Goal: Task Accomplishment & Management: Complete application form

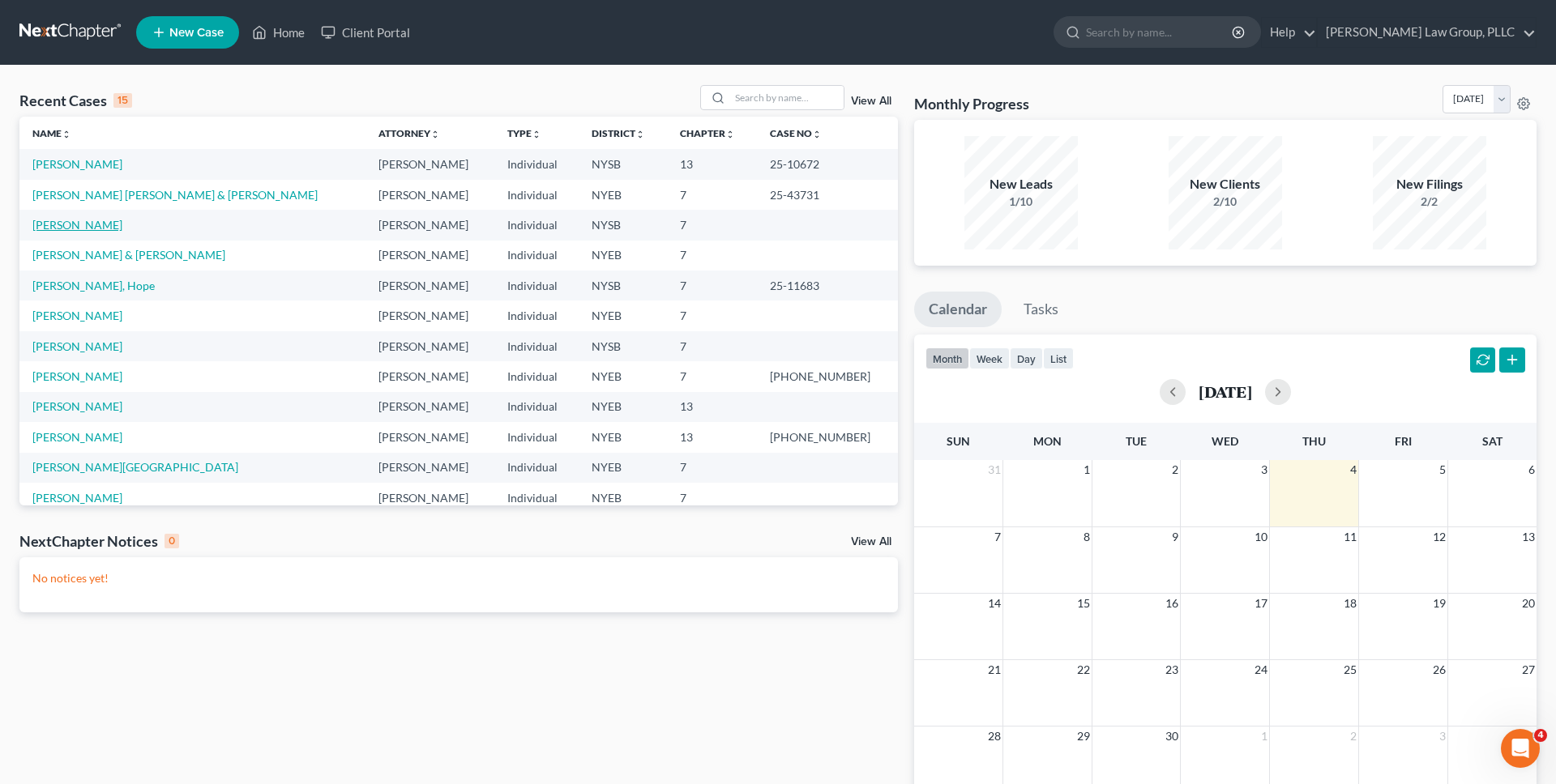
click at [53, 224] on link "[PERSON_NAME]" at bounding box center [77, 224] width 90 height 14
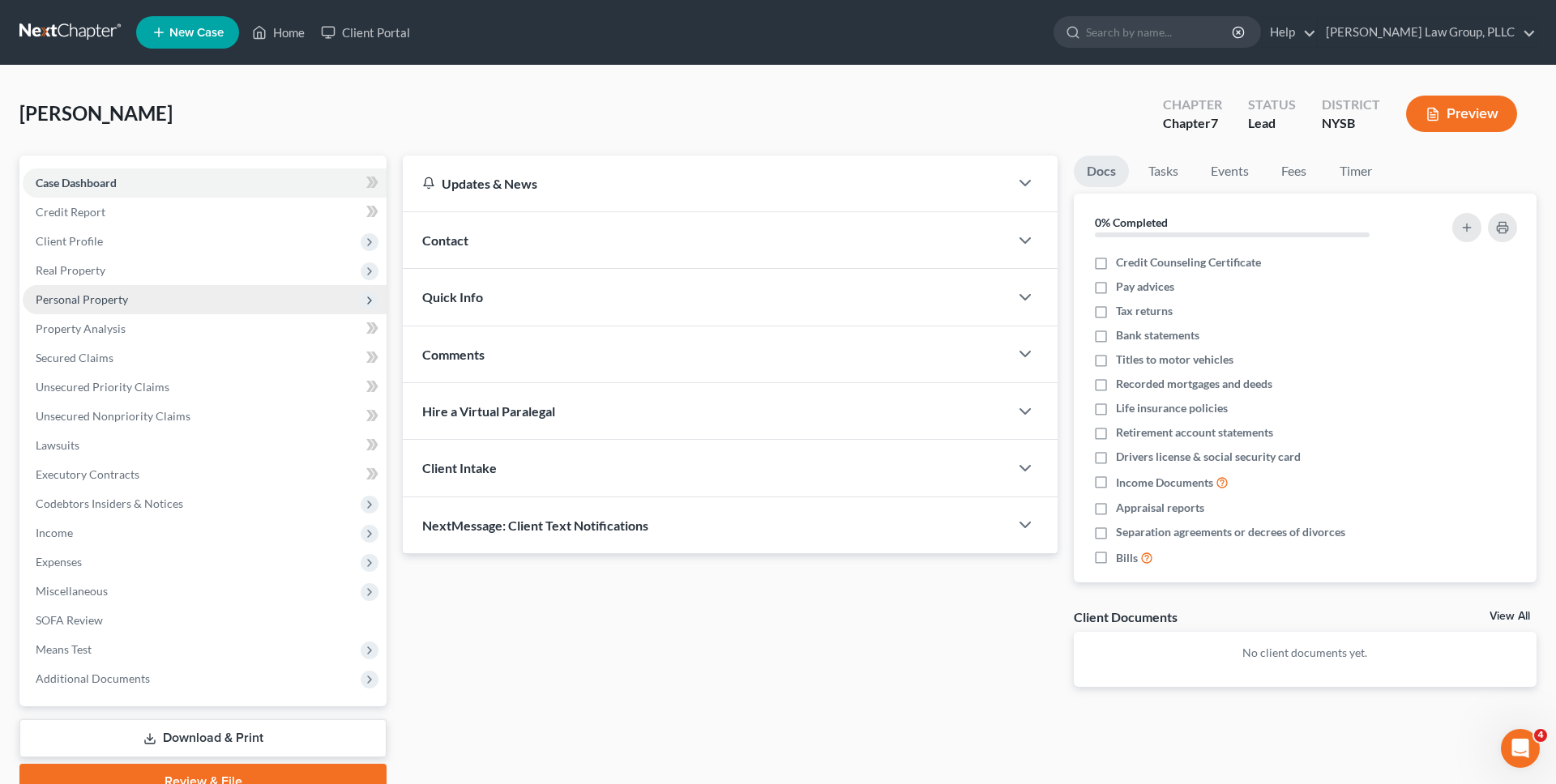
click at [227, 296] on span "Personal Property" at bounding box center [204, 299] width 364 height 29
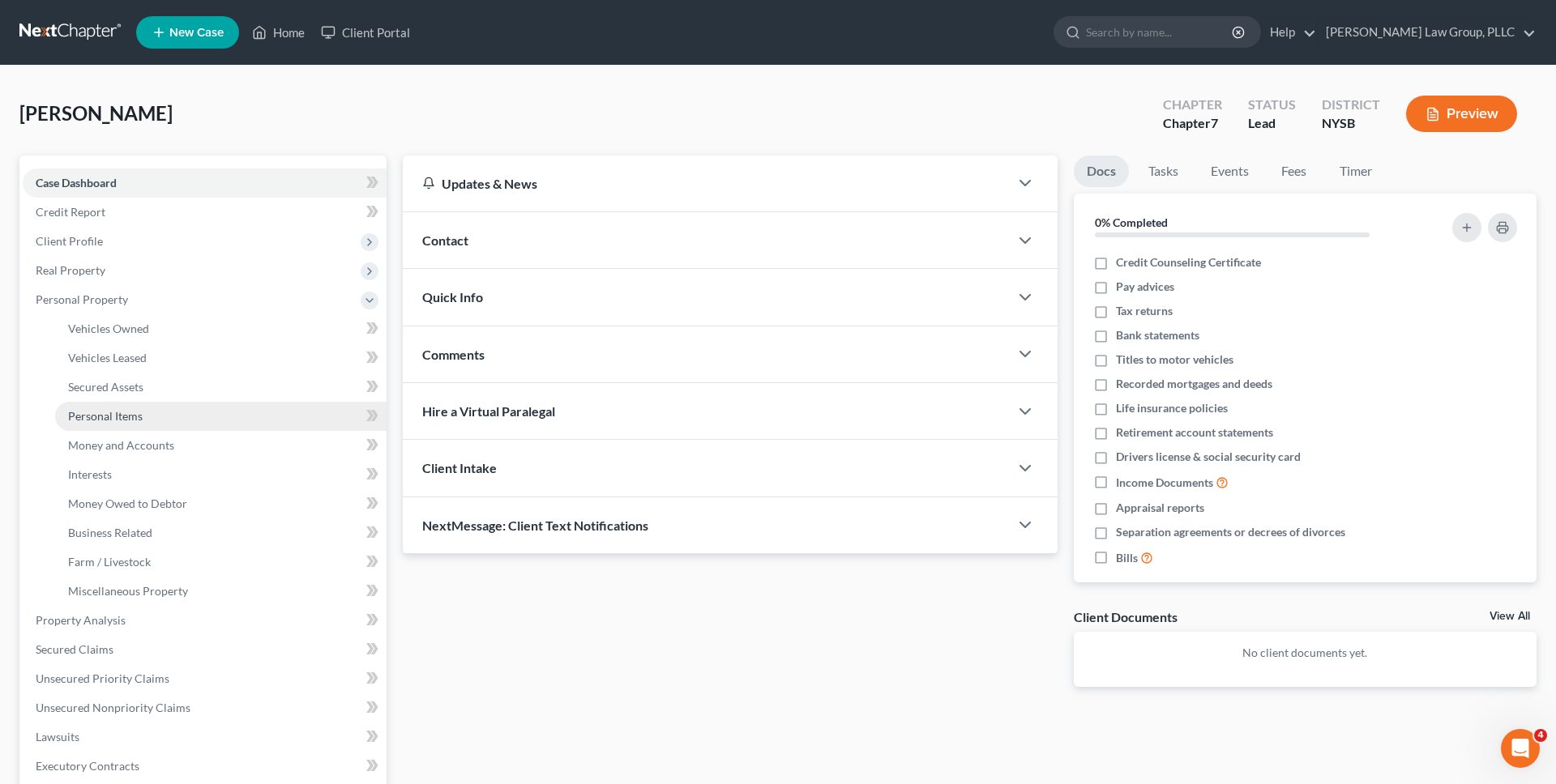
click at [199, 419] on link "Personal Items" at bounding box center [221, 416] width 332 height 29
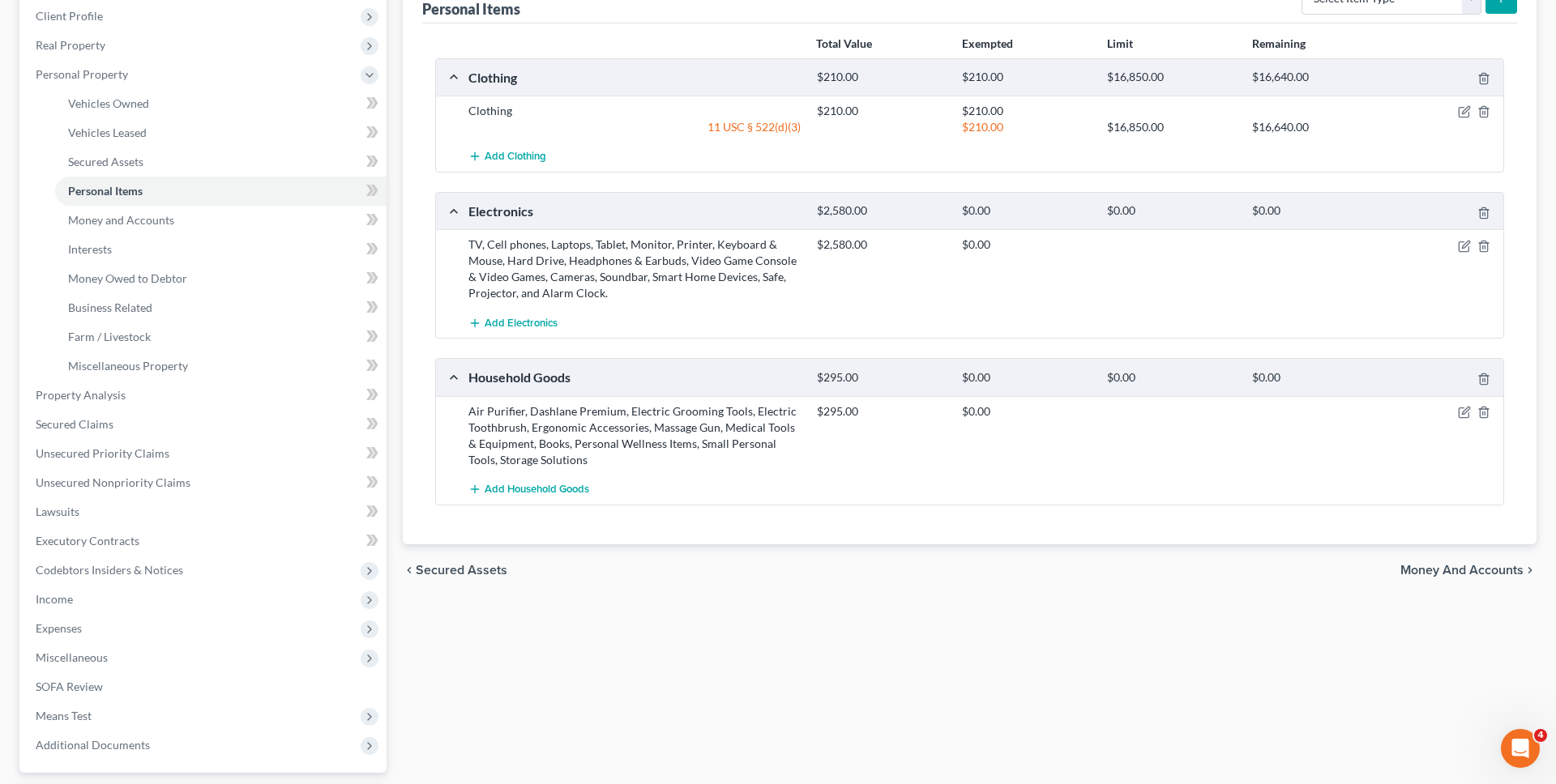
scroll to position [228, 0]
click at [1464, 413] on icon "button" at bounding box center [1464, 410] width 13 height 13
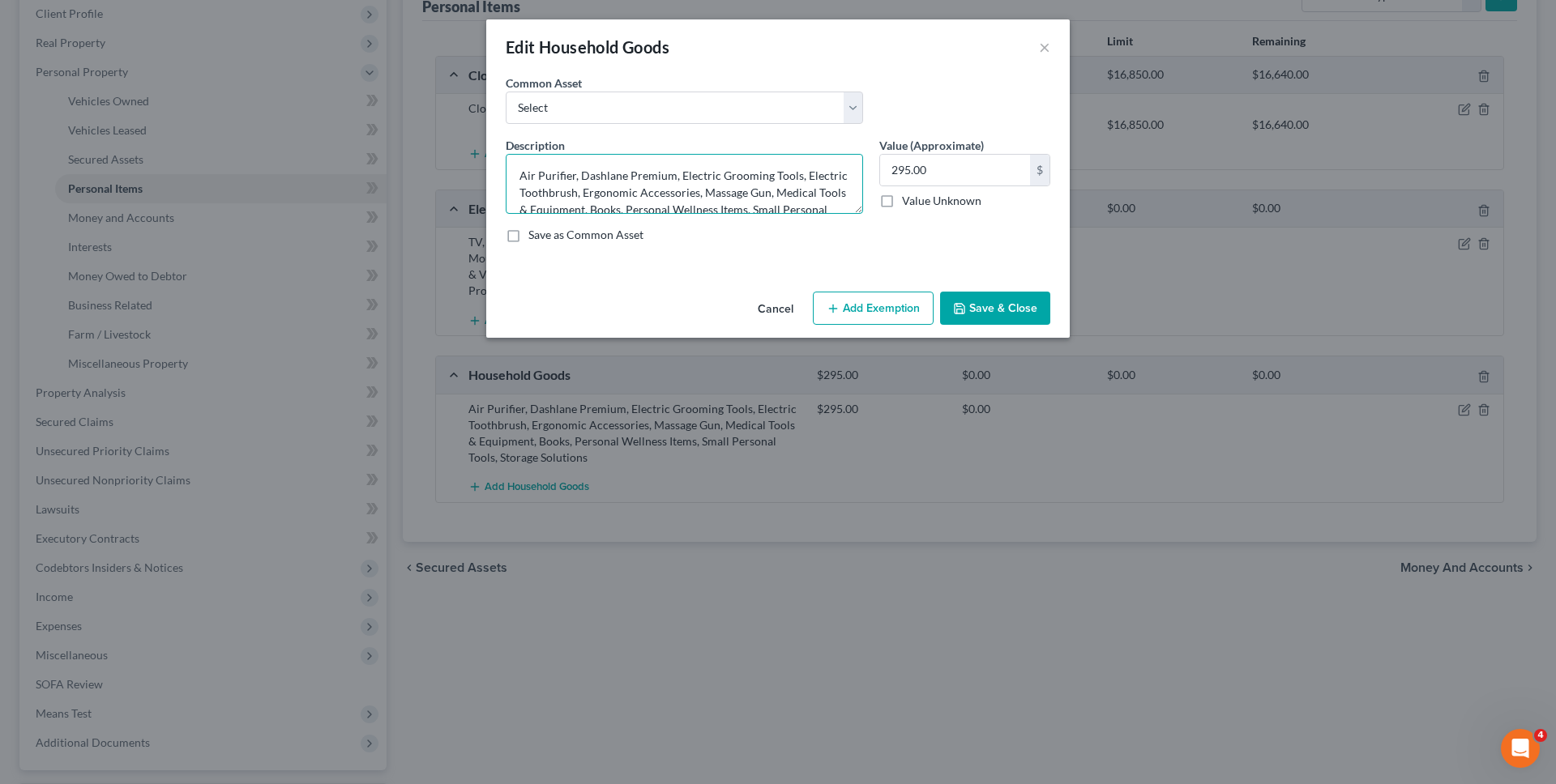
drag, startPoint x: 672, startPoint y: 176, endPoint x: 579, endPoint y: 173, distance: 93.0
click at [579, 173] on textarea "Air Purifier, Dashlane Premium, Electric Grooming Tools, Electric Toothbrush, E…" at bounding box center [685, 183] width 358 height 60
type textarea "Air Purifier, Electric Grooming Tools, Electric Toothbrush, Ergonomic Accessori…"
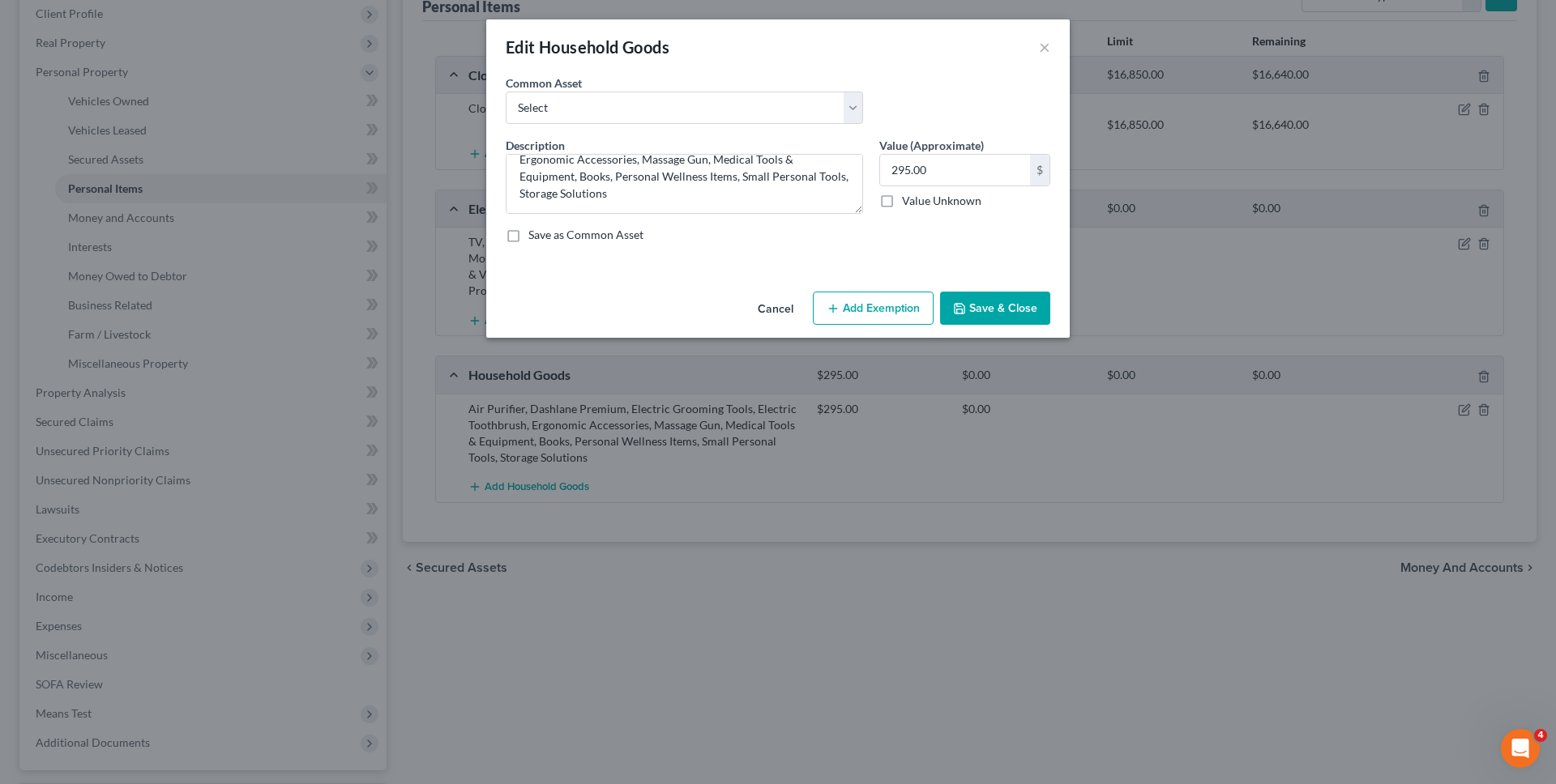
click at [867, 310] on button "Add Exemption" at bounding box center [873, 309] width 120 height 34
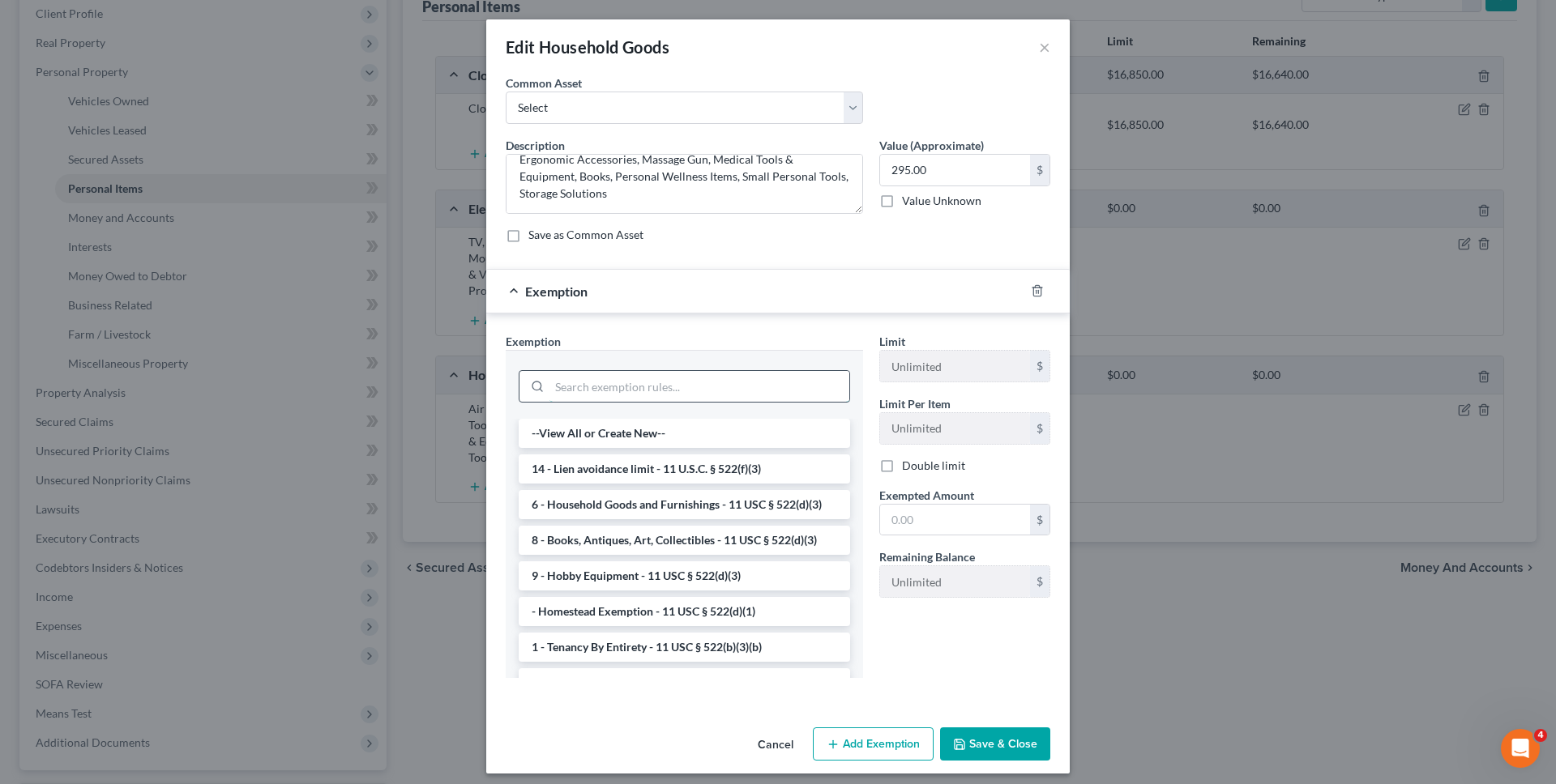
click at [774, 383] on input "search" at bounding box center [700, 386] width 300 height 31
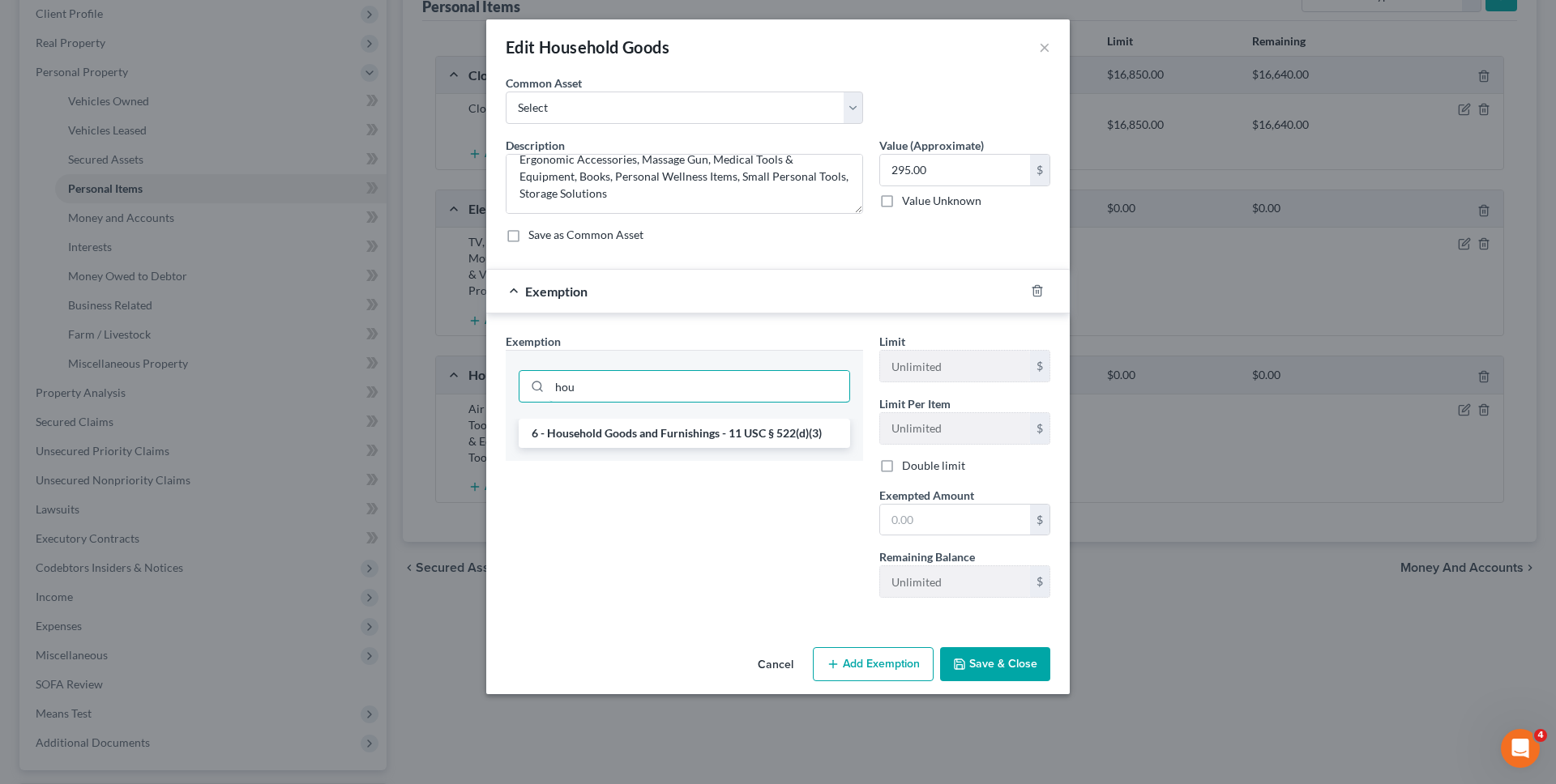
type input "hou"
click at [754, 432] on li "6 - Household Goods and Furnishings - 11 USC § 522(d)(3)" at bounding box center [685, 433] width 332 height 29
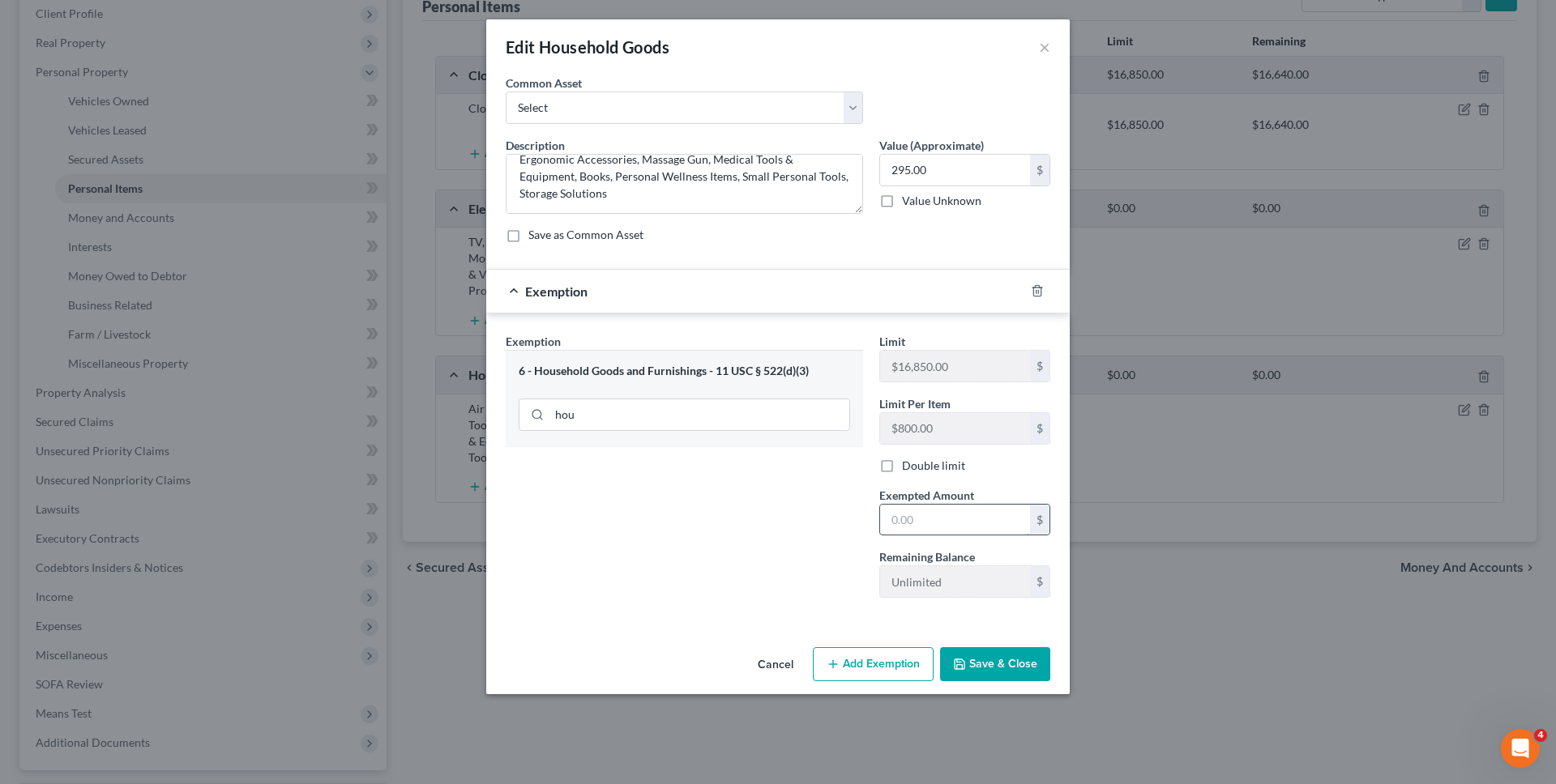
click at [910, 522] on input "text" at bounding box center [955, 520] width 150 height 31
type input "295"
click at [995, 664] on button "Save & Close" at bounding box center [994, 664] width 110 height 34
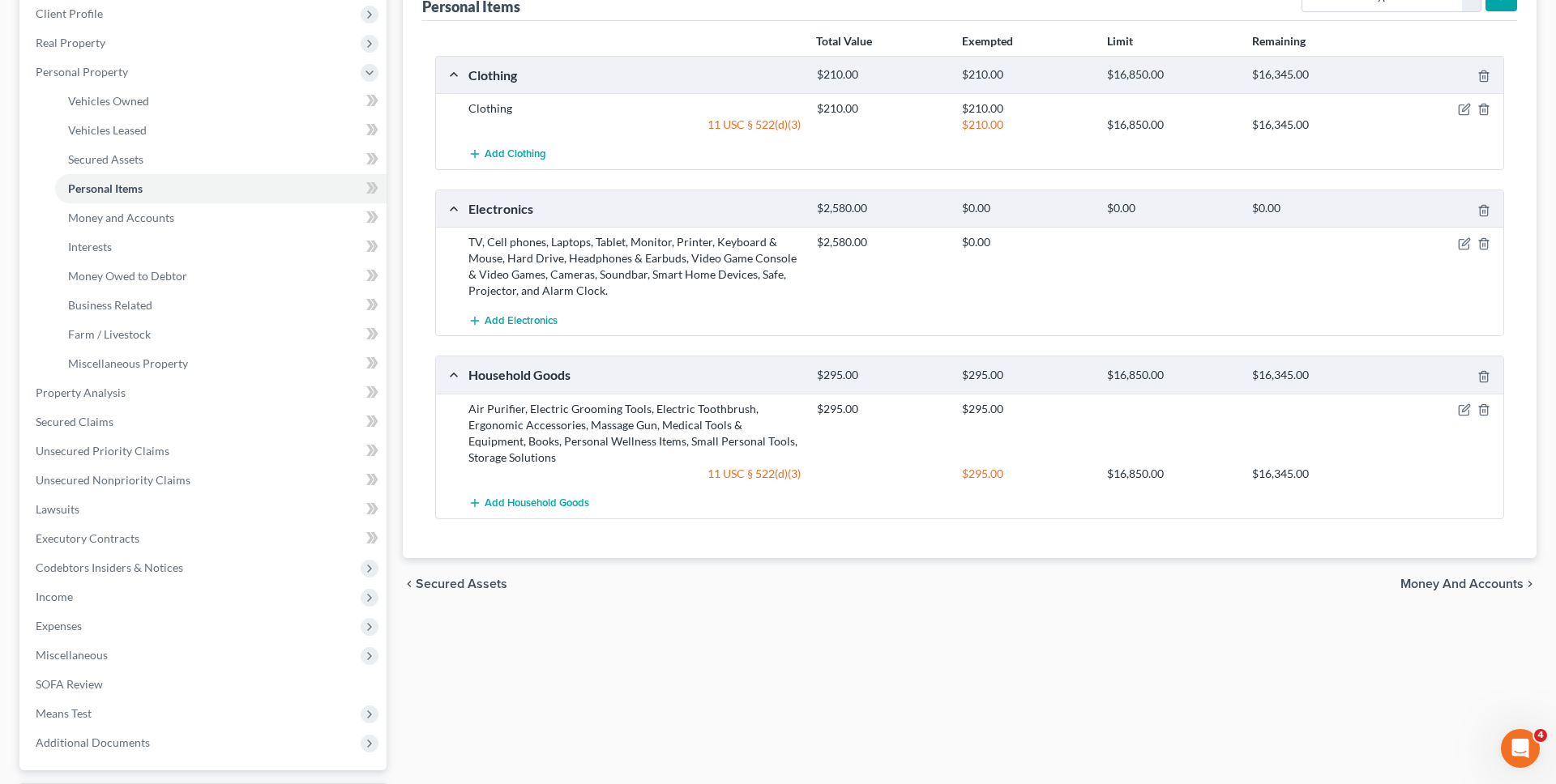
click at [1472, 244] on div at bounding box center [1447, 242] width 116 height 16
click at [1467, 242] on icon "button" at bounding box center [1464, 244] width 13 height 13
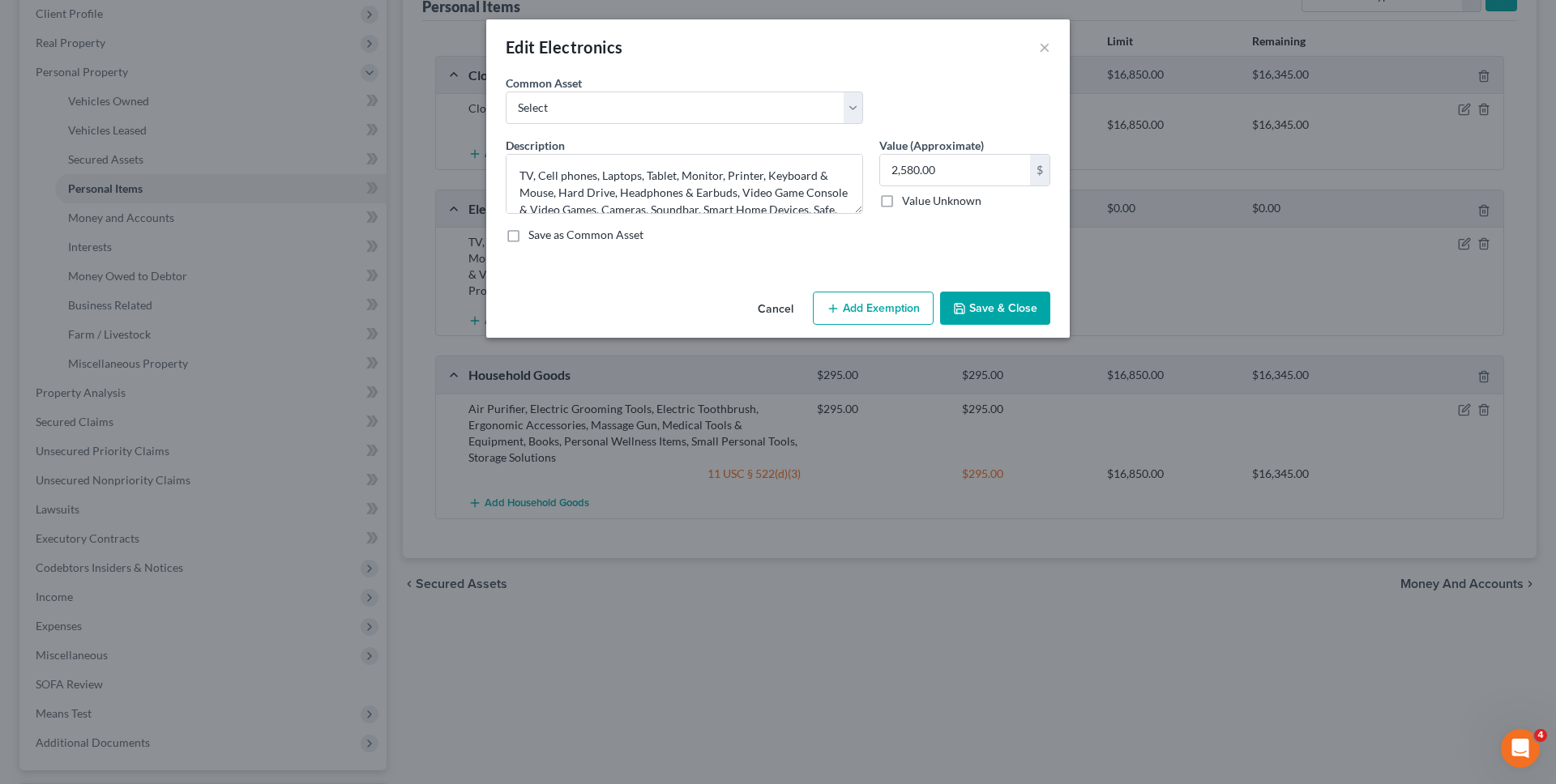
click at [887, 296] on button "Add Exemption" at bounding box center [873, 309] width 120 height 34
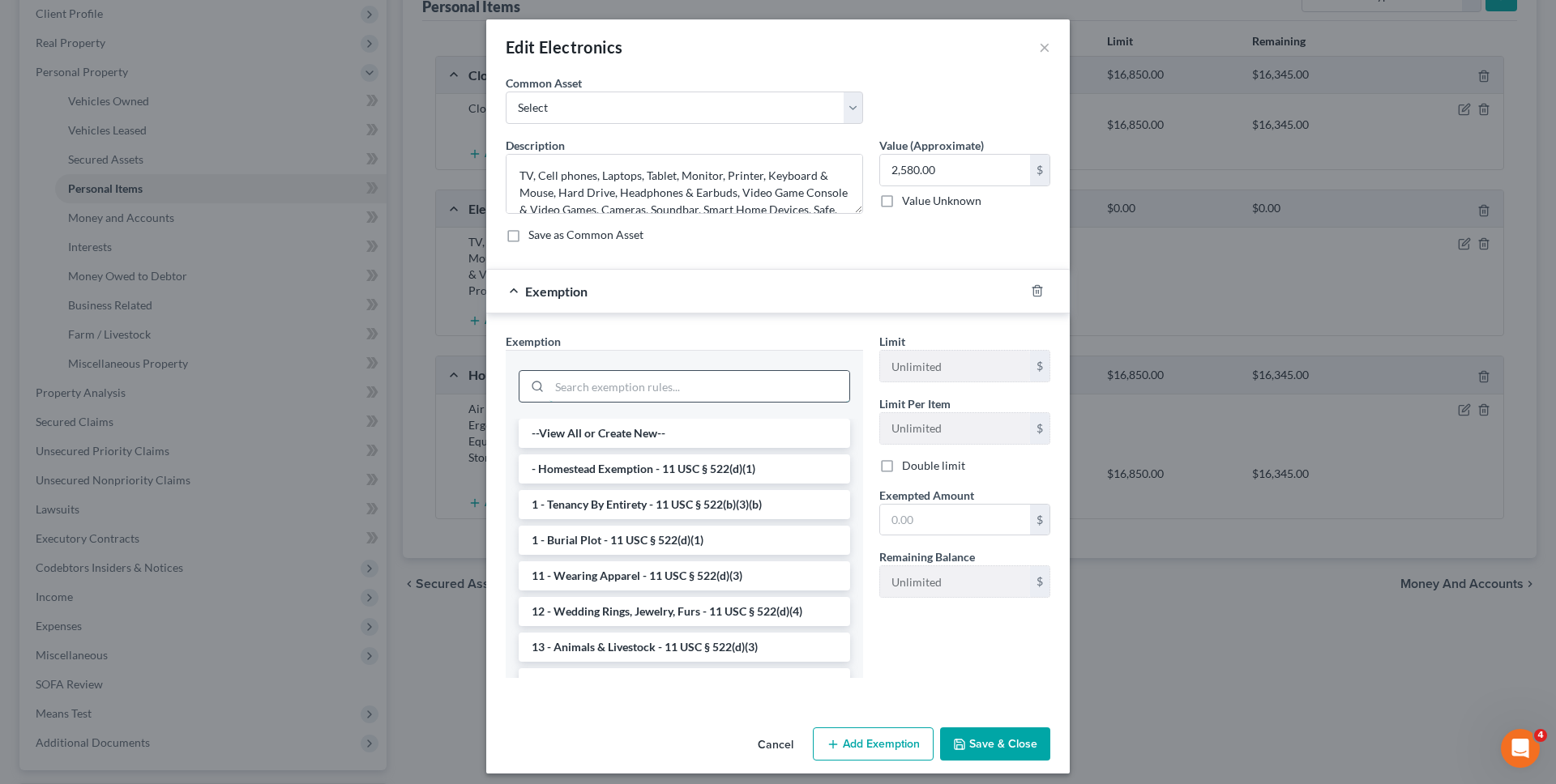
click at [805, 385] on input "search" at bounding box center [700, 386] width 300 height 31
type input "g"
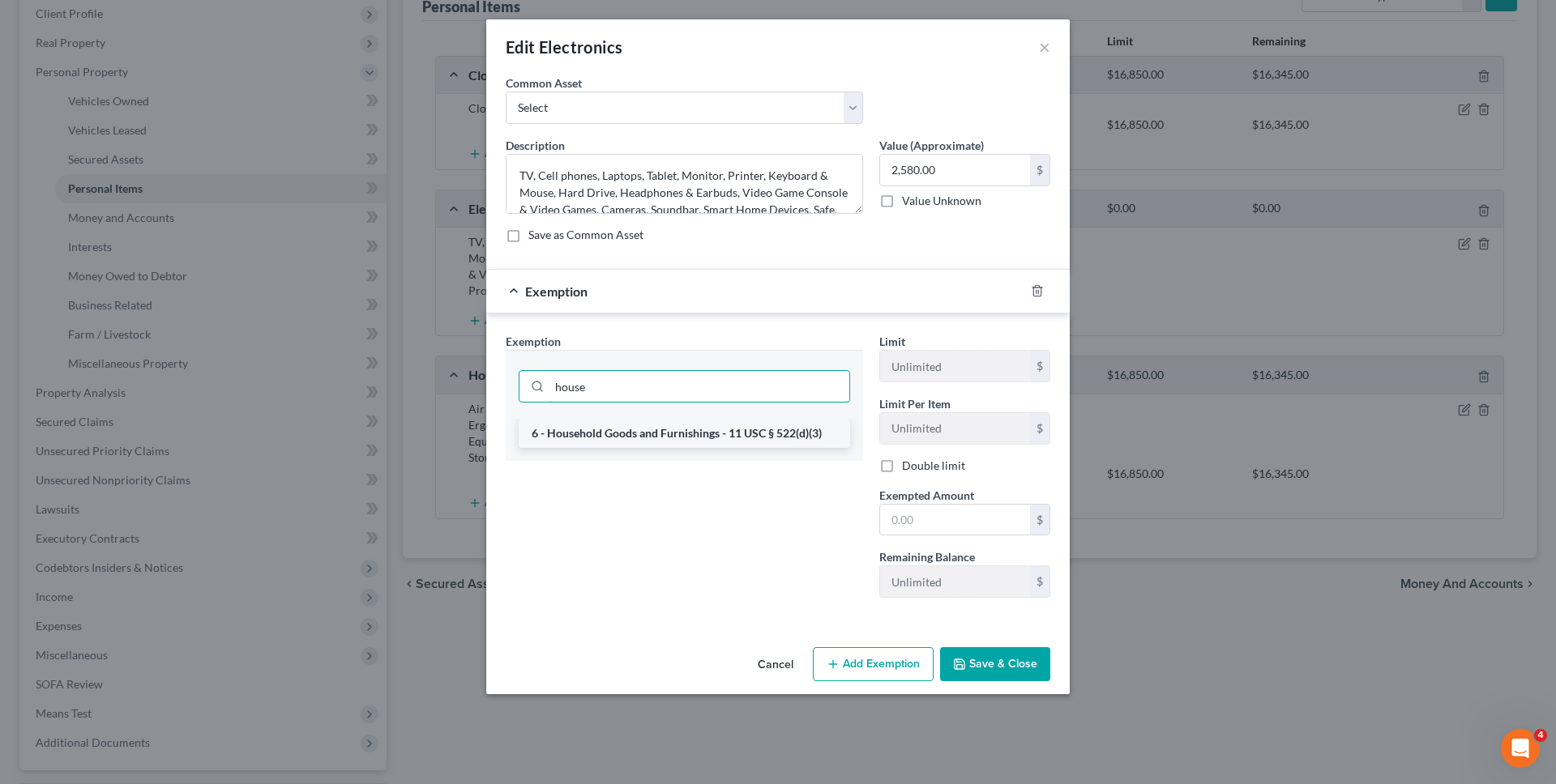
type input "house"
click at [781, 439] on li "6 - Household Goods and Furnishings - 11 USC § 522(d)(3)" at bounding box center [685, 433] width 332 height 29
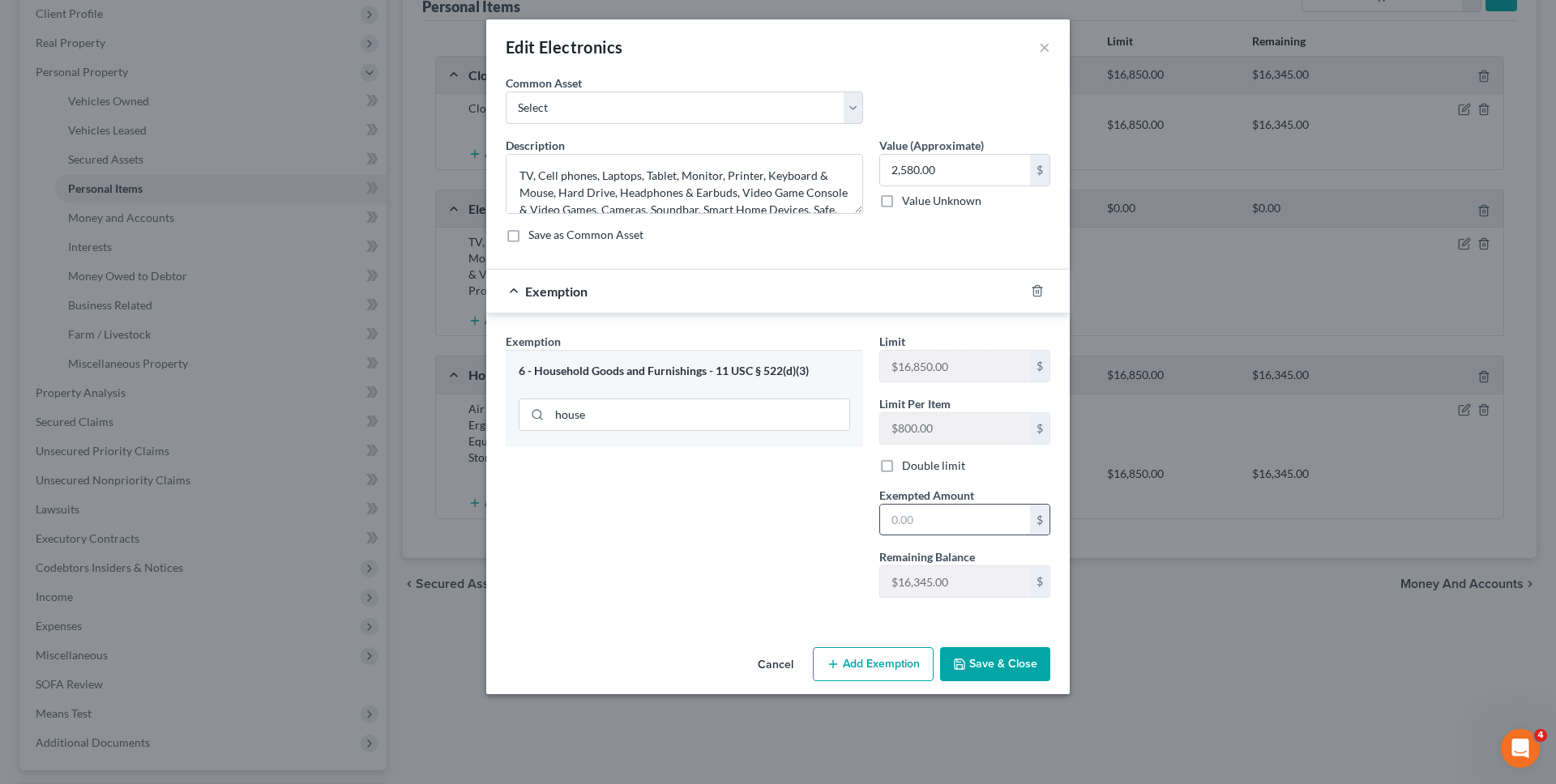
click at [929, 528] on input "text" at bounding box center [955, 520] width 150 height 31
type input "2,580"
click at [1005, 665] on button "Save & Close" at bounding box center [994, 664] width 110 height 34
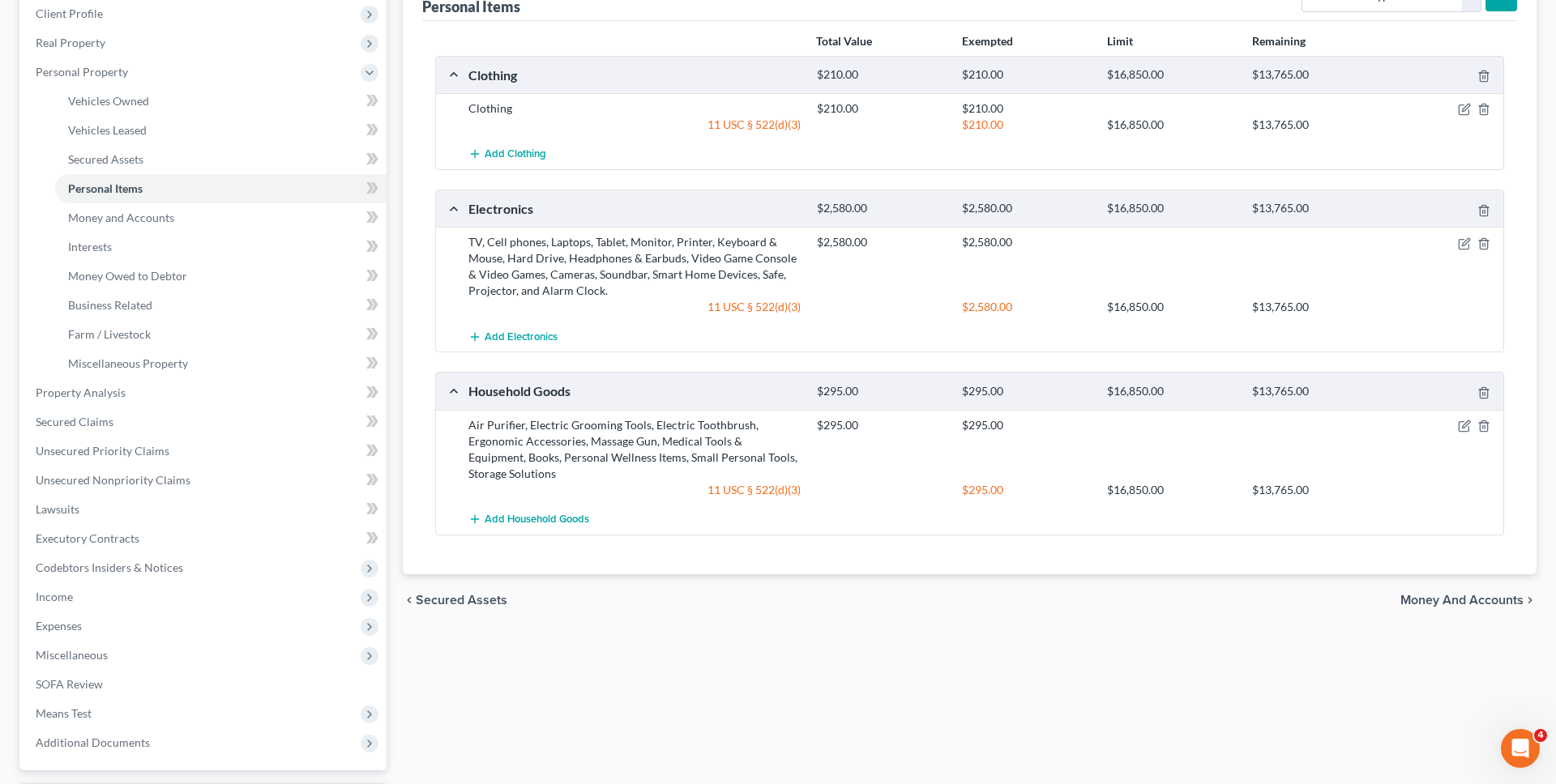
click at [1473, 588] on div "chevron_left Secured Assets Money and Accounts chevron_right" at bounding box center [969, 601] width 1133 height 52
click at [1473, 594] on span "Money and Accounts" at bounding box center [1461, 601] width 123 height 13
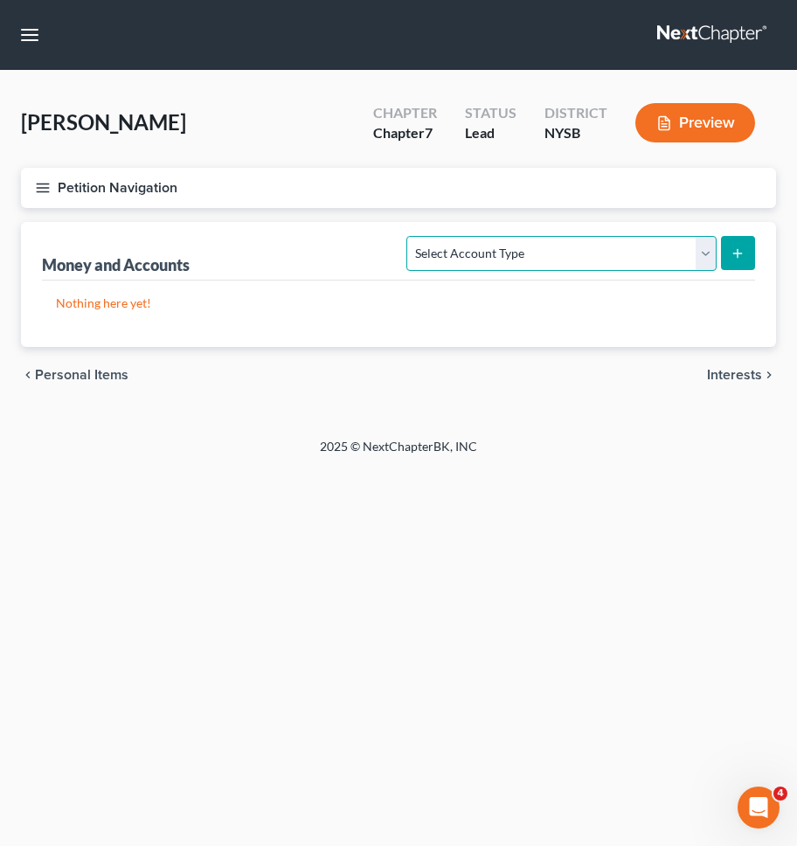
click at [543, 254] on select "Select Account Type Brokerage Cash on Hand Certificates of Deposit Checking Acc…" at bounding box center [562, 253] width 310 height 35
select select "checking"
click at [411, 236] on select "Select Account Type Brokerage Cash on Hand Certificates of Deposit Checking Acc…" at bounding box center [562, 253] width 310 height 35
click at [721, 249] on button "submit" at bounding box center [738, 253] width 34 height 34
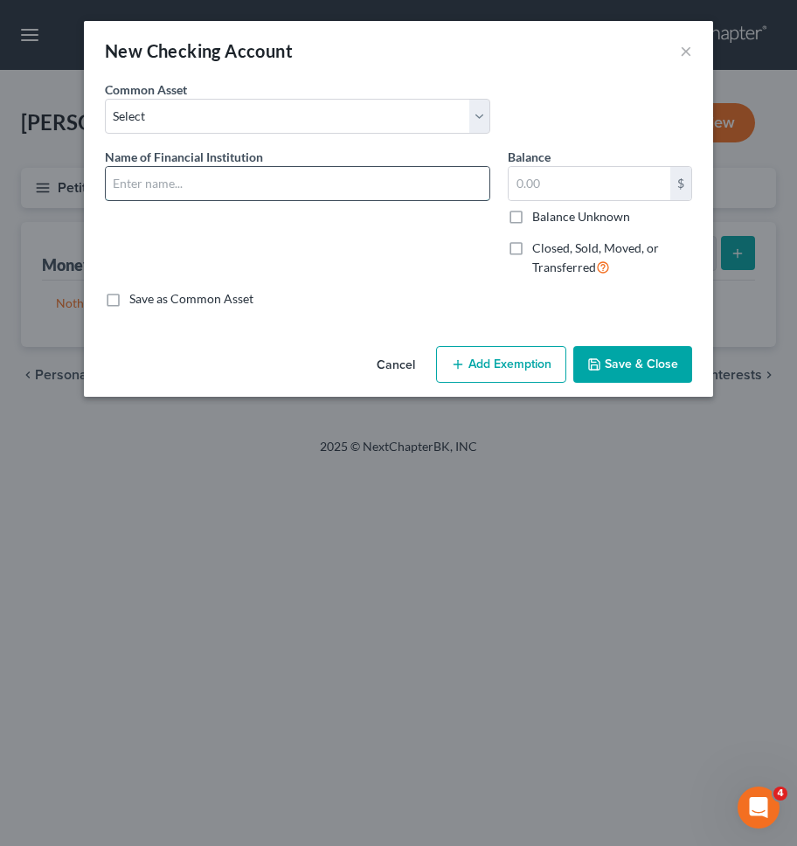
click at [203, 181] on input "text" at bounding box center [298, 183] width 384 height 33
click at [286, 179] on input "Citibank (Account ending in *7207)" at bounding box center [298, 183] width 384 height 33
type input "Citibank (Account ending in *9718)"
click at [586, 184] on input "text" at bounding box center [590, 183] width 162 height 33
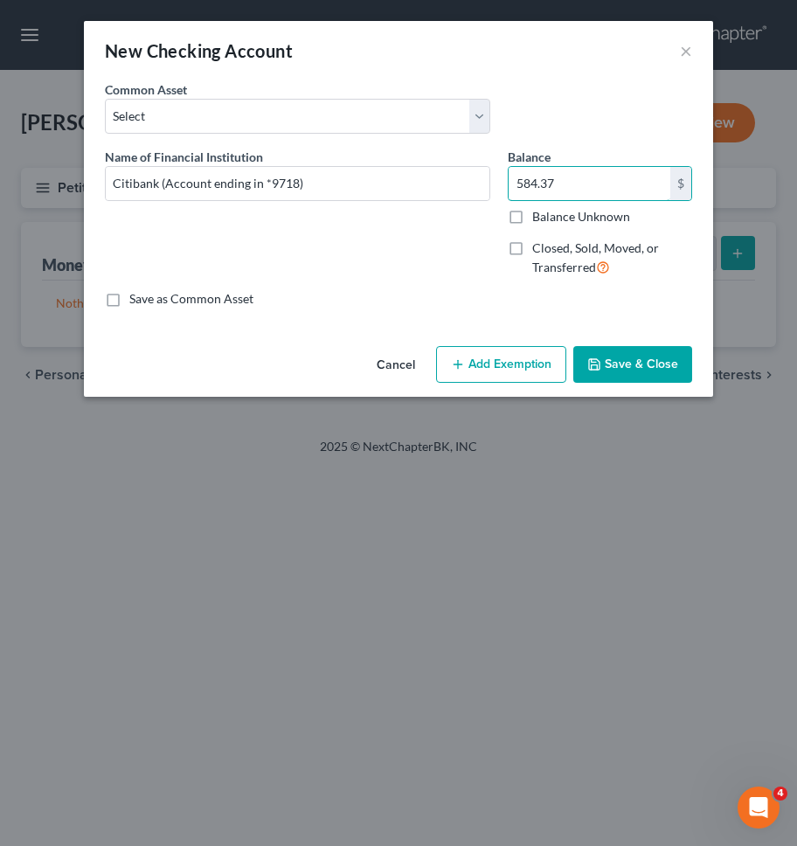
type input "584.37"
click at [546, 386] on div "Cancel Add Exemption Save & Close" at bounding box center [399, 368] width 630 height 58
click at [540, 382] on button "Add Exemption" at bounding box center [501, 364] width 130 height 37
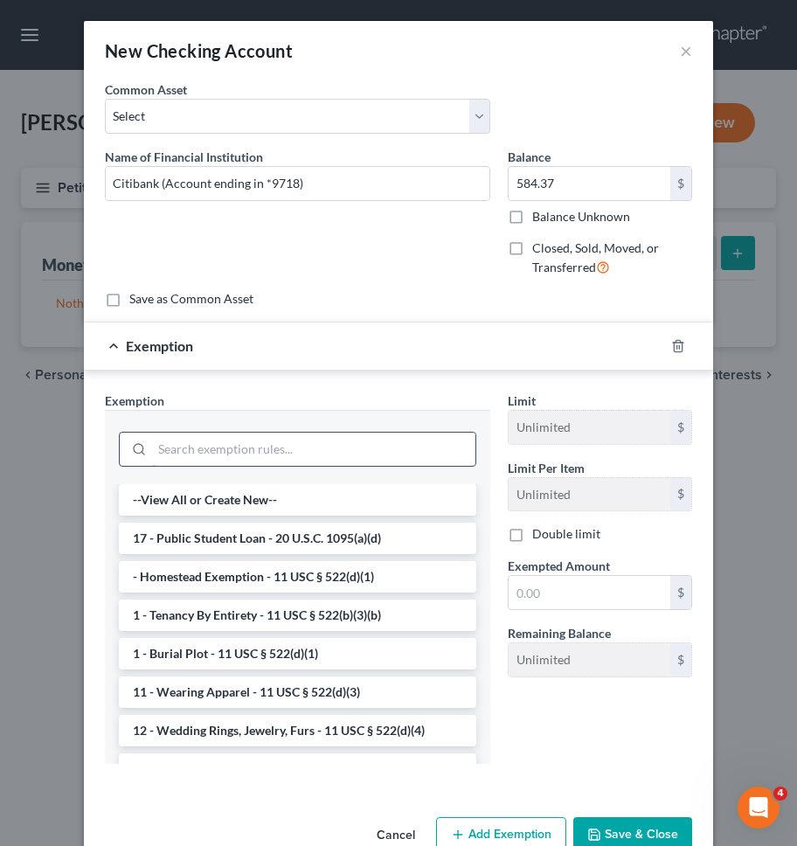
click at [440, 443] on input "search" at bounding box center [314, 449] width 324 height 33
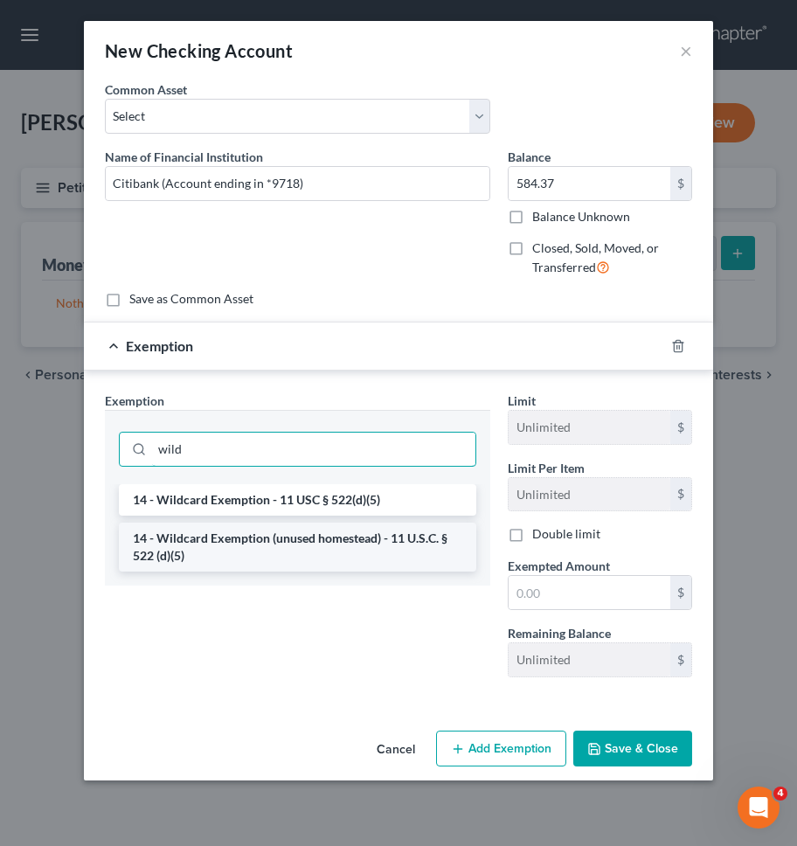
type input "wild"
click at [419, 537] on li "14 - Wildcard Exemption (unused homestead) - 11 U.S.C. § 522 (d)(5)" at bounding box center [298, 547] width 358 height 49
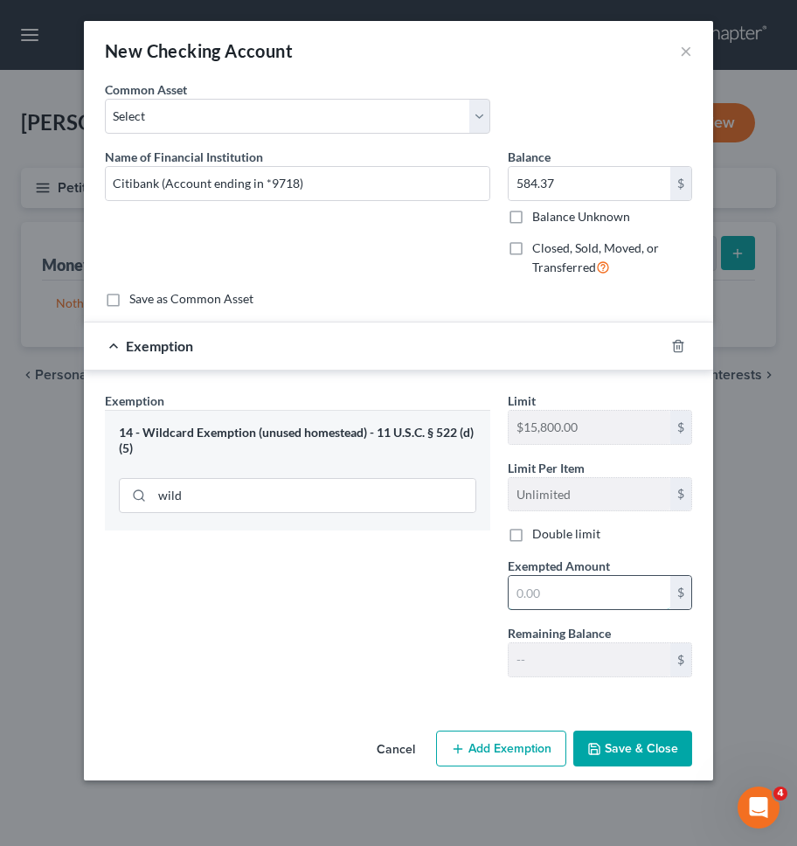
click at [559, 596] on input "text" at bounding box center [590, 592] width 162 height 33
paste input "584.37"
type input "584.37"
click at [637, 748] on button "Save & Close" at bounding box center [633, 749] width 119 height 37
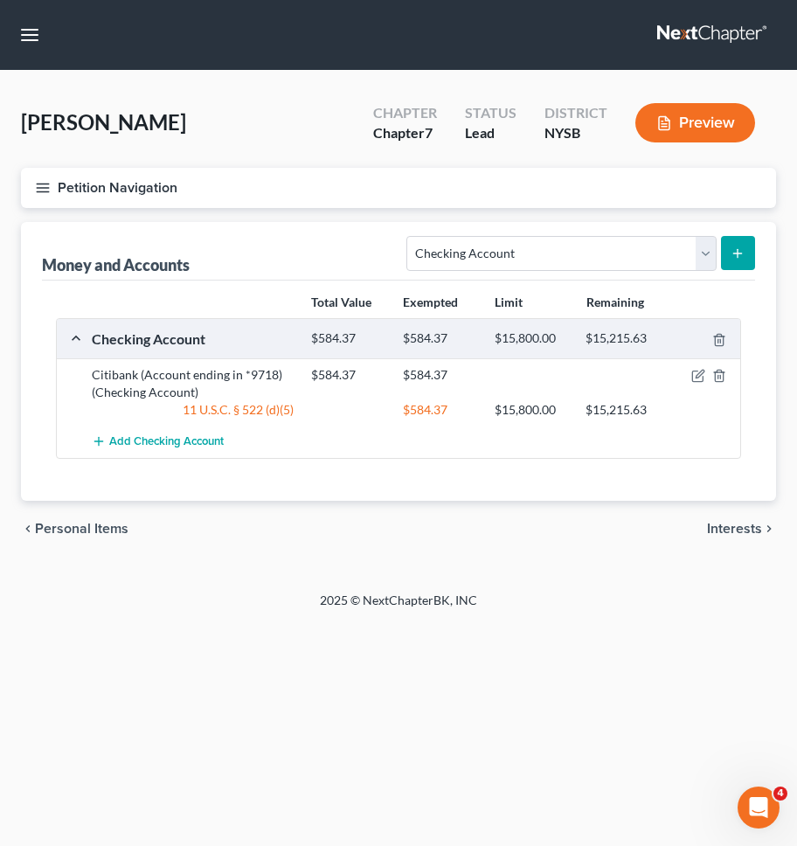
click at [734, 535] on span "Interests" at bounding box center [734, 529] width 55 height 14
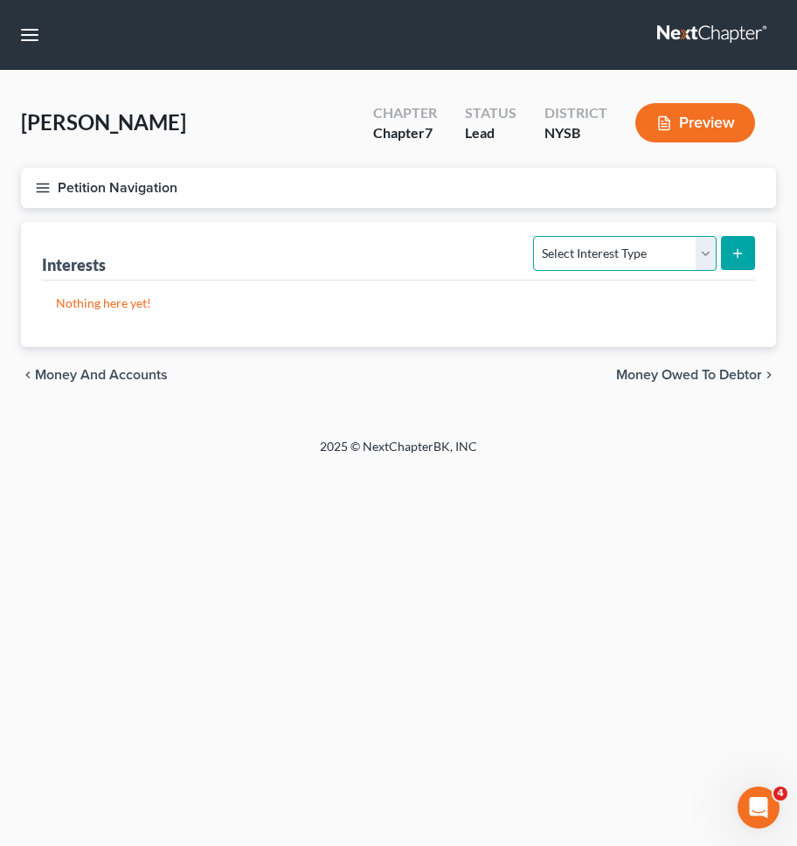
click at [670, 254] on select "Select Interest Type 401K Annuity Bond Education IRA Government Bond Government…" at bounding box center [624, 253] width 183 height 35
select select "ira"
click at [536, 236] on select "Select Interest Type 401K Annuity Bond Education IRA Government Bond Government…" at bounding box center [624, 253] width 183 height 35
click at [743, 261] on button "submit" at bounding box center [738, 253] width 34 height 34
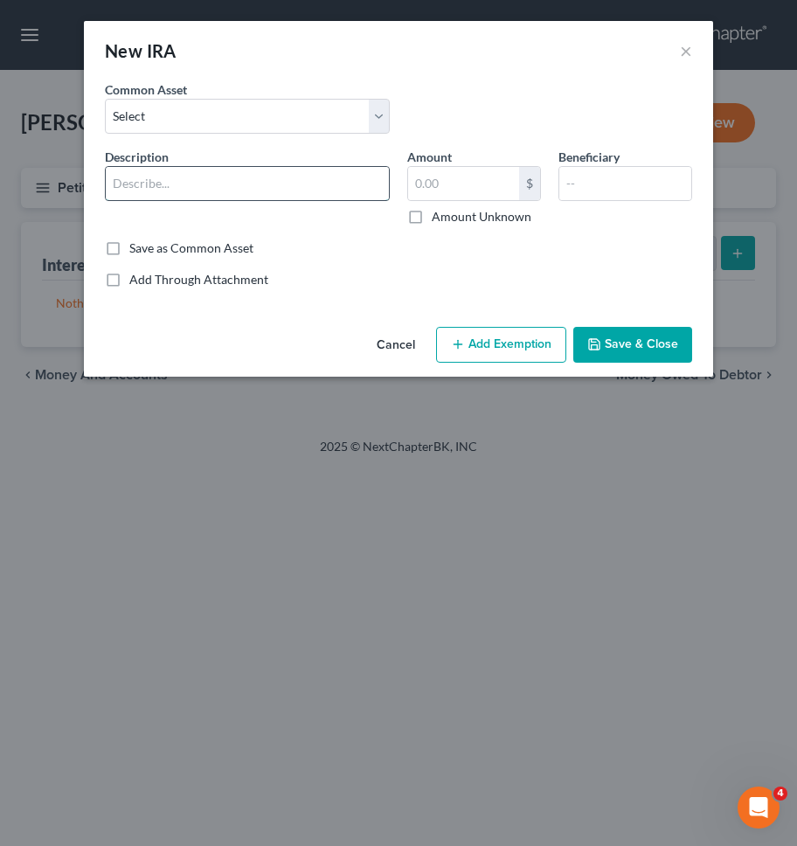
click at [301, 177] on input "text" at bounding box center [247, 183] width 283 height 33
type input "[PERSON_NAME] [PERSON_NAME] - IRA"
click at [461, 184] on input "text" at bounding box center [463, 183] width 111 height 33
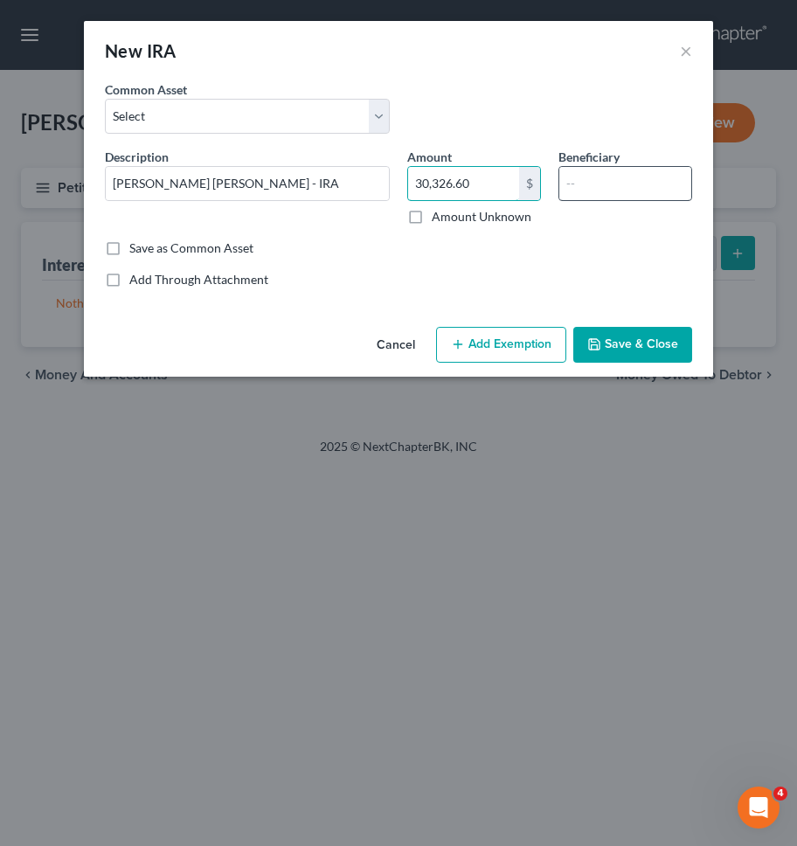
type input "30,326.60"
click at [607, 182] on input "text" at bounding box center [626, 183] width 132 height 33
type input "Self"
click at [516, 343] on button "Add Exemption" at bounding box center [501, 345] width 130 height 37
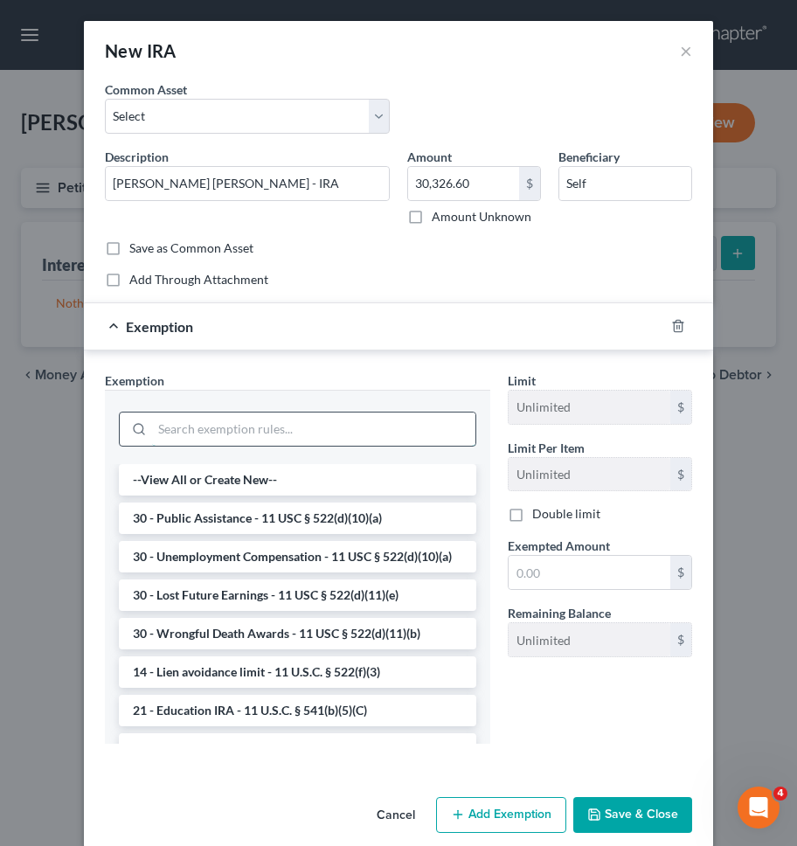
click at [418, 428] on input "search" at bounding box center [314, 429] width 324 height 33
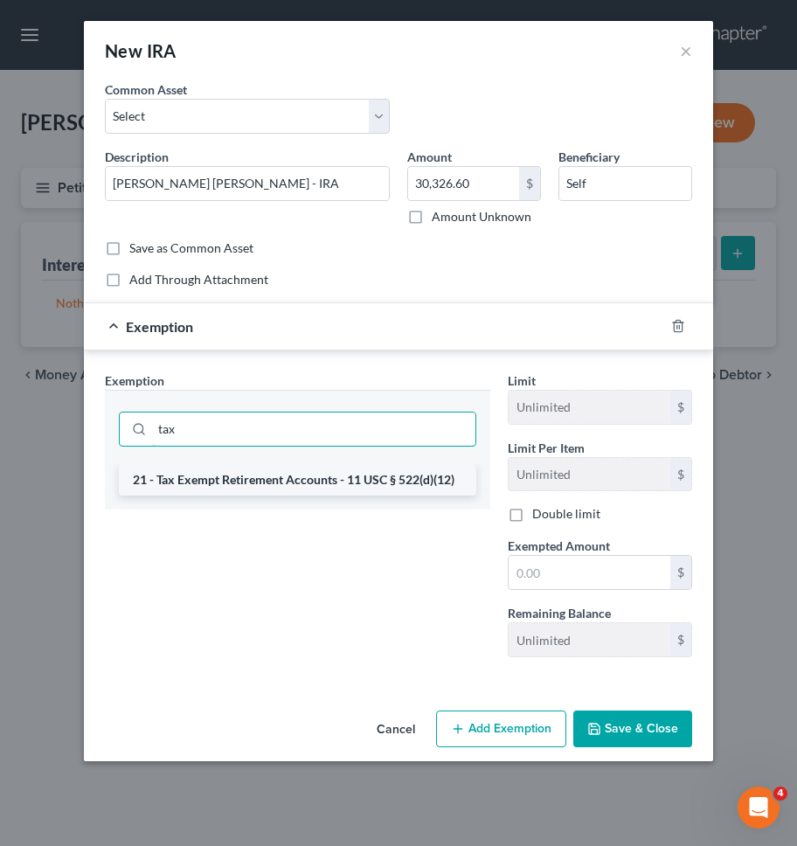
type input "tax"
click at [406, 484] on li "21 - Tax Exempt Retirement Accounts - 11 USC § 522(d)(12)" at bounding box center [298, 479] width 358 height 31
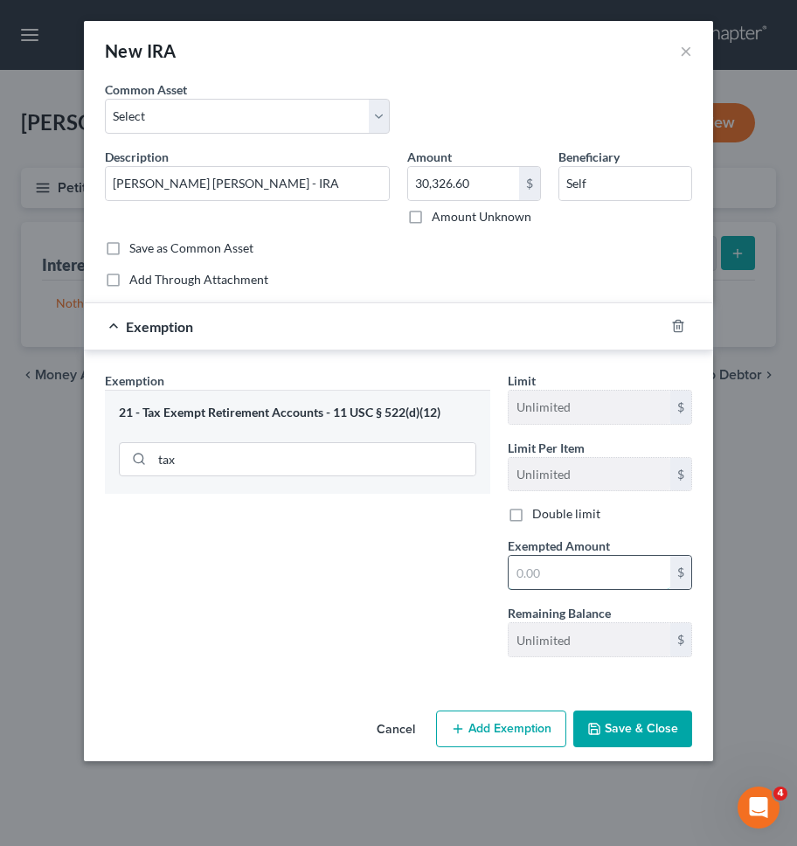
click at [551, 568] on input "text" at bounding box center [590, 572] width 162 height 33
paste input "30,326.60"
type input "30,326.60"
click at [595, 709] on div "Cancel Add Exemption Save & Close" at bounding box center [399, 733] width 630 height 58
click at [603, 719] on button "Save & Close" at bounding box center [633, 729] width 119 height 37
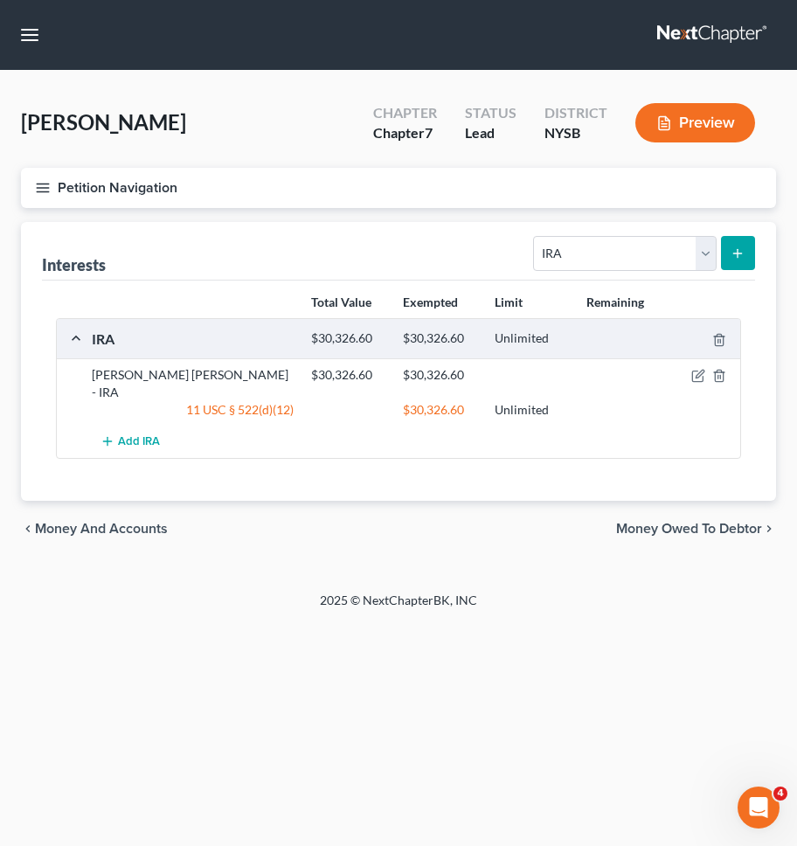
click at [373, 194] on button "Petition Navigation" at bounding box center [398, 188] width 755 height 40
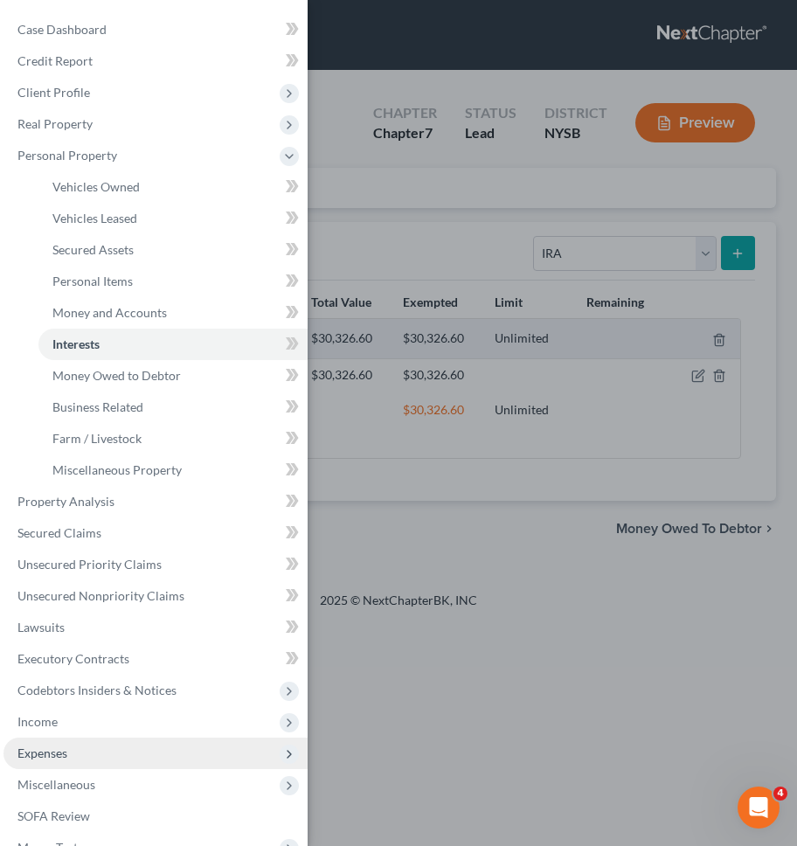
scroll to position [126, 0]
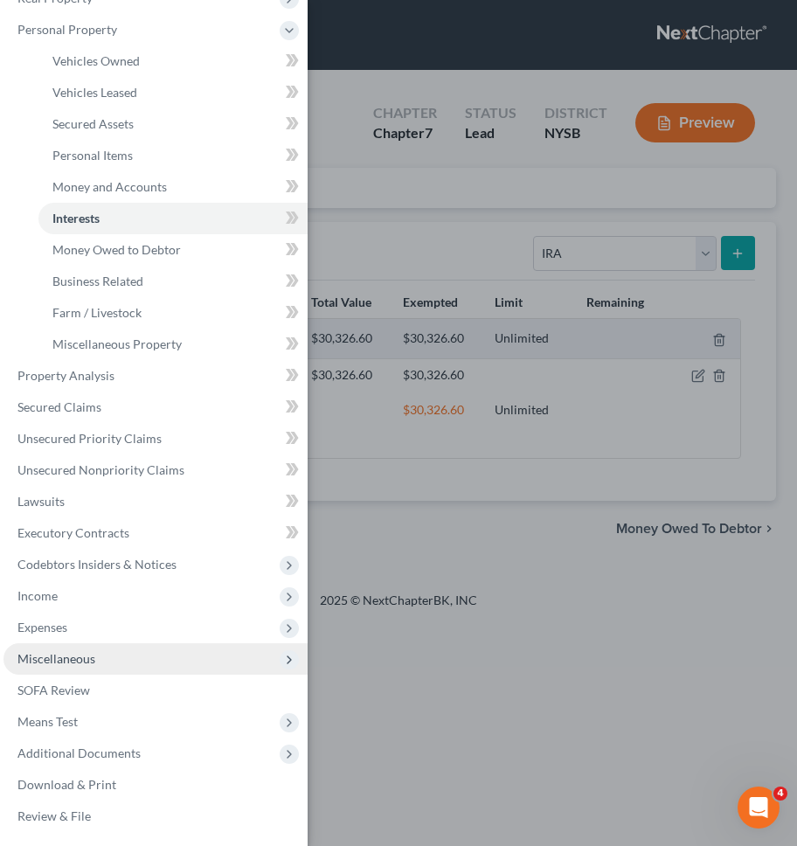
click at [157, 653] on span "Miscellaneous" at bounding box center [155, 659] width 304 height 31
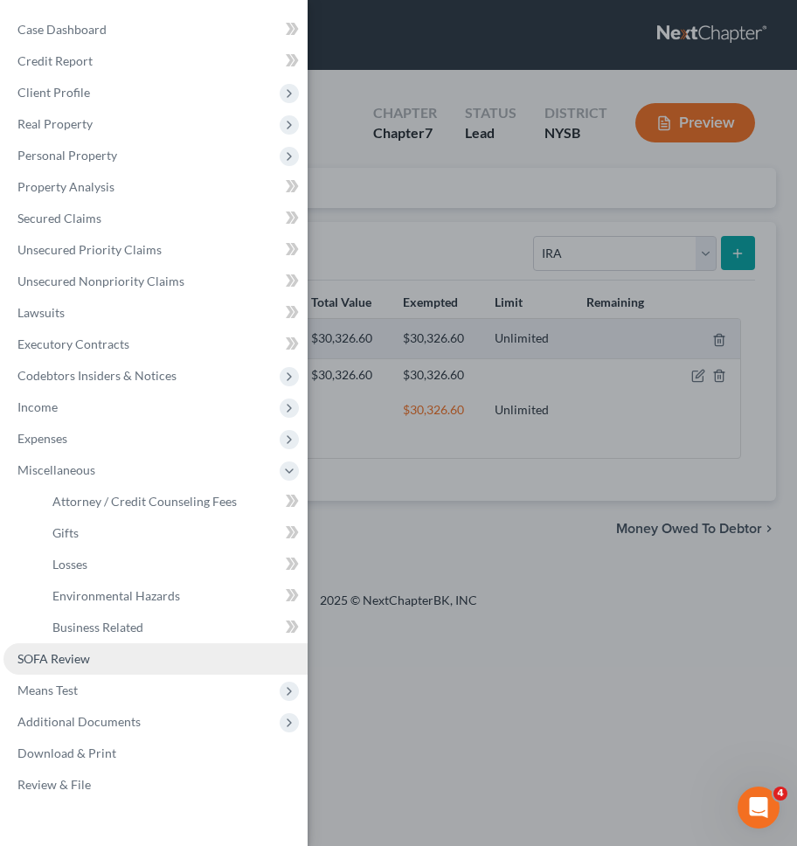
scroll to position [0, 0]
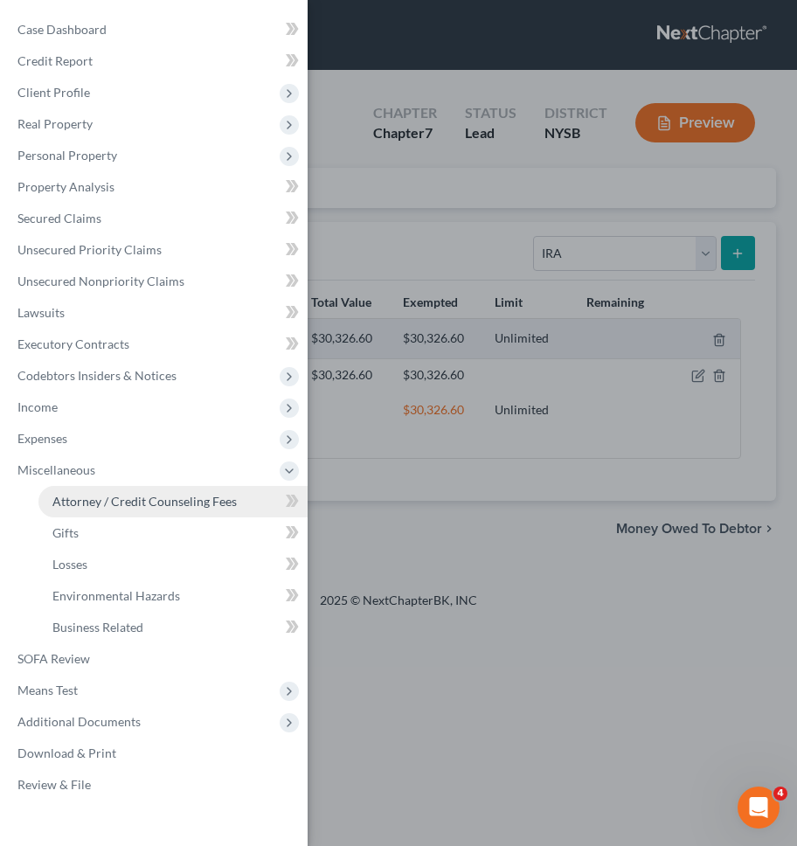
click at [193, 509] on link "Attorney / Credit Counseling Fees" at bounding box center [172, 501] width 269 height 31
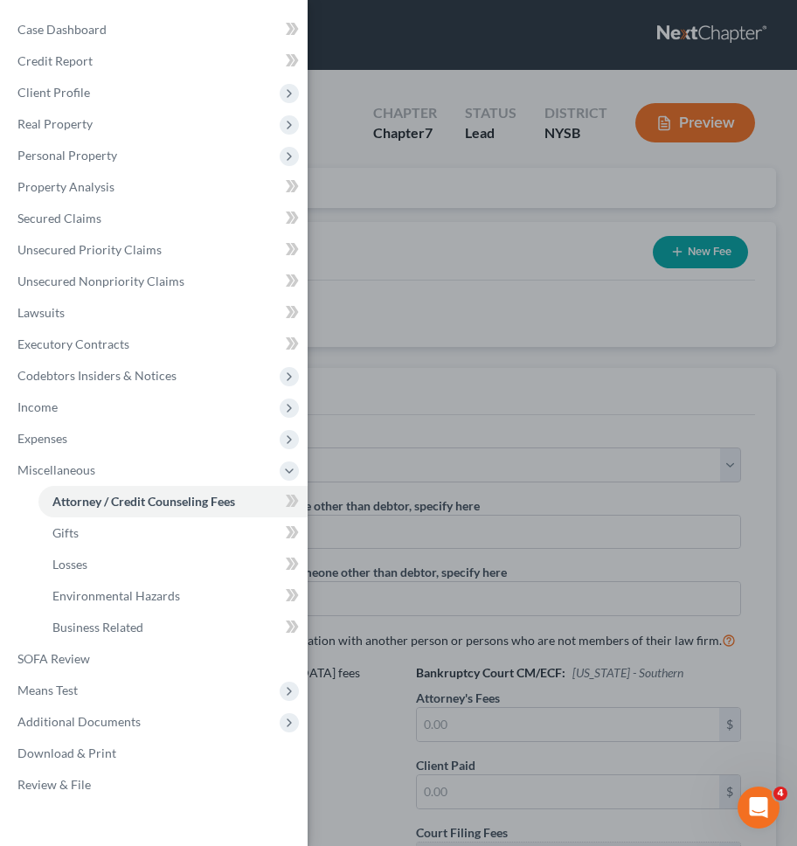
click at [441, 447] on div "Case Dashboard Payments Invoices Payments Payments Credit Report Client Profile" at bounding box center [398, 423] width 797 height 846
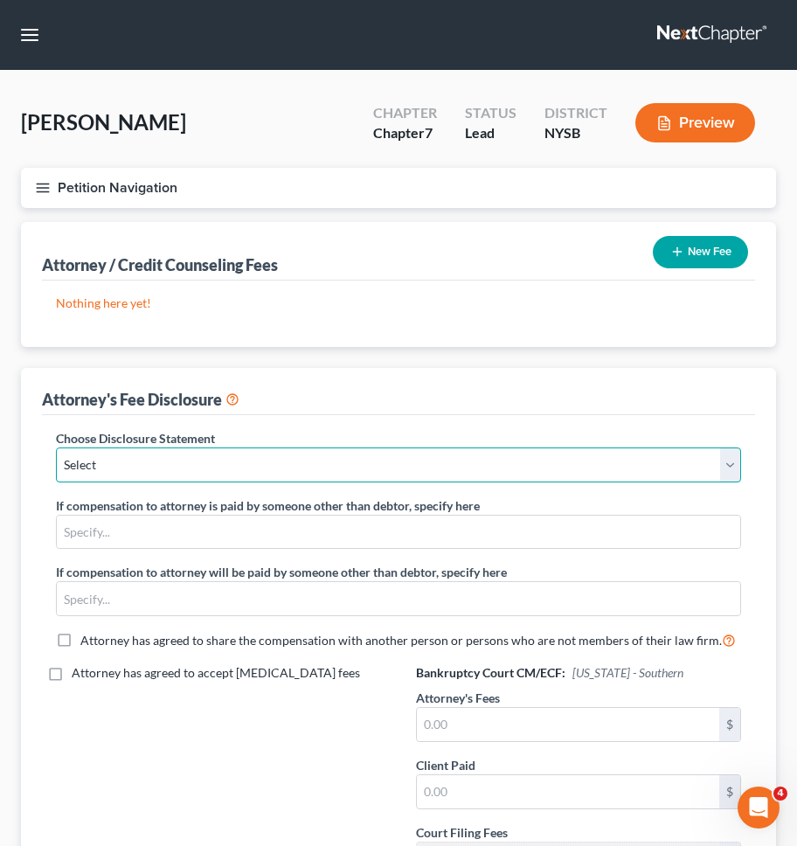
click at [484, 452] on select "Select Managing Partner" at bounding box center [399, 465] width 686 height 35
select select "0"
click at [56, 448] on select "Select Managing Partner" at bounding box center [399, 465] width 686 height 35
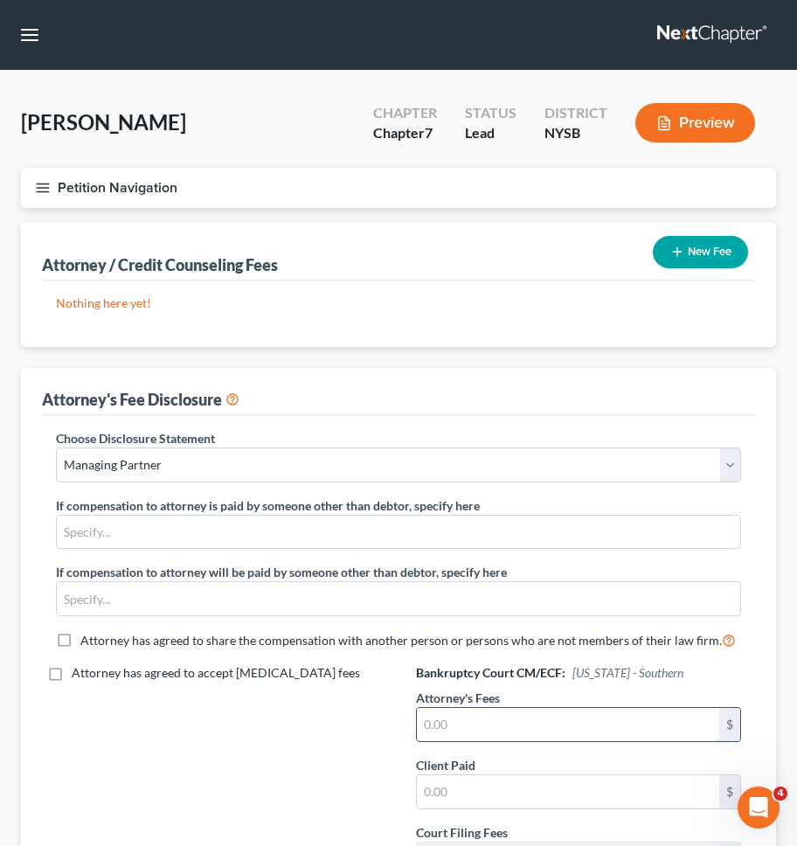
click at [483, 730] on input "text" at bounding box center [568, 724] width 303 height 33
type input "2,400"
click at [632, 790] on input "text" at bounding box center [568, 792] width 303 height 33
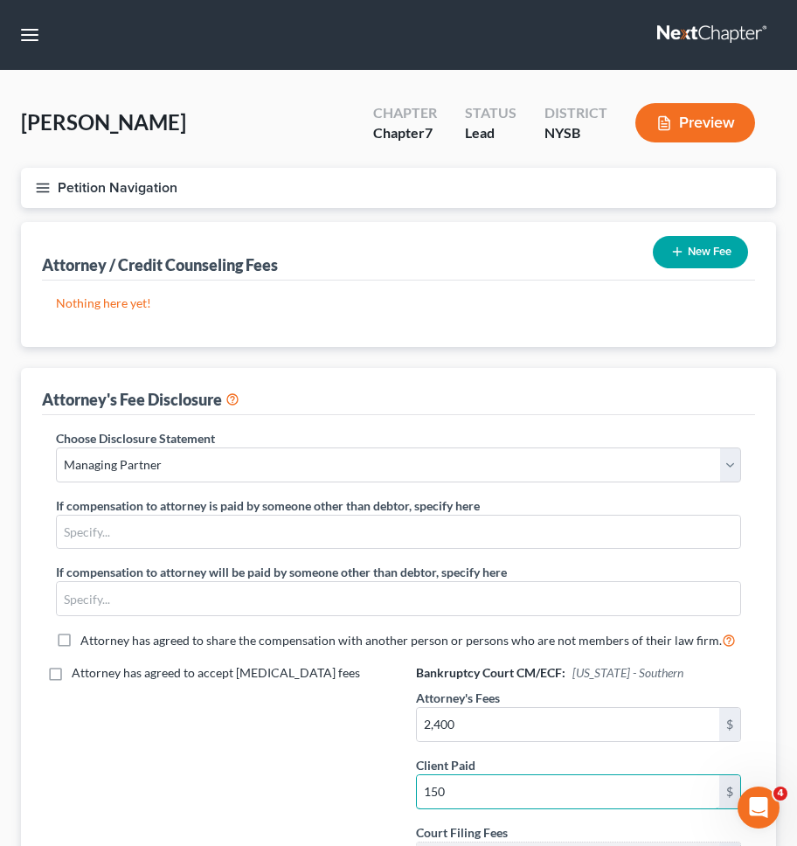
type input "150"
click at [723, 258] on button "New Fee" at bounding box center [700, 252] width 95 height 32
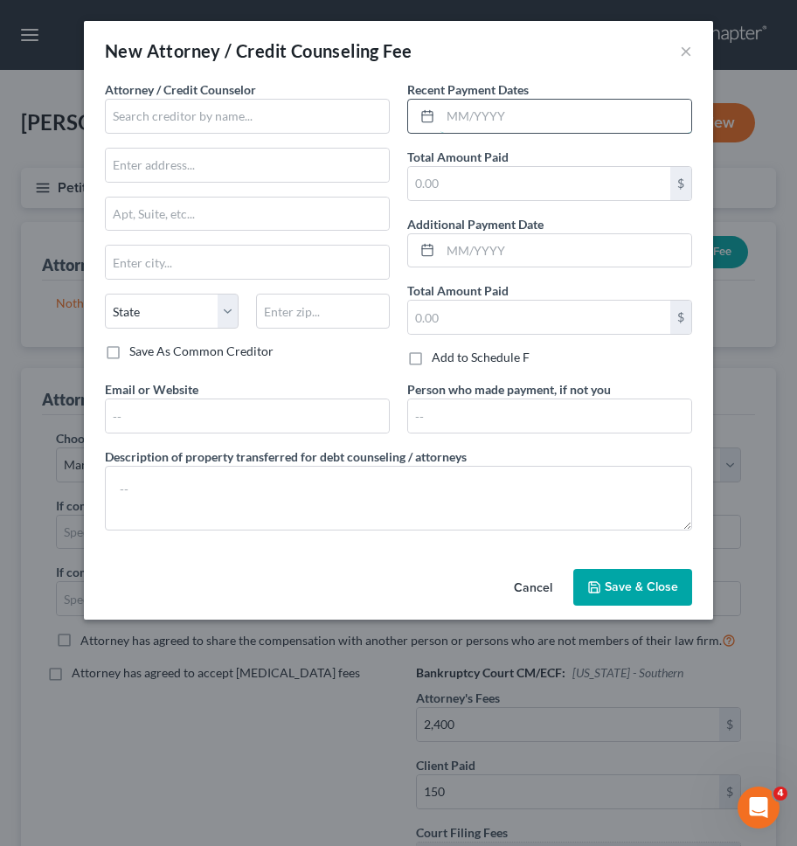
click at [569, 121] on input "text" at bounding box center [566, 116] width 251 height 33
type input "09/2025"
click at [545, 179] on input "text" at bounding box center [539, 183] width 262 height 33
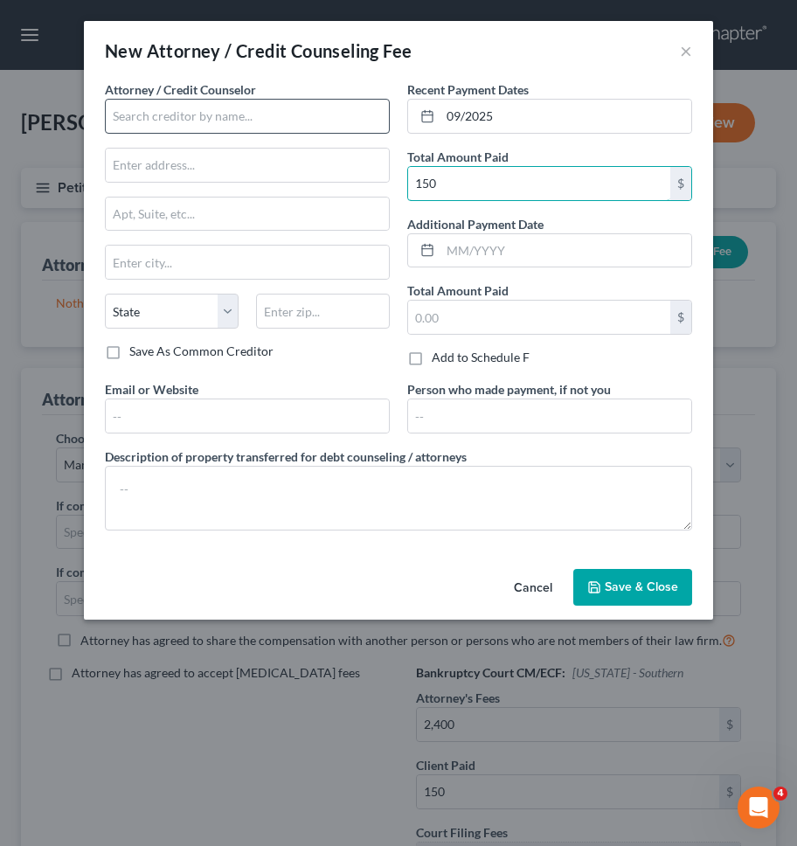
type input "150"
click at [365, 129] on input "text" at bounding box center [247, 116] width 285 height 35
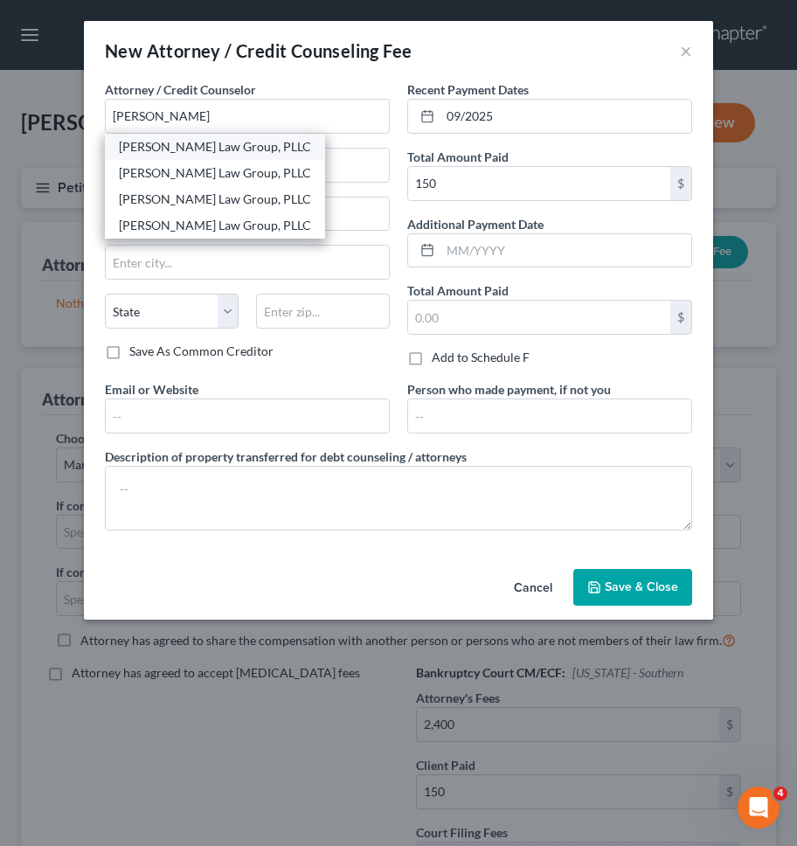
click at [219, 143] on div "[PERSON_NAME] Law Group, PLLC" at bounding box center [215, 146] width 192 height 17
type input "[PERSON_NAME] Law Group, PLLC"
type input "1 Liberty Plaza, 23rd Floor"
type input "New York"
select select "35"
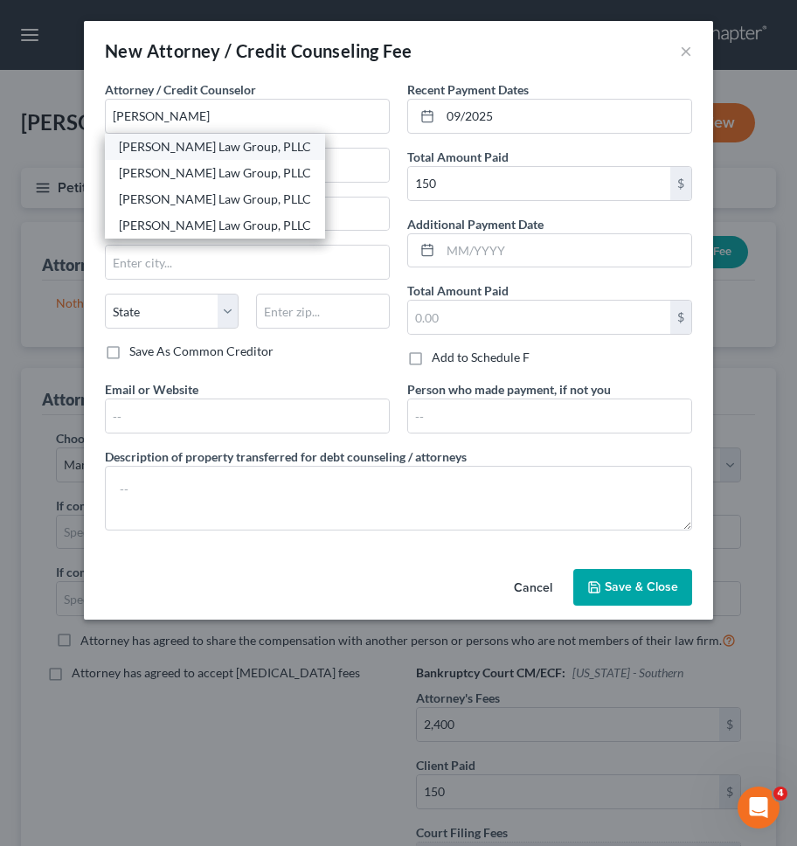
type input "10006"
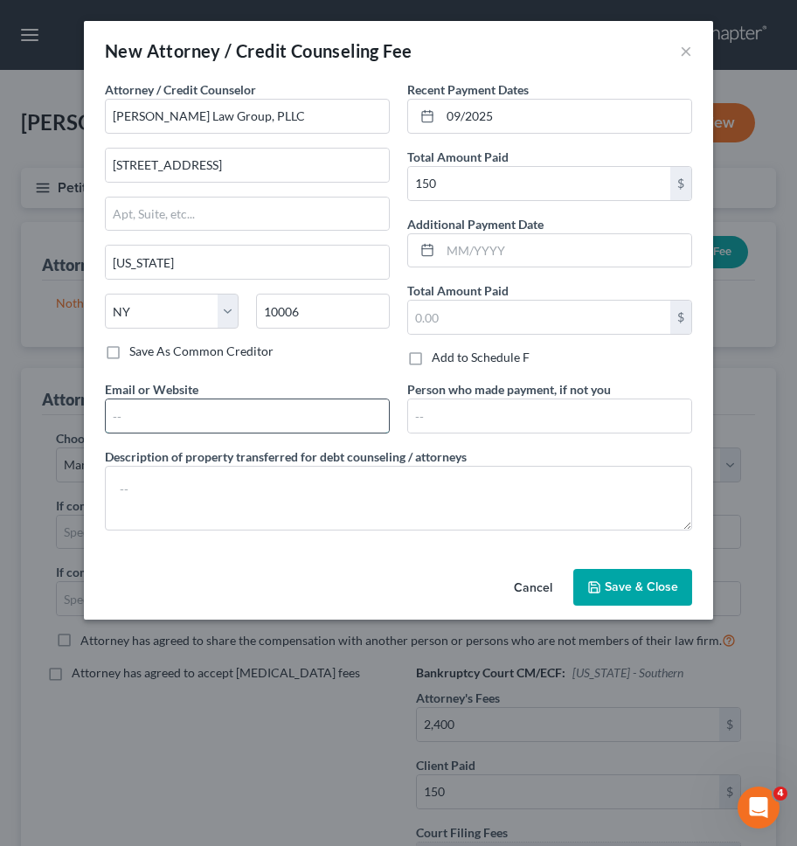
click at [294, 409] on input "text" at bounding box center [247, 416] width 283 height 33
type input "https://www.singerlawgroup.com/"
click at [593, 588] on polyline "button" at bounding box center [595, 590] width 6 height 4
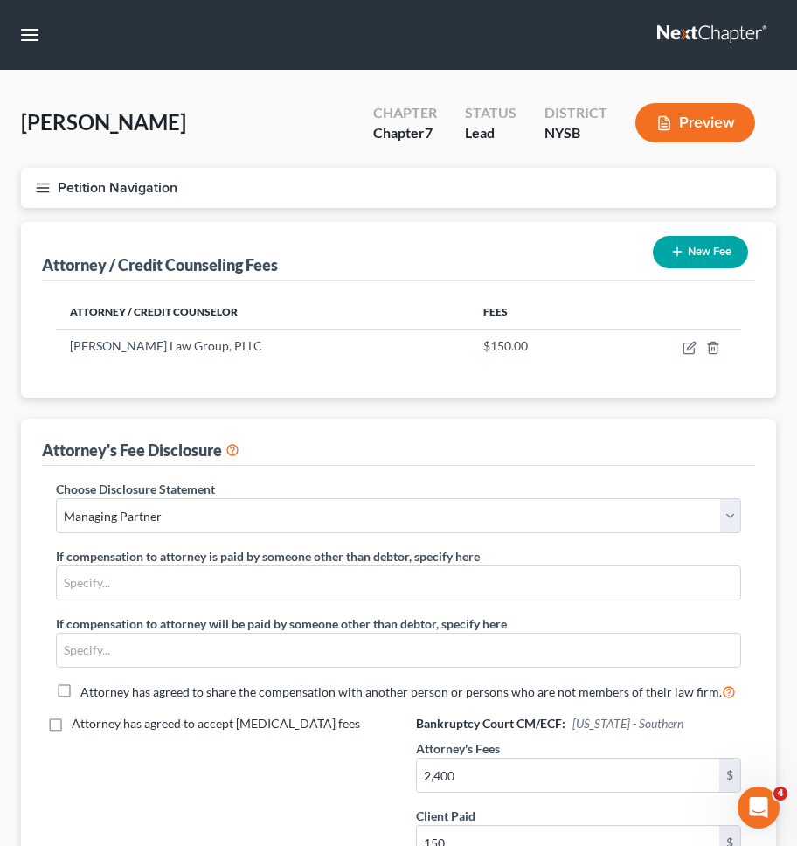
click at [405, 200] on button "Petition Navigation" at bounding box center [398, 188] width 755 height 40
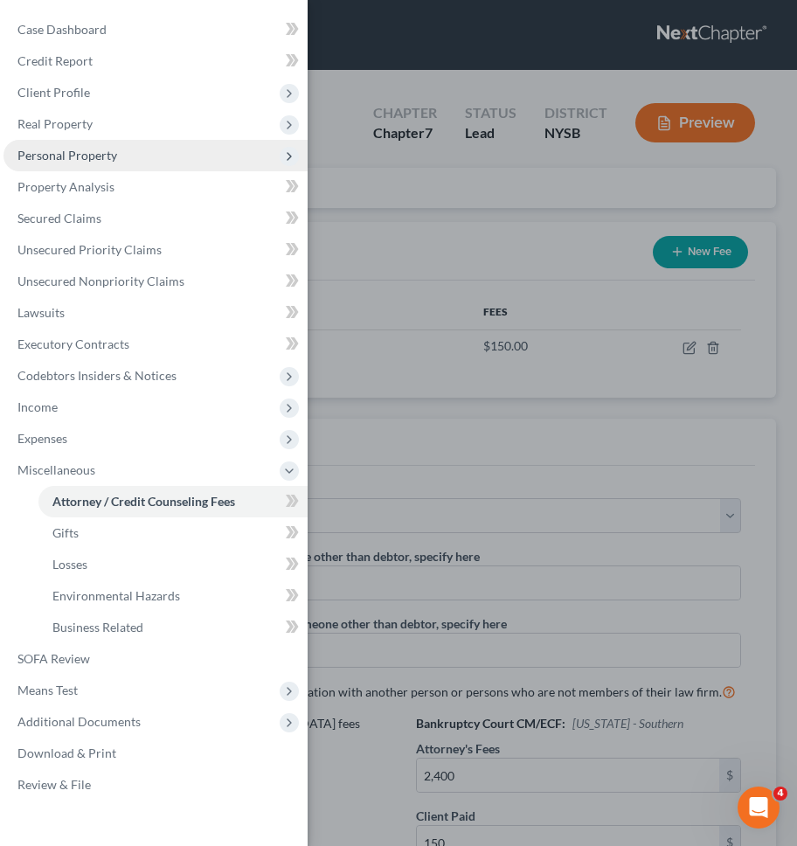
click at [110, 164] on span "Personal Property" at bounding box center [155, 155] width 304 height 31
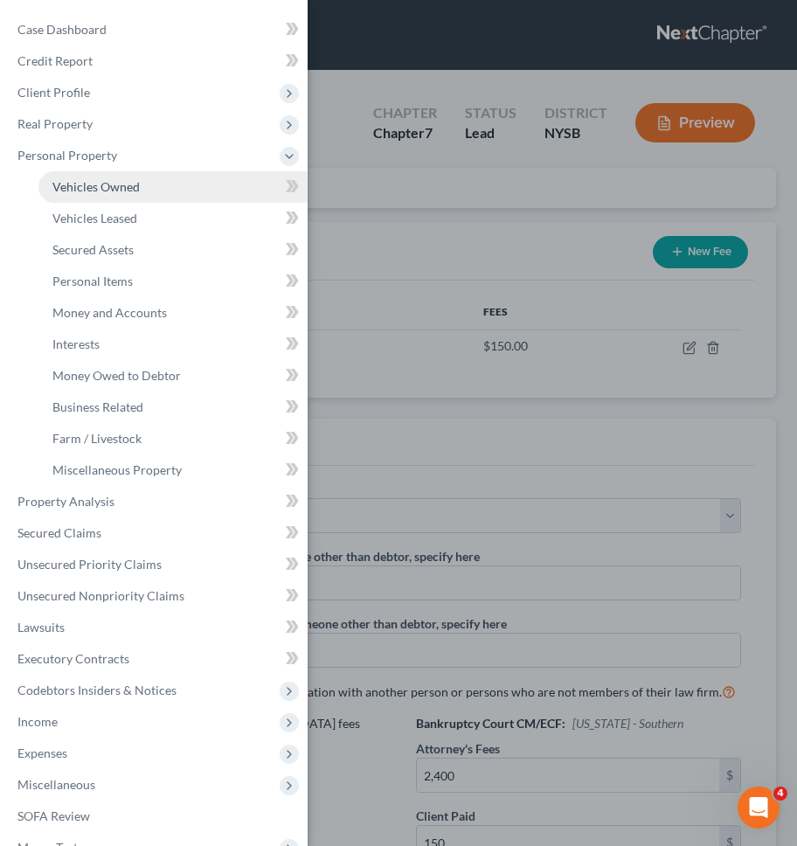
click at [116, 183] on span "Vehicles Owned" at bounding box center [95, 186] width 87 height 15
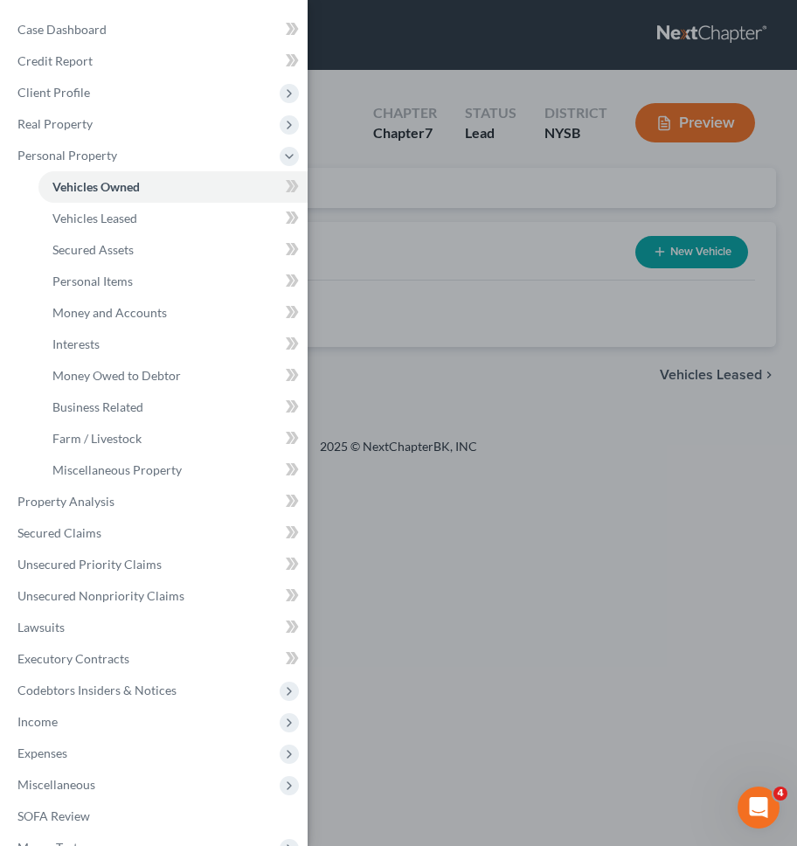
click at [357, 184] on div "Case Dashboard Payments Invoices Payments Payments Credit Report Client Profile" at bounding box center [398, 423] width 797 height 846
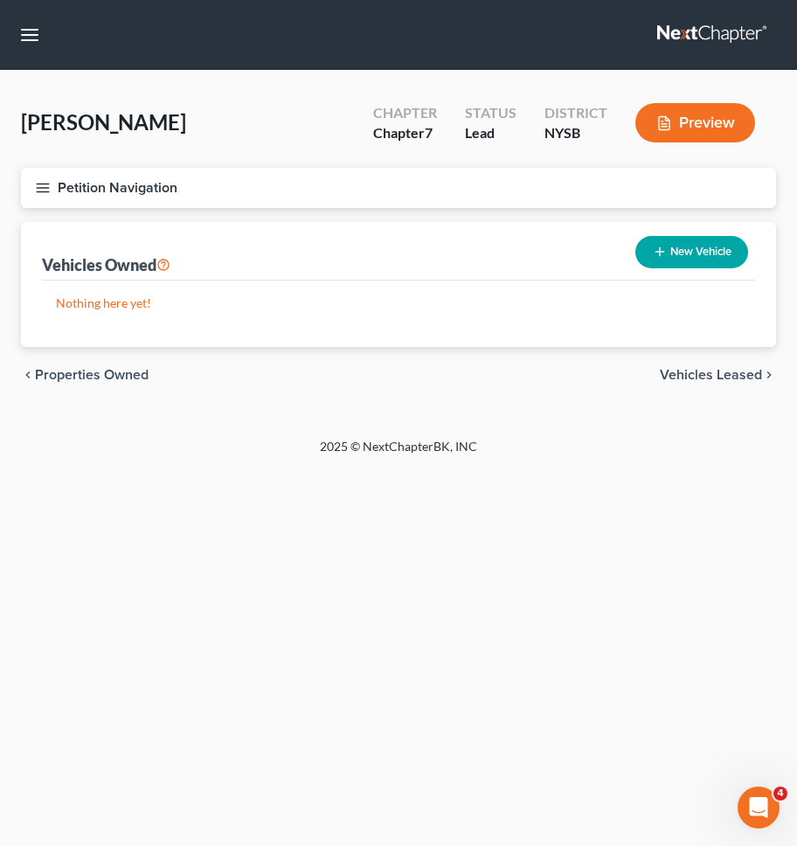
click at [350, 187] on button "Petition Navigation" at bounding box center [398, 188] width 755 height 40
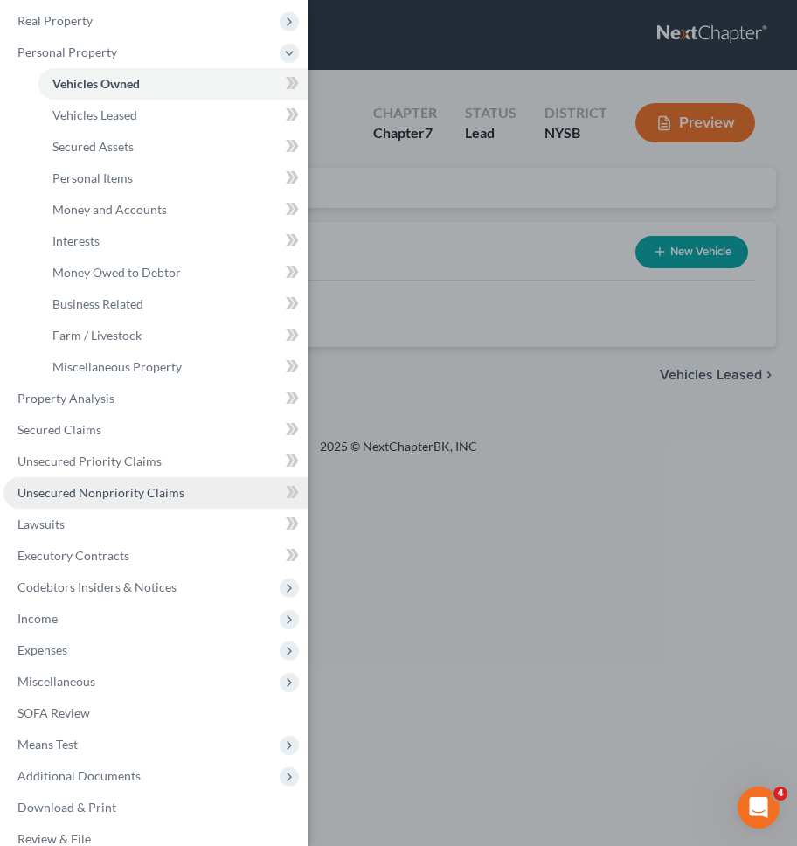
scroll to position [126, 0]
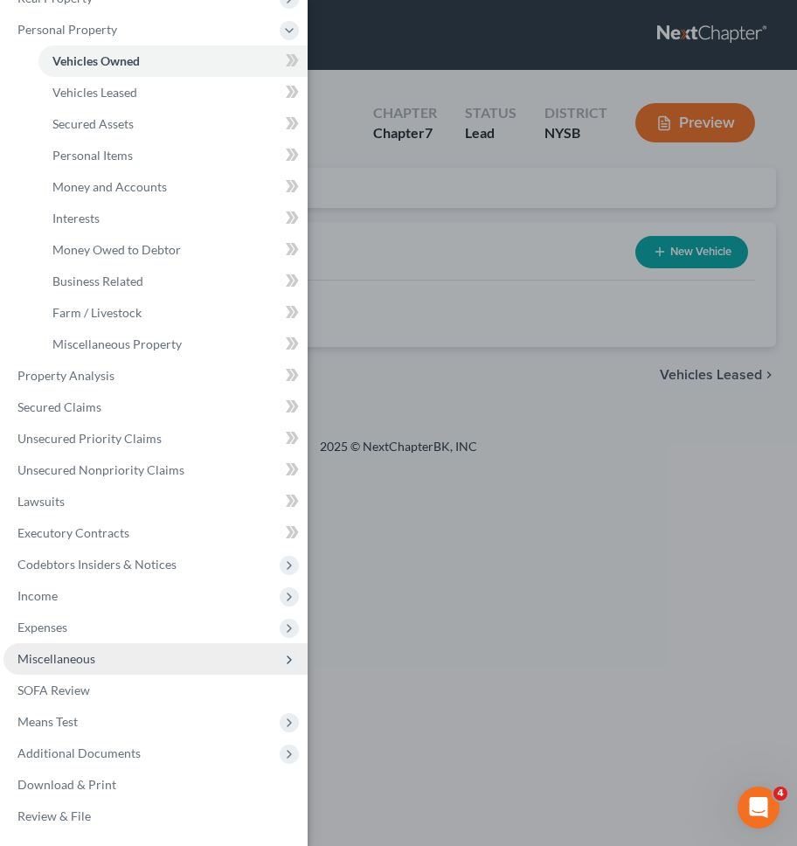
click at [199, 664] on span "Miscellaneous" at bounding box center [155, 659] width 304 height 31
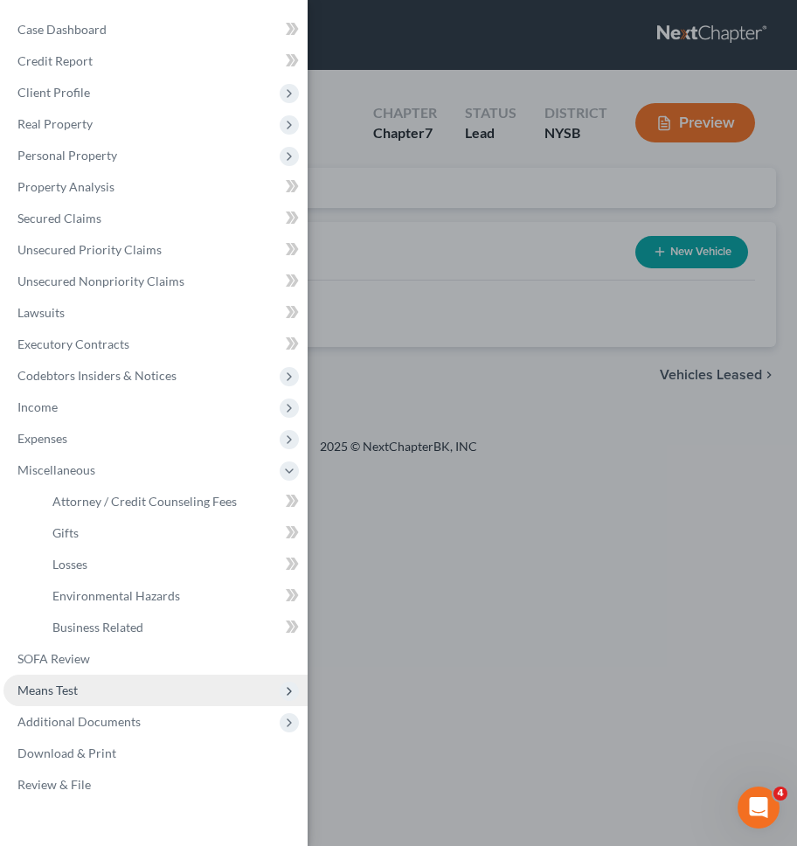
scroll to position [0, 0]
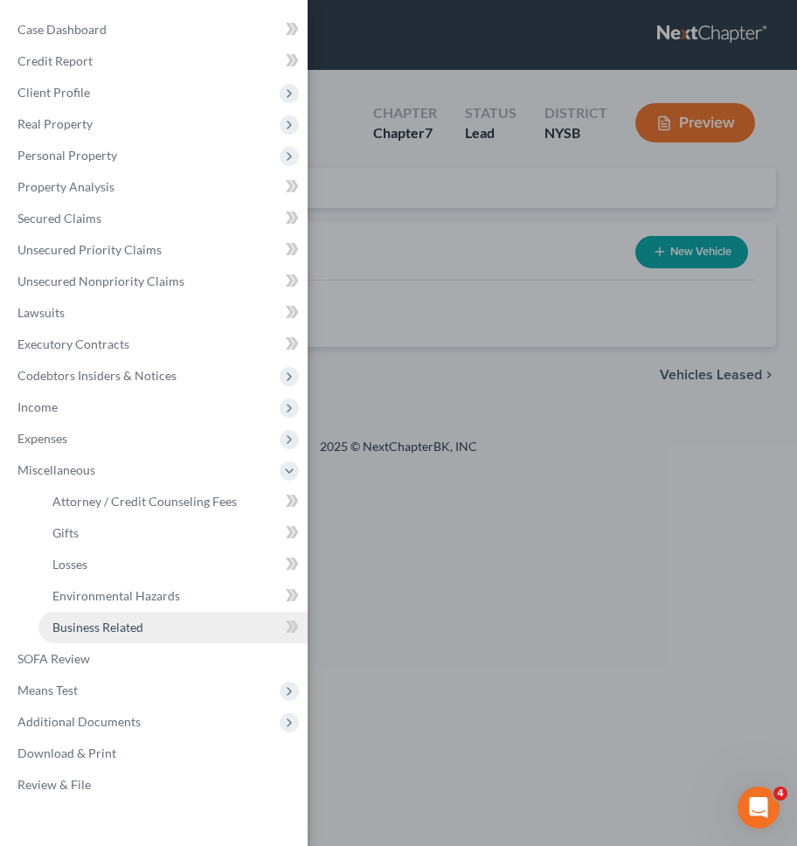
click at [156, 636] on link "Business Related" at bounding box center [172, 627] width 269 height 31
click at [351, 485] on div "Case Dashboard Payments Invoices Payments Payments Credit Report Client Profile" at bounding box center [398, 423] width 797 height 846
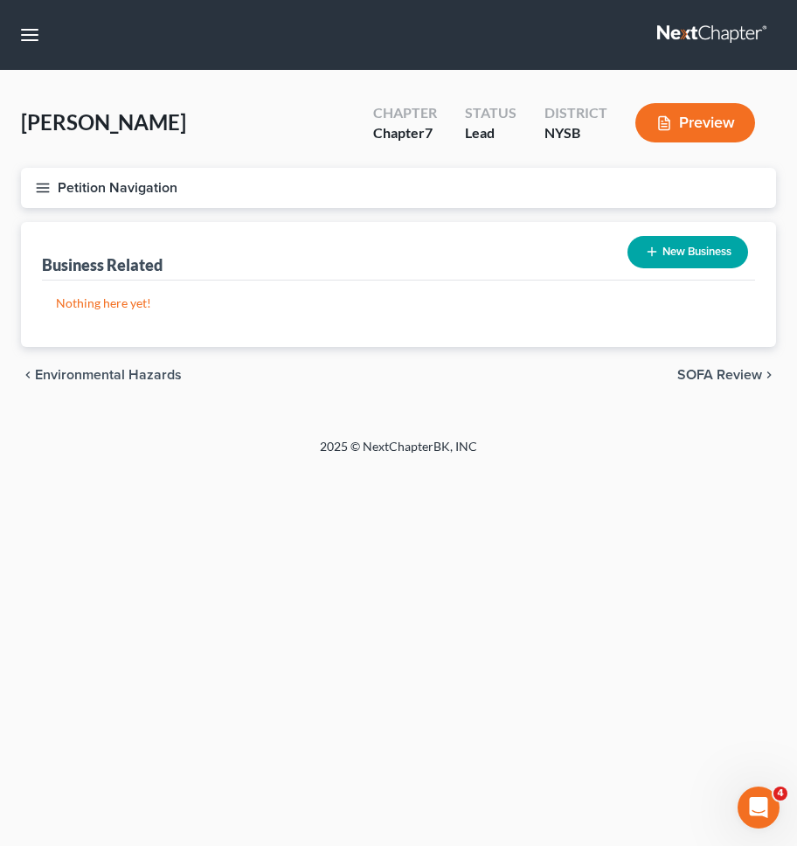
click at [671, 249] on button "New Business" at bounding box center [688, 252] width 121 height 32
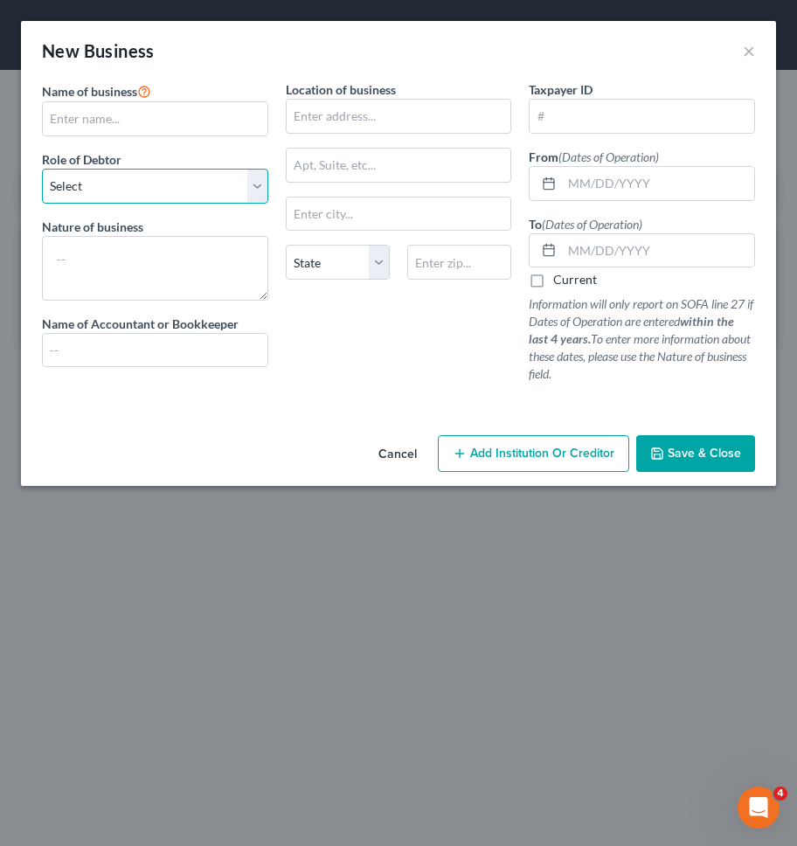
click at [147, 184] on select "Select A member of a limited liability company (LLC) or limited liability partn…" at bounding box center [155, 186] width 226 height 35
select select "officer"
click at [42, 169] on select "Select A member of a limited liability company (LLC) or limited liability partn…" at bounding box center [155, 186] width 226 height 35
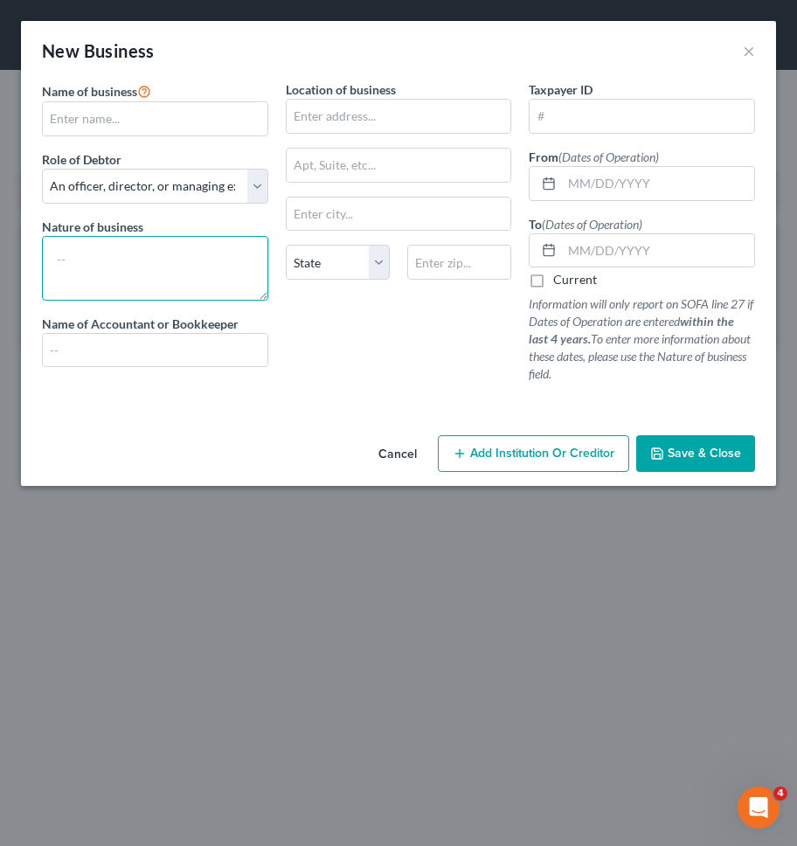
click at [142, 258] on textarea at bounding box center [155, 268] width 226 height 65
type textarea "Consulting Services"
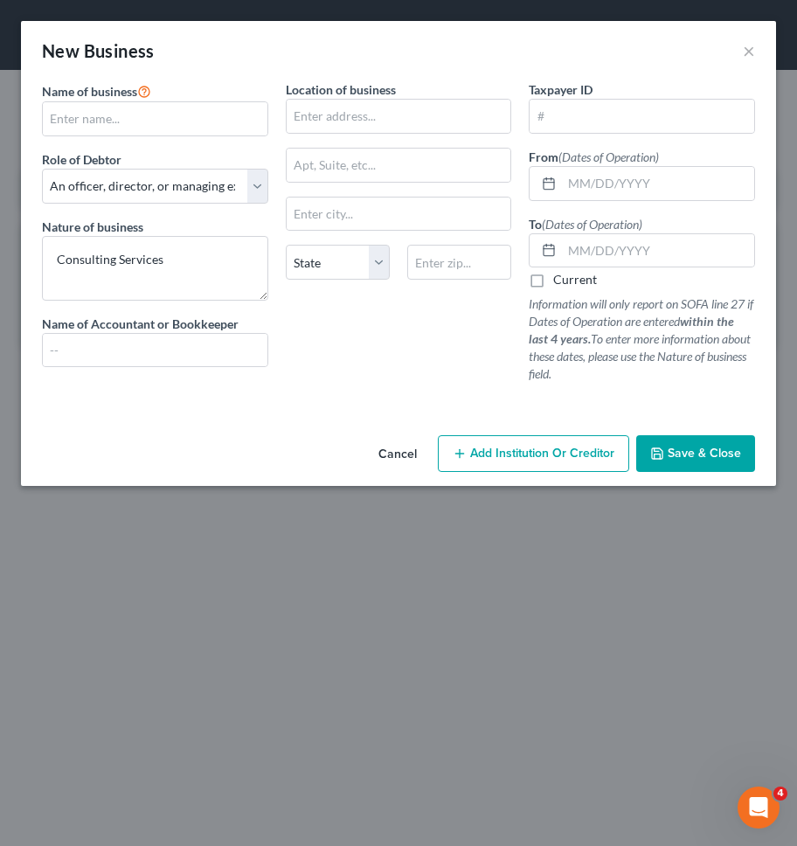
click at [409, 367] on div "Location of business State AL AK AR AZ CA CO CT DE DC FL GA GU HI ID IL IN IA K…" at bounding box center [399, 238] width 244 height 317
click at [411, 122] on input "text" at bounding box center [399, 116] width 225 height 33
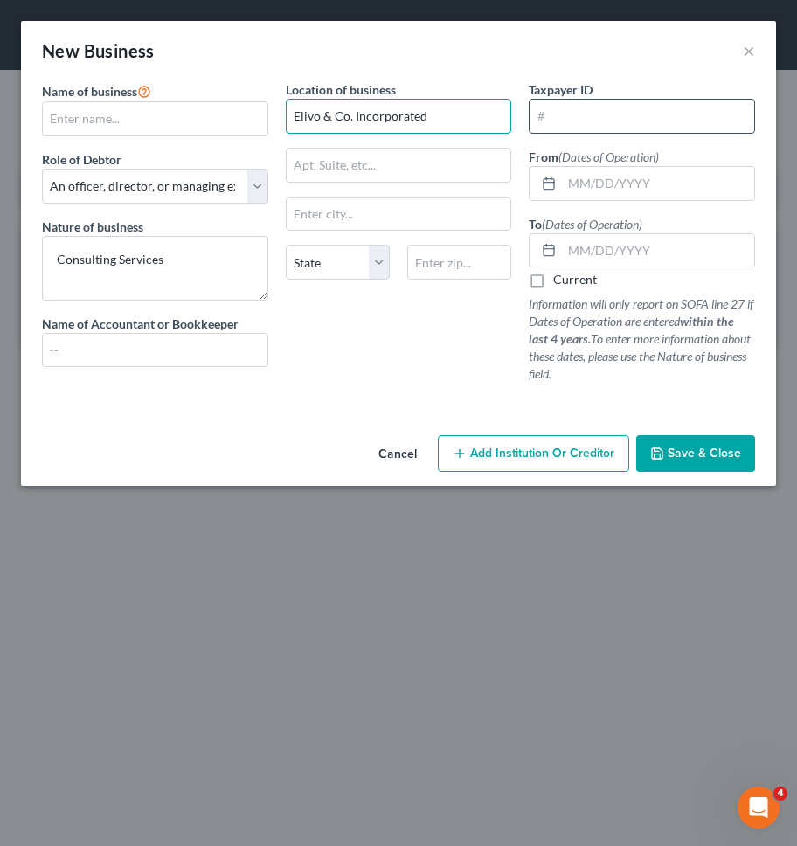
type input "Elivo & Co. Incorporated"
click at [621, 118] on input "text" at bounding box center [642, 116] width 225 height 33
click at [582, 190] on input "text" at bounding box center [658, 183] width 192 height 33
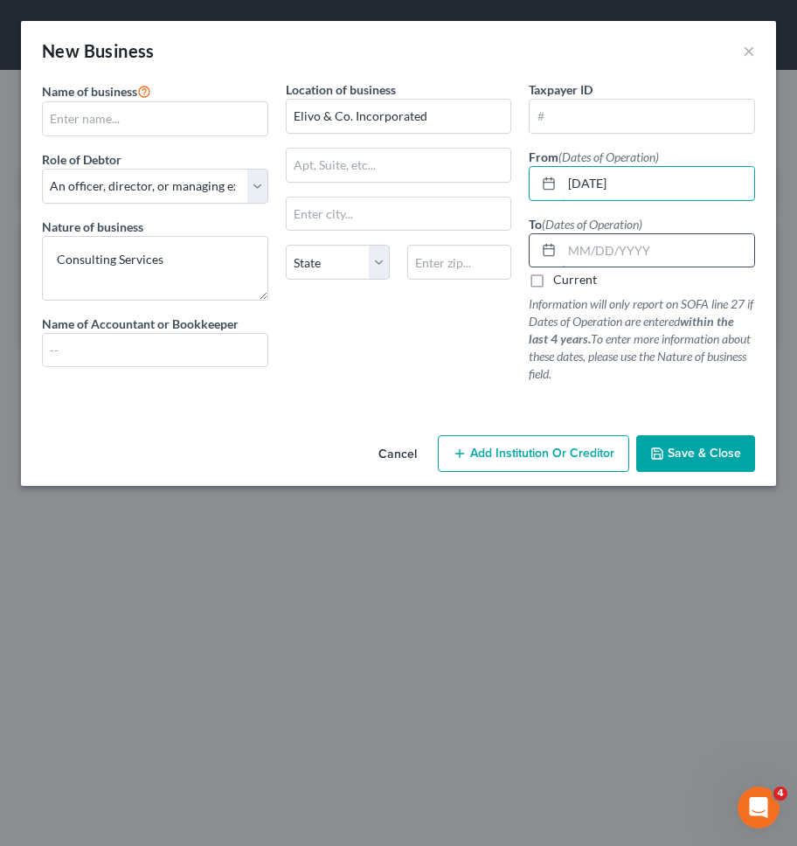
type input "01/19/2018"
click at [609, 261] on input "text" at bounding box center [658, 250] width 192 height 33
type input "01/19/2020"
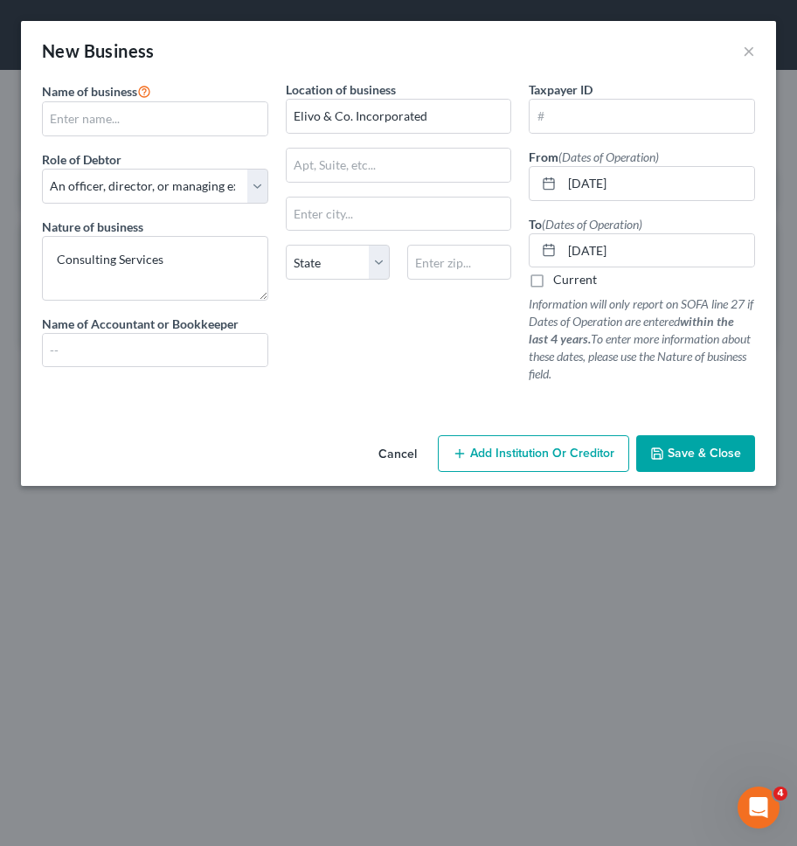
click at [493, 347] on div "Location of business Elivo & Co. Incorporated State AL AK AR AZ CA CO CT DE DC …" at bounding box center [399, 238] width 244 height 317
click at [686, 464] on button "Save & Close" at bounding box center [696, 453] width 119 height 37
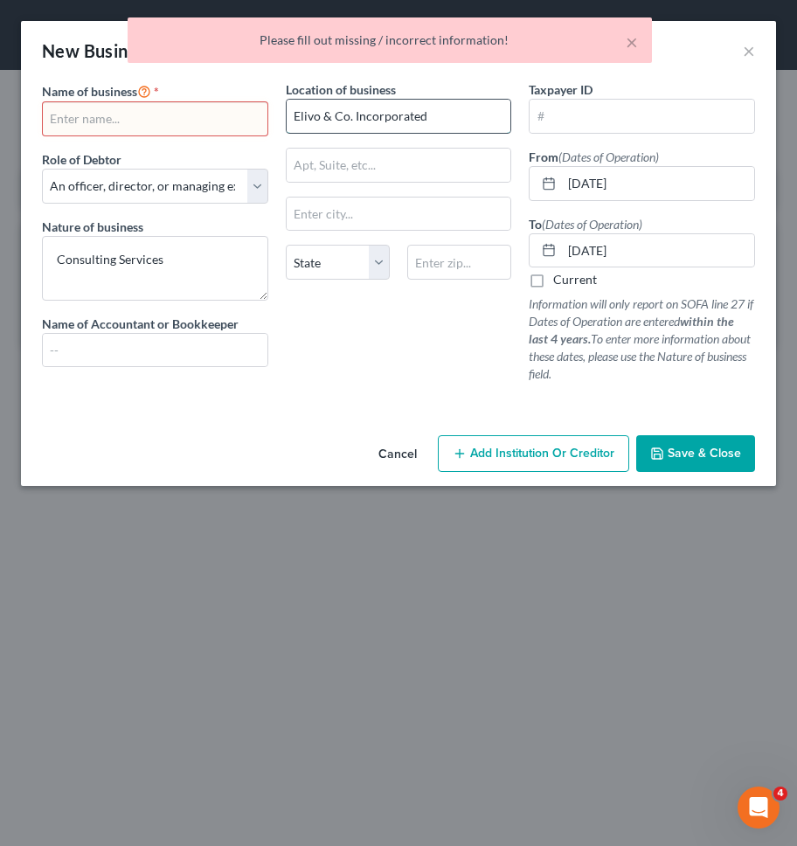
click at [310, 104] on input "Elivo & Co. Incorporated" at bounding box center [399, 116] width 225 height 33
click at [209, 118] on input "text" at bounding box center [155, 118] width 225 height 33
paste input "Elivo & Co. Incorporated"
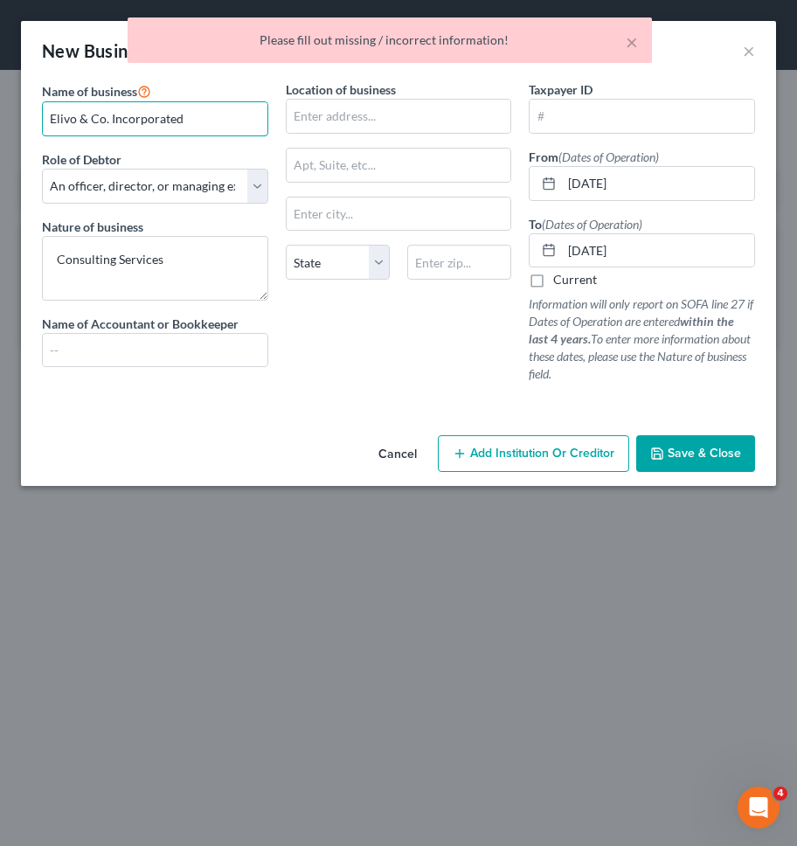
type input "Elivo & Co. Incorporated"
click at [329, 335] on div "Location of business State AL AK AR AZ CA CO CT DE DC FL GA GU HI ID IL IN IA K…" at bounding box center [399, 238] width 244 height 317
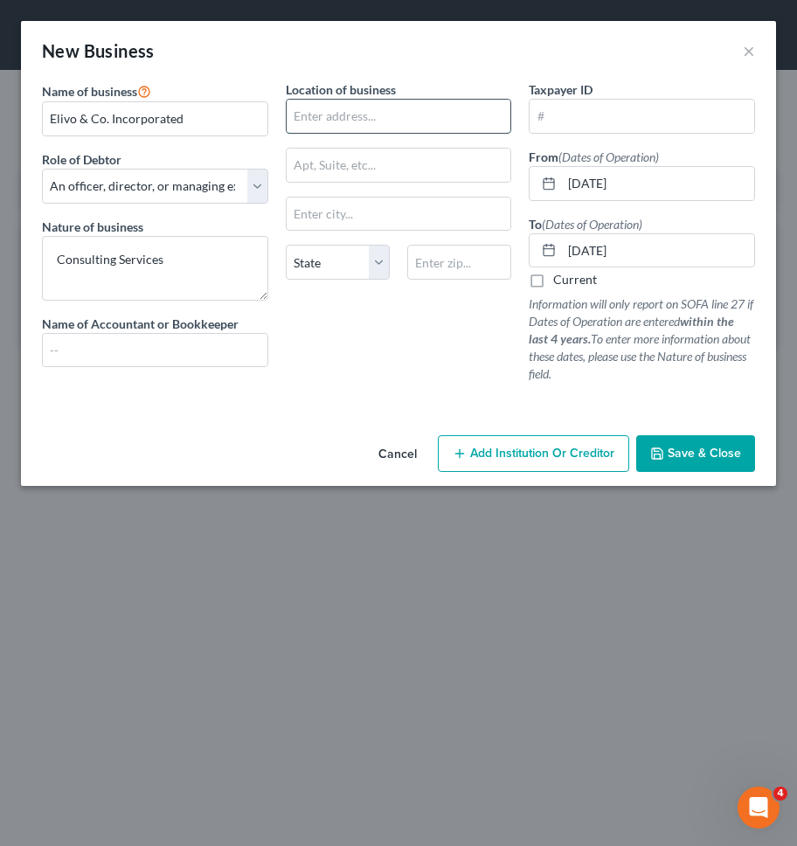
click at [316, 110] on input "text" at bounding box center [399, 116] width 225 height 33
type input "290 W 232nd St."
click at [317, 160] on input "text" at bounding box center [399, 165] width 225 height 33
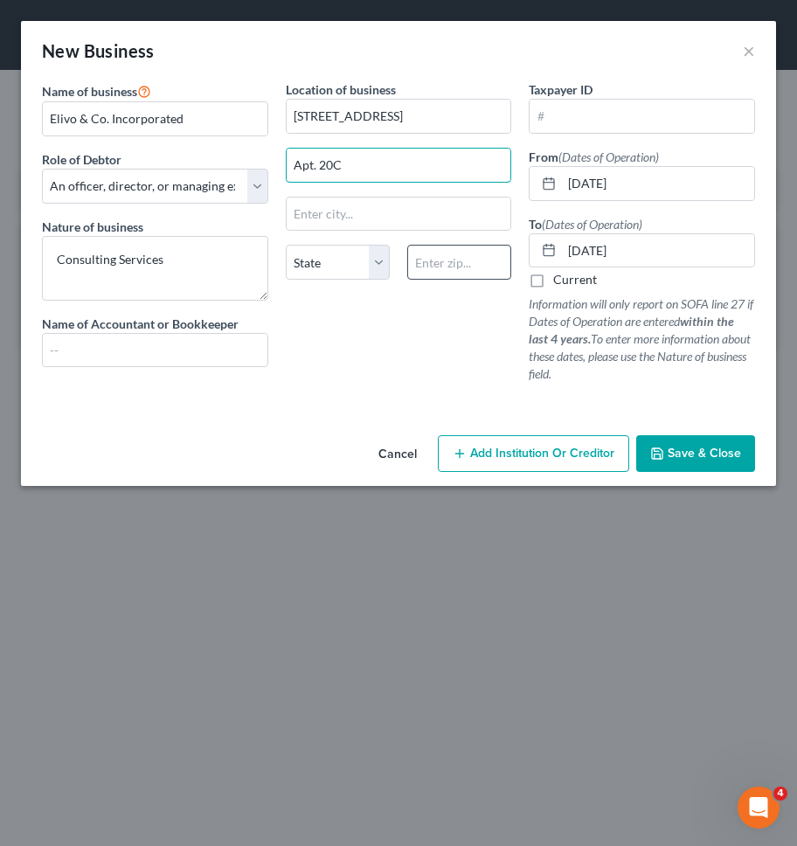
type input "Apt. 20C"
click at [430, 264] on input "text" at bounding box center [459, 262] width 104 height 35
type input "10463"
click at [413, 374] on div "Location of business 290 W 232nd St. Apt. 20C State AL AK AR AZ CA CO CT DE DC …" at bounding box center [399, 238] width 244 height 317
type input "Bronx"
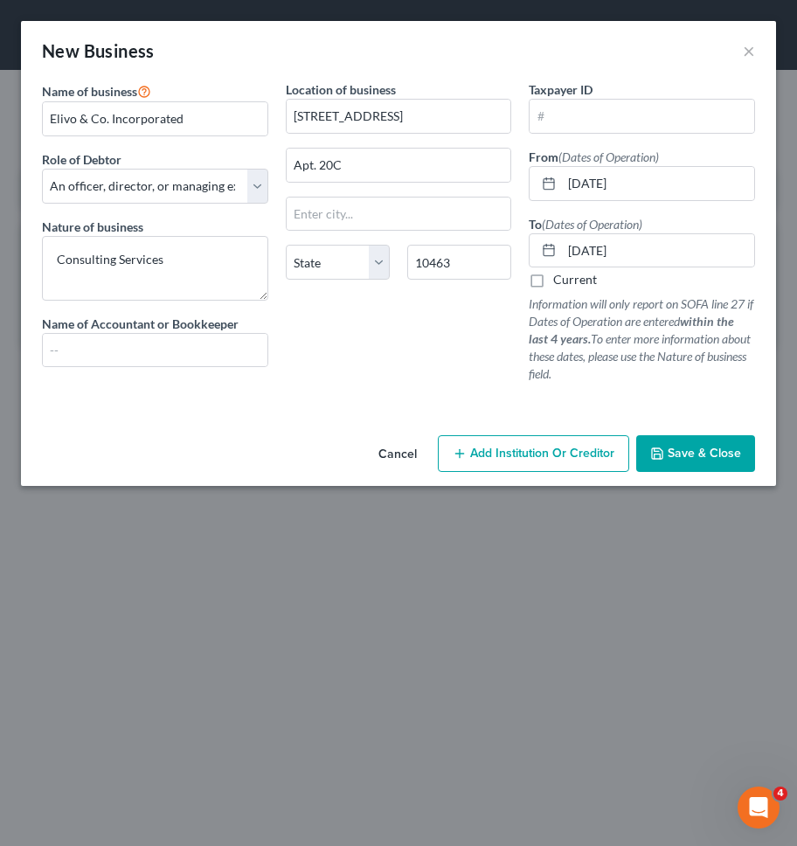
select select "35"
click at [662, 455] on icon "button" at bounding box center [658, 454] width 14 height 14
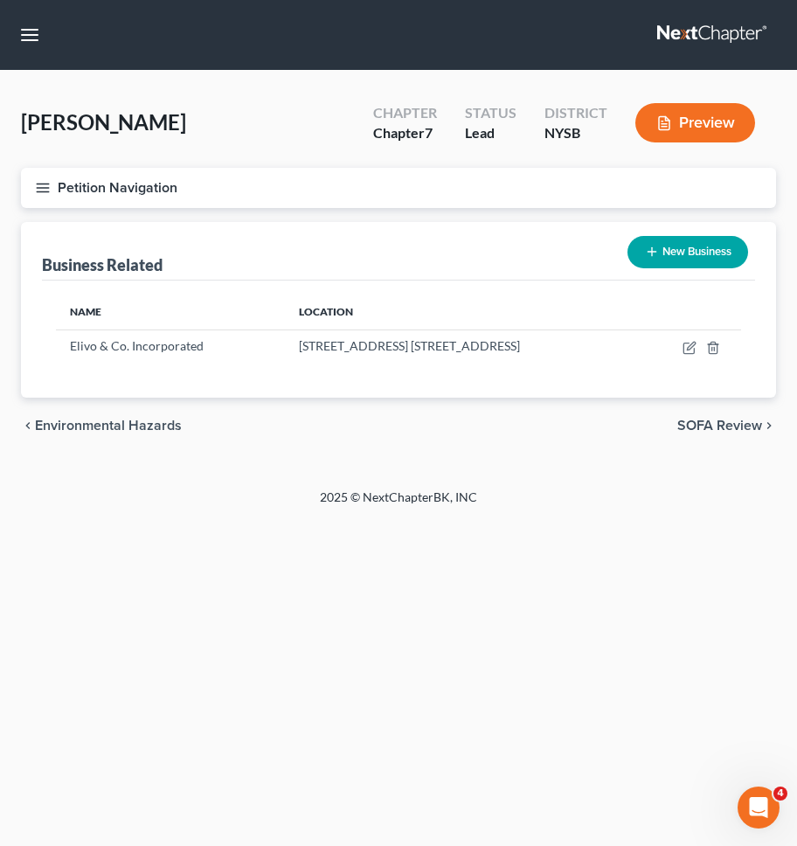
click at [363, 195] on button "Petition Navigation" at bounding box center [398, 188] width 755 height 40
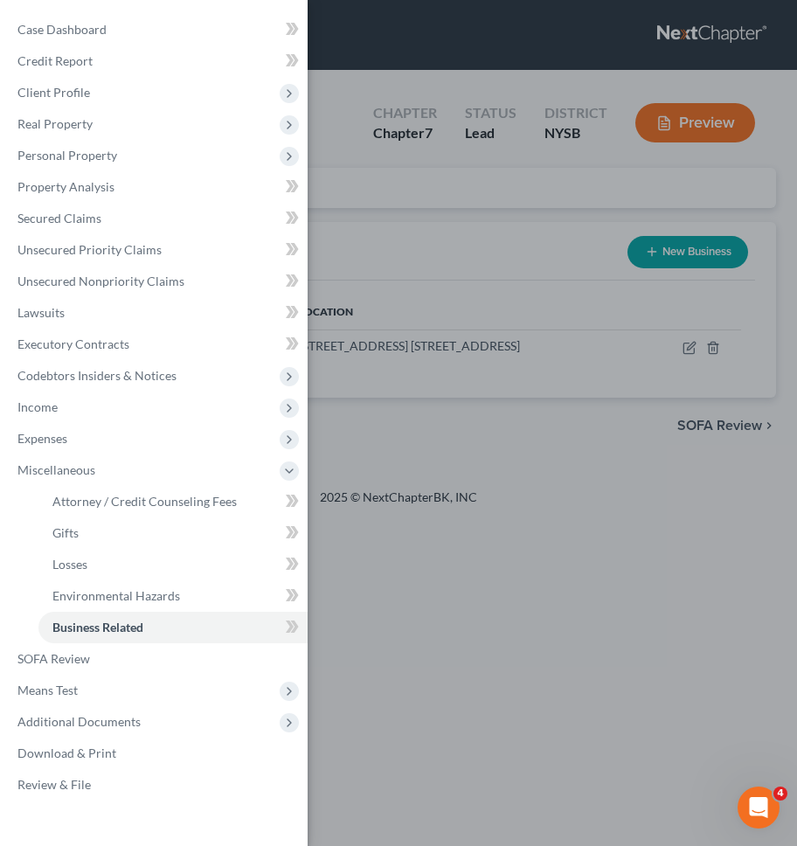
click at [712, 605] on div "Case Dashboard Payments Invoices Payments Payments Credit Report Client Profile" at bounding box center [398, 423] width 797 height 846
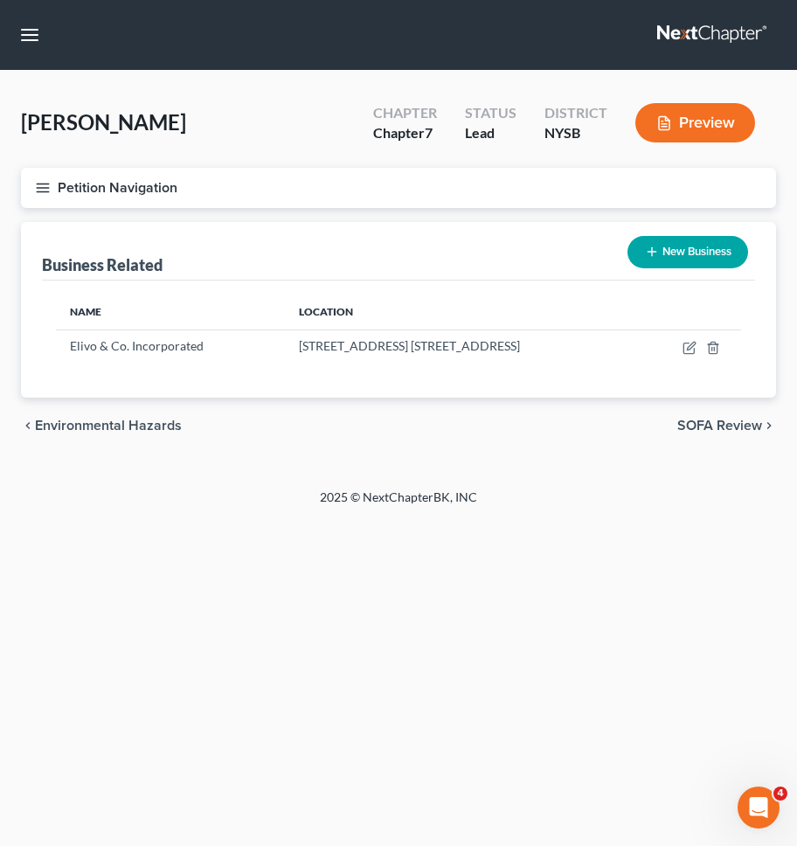
click at [119, 181] on button "Petition Navigation" at bounding box center [398, 188] width 755 height 40
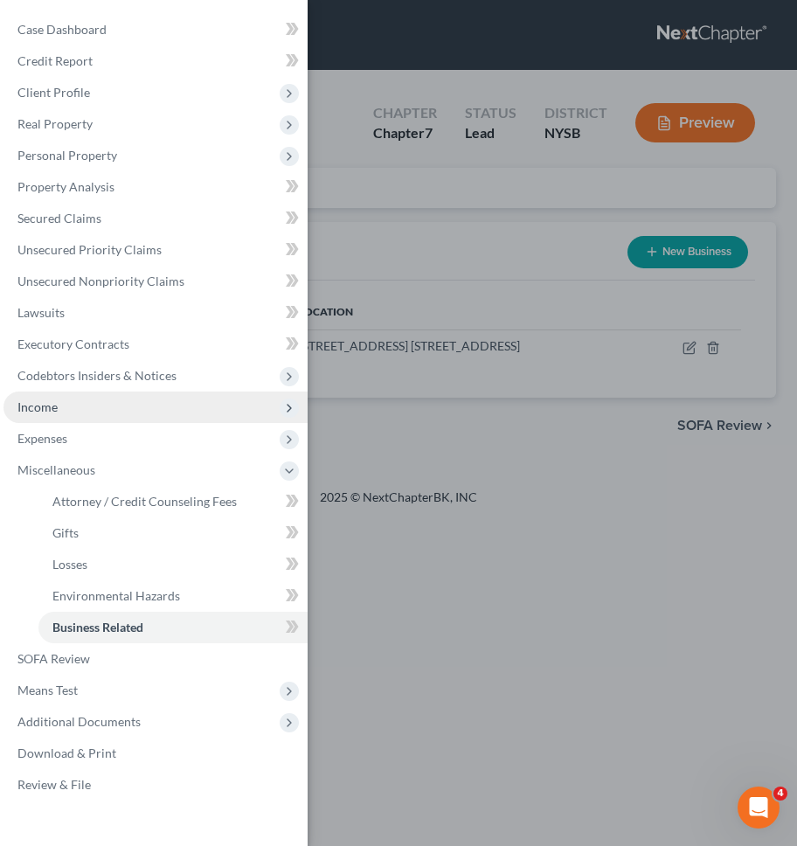
click at [90, 396] on span "Income" at bounding box center [155, 407] width 304 height 31
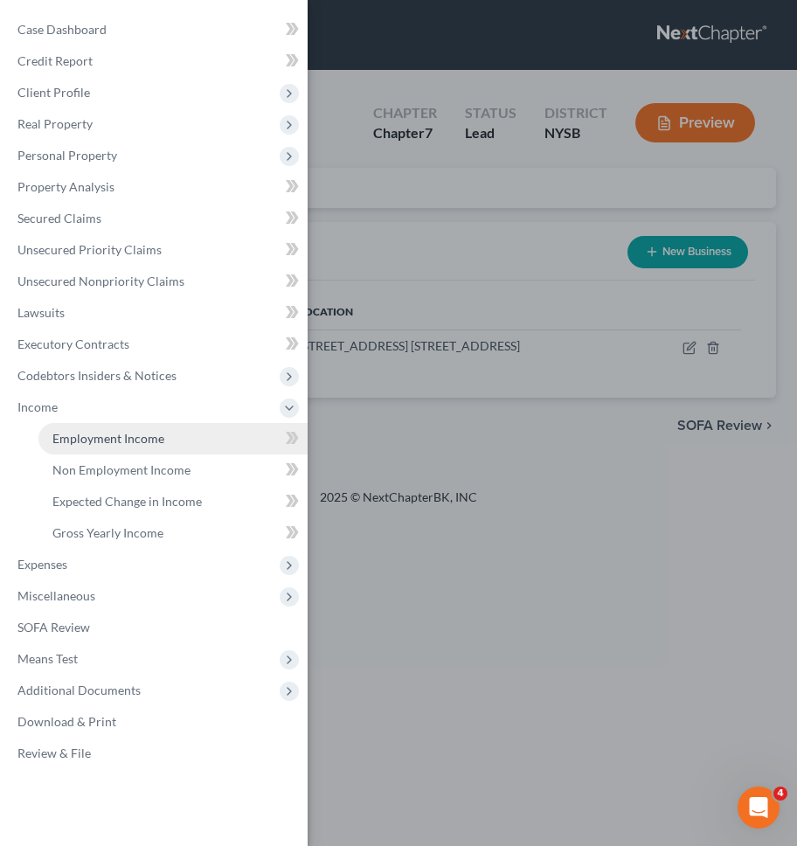
click at [104, 431] on span "Employment Income" at bounding box center [108, 438] width 112 height 15
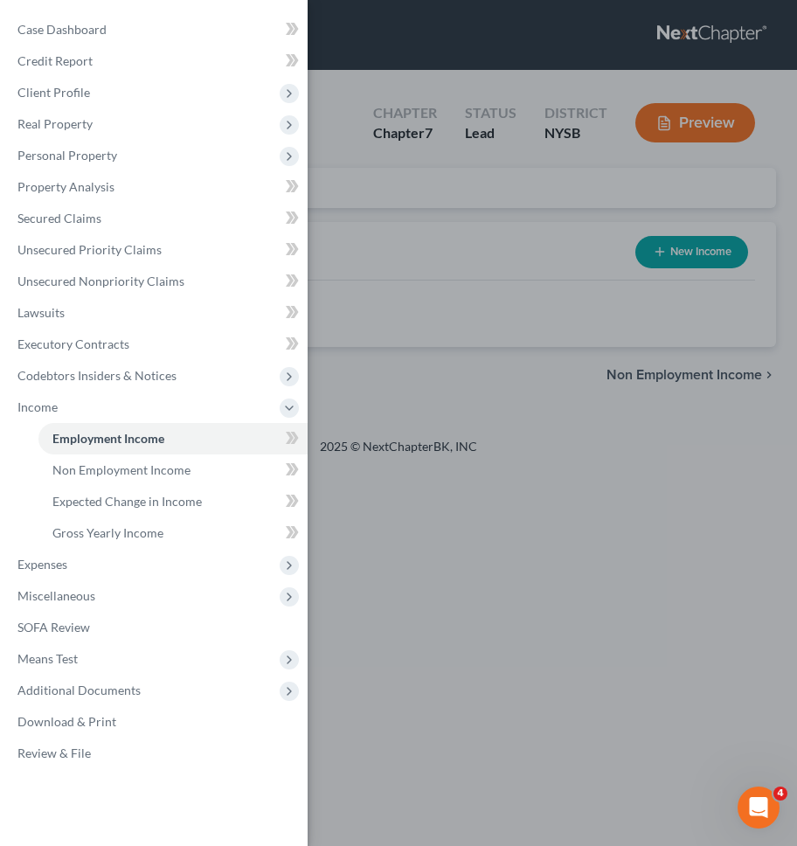
click at [460, 308] on div "Case Dashboard Payments Invoices Payments Payments Credit Report Client Profile" at bounding box center [398, 423] width 797 height 846
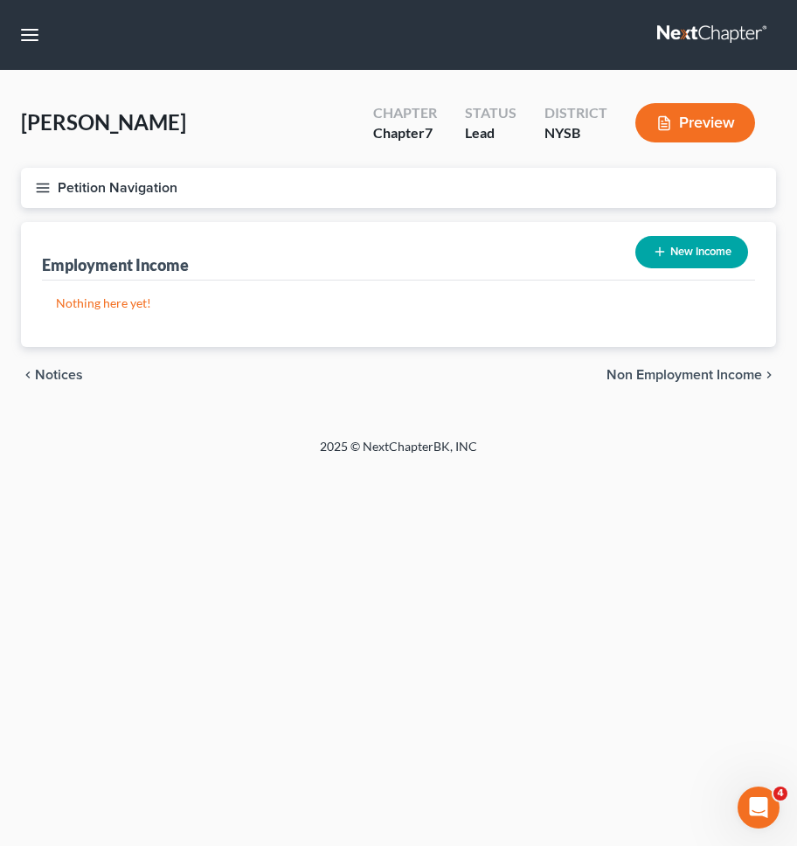
click at [694, 242] on button "New Income" at bounding box center [692, 252] width 113 height 32
select select "0"
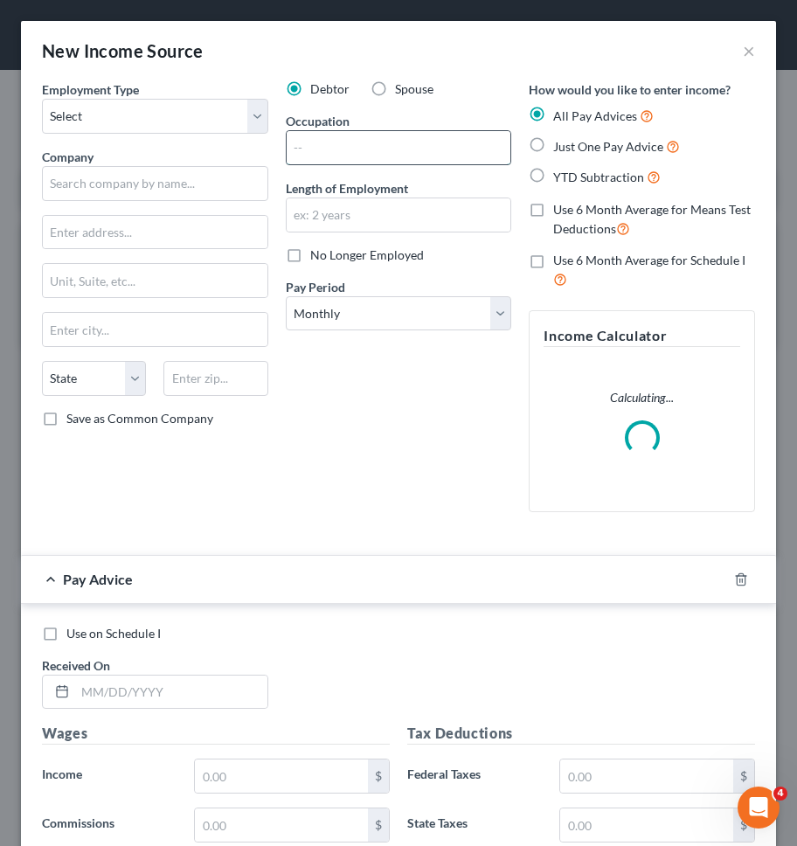
click at [361, 150] on input "text" at bounding box center [399, 147] width 225 height 33
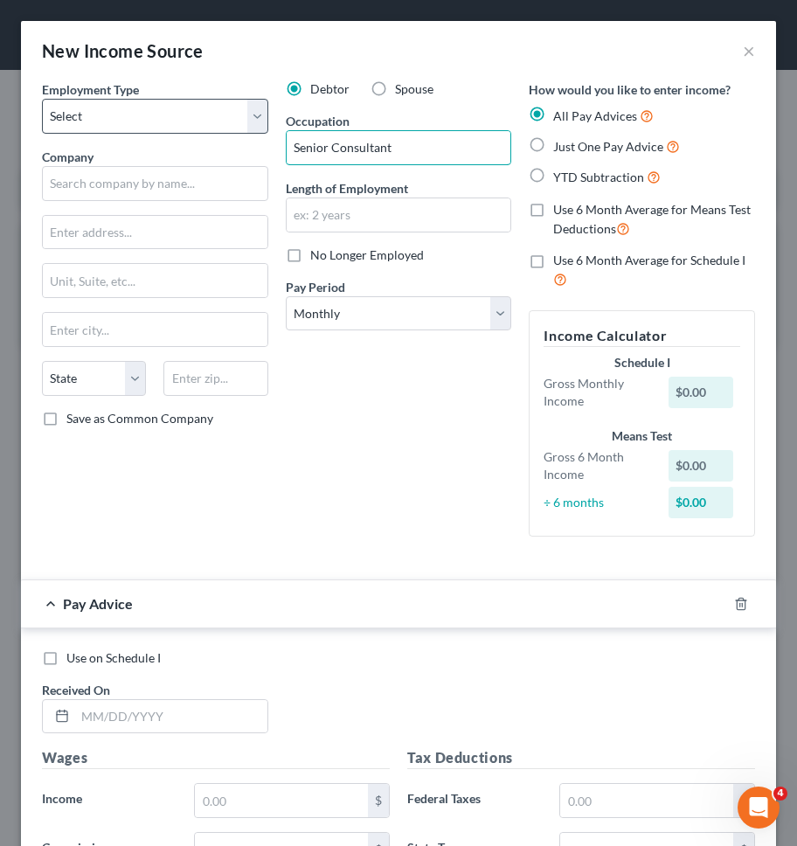
type input "Senior Consultant"
click at [221, 117] on select "Select Full or Part Time Employment Self Employment" at bounding box center [155, 116] width 226 height 35
select select "1"
click at [42, 99] on select "Select Full or Part Time Employment Self Employment" at bounding box center [155, 116] width 226 height 35
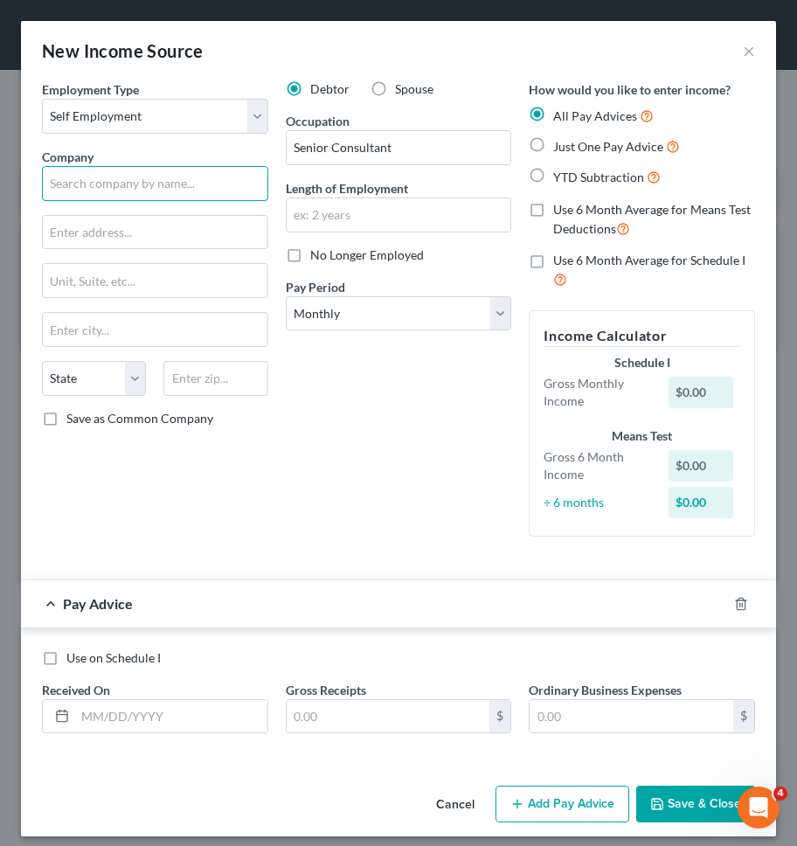
click at [191, 187] on input "text" at bounding box center [155, 183] width 226 height 35
type input "Forvis-Mazars, LLP"
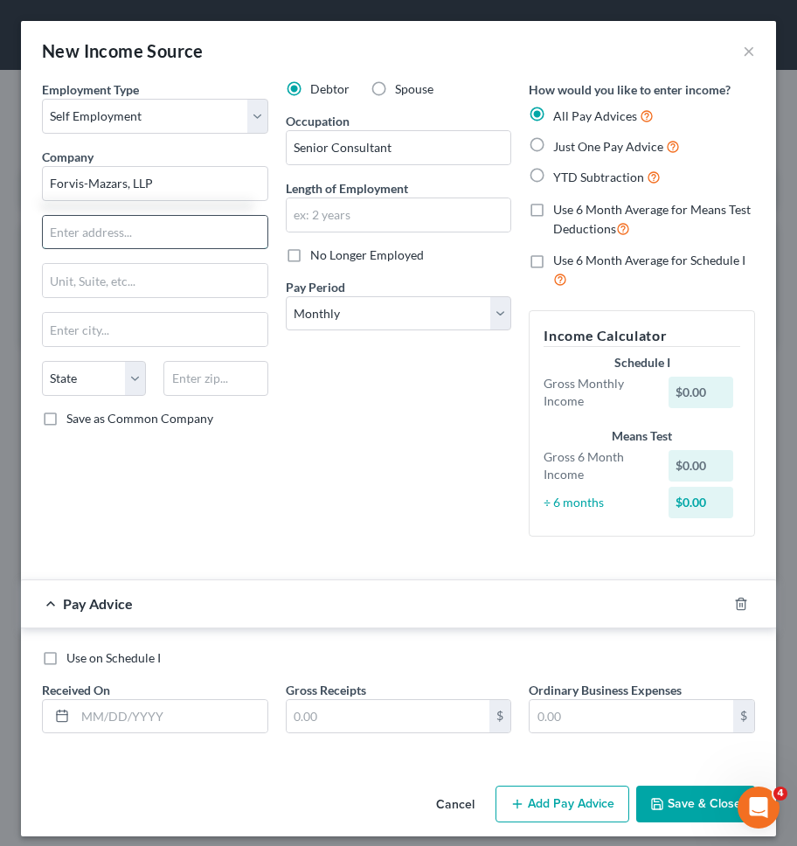
click at [174, 232] on input "text" at bounding box center [155, 232] width 225 height 33
type input "135 West 50th St."
click at [196, 374] on input "text" at bounding box center [216, 378] width 104 height 35
type input "10020"
type input "New York"
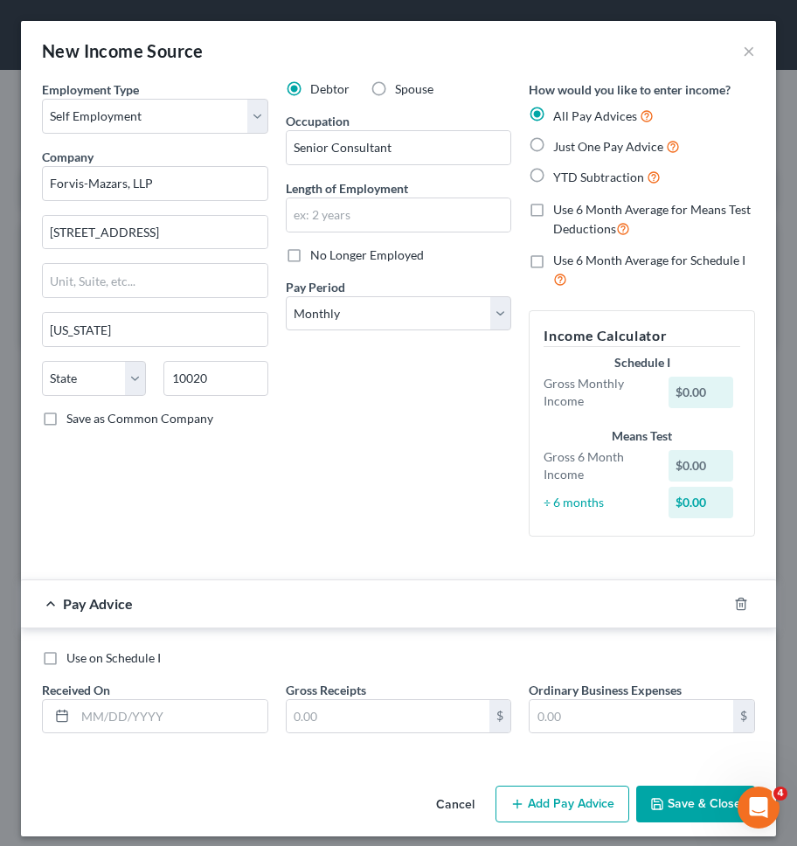
select select "35"
click at [334, 388] on div "Debtor Spouse Occupation Senior Consultant Length of Employment No Longer Emplo…" at bounding box center [399, 315] width 244 height 470
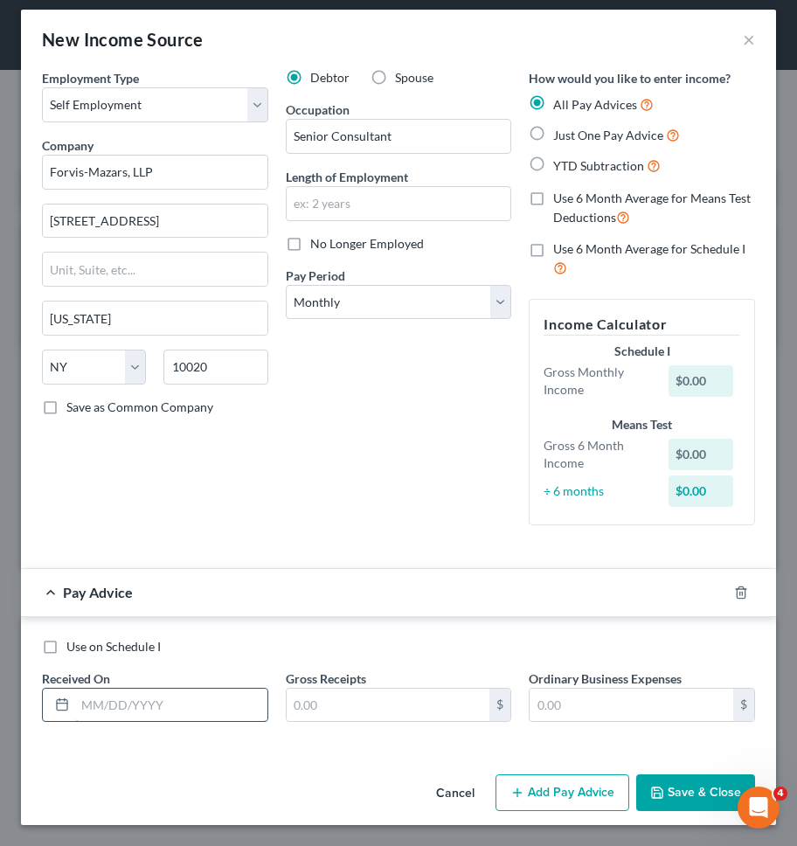
click at [218, 706] on input "text" at bounding box center [171, 705] width 192 height 33
type input "06/19/2025"
click at [348, 710] on input "text" at bounding box center [389, 705] width 204 height 33
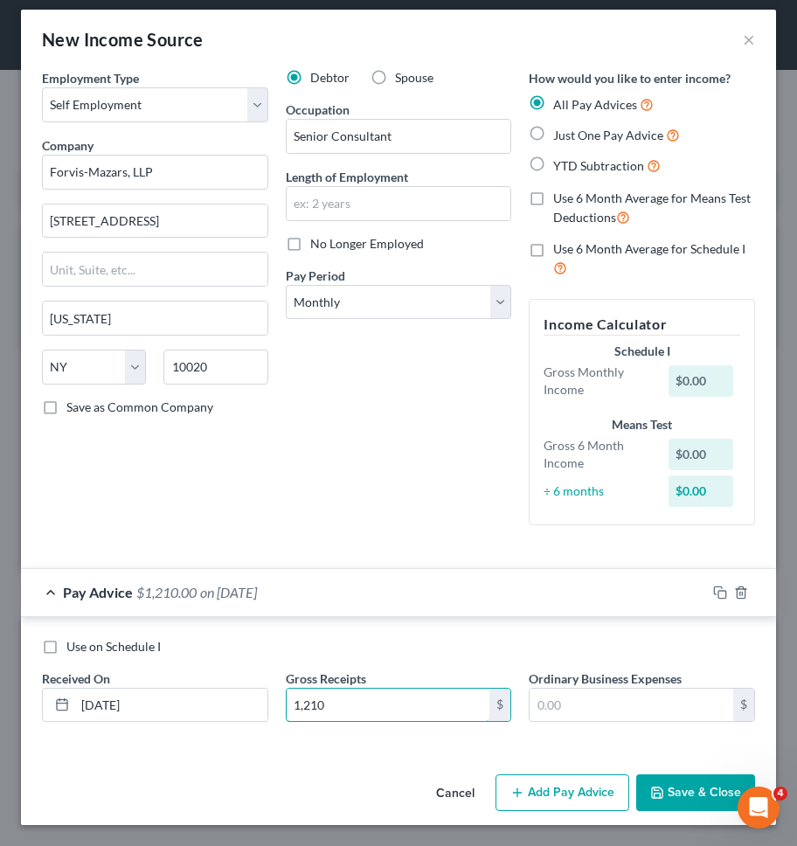
type input "1,210"
click at [356, 758] on div "Employment Type * Select Full or Part Time Employment Self Employment Company *…" at bounding box center [398, 418] width 755 height 699
click at [664, 782] on button "Save & Close" at bounding box center [696, 793] width 119 height 37
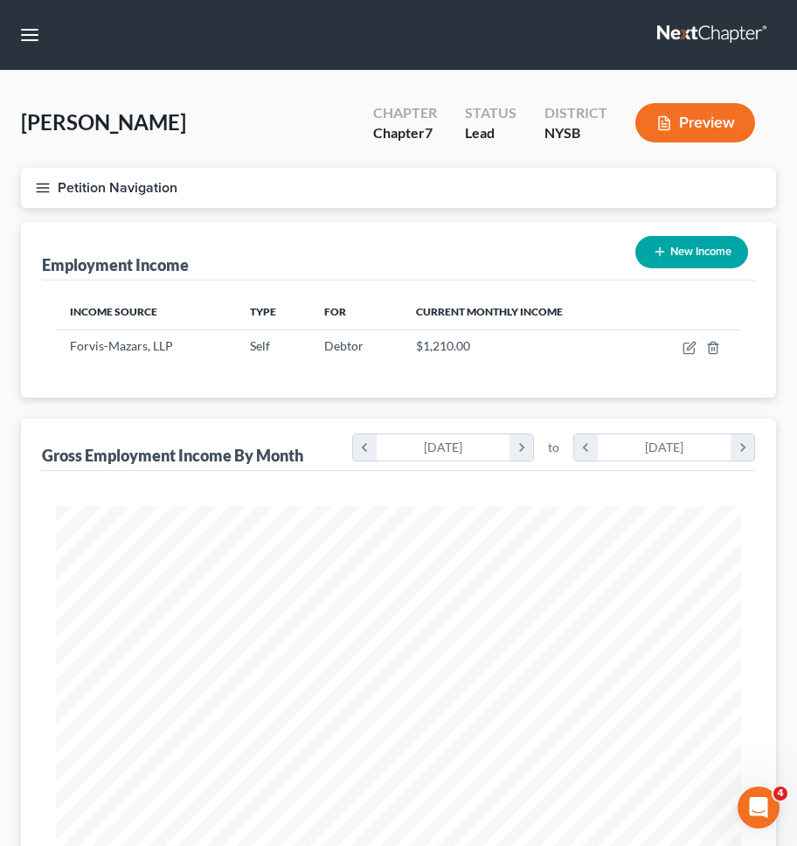
scroll to position [343, 720]
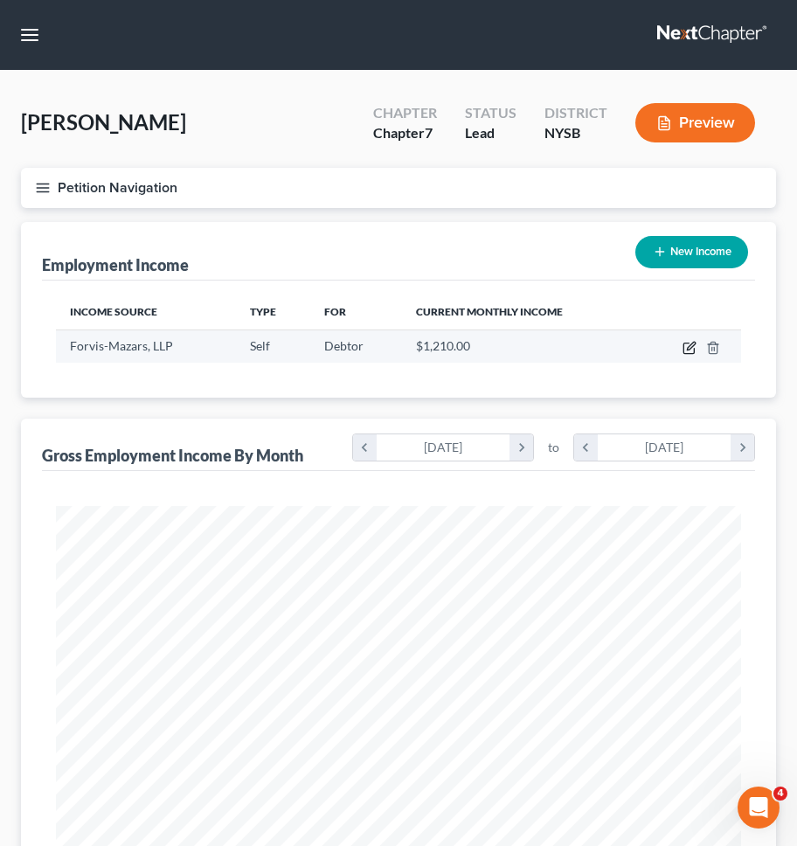
click at [691, 350] on icon "button" at bounding box center [690, 348] width 14 height 14
select select "1"
select select "35"
select select "0"
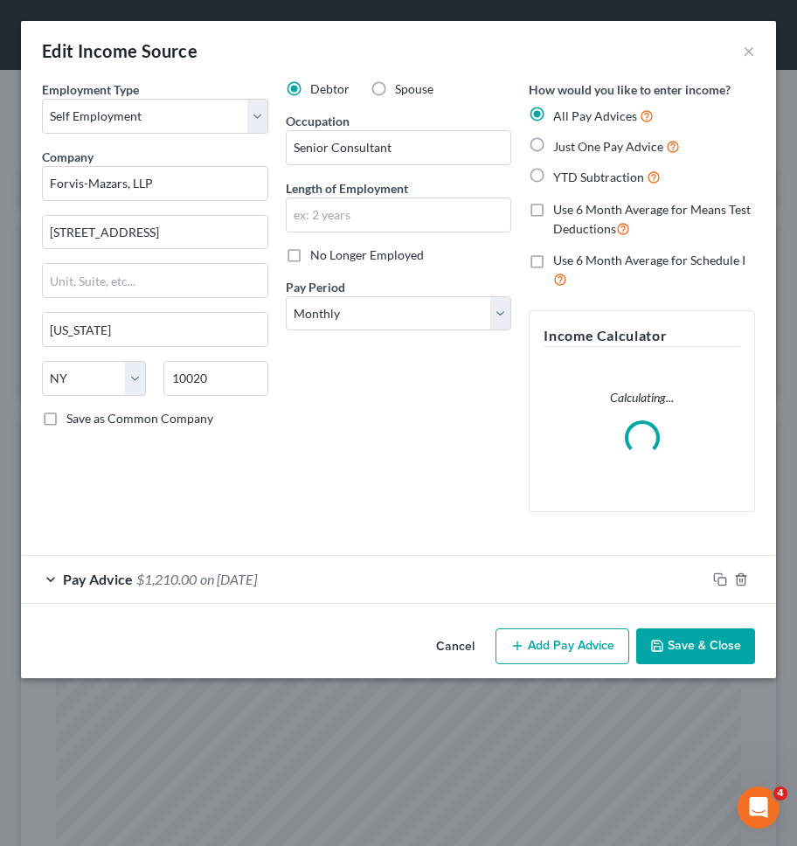
click at [530, 638] on button "Add Pay Advice" at bounding box center [563, 647] width 134 height 37
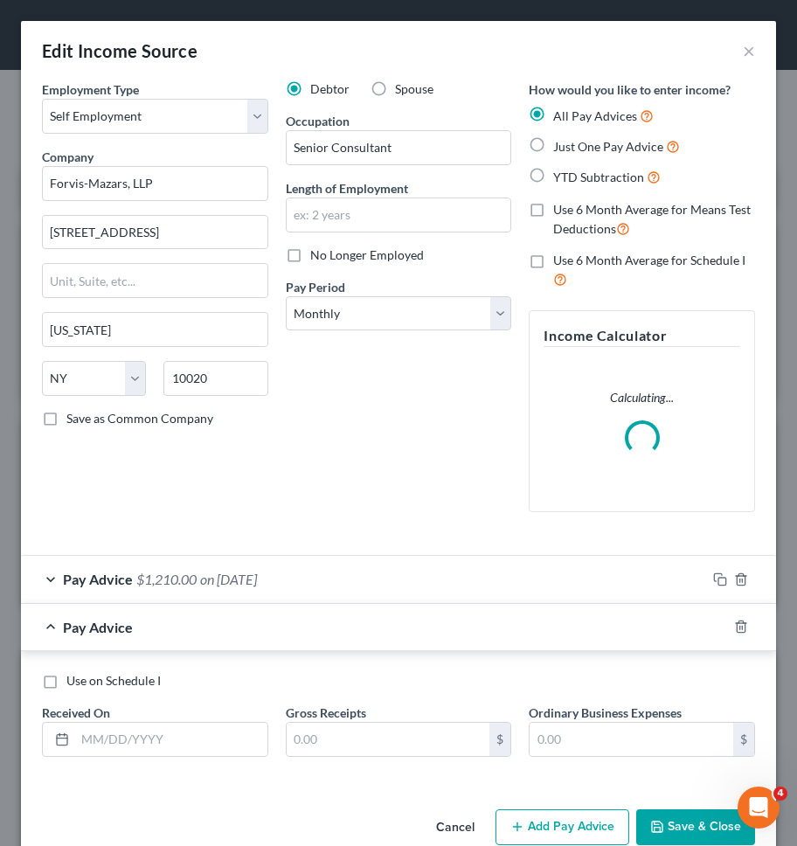
scroll to position [7, 0]
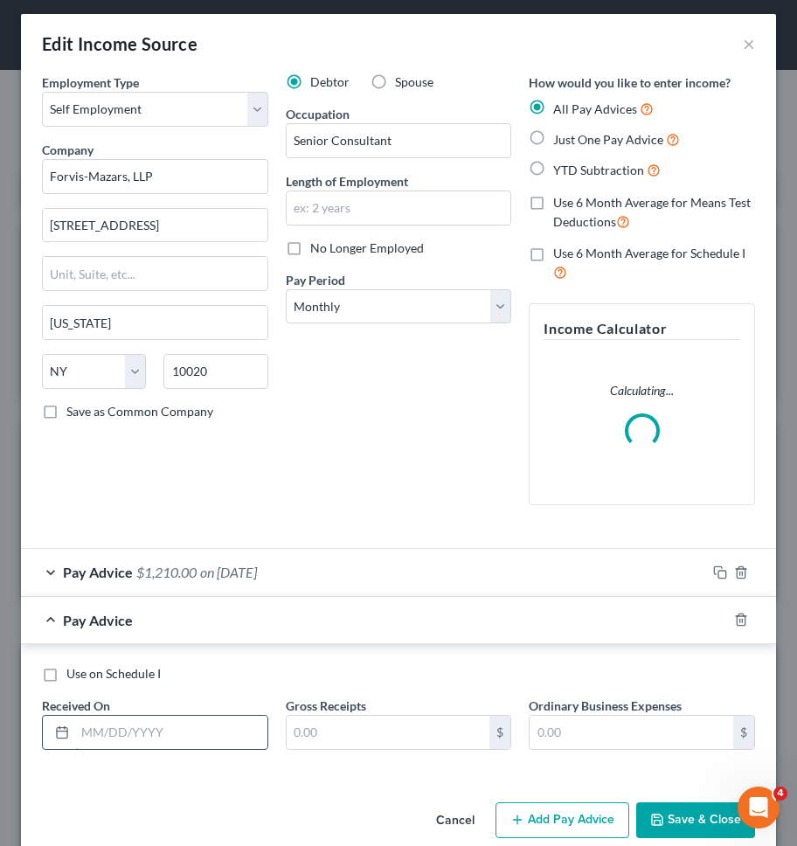
drag, startPoint x: 212, startPoint y: 725, endPoint x: 213, endPoint y: 716, distance: 8.9
click at [212, 726] on input "text" at bounding box center [171, 732] width 192 height 33
type input "5"
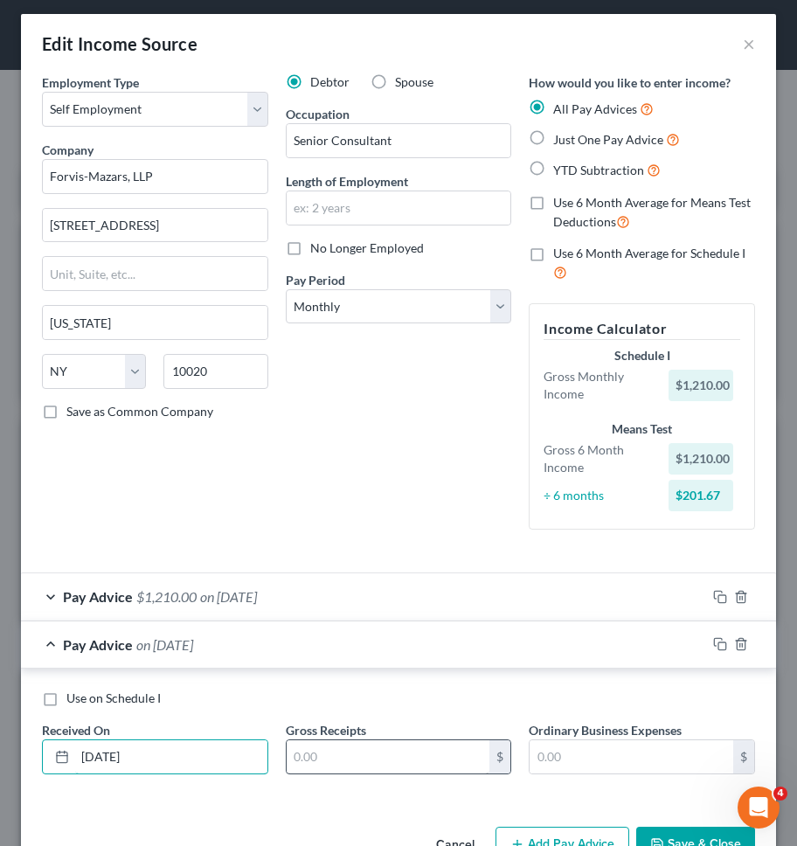
type input "05/01/2025"
click at [352, 755] on input "text" at bounding box center [389, 757] width 204 height 33
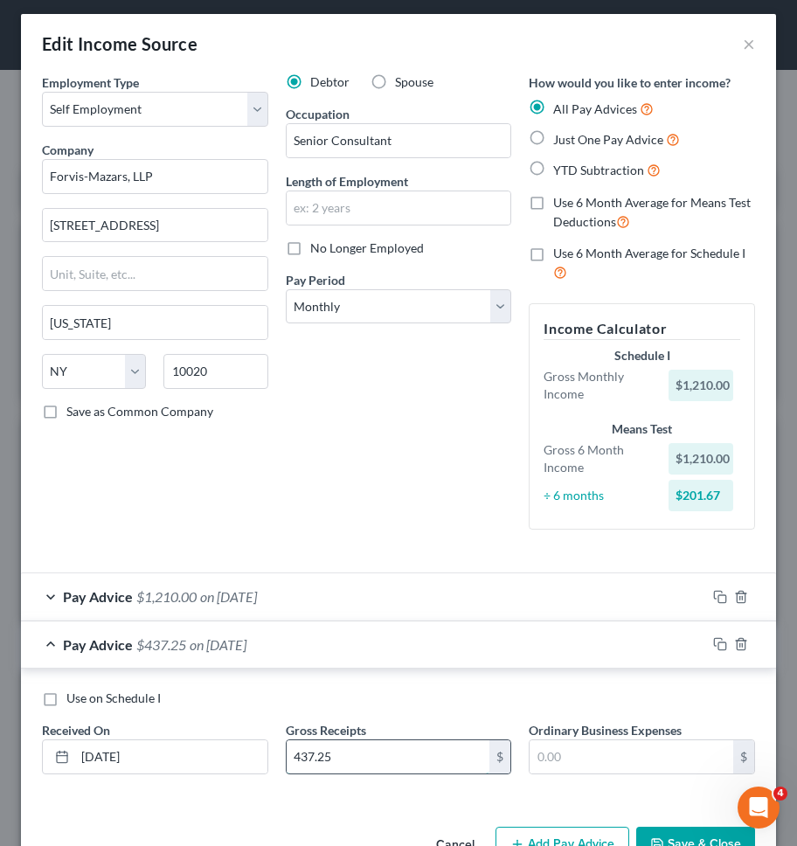
scroll to position [59, 0]
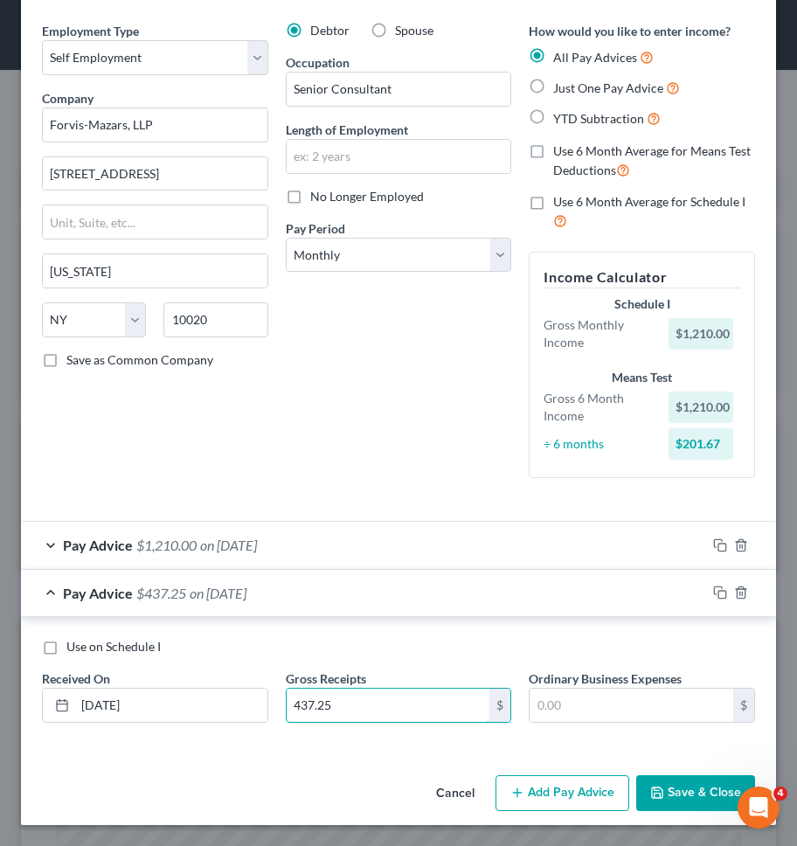
type input "437.25"
click at [676, 783] on button "Save & Close" at bounding box center [696, 794] width 119 height 37
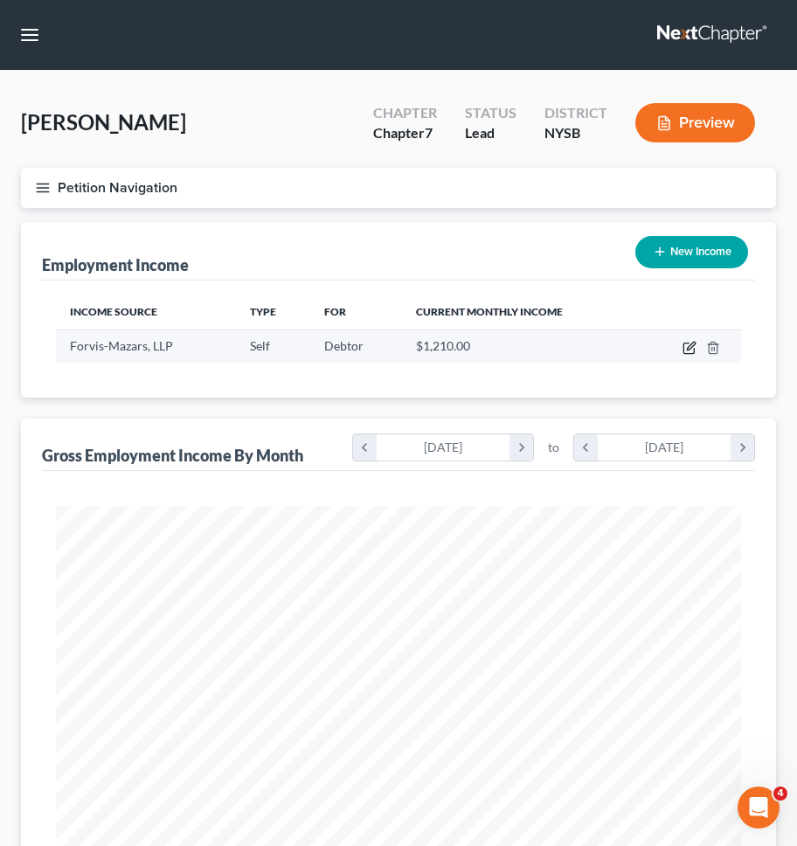
click at [689, 346] on icon "button" at bounding box center [690, 348] width 14 height 14
select select "1"
select select "35"
select select "0"
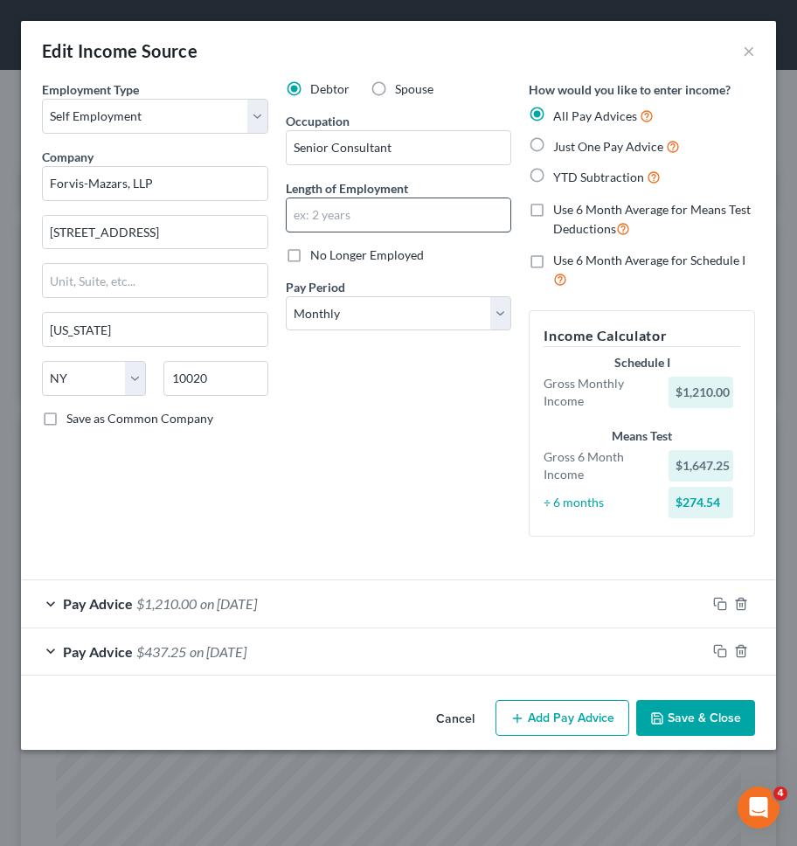
click at [387, 213] on input "text" at bounding box center [399, 214] width 225 height 33
type input "1 year, 3 months"
click at [363, 440] on div "Debtor Spouse Occupation Senior Consultant Length of Employment 1 year, 3 month…" at bounding box center [399, 315] width 244 height 470
click at [719, 730] on button "Save & Close" at bounding box center [696, 718] width 119 height 37
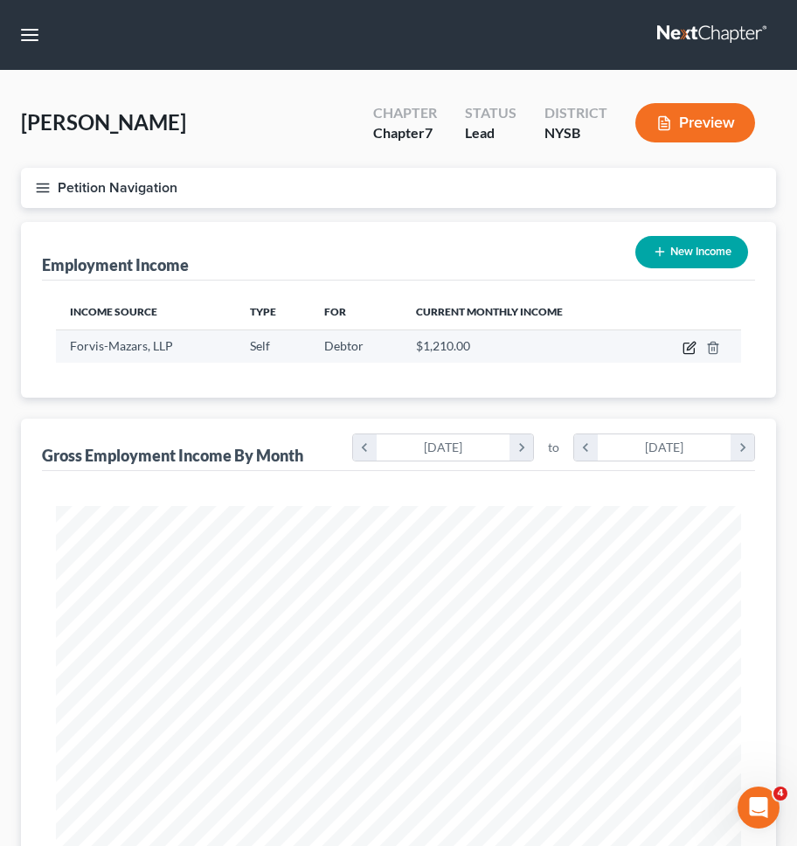
click at [689, 350] on icon "button" at bounding box center [691, 346] width 8 height 8
select select "1"
select select "35"
select select "0"
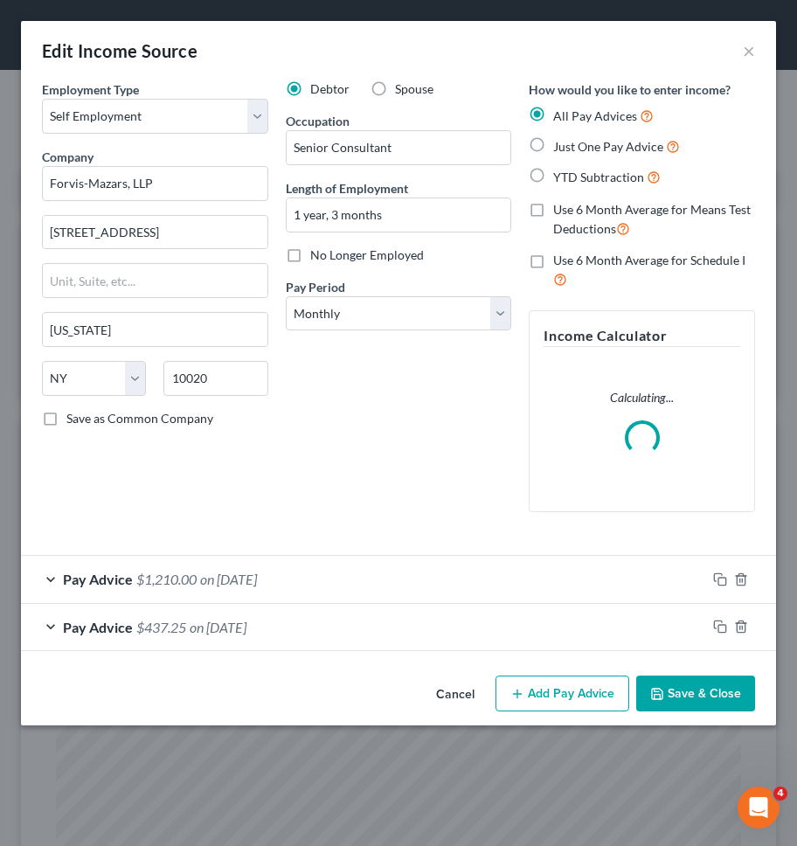
click at [478, 574] on div "Pay Advice $1,210.00 on 06/19/2025" at bounding box center [364, 579] width 686 height 46
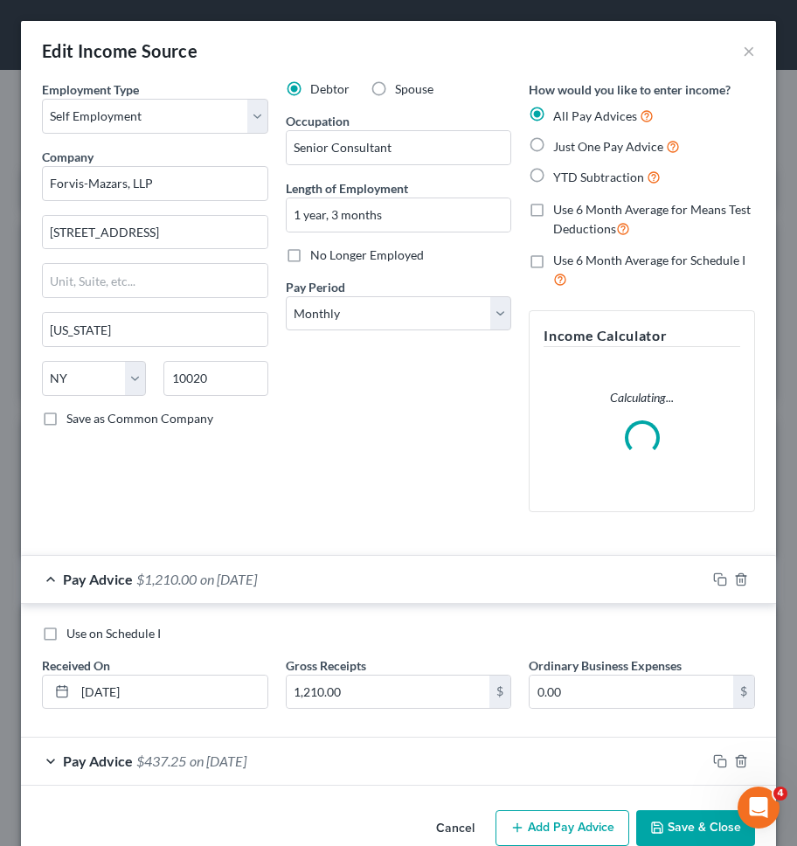
click at [386, 593] on div "Pay Advice $1,210.00 on 06/19/2025" at bounding box center [364, 579] width 686 height 46
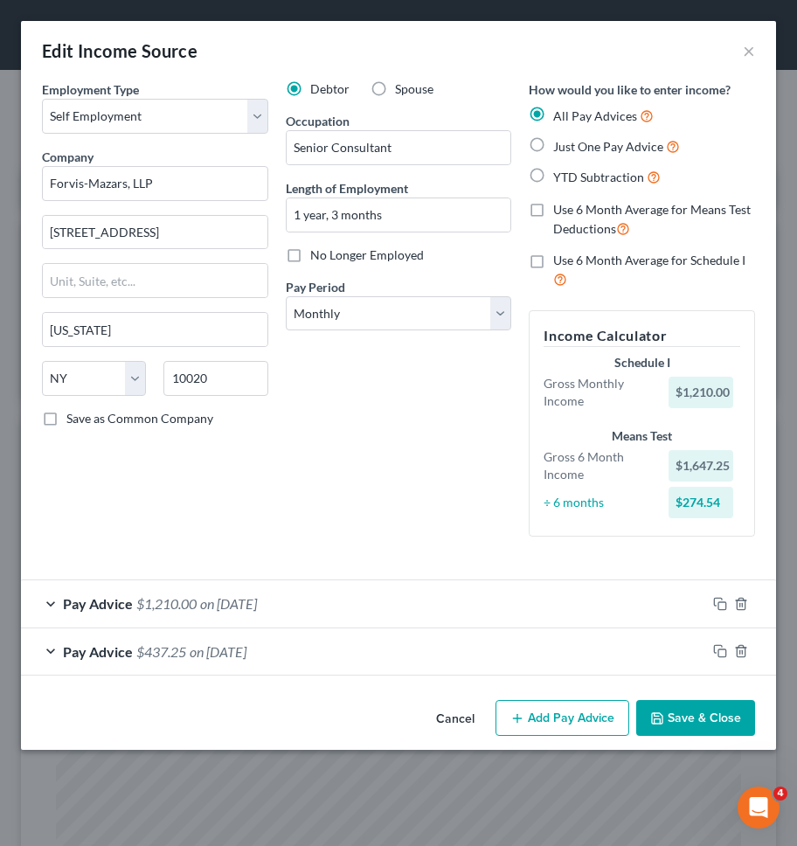
click at [467, 713] on button "Cancel" at bounding box center [455, 719] width 66 height 35
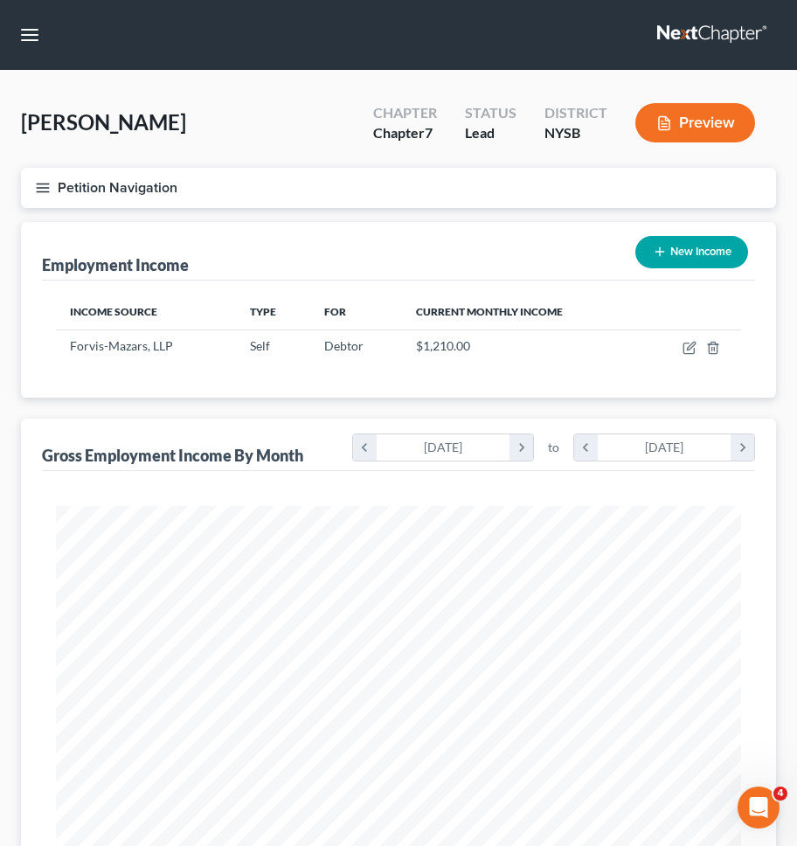
click at [487, 189] on button "Petition Navigation" at bounding box center [398, 188] width 755 height 40
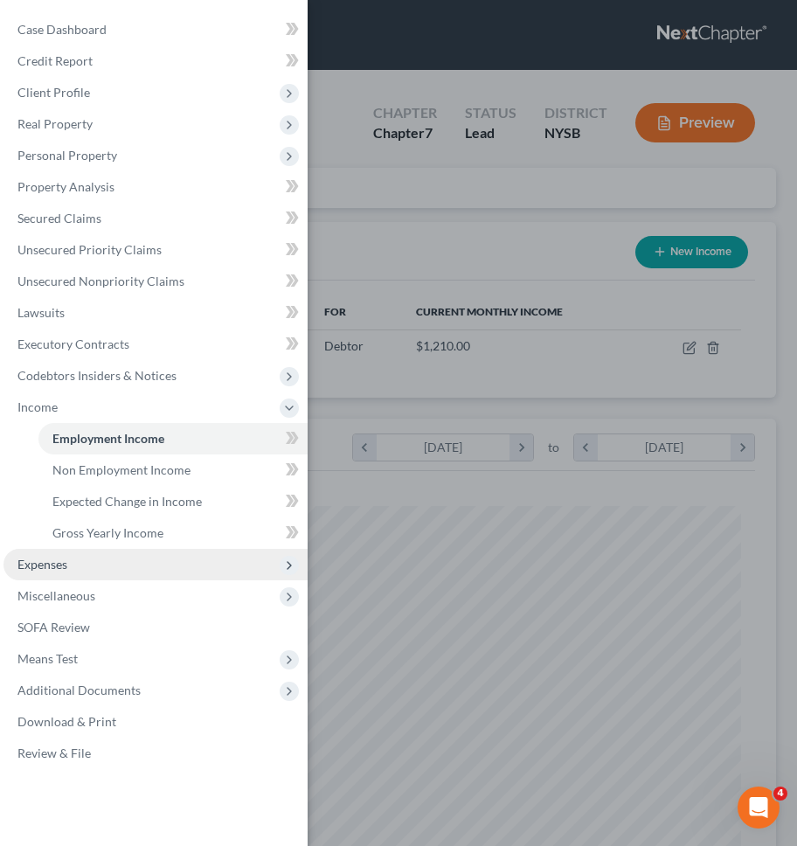
click at [184, 579] on span "Expenses" at bounding box center [155, 564] width 304 height 31
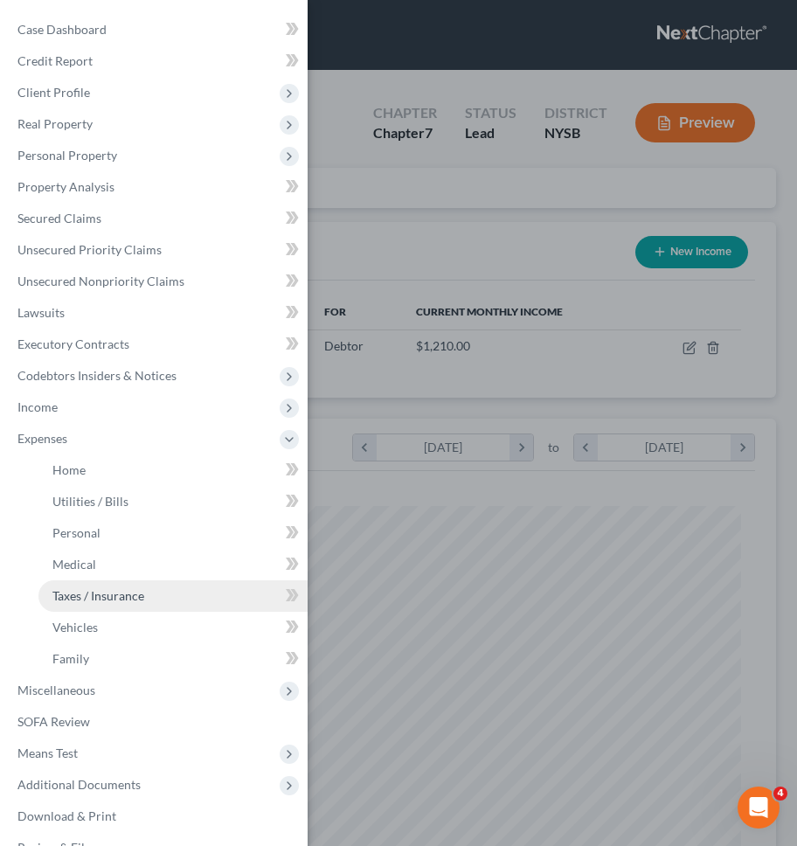
click at [180, 596] on link "Taxes / Insurance" at bounding box center [172, 596] width 269 height 31
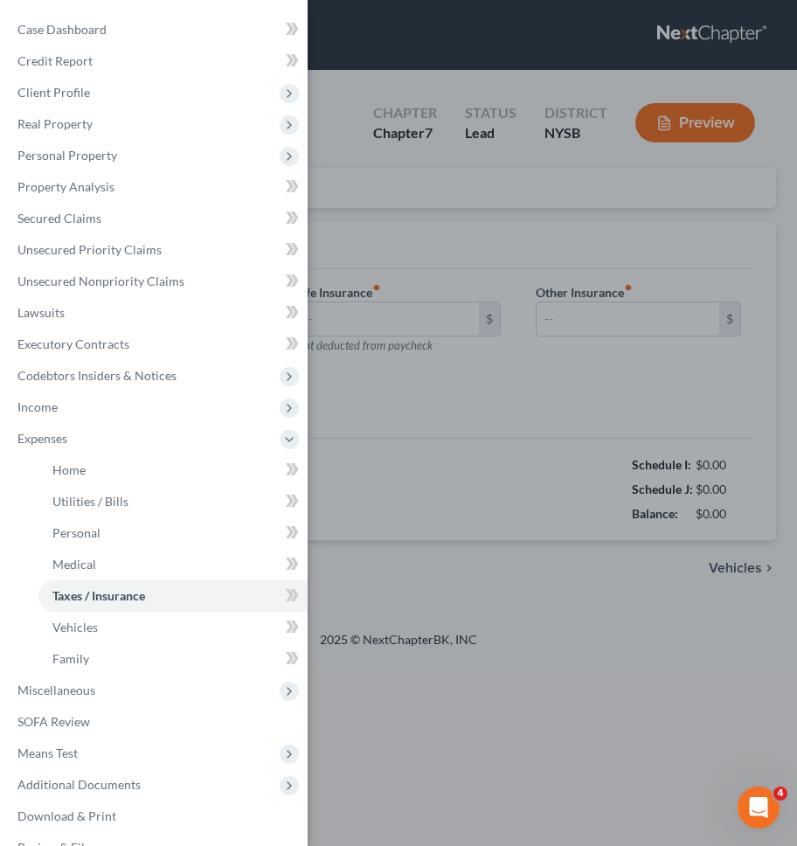
type input "0.00"
click at [339, 516] on div "Case Dashboard Payments Invoices Payments Payments Credit Report Client Profile" at bounding box center [398, 423] width 797 height 846
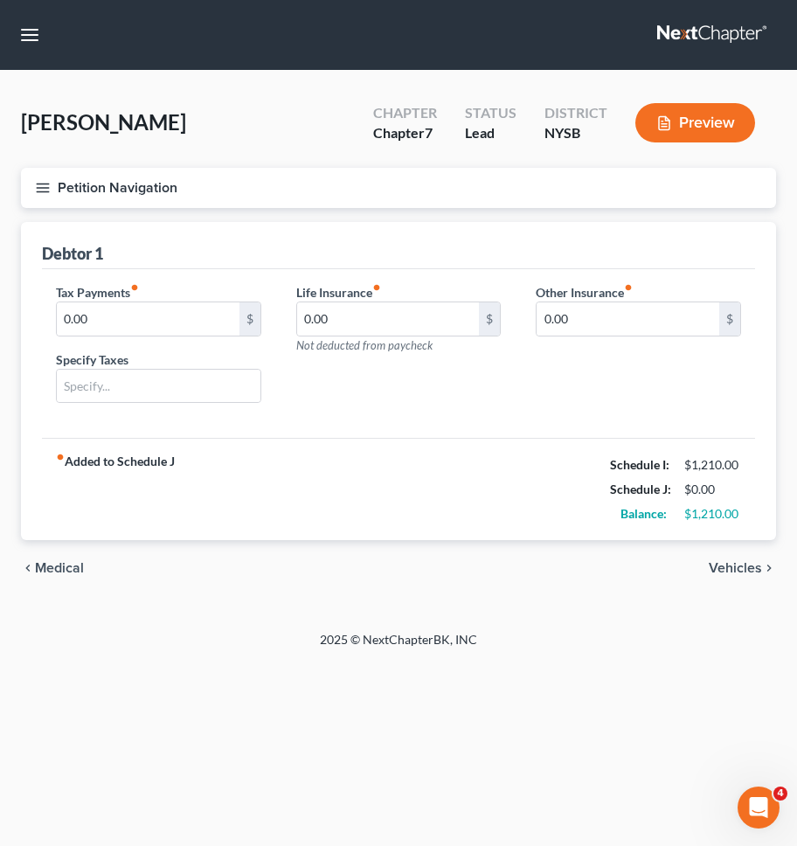
click at [247, 196] on button "Petition Navigation" at bounding box center [398, 188] width 755 height 40
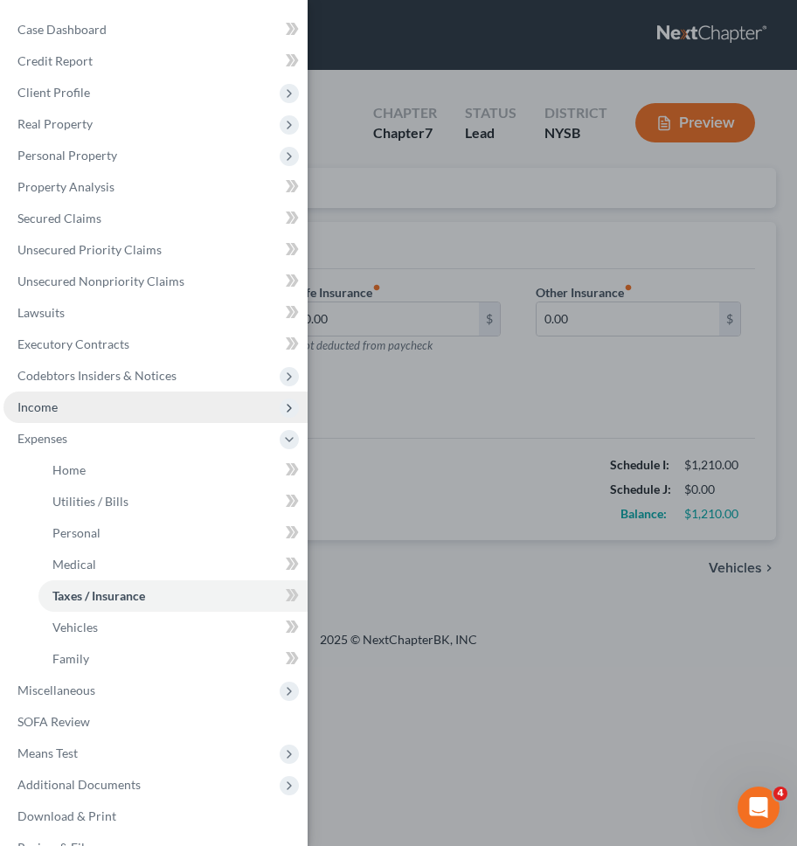
click at [138, 406] on span "Income" at bounding box center [155, 407] width 304 height 31
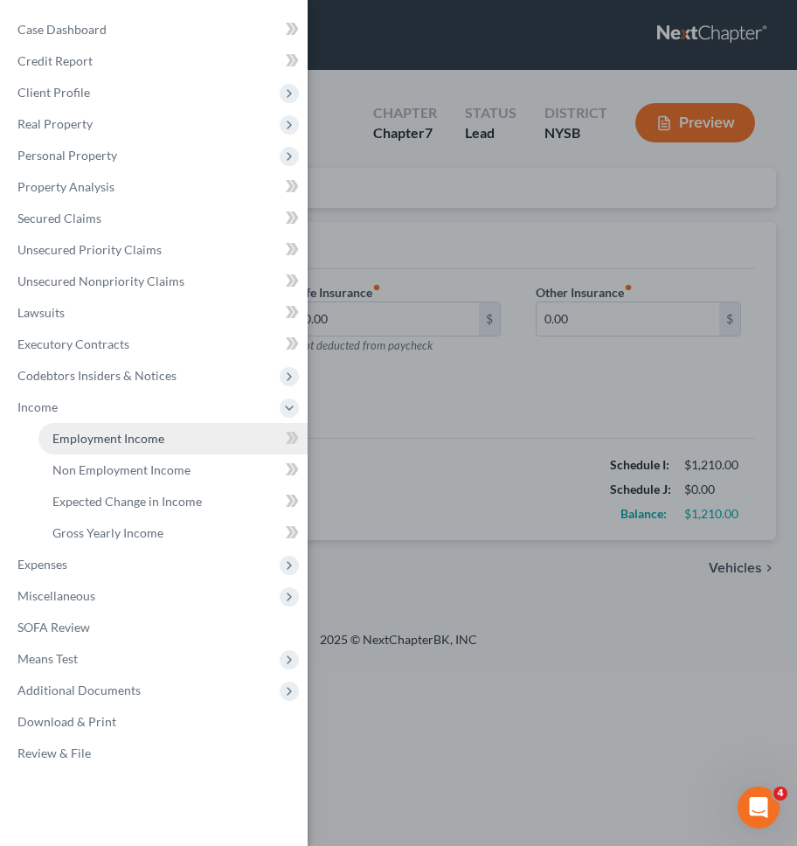
click at [136, 432] on span "Employment Income" at bounding box center [108, 438] width 112 height 15
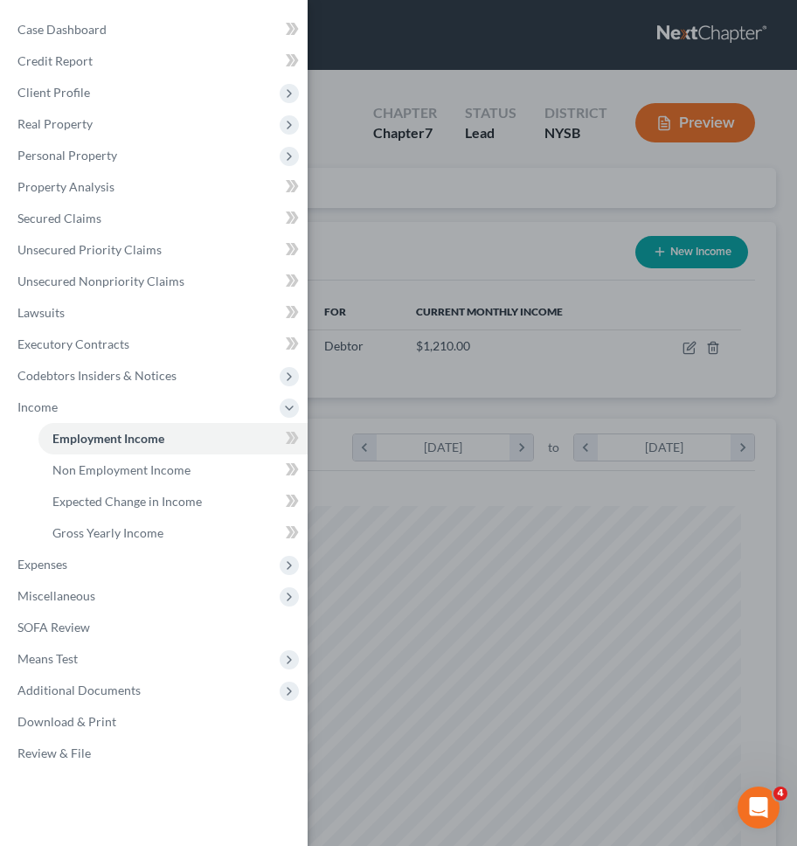
click at [456, 315] on div "Case Dashboard Payments Invoices Payments Payments Credit Report Client Profile" at bounding box center [398, 423] width 797 height 846
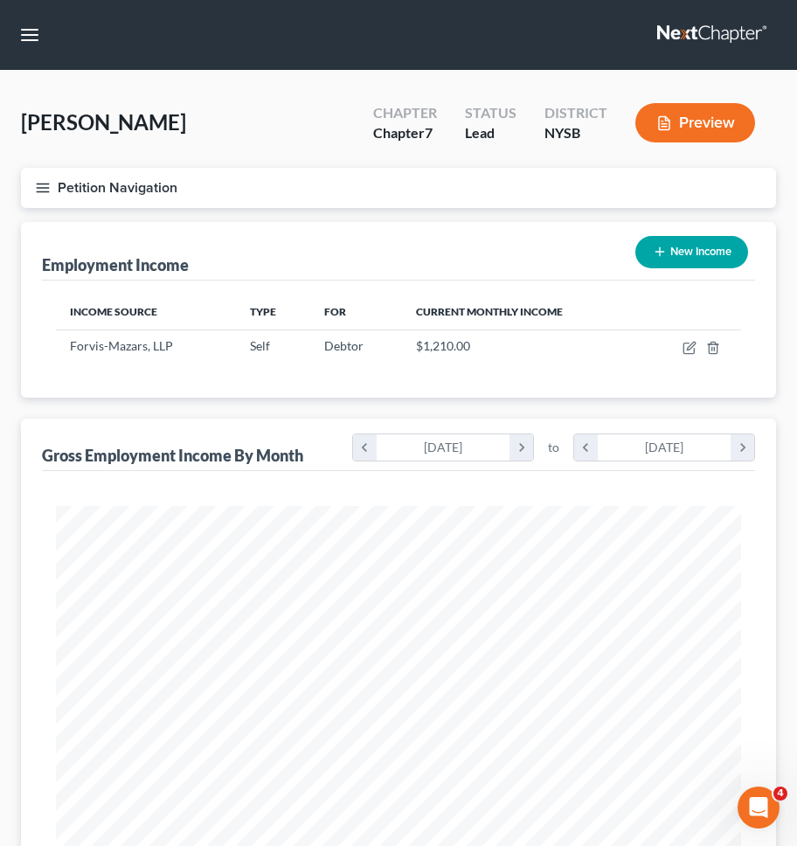
scroll to position [343, 720]
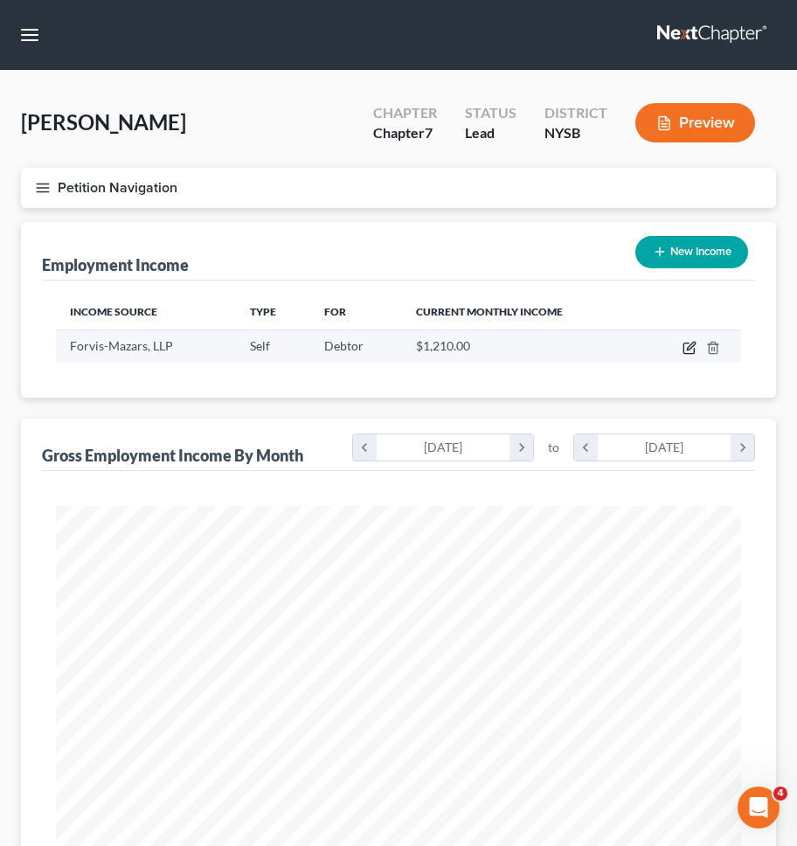
click at [687, 350] on icon "button" at bounding box center [691, 346] width 8 height 8
select select "1"
select select "35"
select select "0"
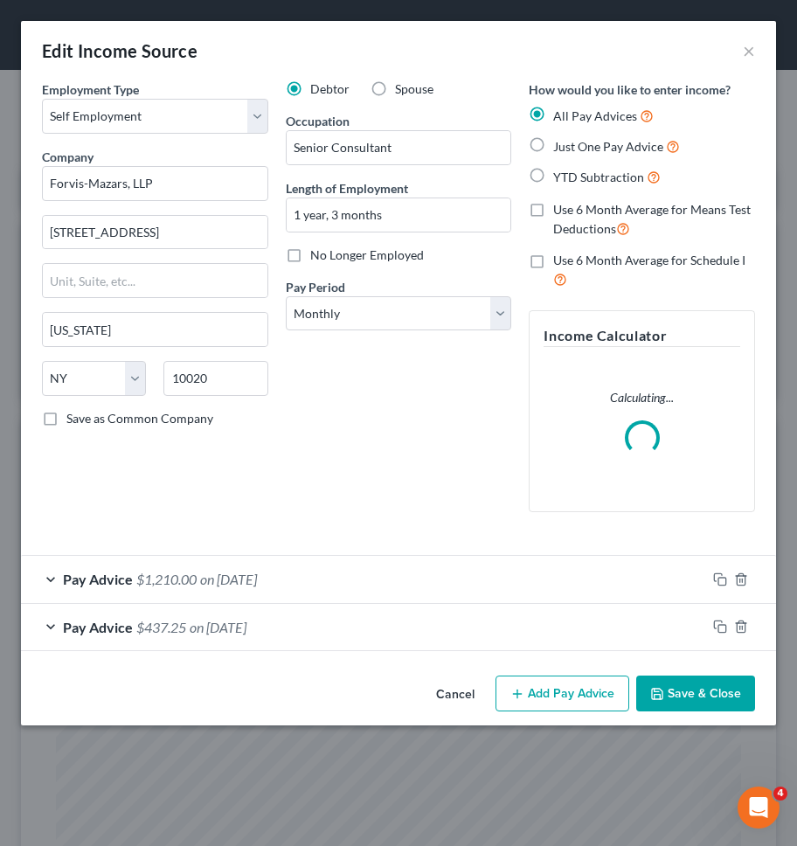
click at [544, 683] on button "Add Pay Advice" at bounding box center [563, 694] width 134 height 37
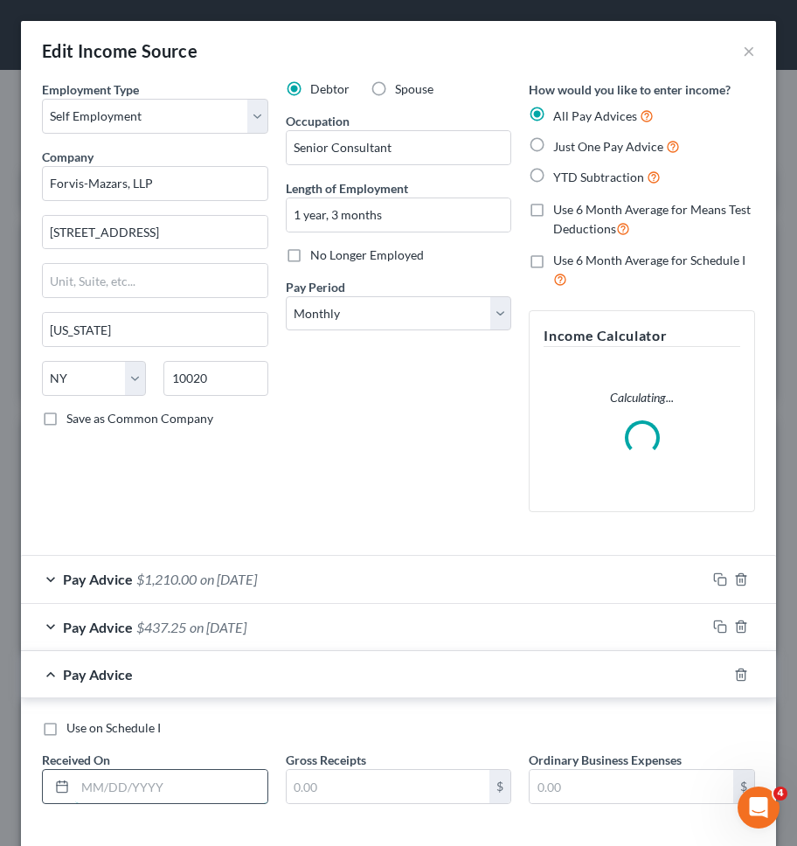
click at [201, 783] on input "text" at bounding box center [171, 786] width 192 height 33
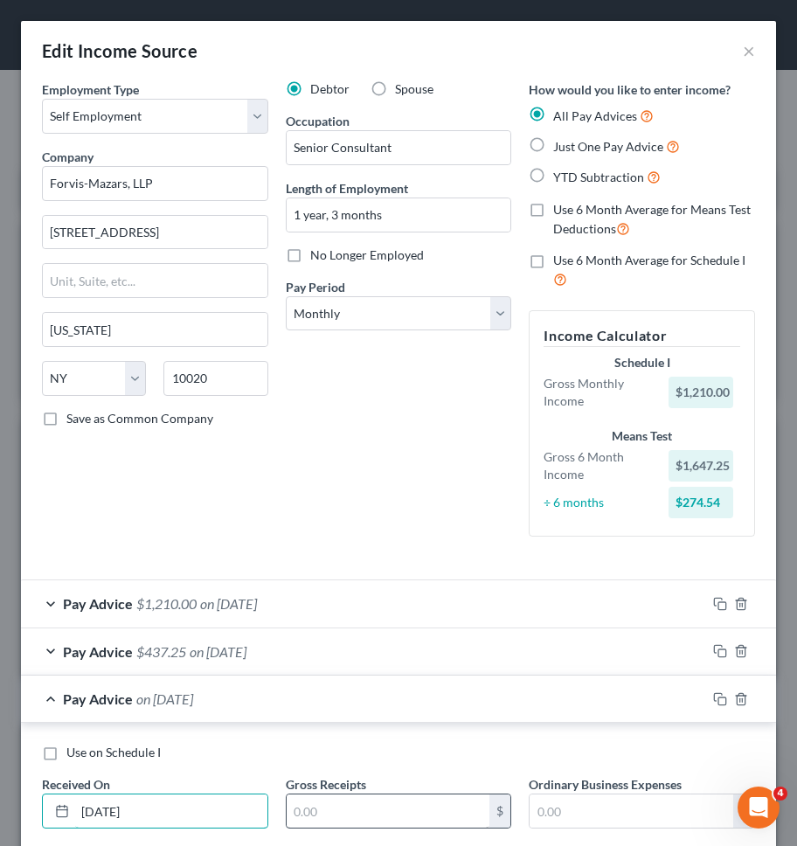
type input "08/31/2025"
click at [354, 819] on input "text" at bounding box center [389, 811] width 204 height 33
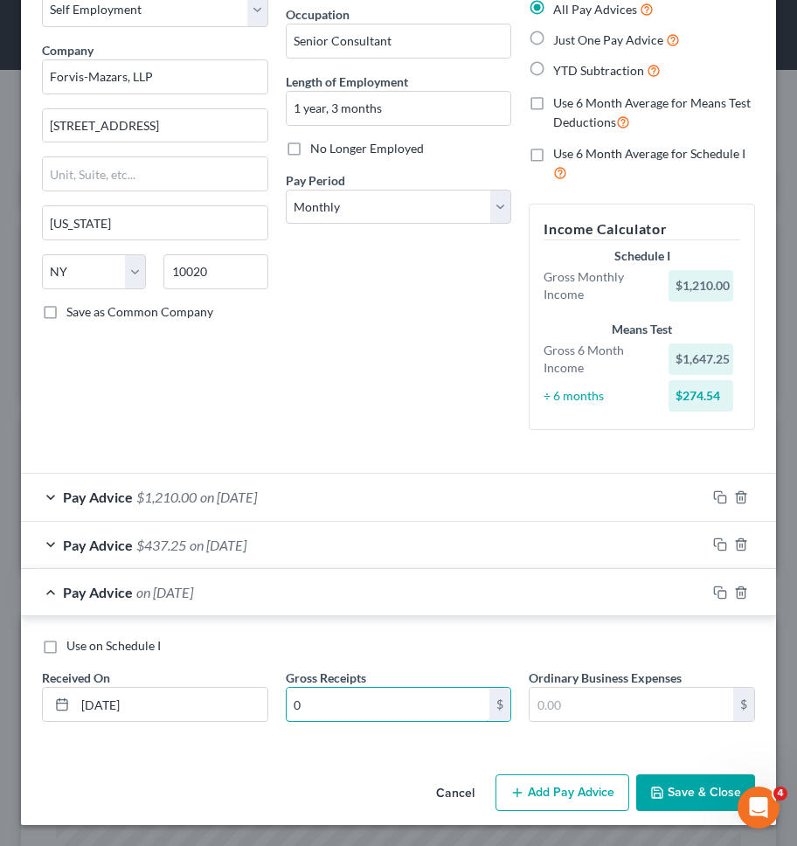
type input "0"
click at [125, 649] on span "Use on Schedule I" at bounding box center [113, 645] width 94 height 15
click at [85, 649] on input "Use on Schedule I" at bounding box center [78, 642] width 11 height 11
checkbox input "true"
click at [675, 789] on button "Save & Close" at bounding box center [696, 793] width 119 height 37
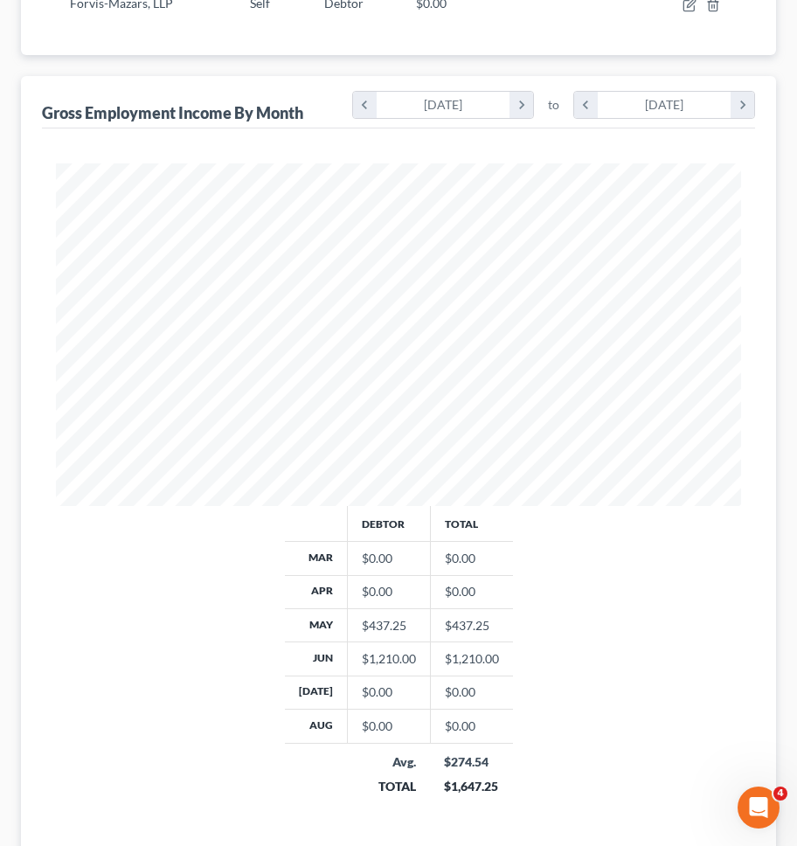
scroll to position [480, 0]
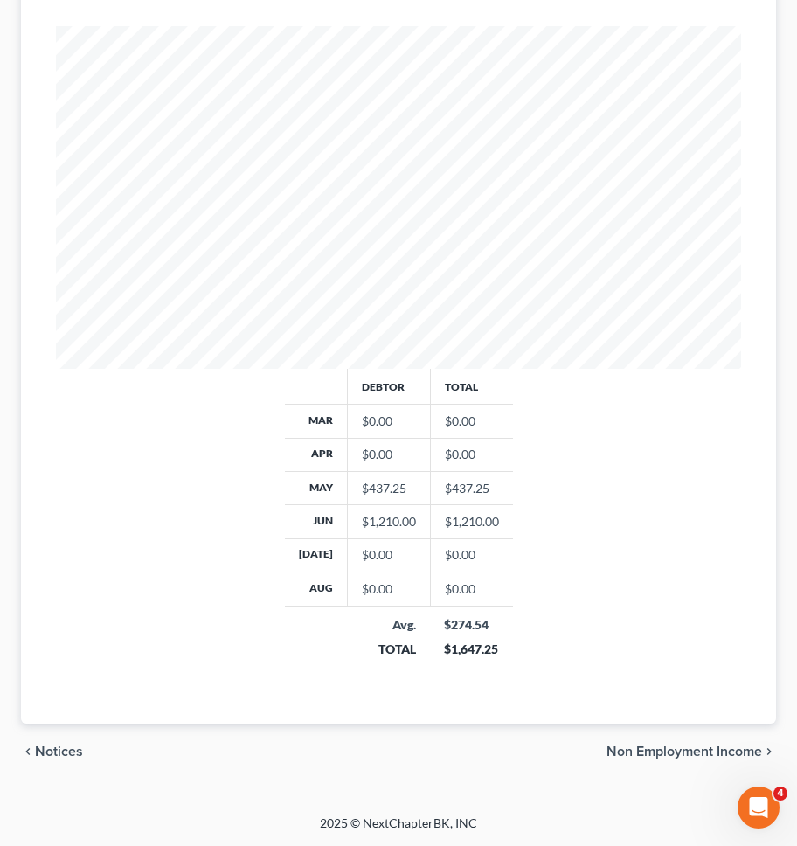
click at [679, 746] on span "Non Employment Income" at bounding box center [685, 752] width 156 height 14
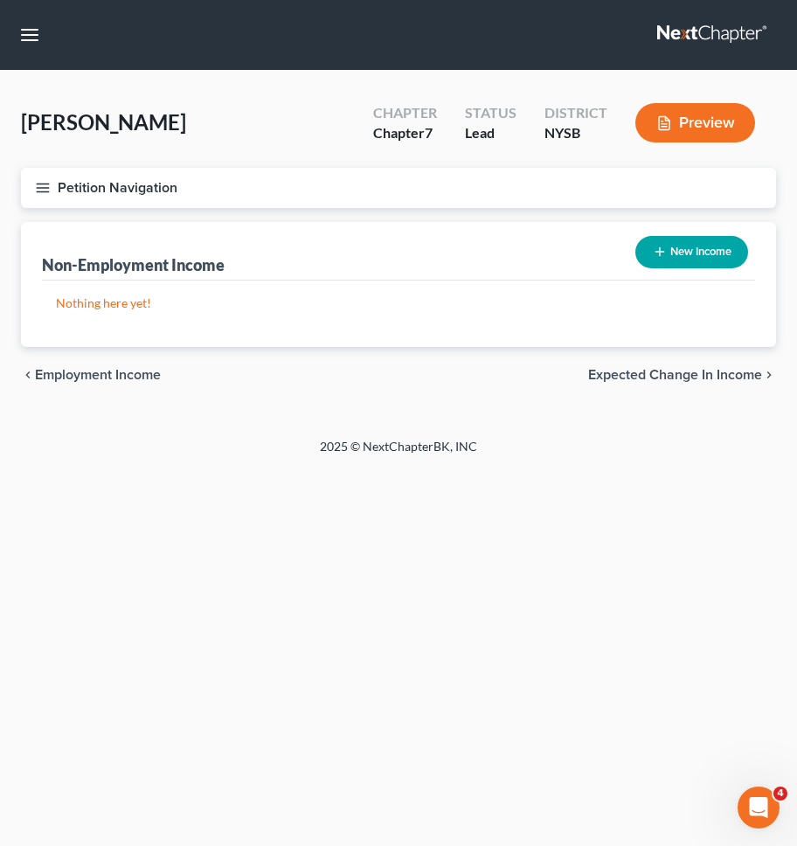
click at [560, 191] on button "Petition Navigation" at bounding box center [398, 188] width 755 height 40
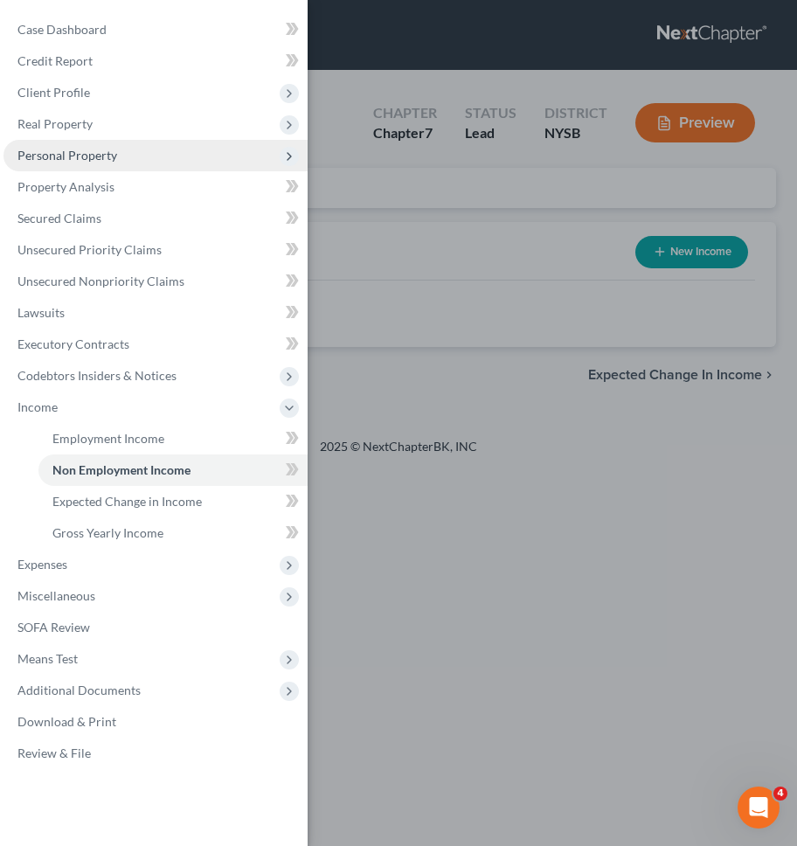
click at [127, 163] on span "Personal Property" at bounding box center [155, 155] width 304 height 31
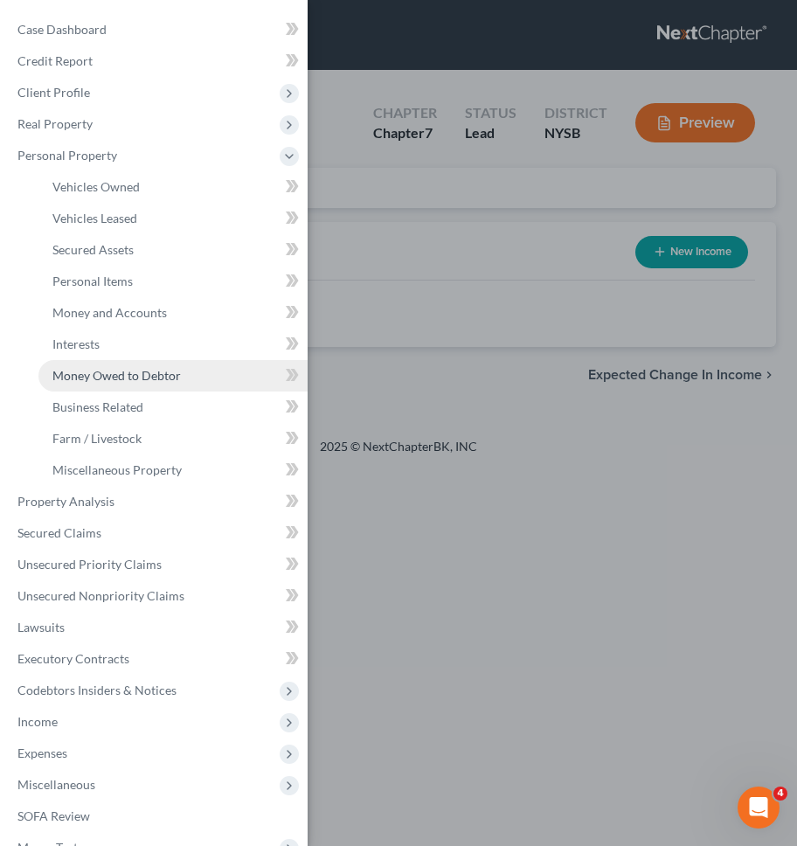
click at [138, 378] on span "Money Owed to Debtor" at bounding box center [116, 375] width 129 height 15
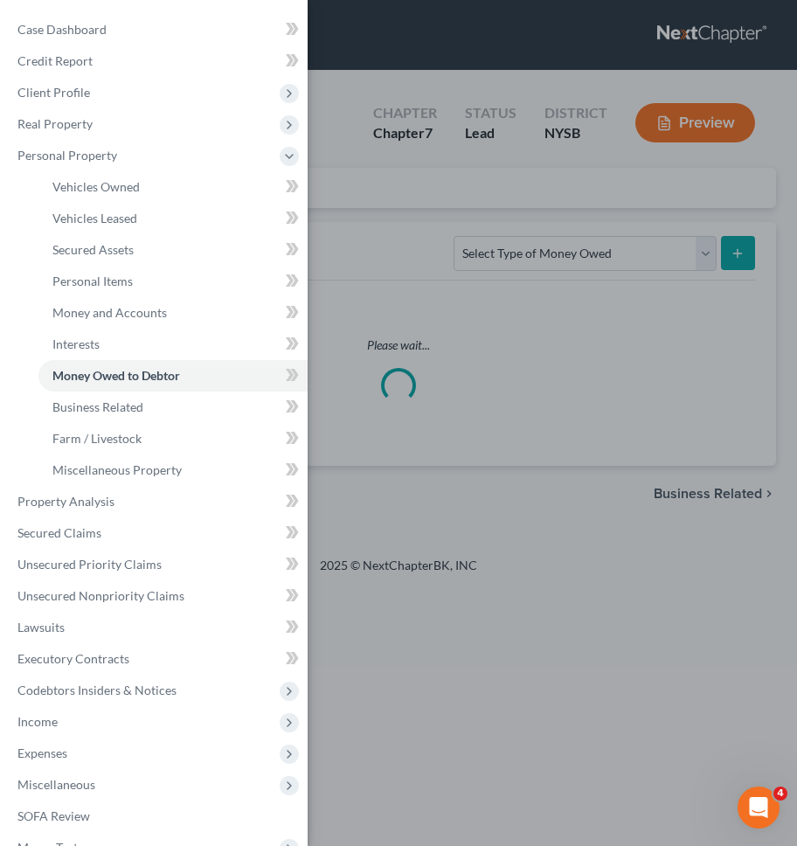
click at [660, 264] on div "Case Dashboard Payments Invoices Payments Payments Credit Report Client Profile" at bounding box center [398, 423] width 797 height 846
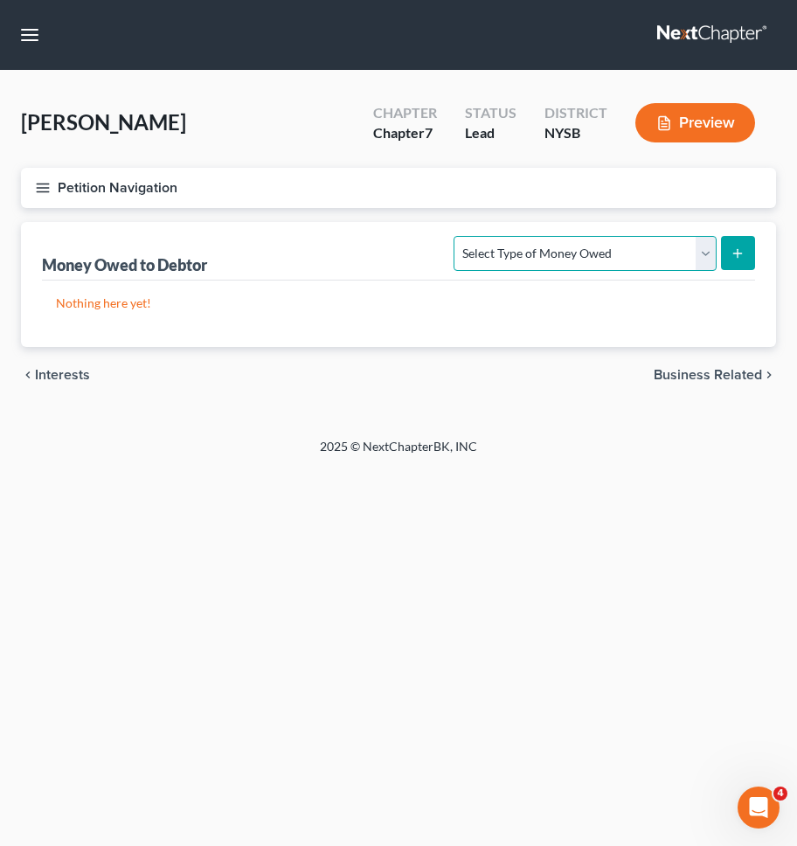
click at [658, 259] on select "Select Type of Money Owed Accounts Receivable Alimony Child Support Claims Agai…" at bounding box center [585, 253] width 262 height 35
select select "unpaid_wages"
click at [457, 236] on select "Select Type of Money Owed Accounts Receivable Alimony Child Support Claims Agai…" at bounding box center [585, 253] width 262 height 35
click at [734, 261] on button "submit" at bounding box center [738, 253] width 34 height 34
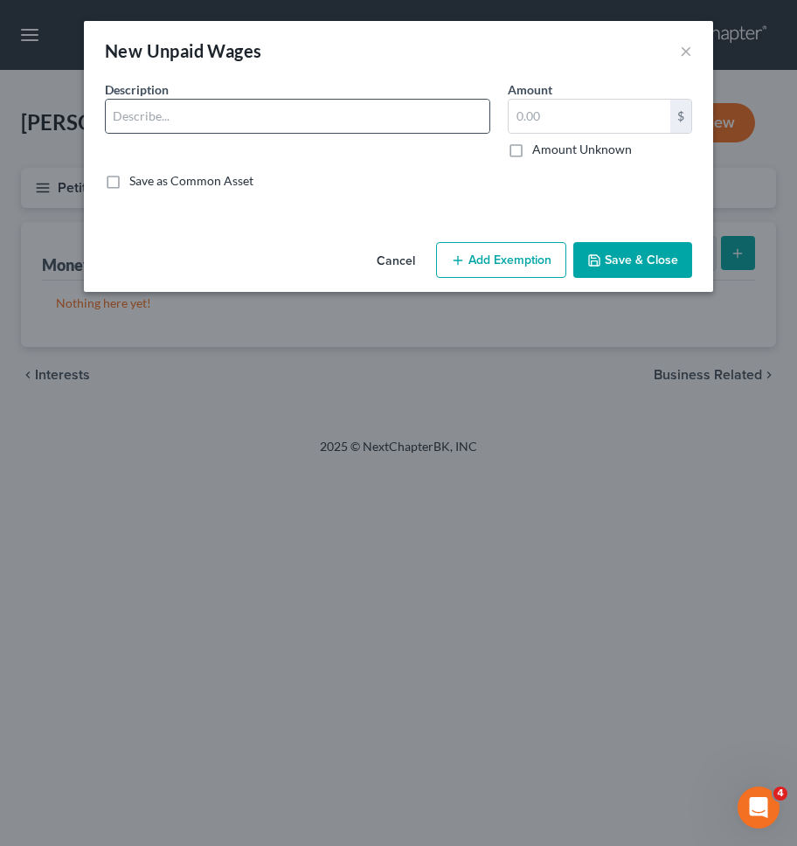
click at [442, 99] on div at bounding box center [298, 116] width 386 height 35
click at [442, 115] on input "text" at bounding box center [298, 116] width 384 height 33
type input "E"
type input "Last commissioned project in May 2025"
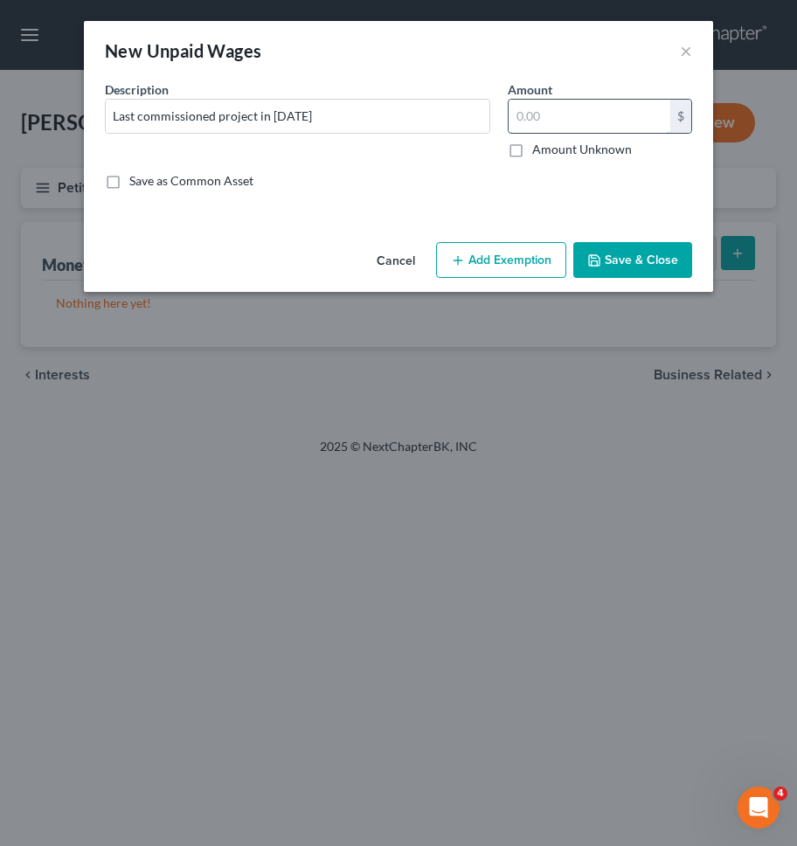
click at [551, 124] on input "text" at bounding box center [590, 116] width 162 height 33
type input "2,310"
click at [508, 250] on button "Add Exemption" at bounding box center [501, 260] width 130 height 37
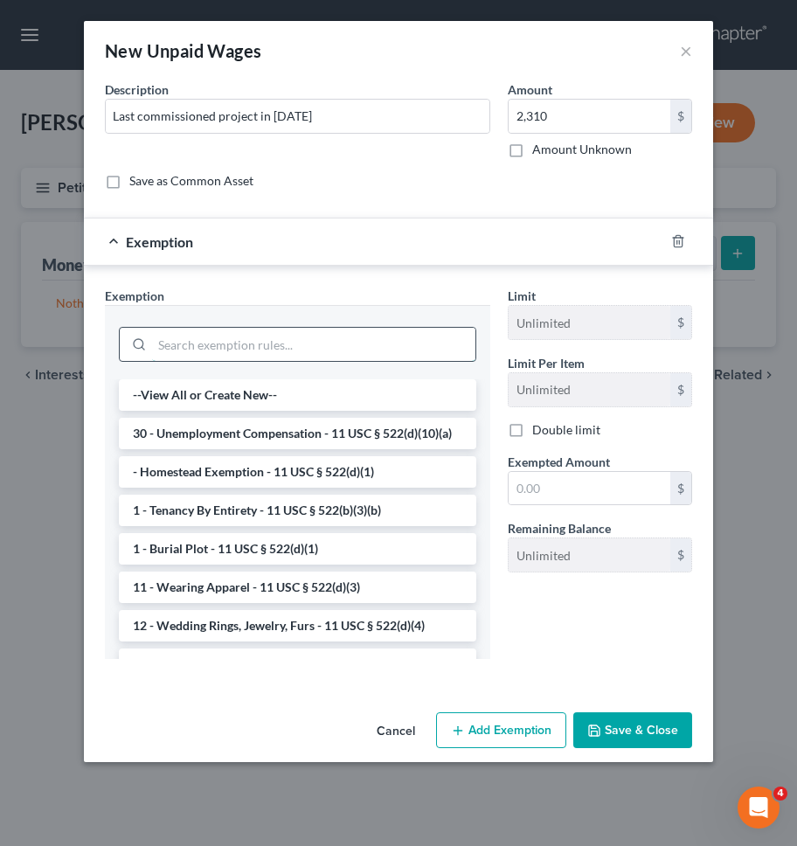
click at [399, 343] on input "search" at bounding box center [314, 344] width 324 height 33
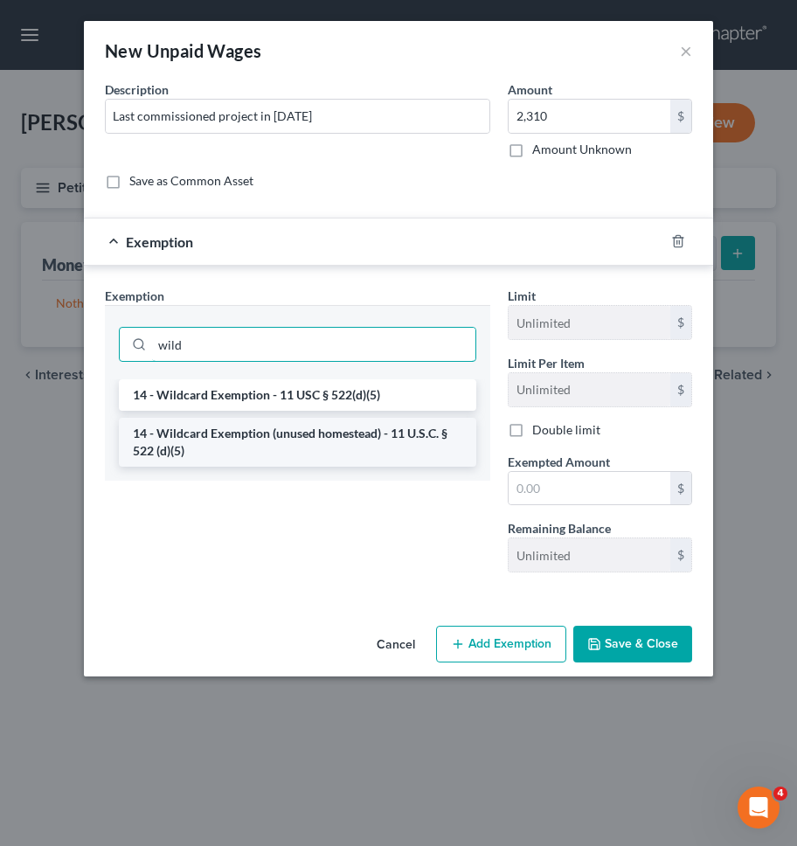
type input "wild"
click at [362, 435] on li "14 - Wildcard Exemption (unused homestead) - 11 U.S.C. § 522 (d)(5)" at bounding box center [298, 442] width 358 height 49
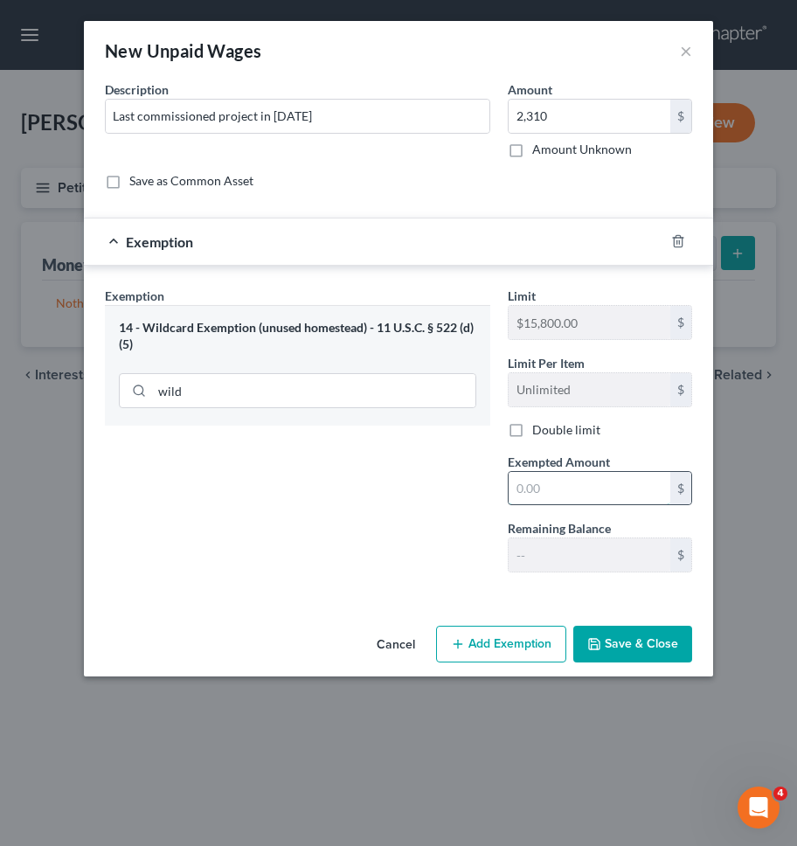
click at [531, 484] on input "text" at bounding box center [590, 488] width 162 height 33
type input "2,310"
click at [616, 645] on button "Save & Close" at bounding box center [633, 644] width 119 height 37
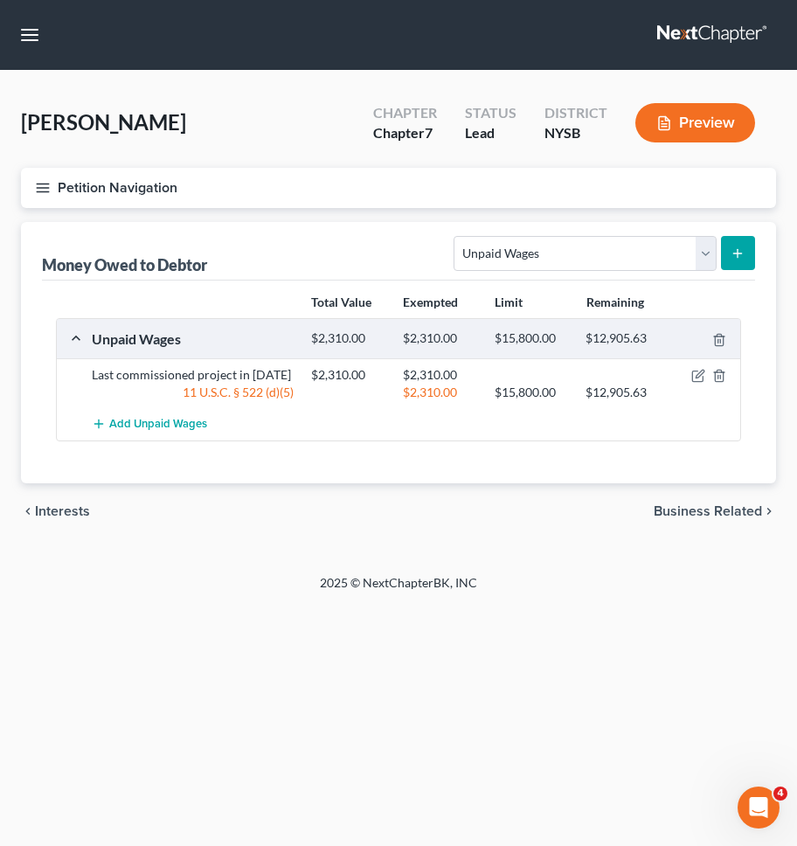
click at [264, 188] on button "Petition Navigation" at bounding box center [398, 188] width 755 height 40
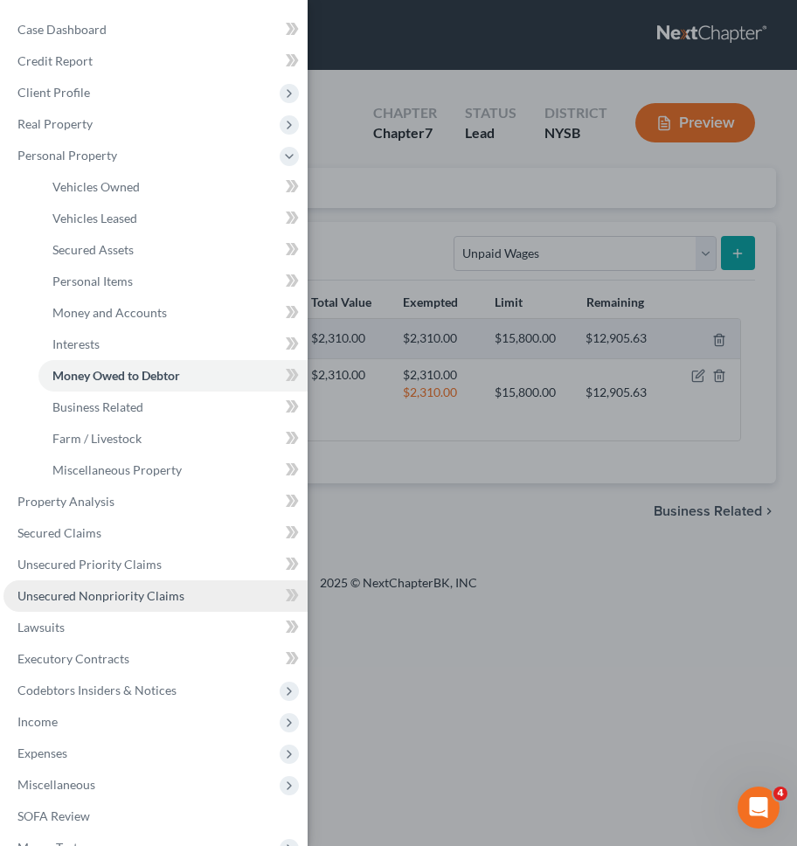
click at [159, 582] on link "Unsecured Nonpriority Claims" at bounding box center [155, 596] width 304 height 31
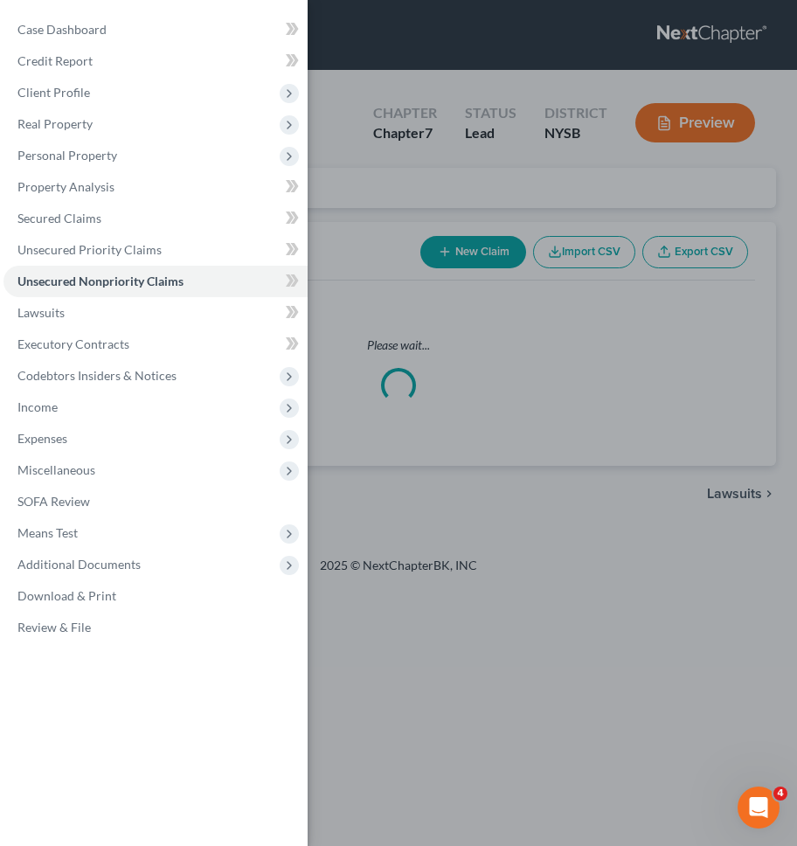
click at [437, 453] on div "Case Dashboard Payments Invoices Payments Payments Credit Report Client Profile" at bounding box center [398, 423] width 797 height 846
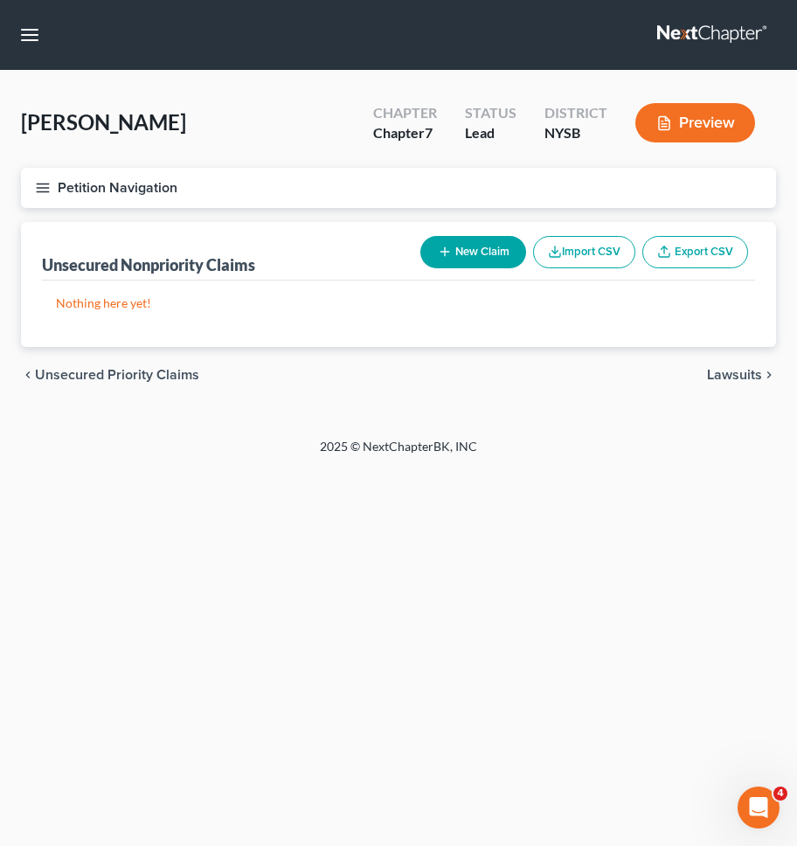
click at [449, 181] on button "Petition Navigation" at bounding box center [398, 188] width 755 height 40
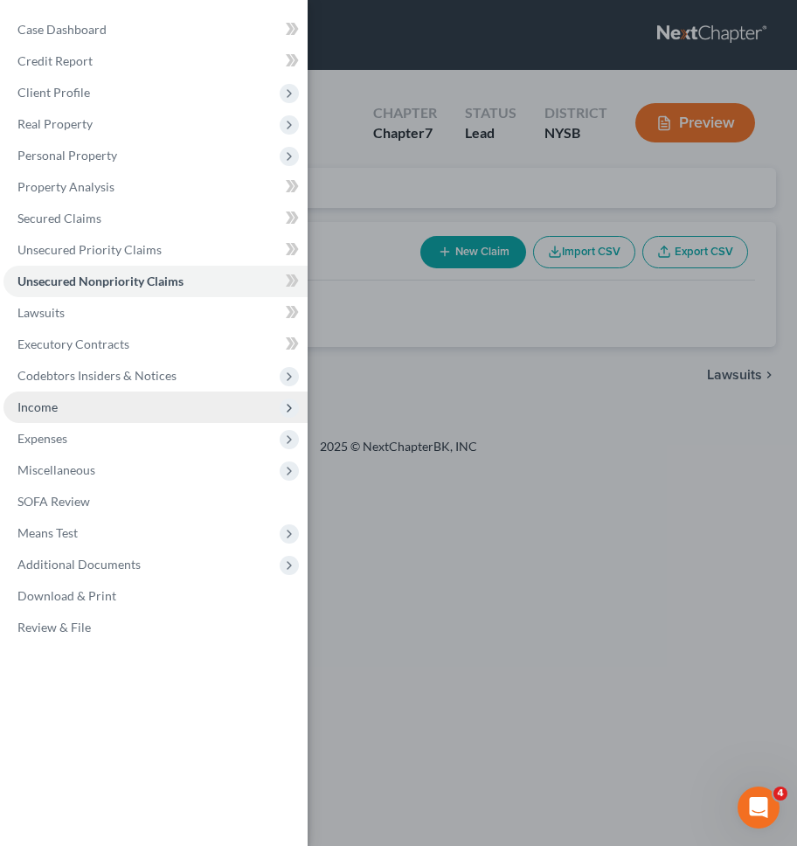
click at [79, 421] on span "Income" at bounding box center [155, 407] width 304 height 31
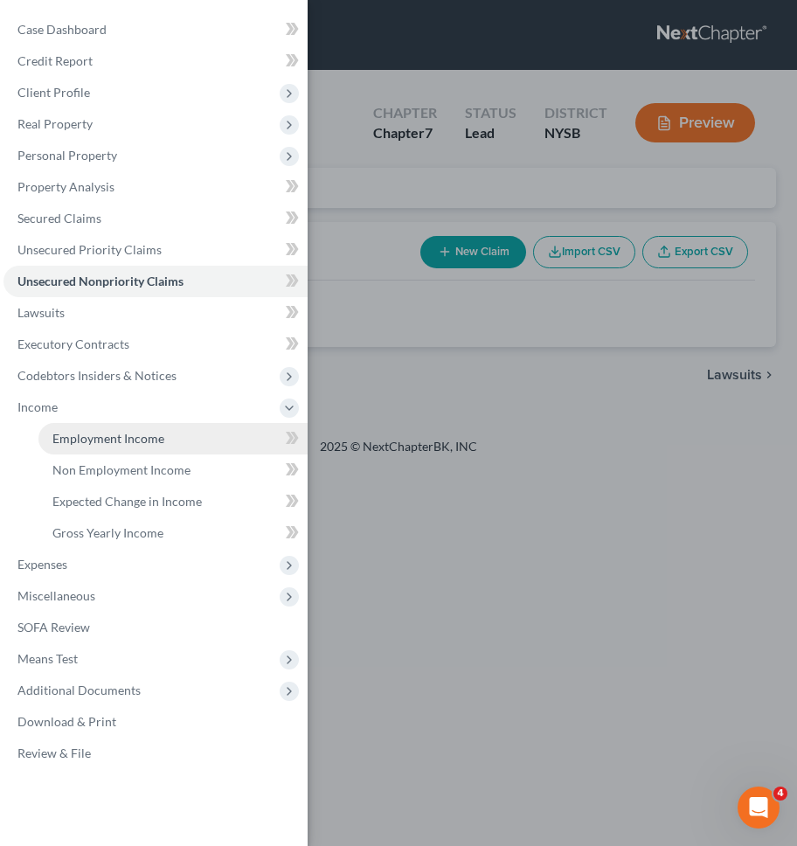
click at [90, 442] on span "Employment Income" at bounding box center [108, 438] width 112 height 15
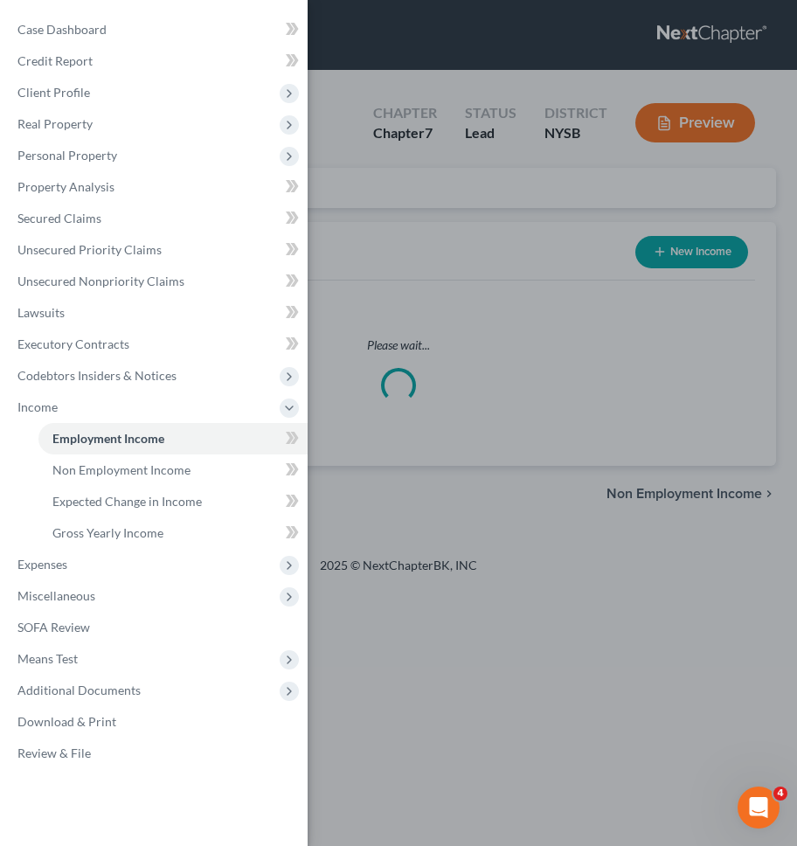
click at [552, 247] on div "Case Dashboard Payments Invoices Payments Payments Credit Report Client Profile" at bounding box center [398, 423] width 797 height 846
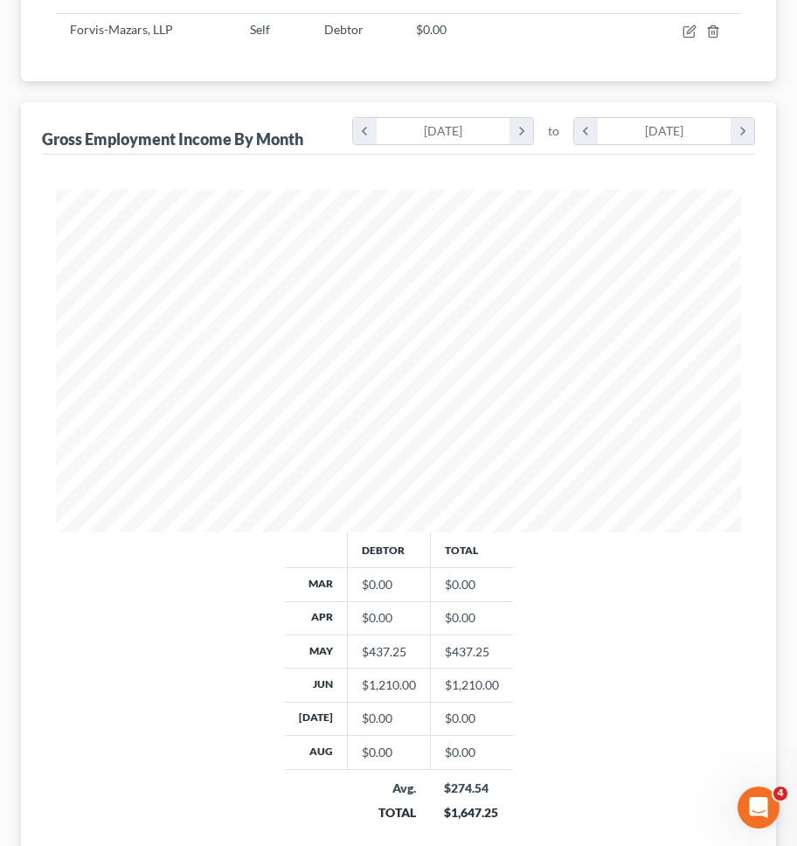
scroll to position [480, 0]
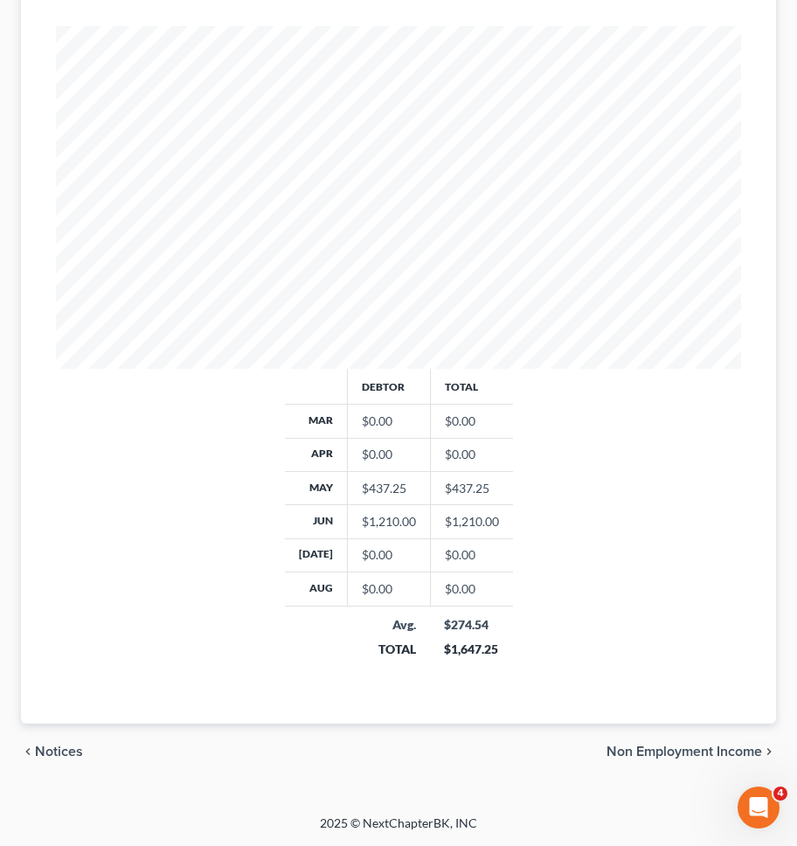
click at [687, 748] on span "Non Employment Income" at bounding box center [685, 752] width 156 height 14
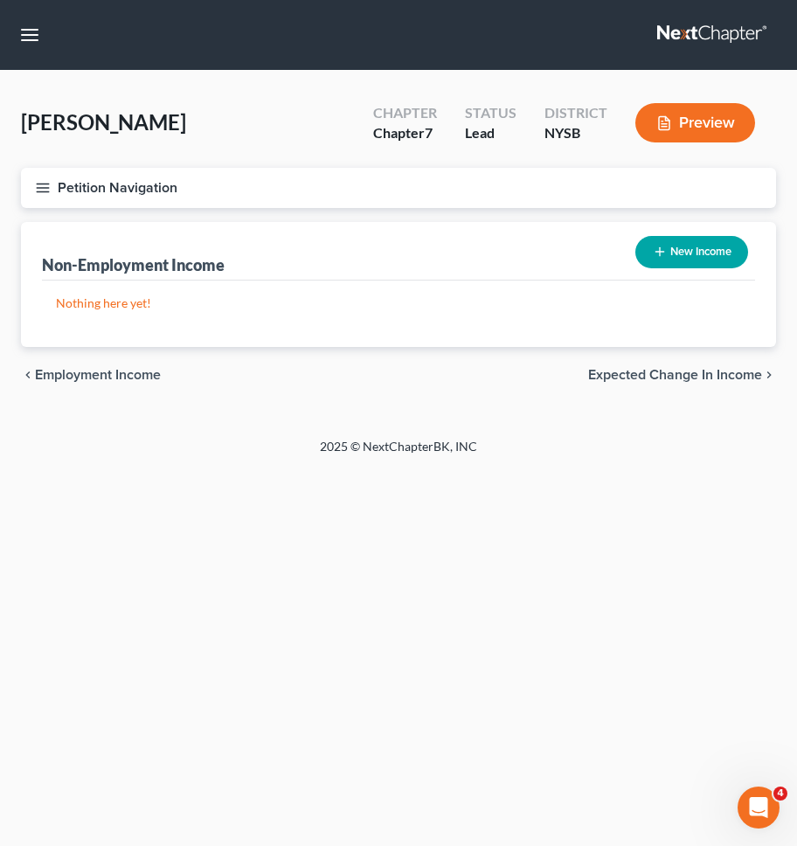
click at [717, 247] on button "New Income" at bounding box center [692, 252] width 113 height 32
select select "0"
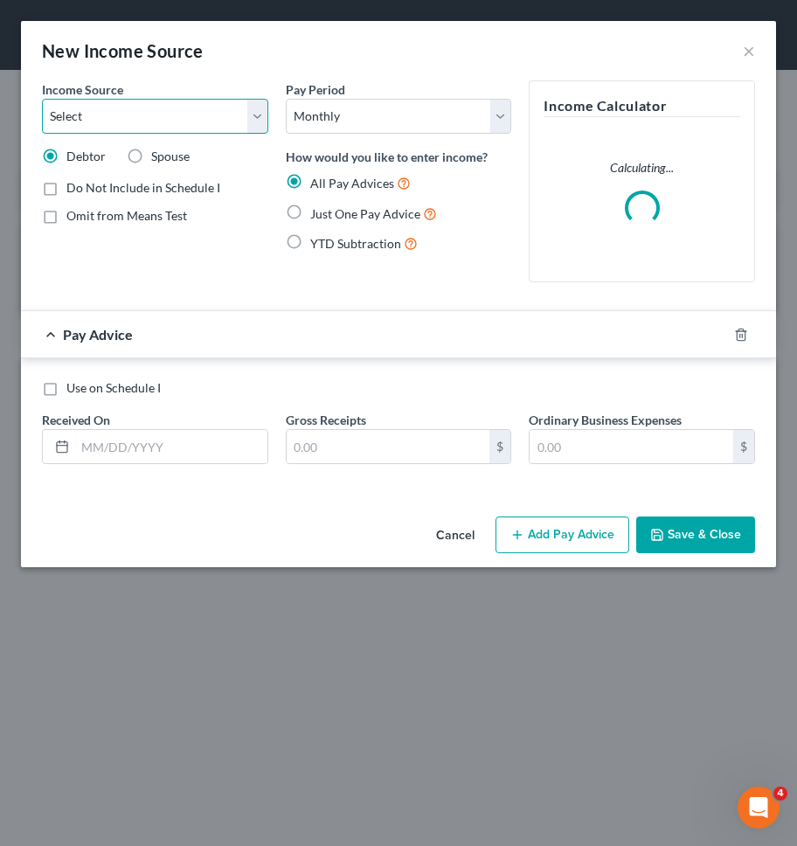
click at [232, 123] on select "Select Unemployment Disability (from employer) Pension Retirement Social Securi…" at bounding box center [155, 116] width 226 height 35
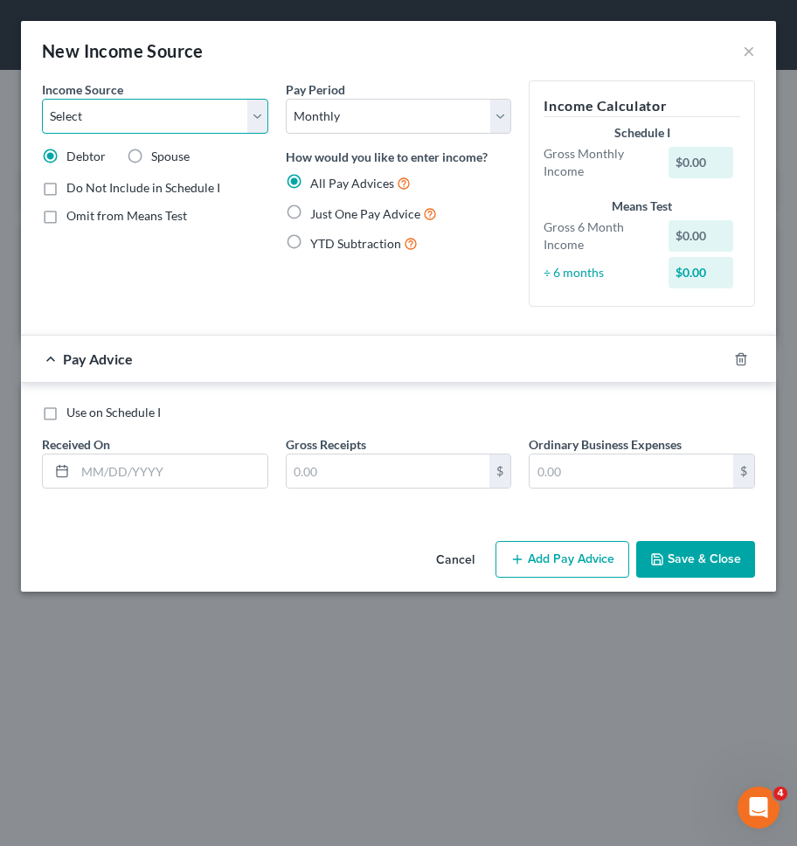
select select "8"
click at [42, 99] on select "Select Unemployment Disability (from employer) Pension Retirement Social Securi…" at bounding box center [155, 116] width 226 height 35
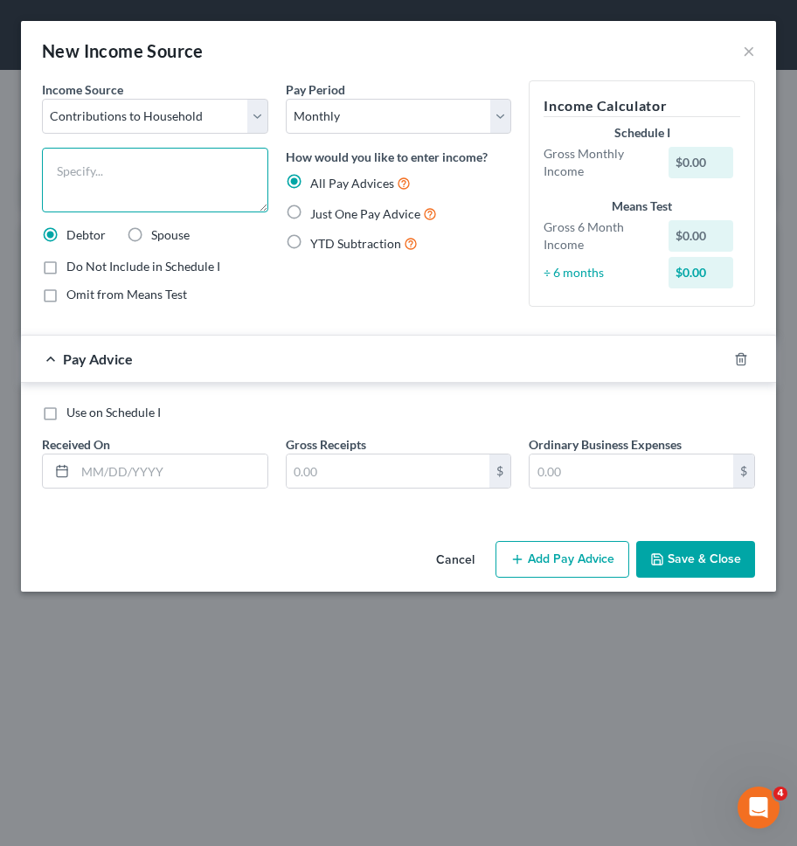
click at [190, 176] on textarea at bounding box center [155, 180] width 226 height 65
type textarea "Contributions from family members"
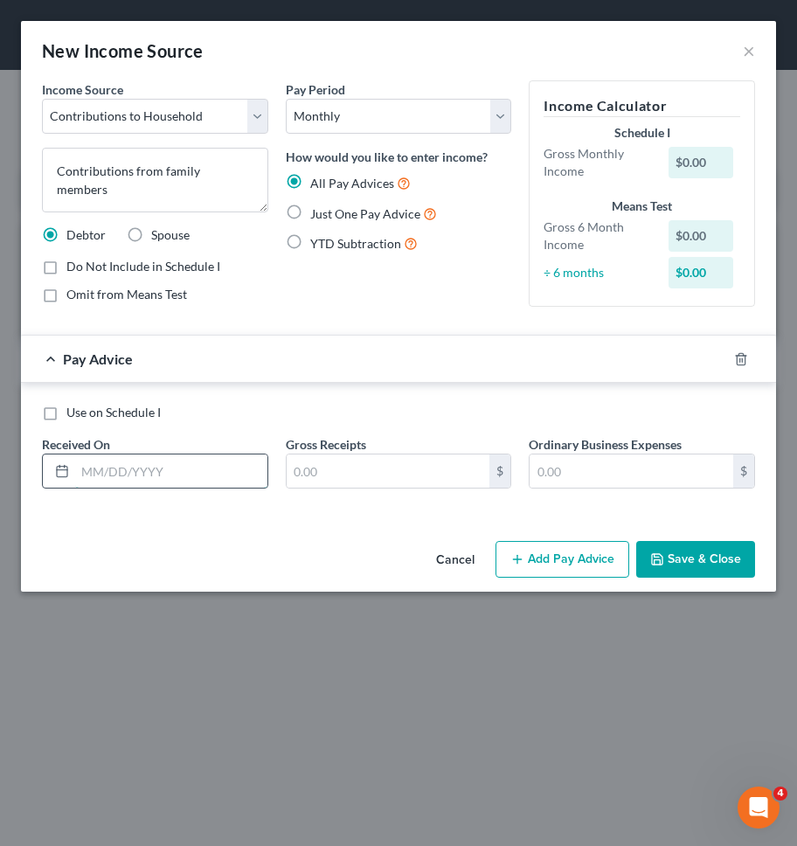
click at [197, 470] on input "text" at bounding box center [171, 471] width 192 height 33
type input "07/31/2025"
click at [326, 468] on input "text" at bounding box center [389, 471] width 204 height 33
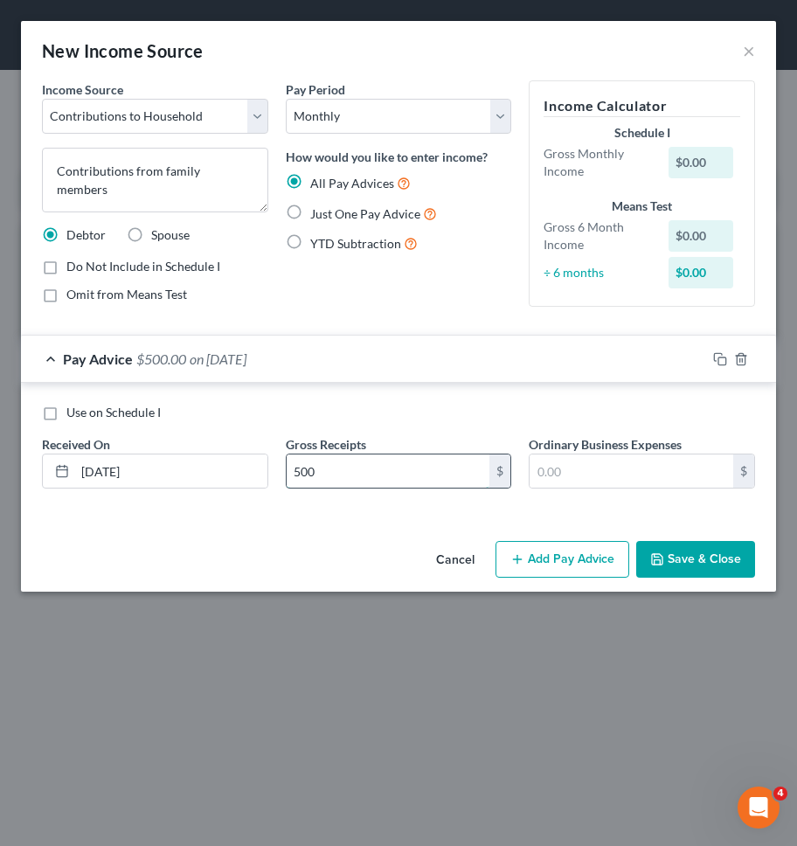
type input "500"
click at [587, 558] on button "Add Pay Advice" at bounding box center [563, 559] width 134 height 37
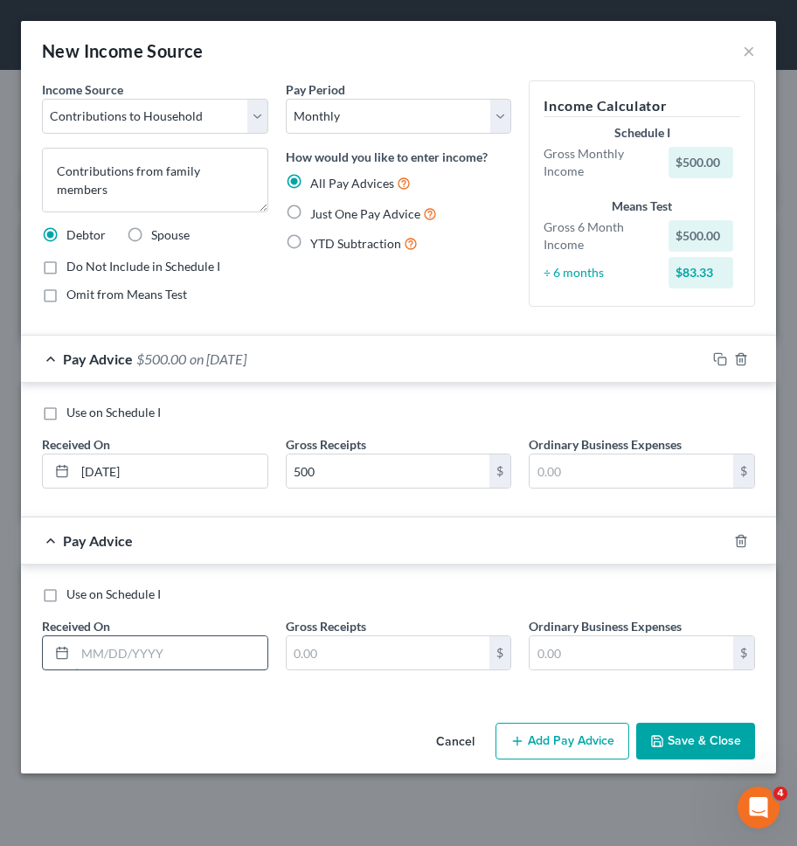
click at [189, 653] on input "text" at bounding box center [171, 653] width 192 height 33
type input "07/03/2025"
click at [343, 663] on input "text" at bounding box center [389, 653] width 204 height 33
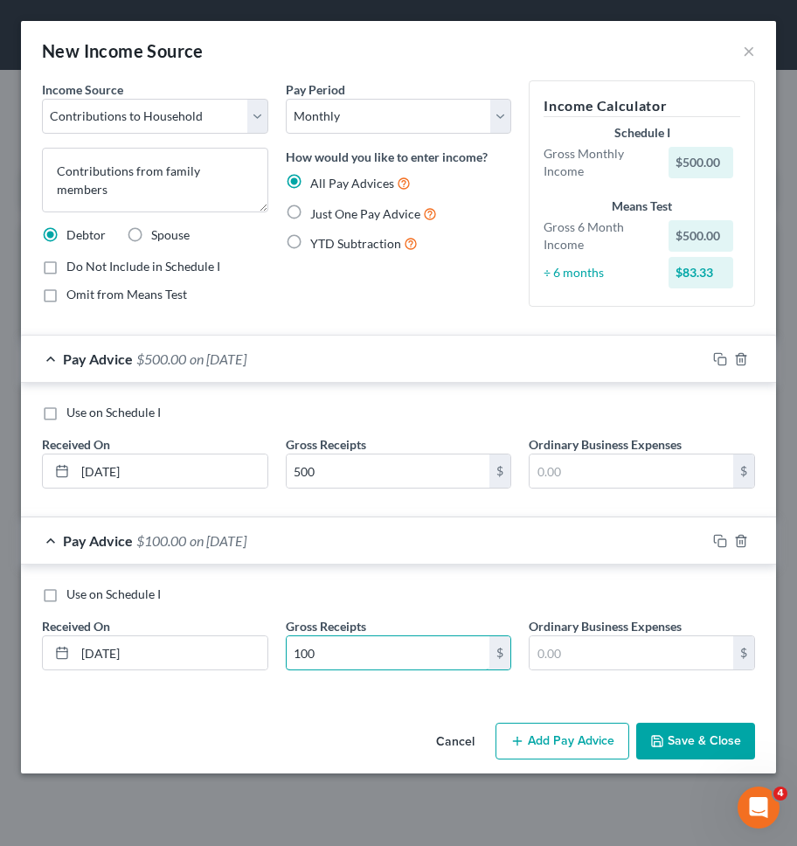
type input "100"
click at [317, 732] on div "Cancel Add Pay Advice Save & Close" at bounding box center [398, 745] width 755 height 58
click at [532, 733] on button "Add Pay Advice" at bounding box center [563, 741] width 134 height 37
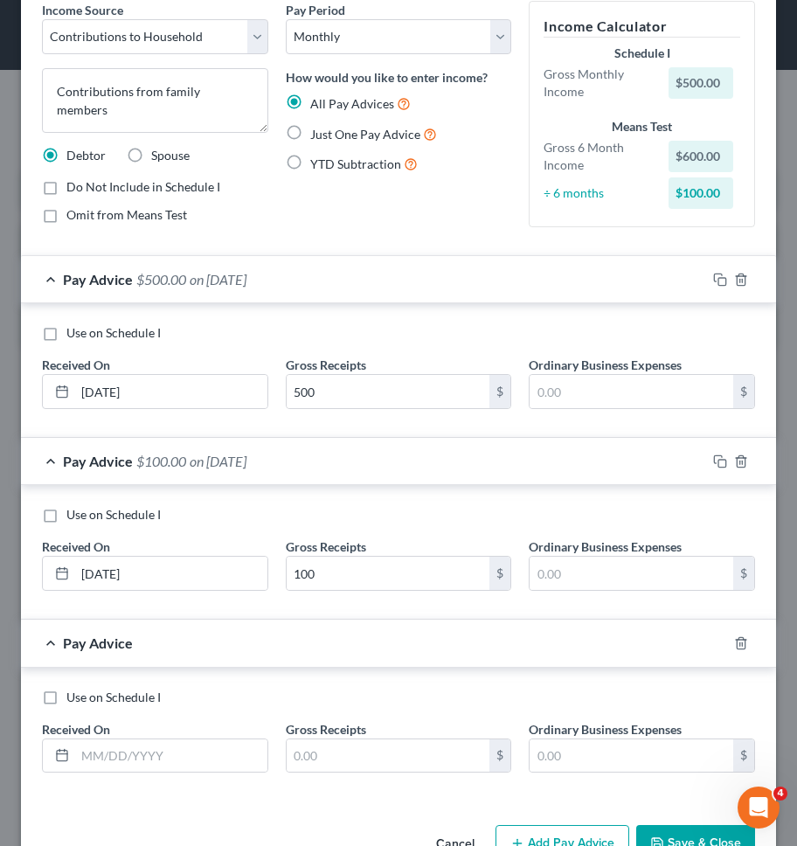
scroll to position [130, 0]
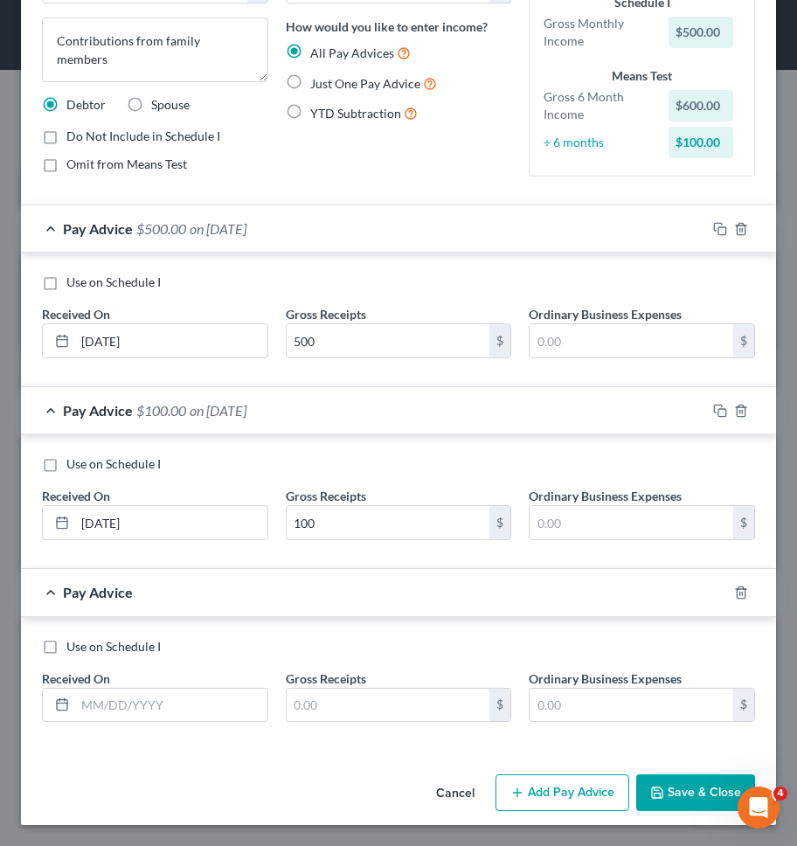
click at [198, 686] on div "Received On *" at bounding box center [155, 696] width 244 height 53
click at [192, 700] on input "text" at bounding box center [171, 705] width 192 height 33
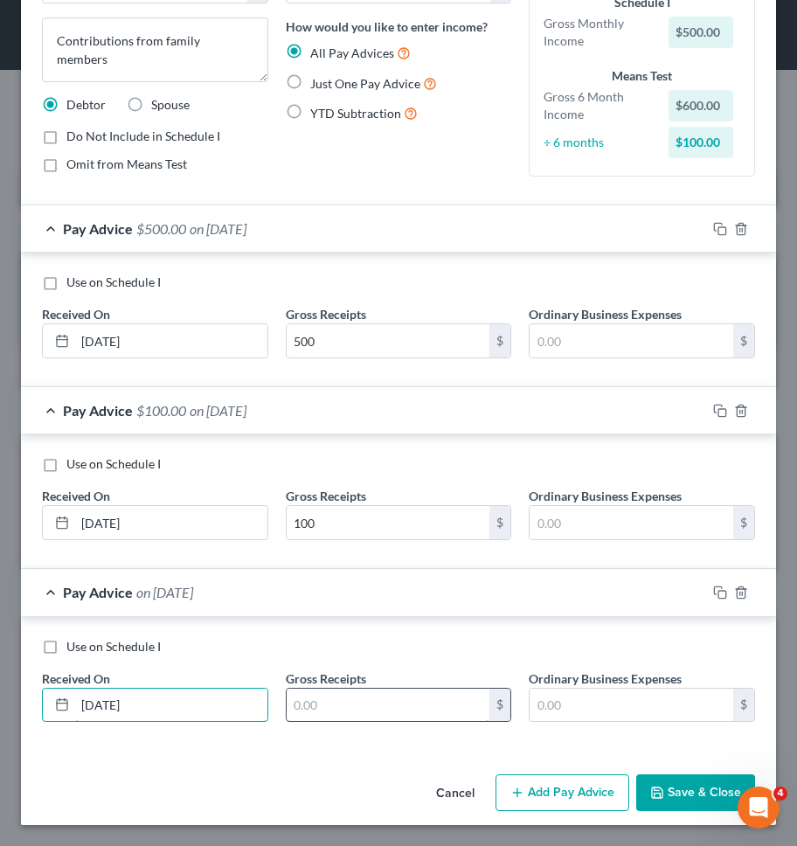
type input "07/18/2025"
click at [343, 711] on input "text" at bounding box center [389, 705] width 204 height 33
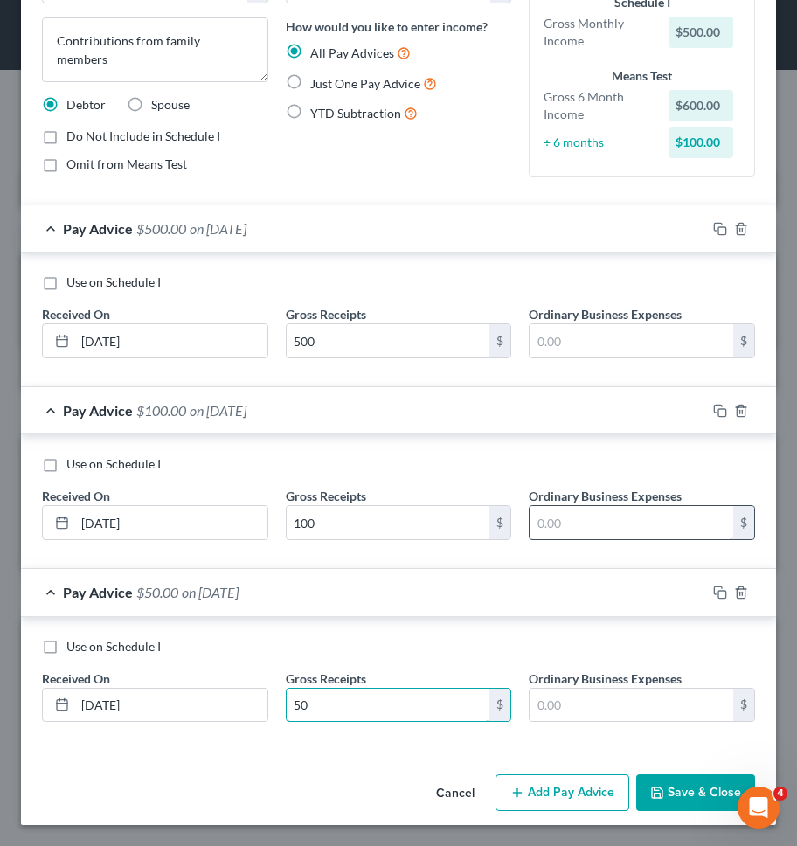
type input "50"
click at [538, 785] on button "Add Pay Advice" at bounding box center [563, 793] width 134 height 37
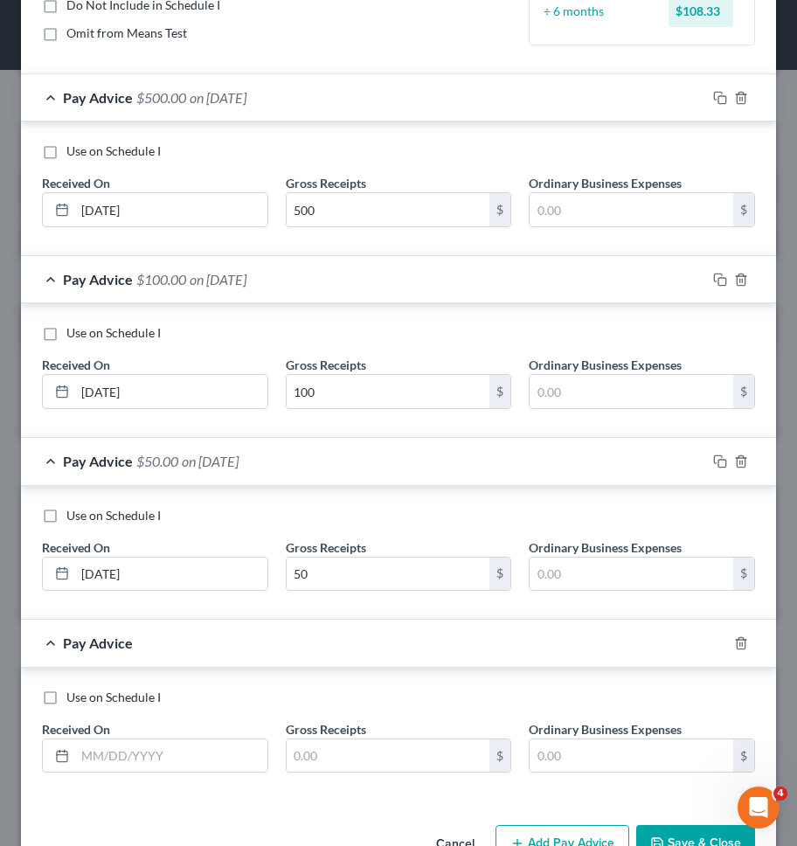
scroll to position [312, 0]
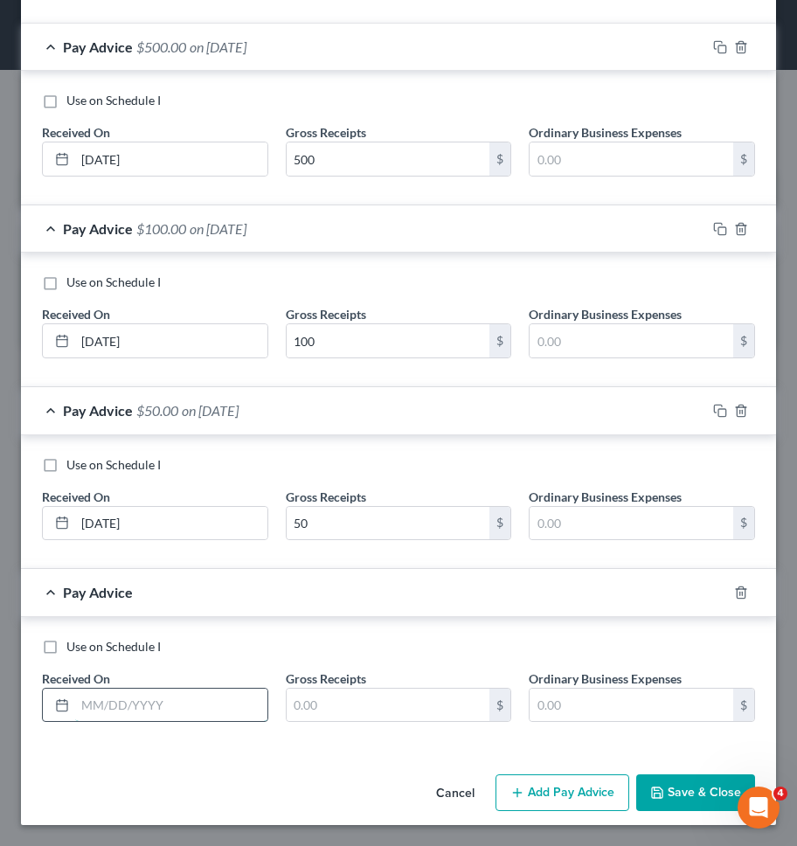
click at [171, 705] on input "text" at bounding box center [171, 705] width 192 height 33
type input "05/30/2025"
click at [357, 704] on input "text" at bounding box center [389, 705] width 204 height 33
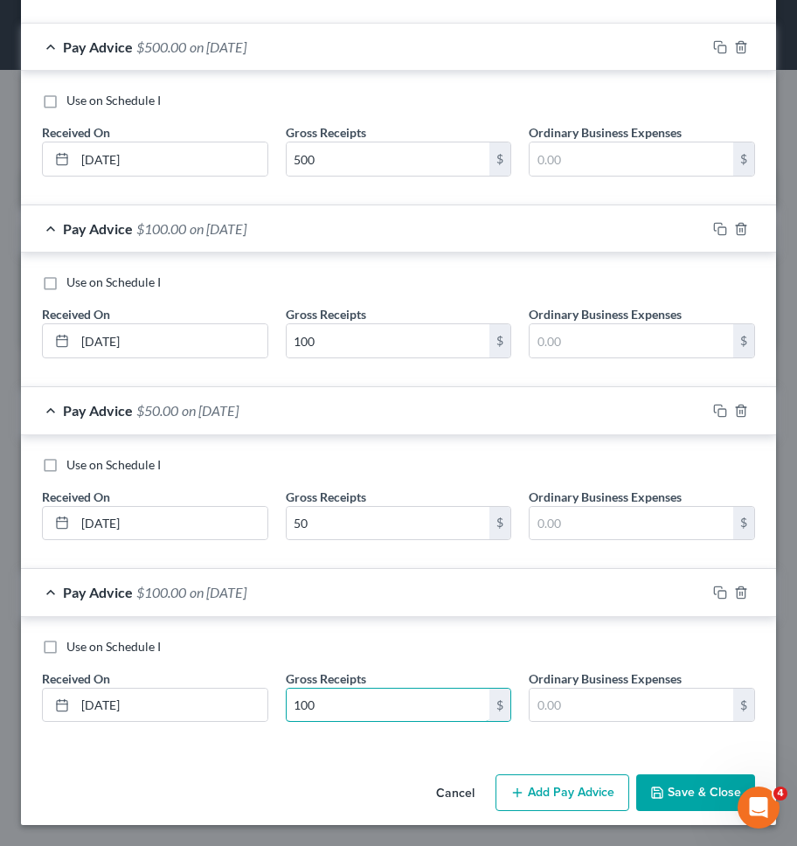
type input "100"
click at [588, 793] on button "Add Pay Advice" at bounding box center [563, 793] width 134 height 37
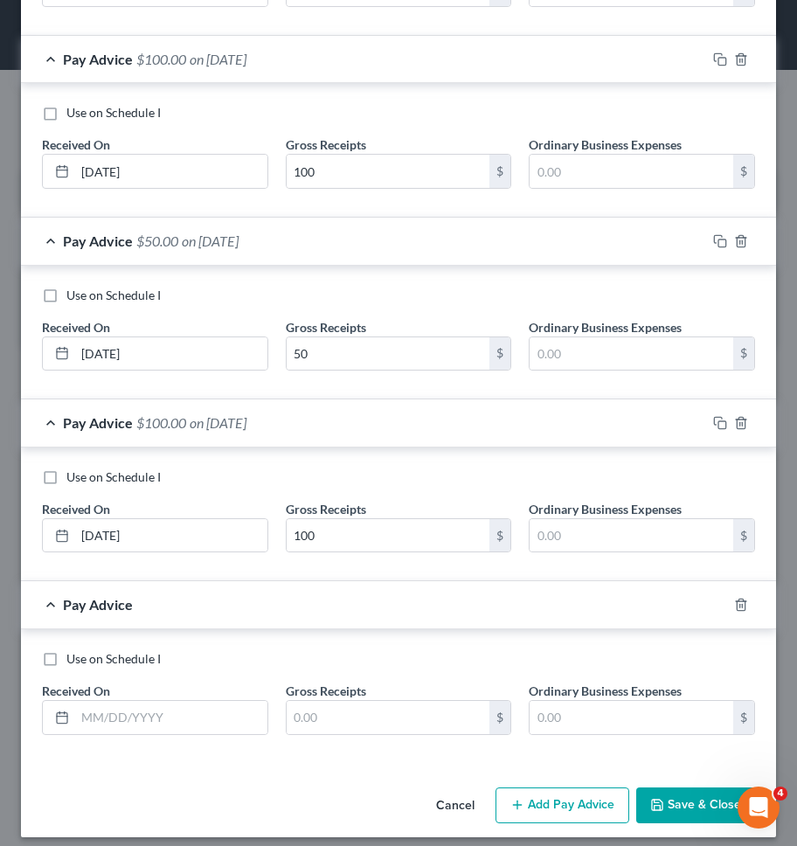
scroll to position [494, 0]
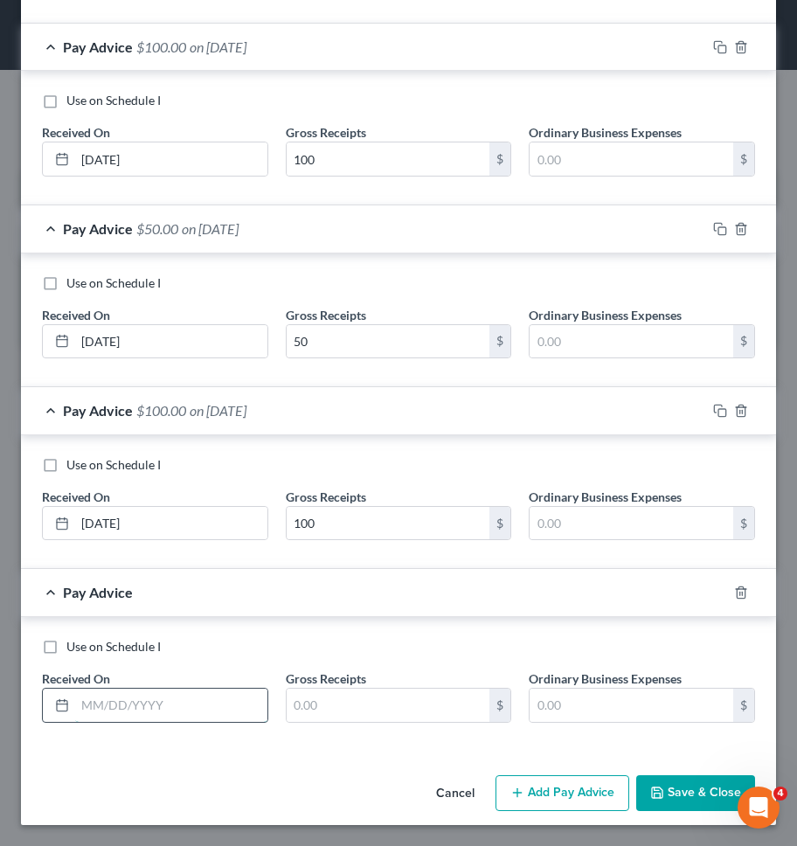
click at [202, 711] on input "text" at bounding box center [171, 705] width 192 height 33
type input "06/02/2025"
click at [340, 693] on input "text" at bounding box center [389, 705] width 204 height 33
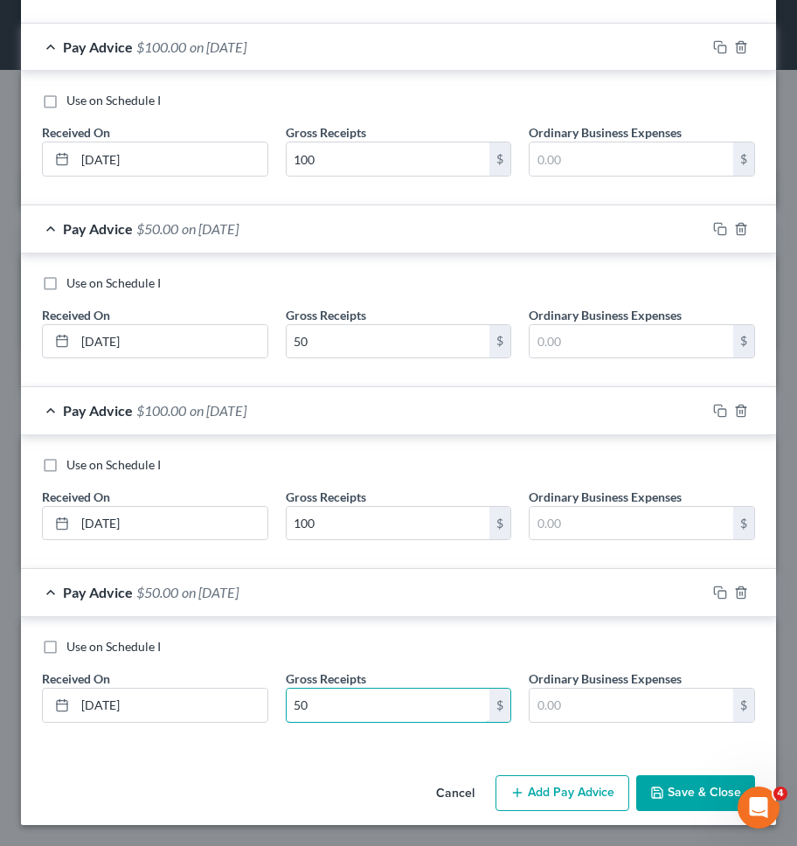
type input "50"
click at [533, 791] on button "Add Pay Advice" at bounding box center [563, 794] width 134 height 37
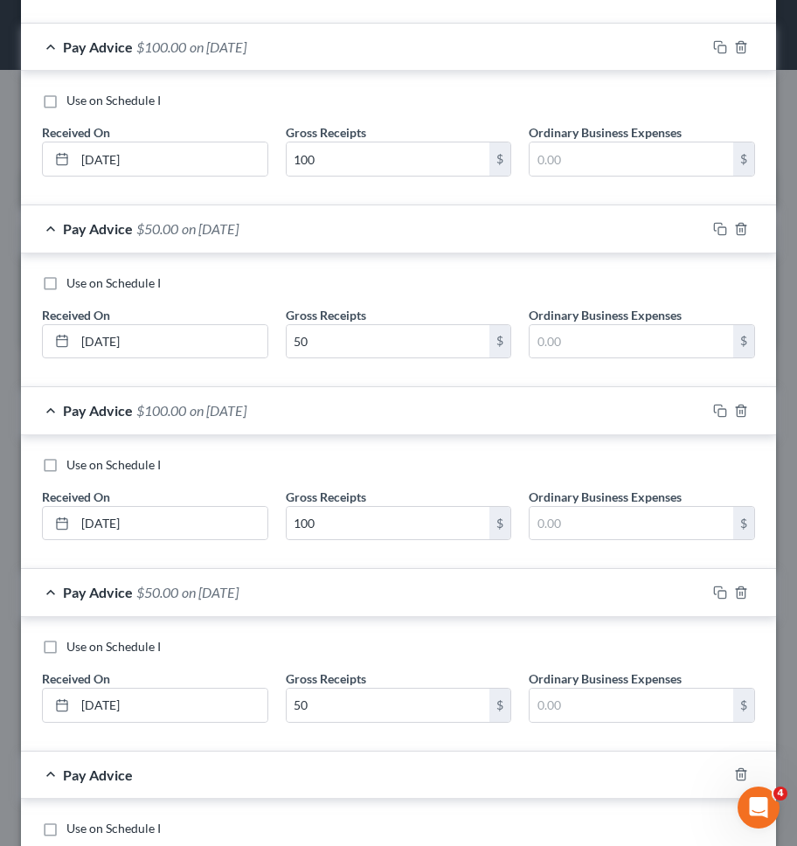
scroll to position [676, 0]
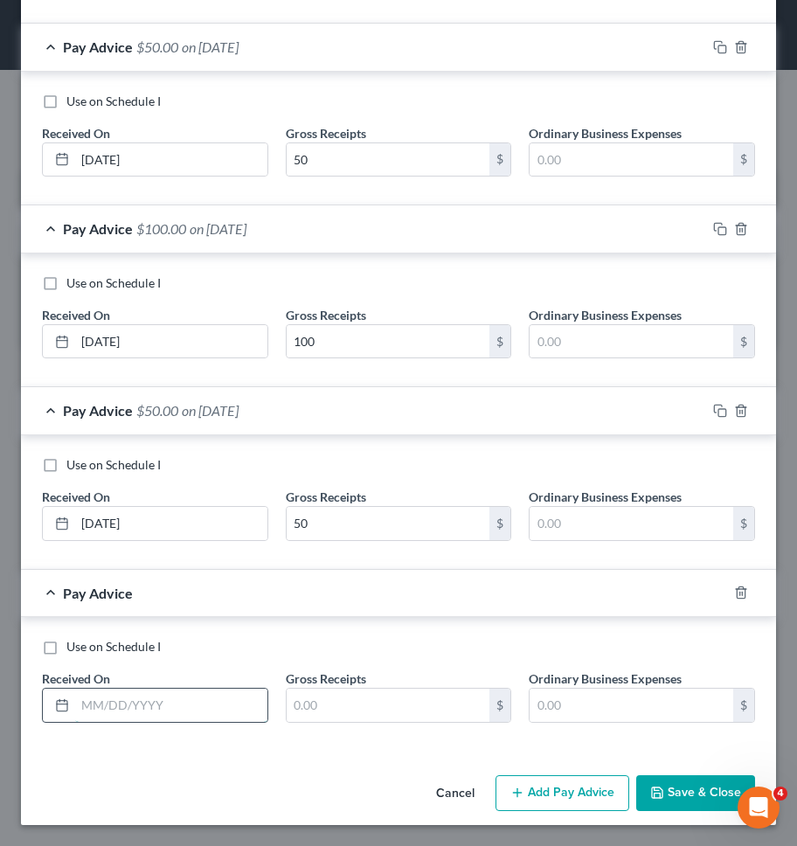
click at [176, 714] on input "text" at bounding box center [171, 705] width 192 height 33
type input "06/05/2025"
click at [338, 700] on input "text" at bounding box center [389, 705] width 204 height 33
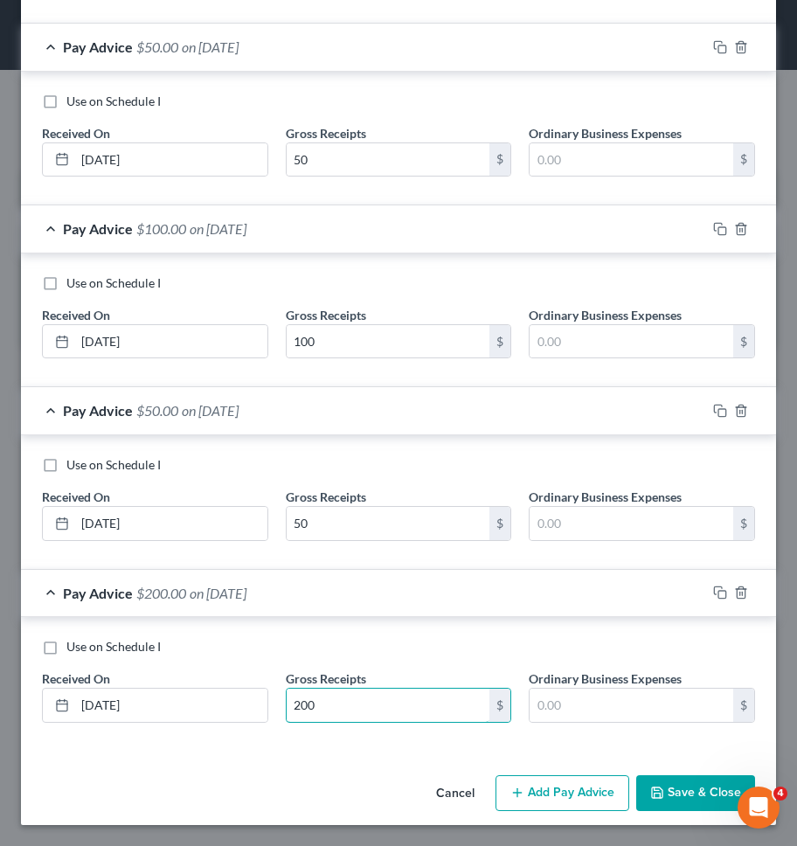
type input "200"
click at [163, 757] on div "Income Source * Select Unemployment Disability (from employer) Pension Retireme…" at bounding box center [398, 87] width 755 height 1364
click at [527, 806] on button "Add Pay Advice" at bounding box center [563, 794] width 134 height 37
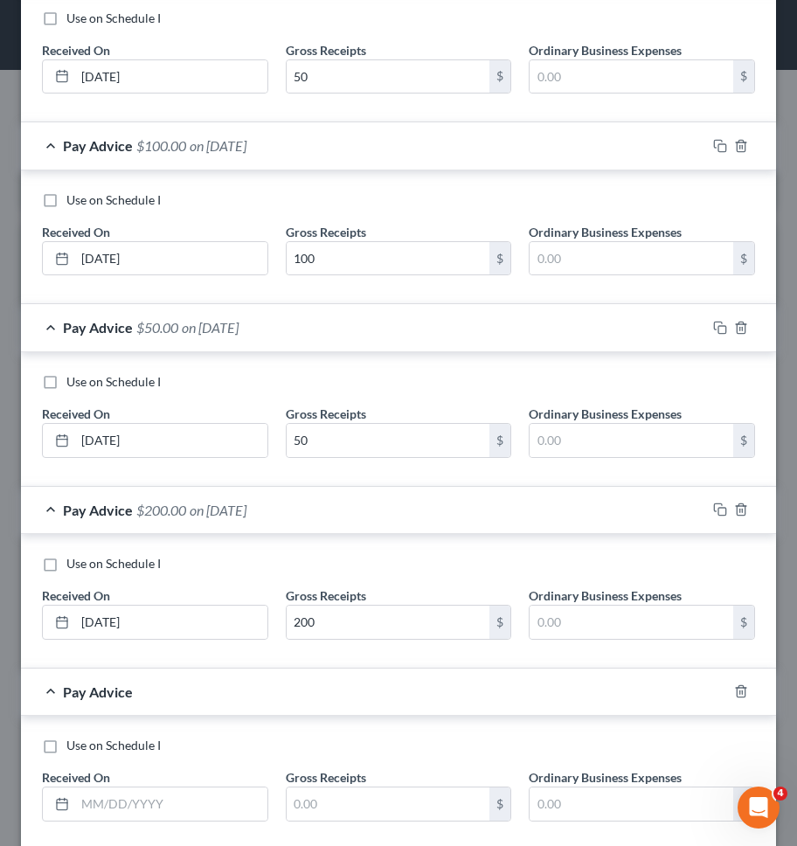
scroll to position [858, 0]
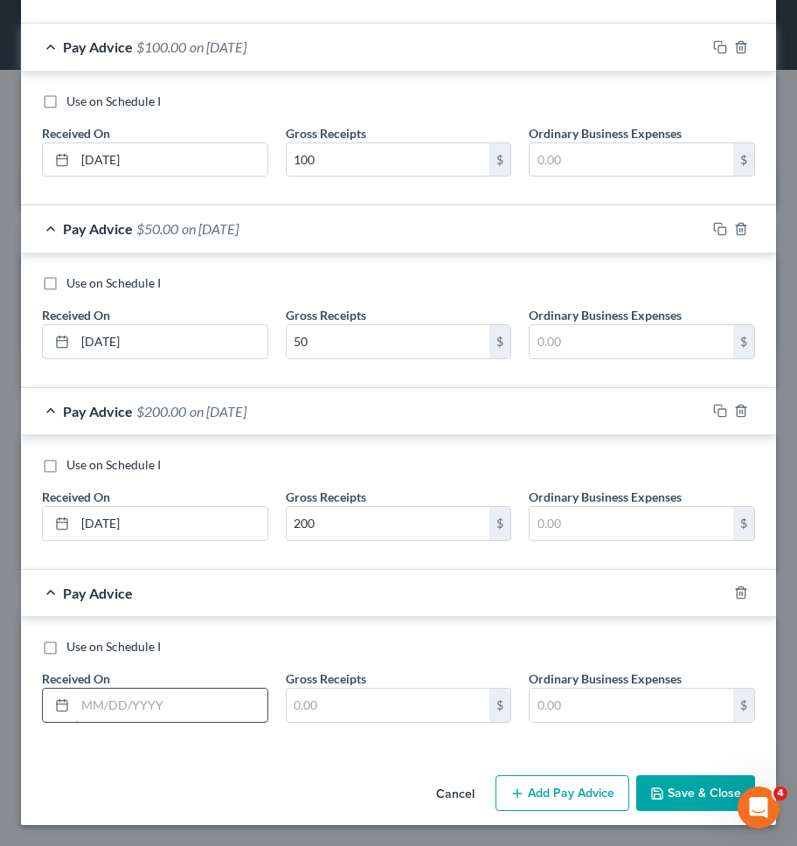
click at [157, 715] on input "text" at bounding box center [171, 705] width 192 height 33
type input "06/09/2025"
click at [338, 709] on input "text" at bounding box center [389, 705] width 204 height 33
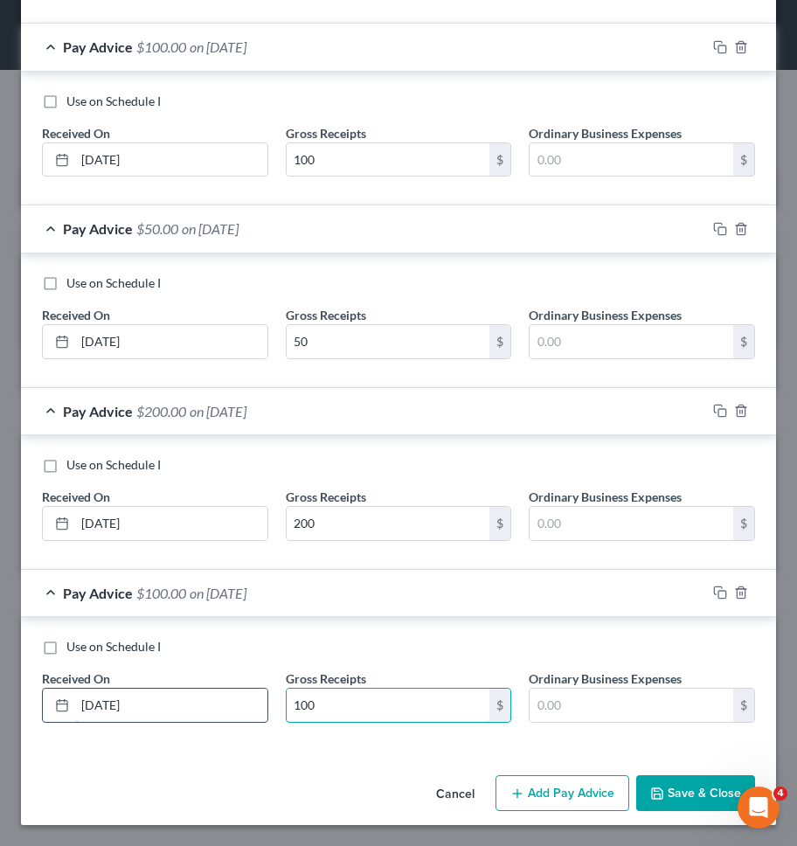
type input "100"
click at [189, 716] on input "06/09/2025" at bounding box center [171, 705] width 192 height 33
click at [683, 790] on button "Save & Close" at bounding box center [696, 794] width 119 height 37
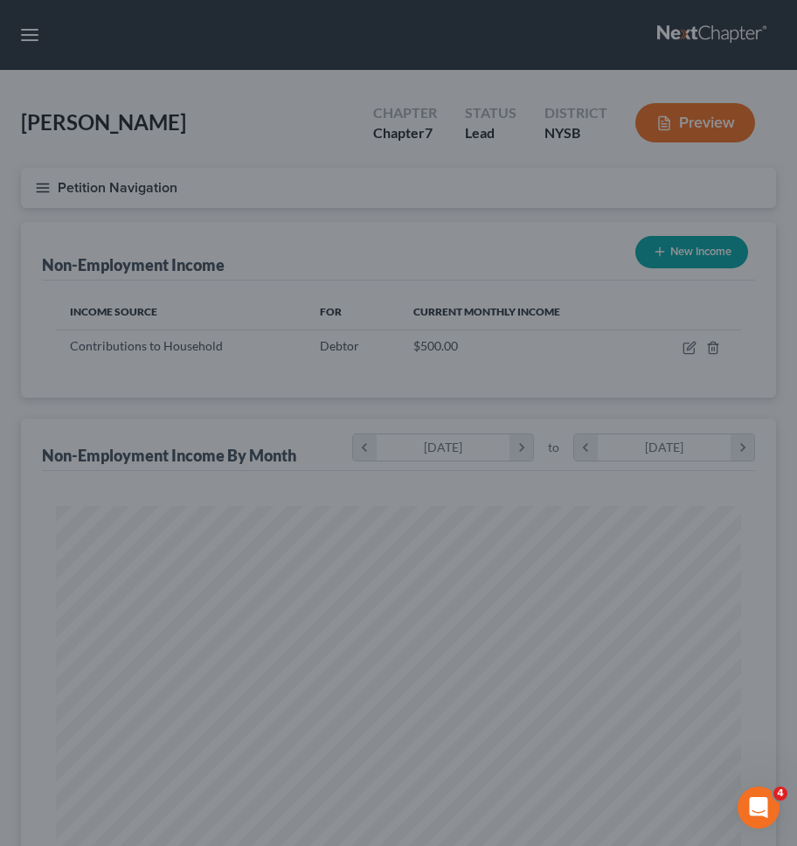
scroll to position [343, 720]
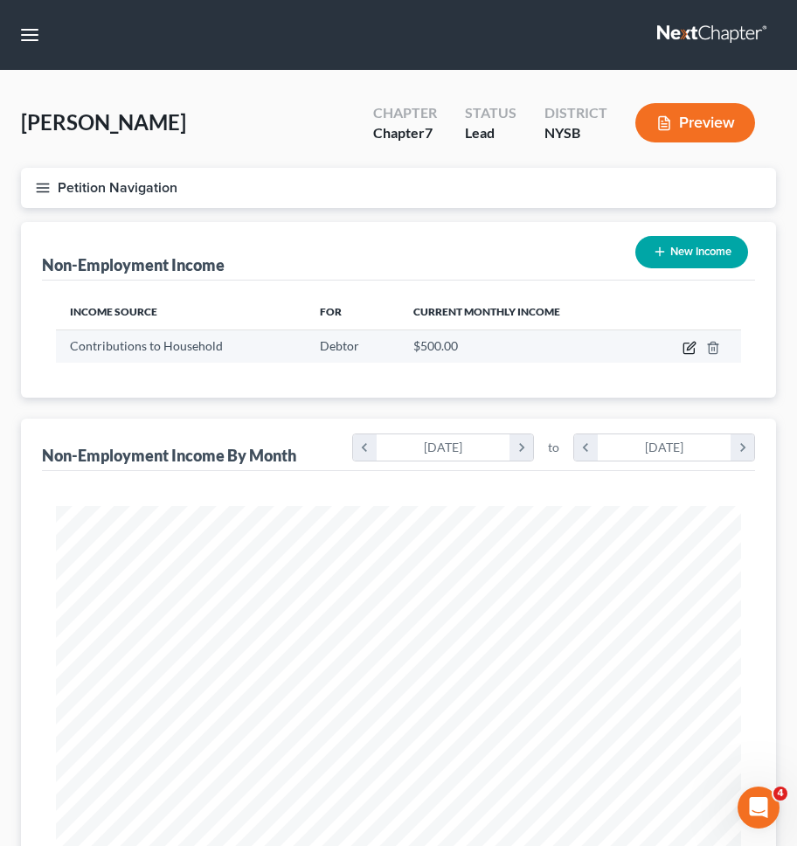
click at [688, 344] on icon "button" at bounding box center [690, 348] width 14 height 14
select select "8"
select select "0"
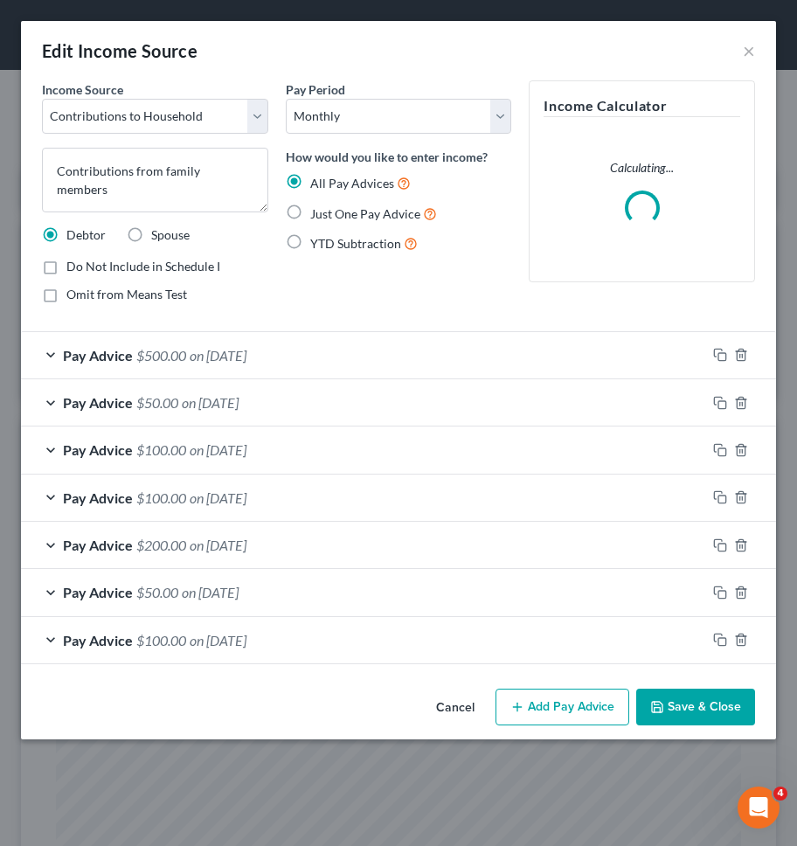
click at [461, 709] on button "Cancel" at bounding box center [455, 708] width 66 height 35
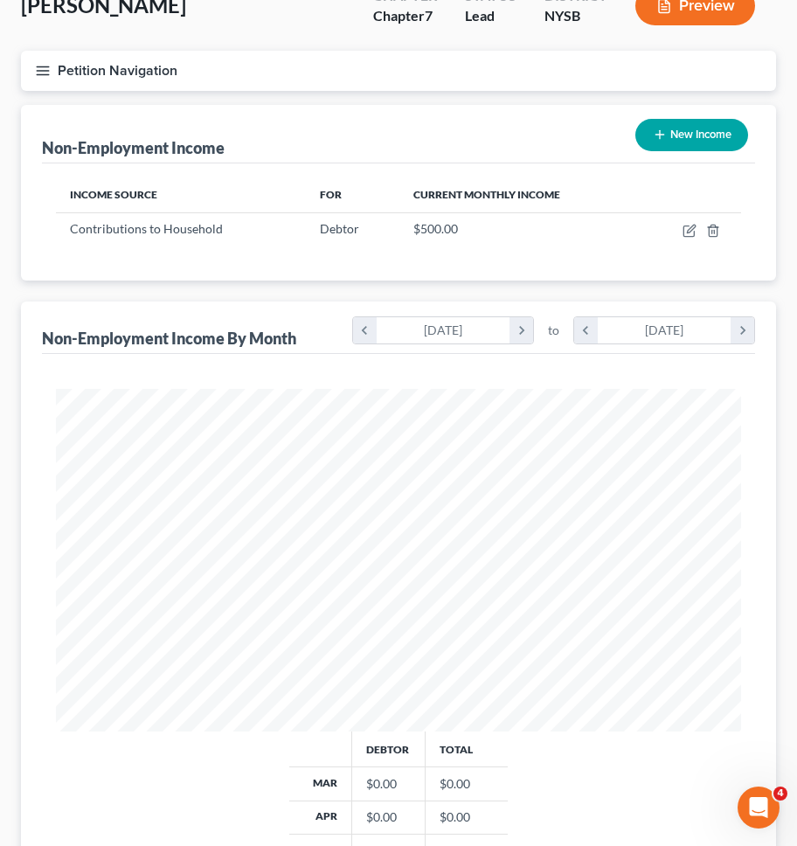
scroll to position [0, 0]
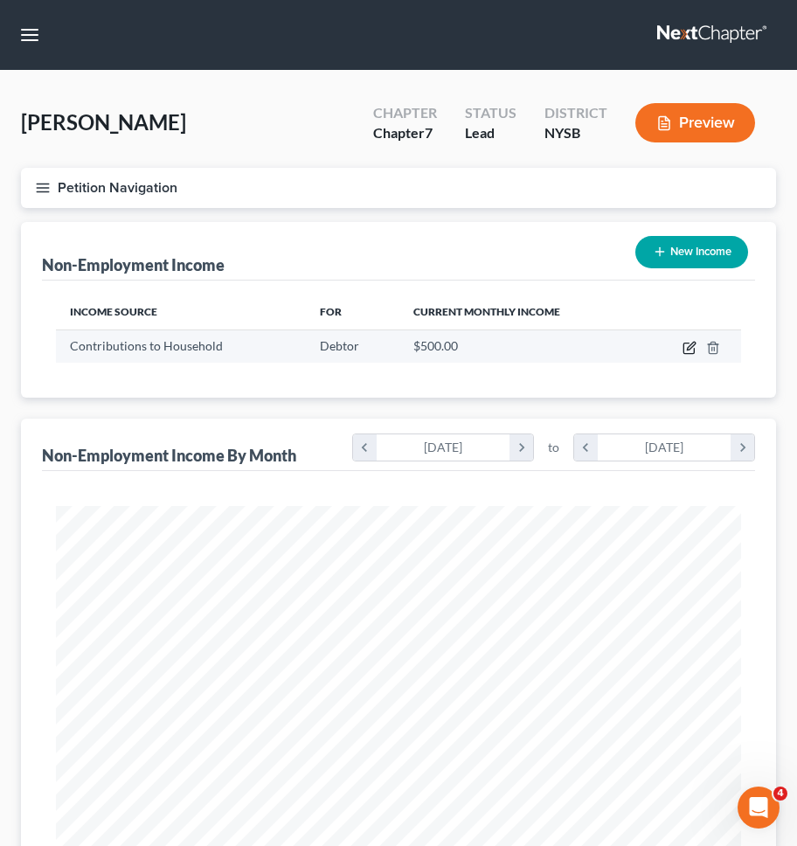
click at [683, 345] on icon "button" at bounding box center [690, 348] width 14 height 14
select select "8"
select select "0"
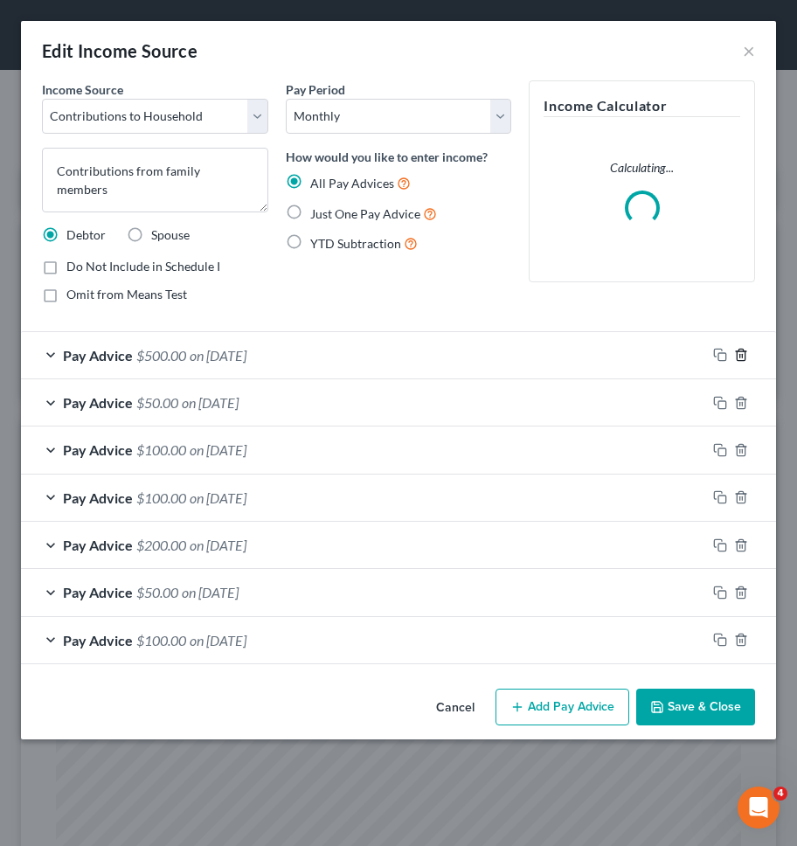
click at [742, 351] on polyline "button" at bounding box center [741, 351] width 10 height 0
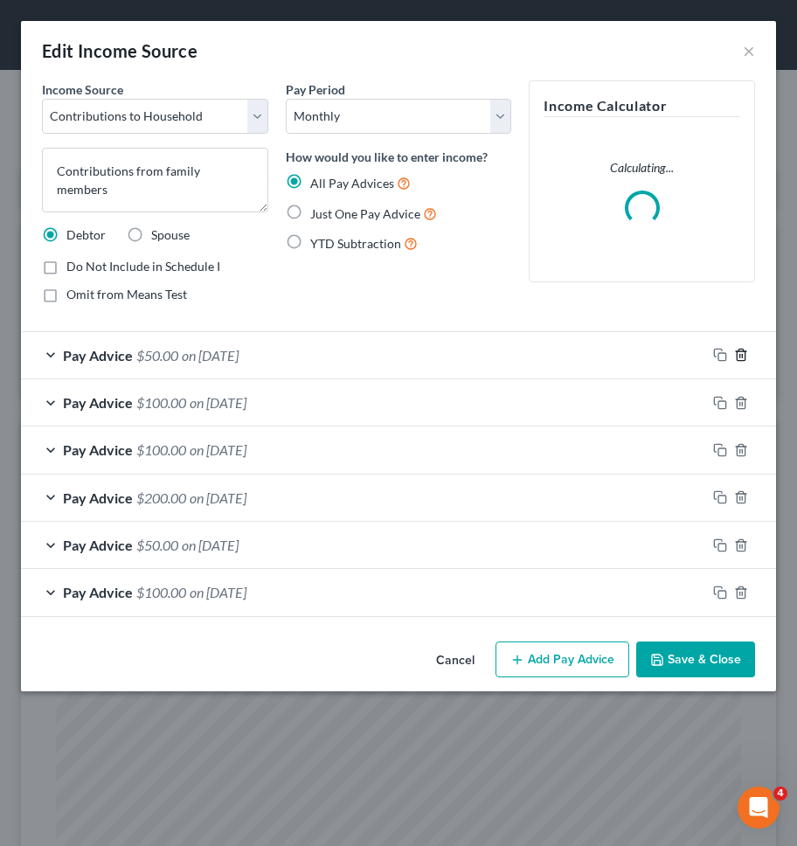
click at [742, 351] on polyline "button" at bounding box center [741, 351] width 10 height 0
click at [742, 400] on polyline "button" at bounding box center [741, 400] width 10 height 0
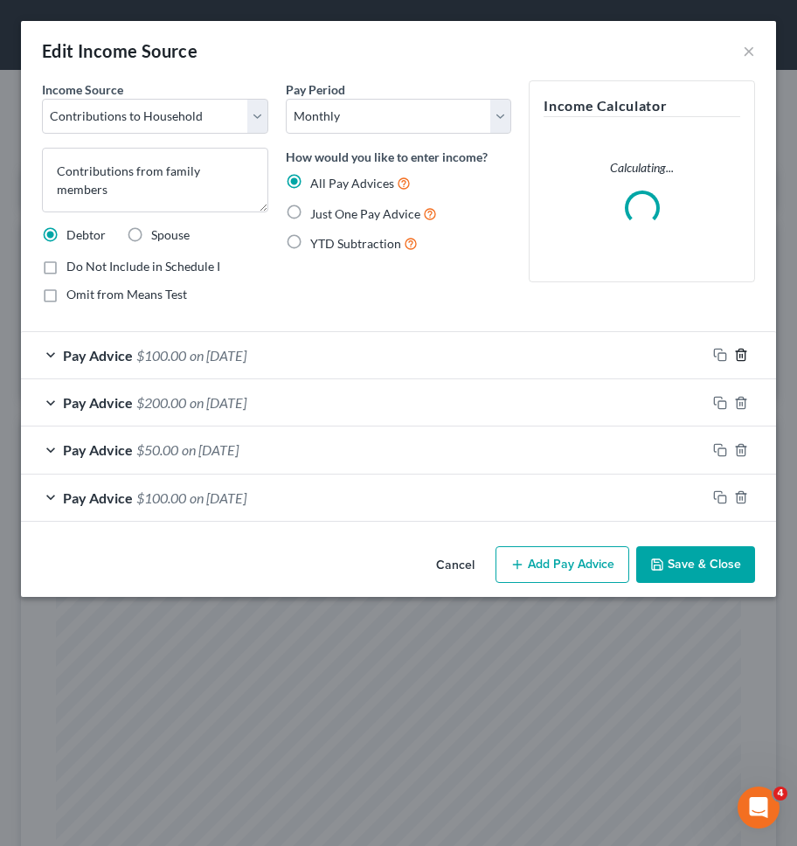
click at [742, 351] on polyline "button" at bounding box center [741, 351] width 10 height 0
click at [742, 400] on polyline "button" at bounding box center [741, 400] width 10 height 0
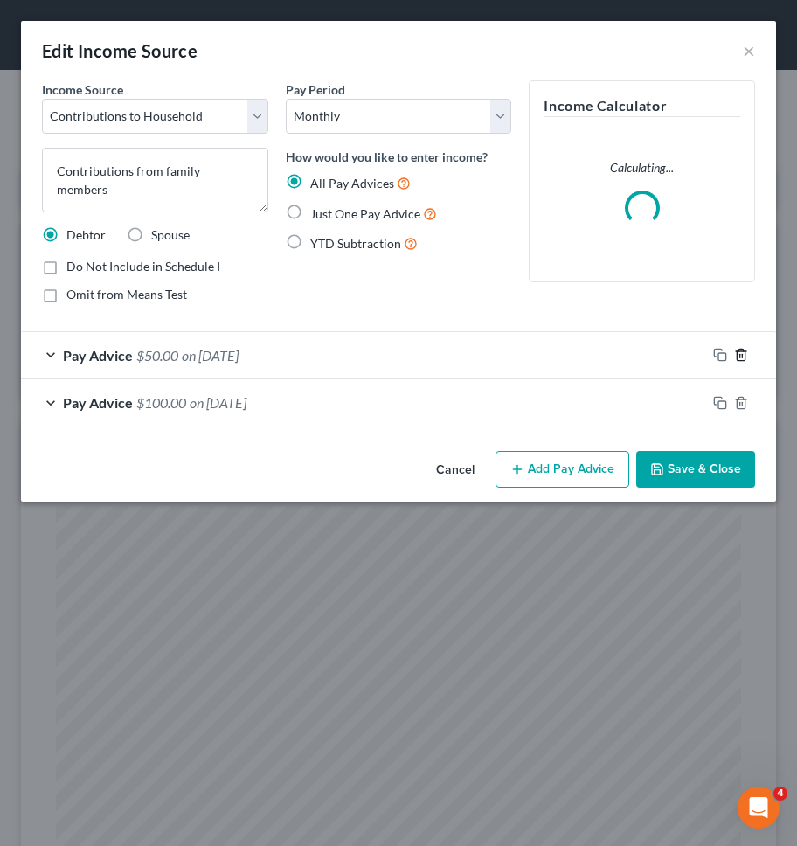
click at [742, 351] on polyline "button" at bounding box center [741, 351] width 10 height 0
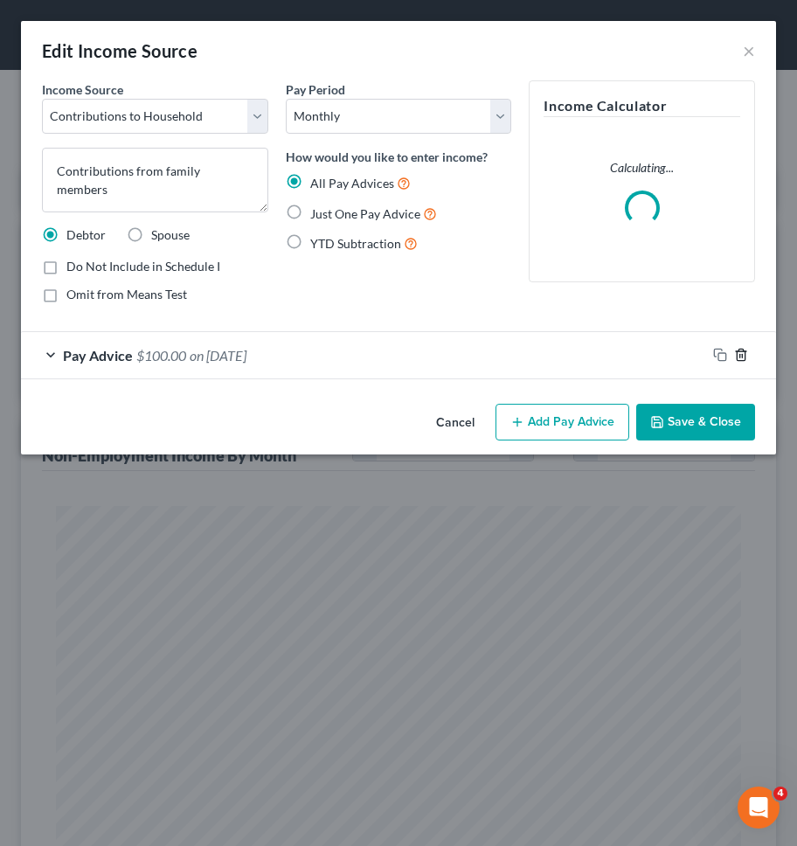
click at [742, 351] on polyline "button" at bounding box center [741, 351] width 10 height 0
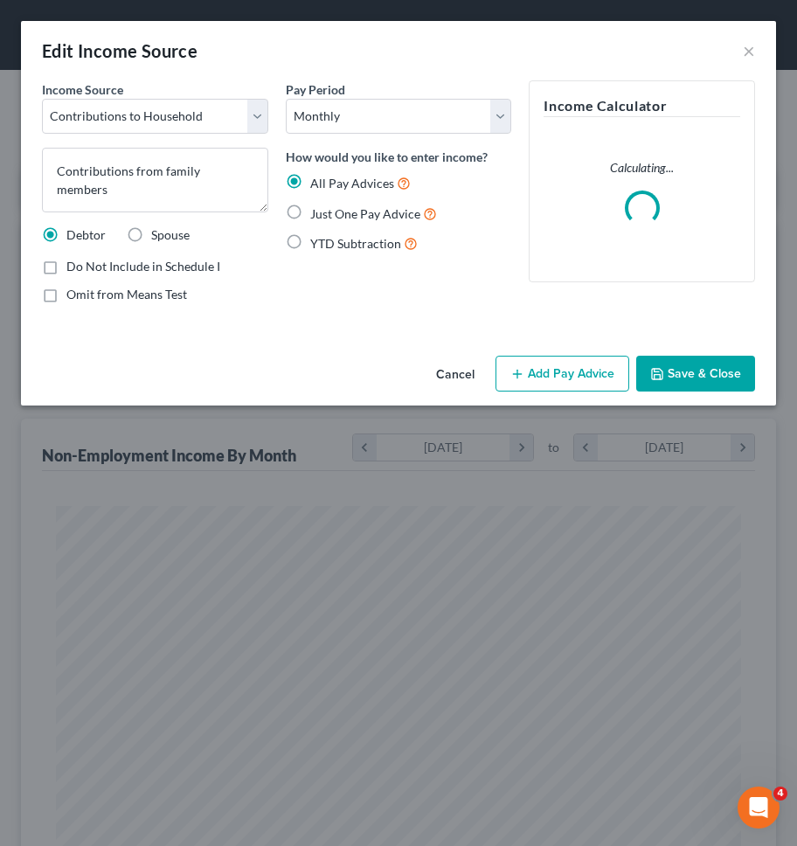
click at [397, 210] on span "Just One Pay Advice" at bounding box center [365, 213] width 110 height 15
click at [329, 210] on input "Just One Pay Advice" at bounding box center [322, 209] width 11 height 11
radio input "true"
click at [546, 362] on button "Add Pay Advice" at bounding box center [563, 374] width 134 height 37
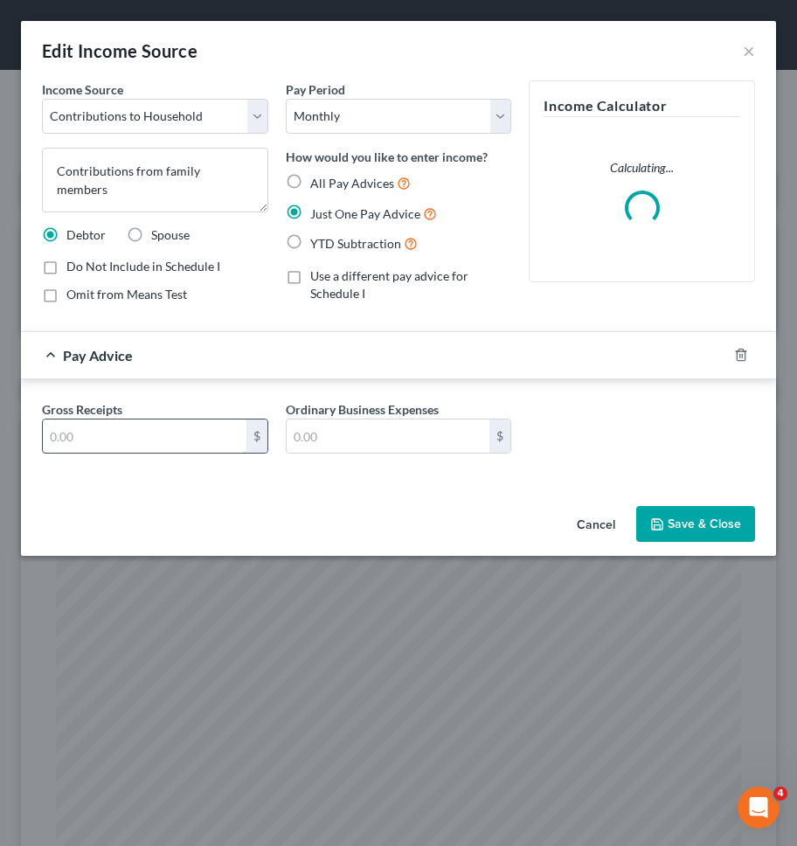
click at [219, 450] on input "text" at bounding box center [145, 436] width 204 height 33
type input "366.67"
click at [654, 527] on icon "button" at bounding box center [657, 524] width 10 height 10
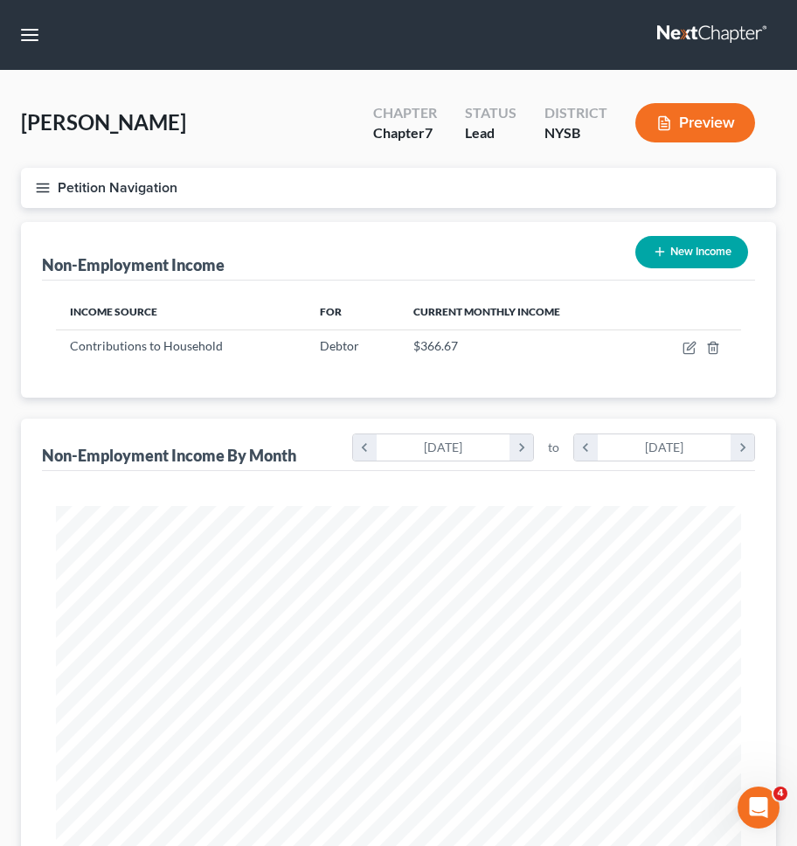
click at [715, 259] on button "New Income" at bounding box center [692, 252] width 113 height 32
select select "0"
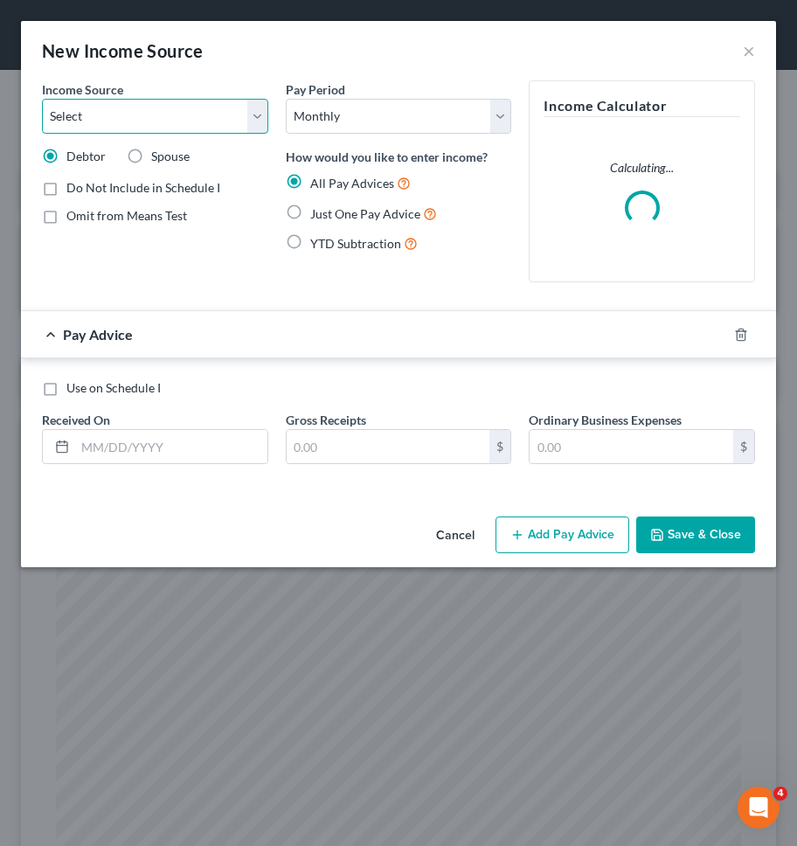
click at [210, 122] on select "Select Unemployment Disability (from employer) Pension Retirement Social Securi…" at bounding box center [155, 116] width 226 height 35
select select "8"
click at [42, 99] on select "Select Unemployment Disability (from employer) Pension Retirement Social Securi…" at bounding box center [155, 116] width 226 height 35
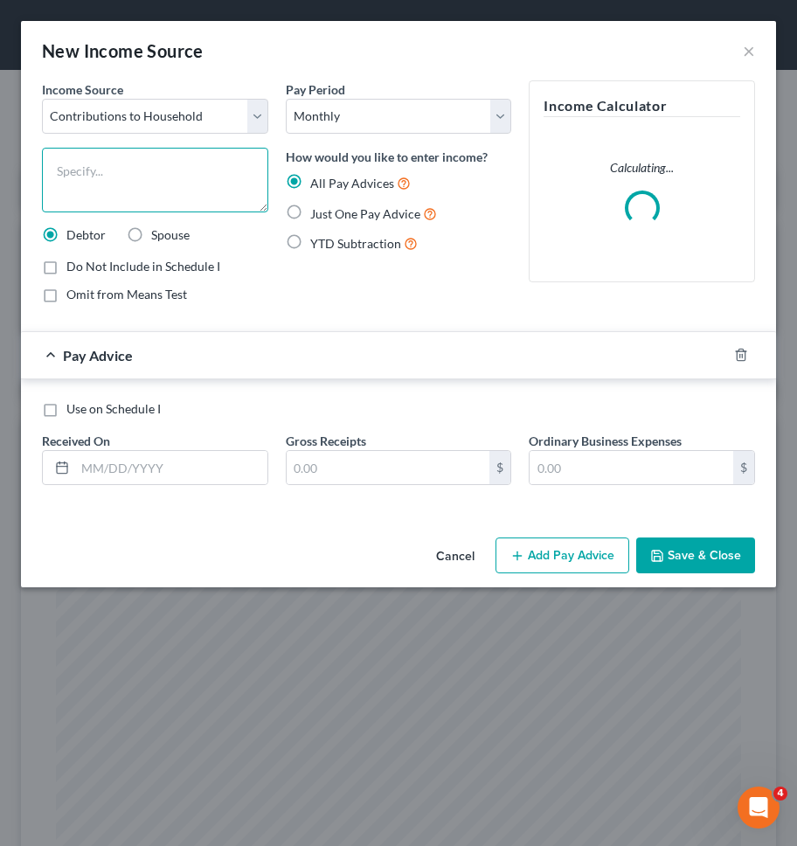
click at [143, 205] on textarea at bounding box center [155, 180] width 226 height 65
type textarea "Contributions from partner"
click at [351, 294] on div "Pay Period Select Monthly Twice Monthly Every Other Week Weekly How would you l…" at bounding box center [399, 198] width 244 height 237
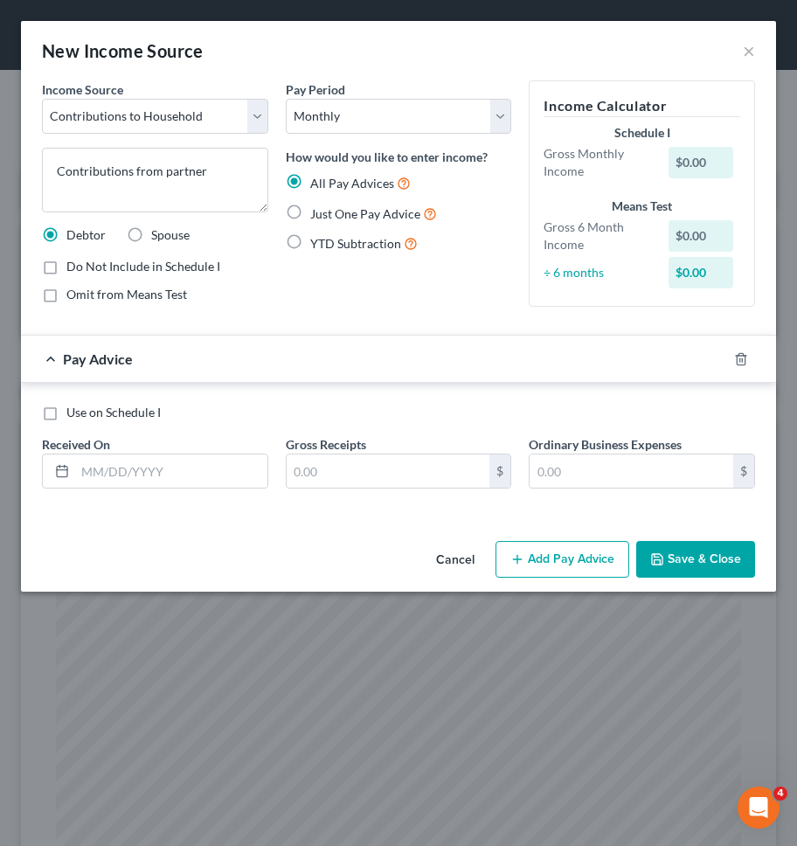
click at [338, 212] on span "Just One Pay Advice" at bounding box center [365, 213] width 110 height 15
click at [329, 212] on input "Just One Pay Advice" at bounding box center [322, 209] width 11 height 11
radio input "true"
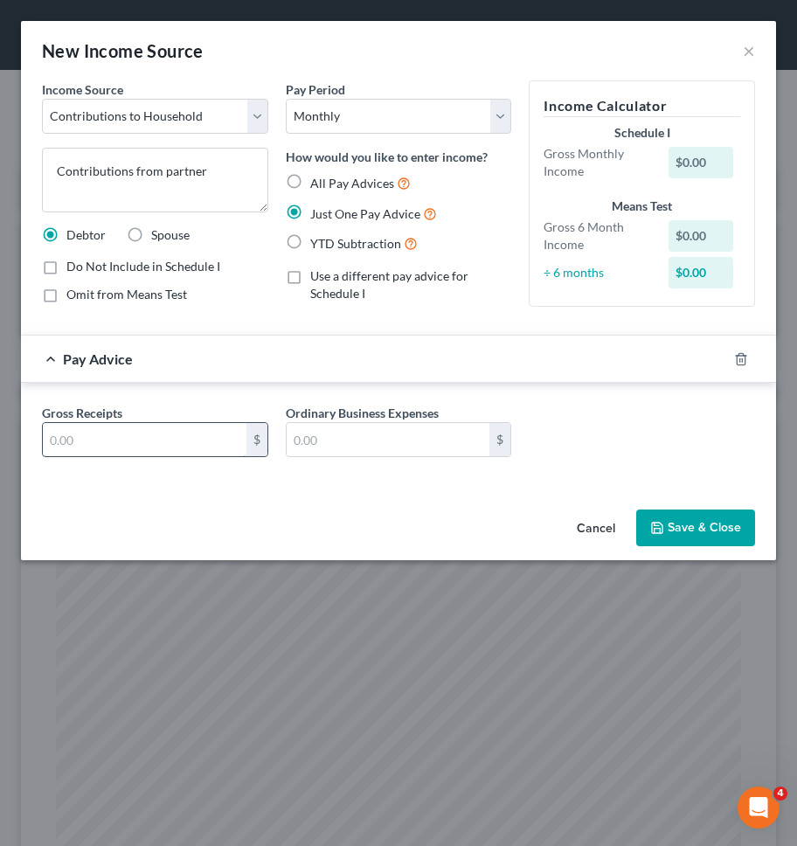
click at [181, 438] on input "text" at bounding box center [145, 439] width 204 height 33
type input "850"
click at [714, 518] on button "Save & Close" at bounding box center [696, 528] width 119 height 37
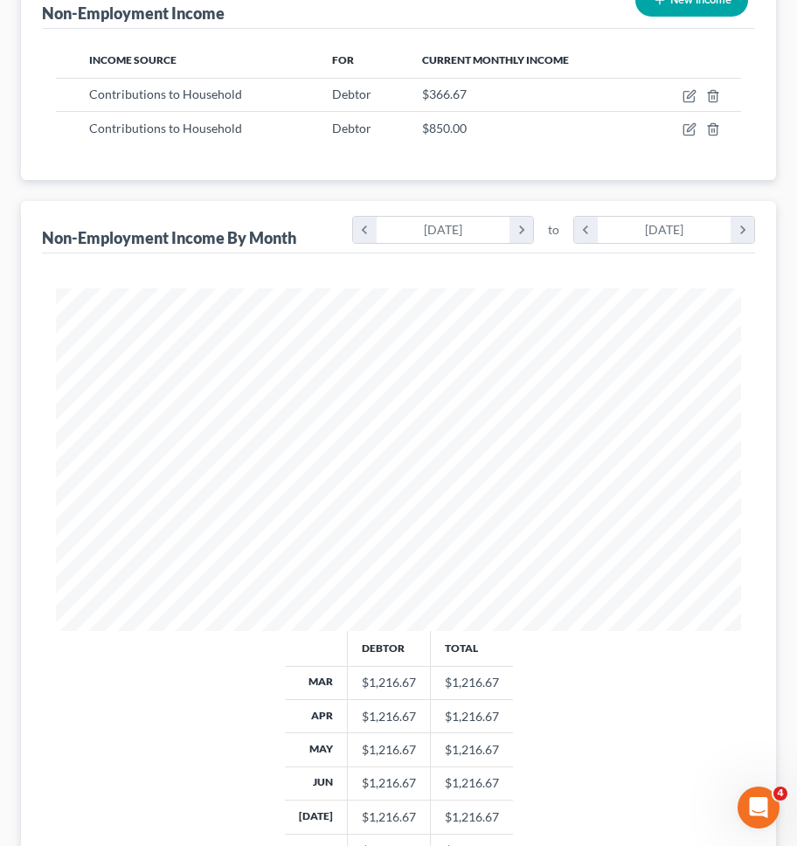
scroll to position [514, 0]
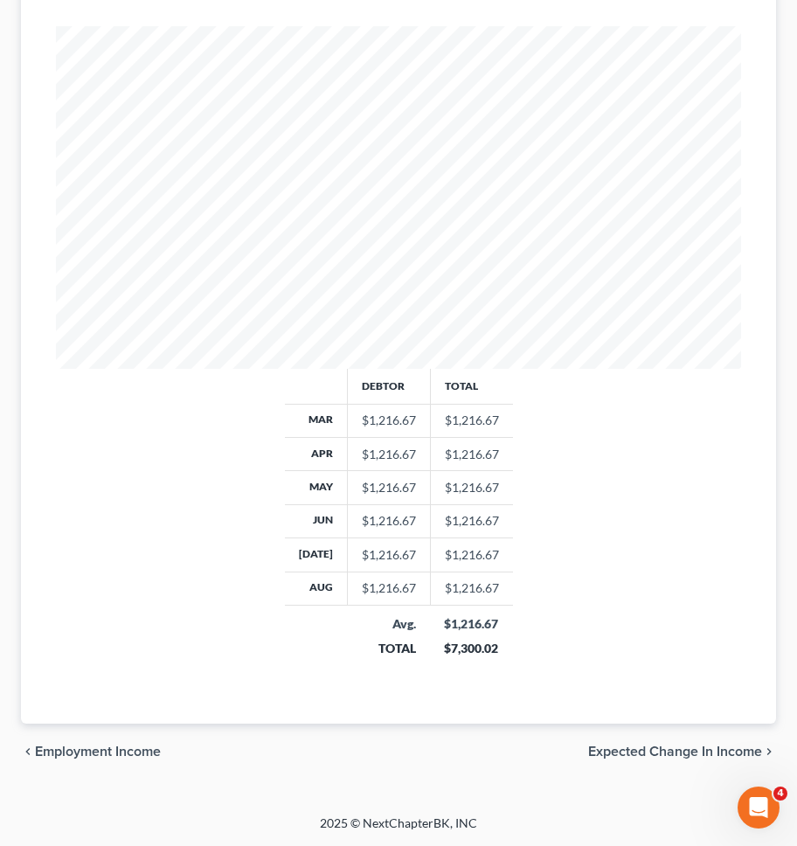
click at [579, 452] on div "Debtor Total Mar $1,216.67 $1,216.67 Apr $1,216.67 $1,216.67 May $1,216.67 $1,2…" at bounding box center [398, 525] width 720 height 313
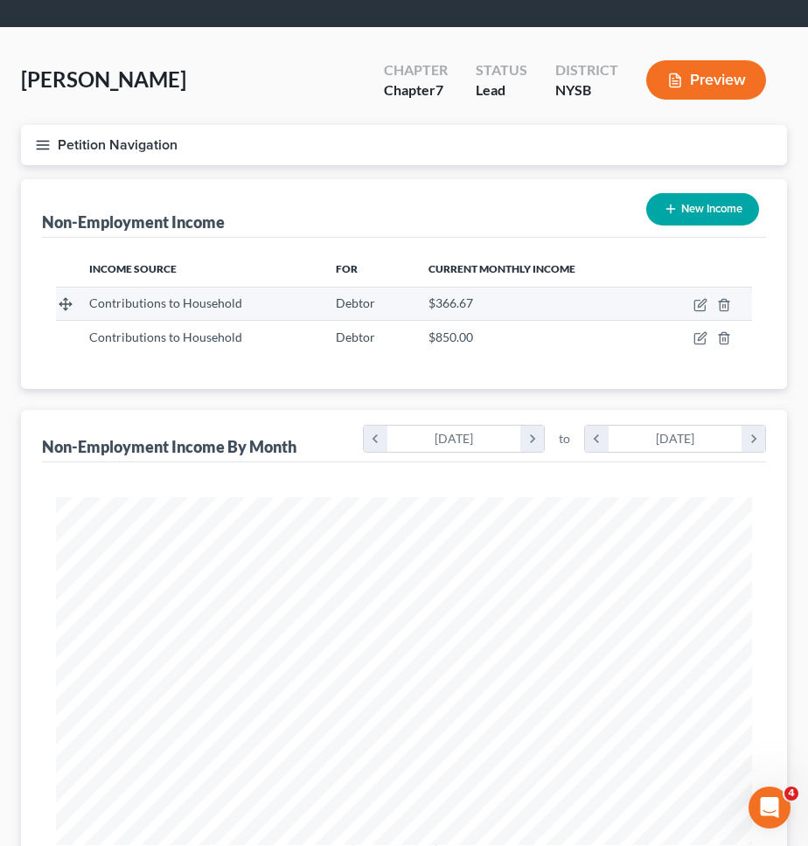
scroll to position [0, 0]
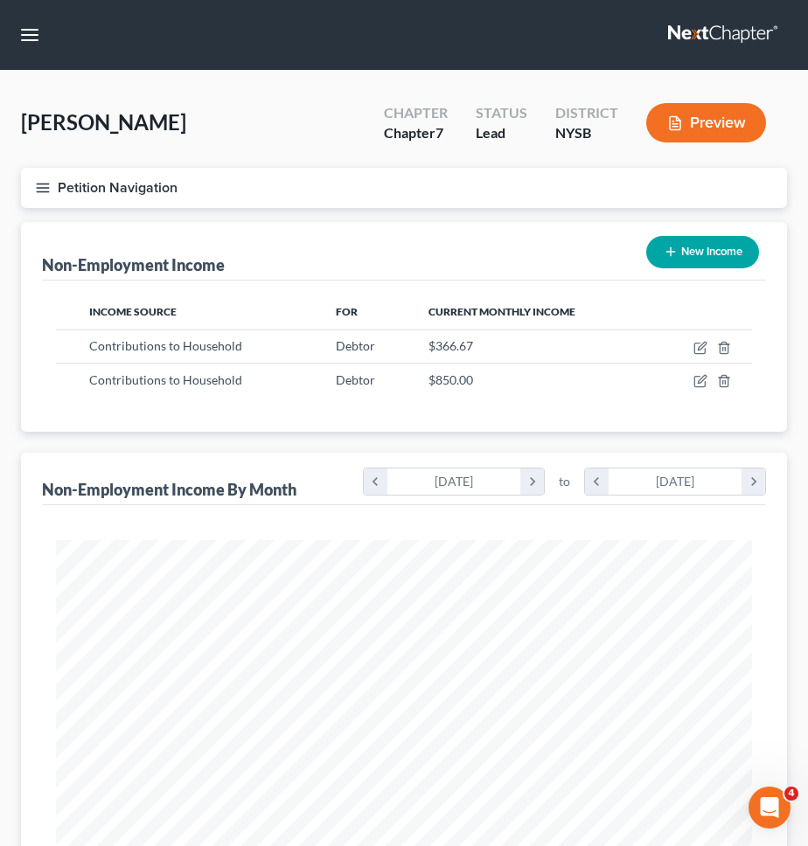
click at [292, 191] on button "Petition Navigation" at bounding box center [404, 188] width 766 height 40
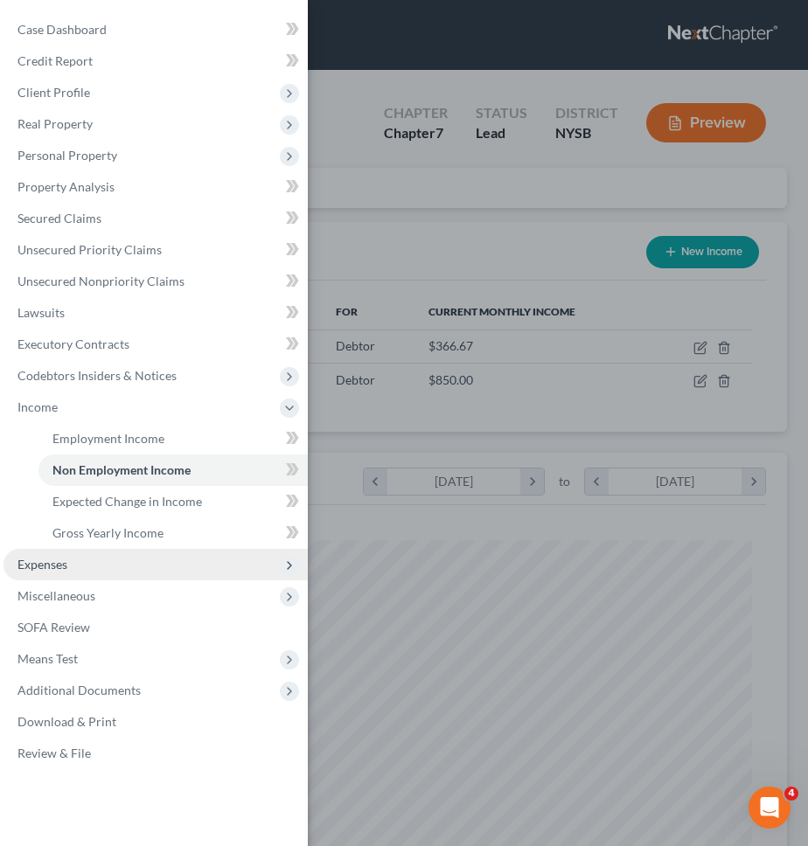
click at [120, 561] on span "Expenses" at bounding box center [155, 564] width 304 height 31
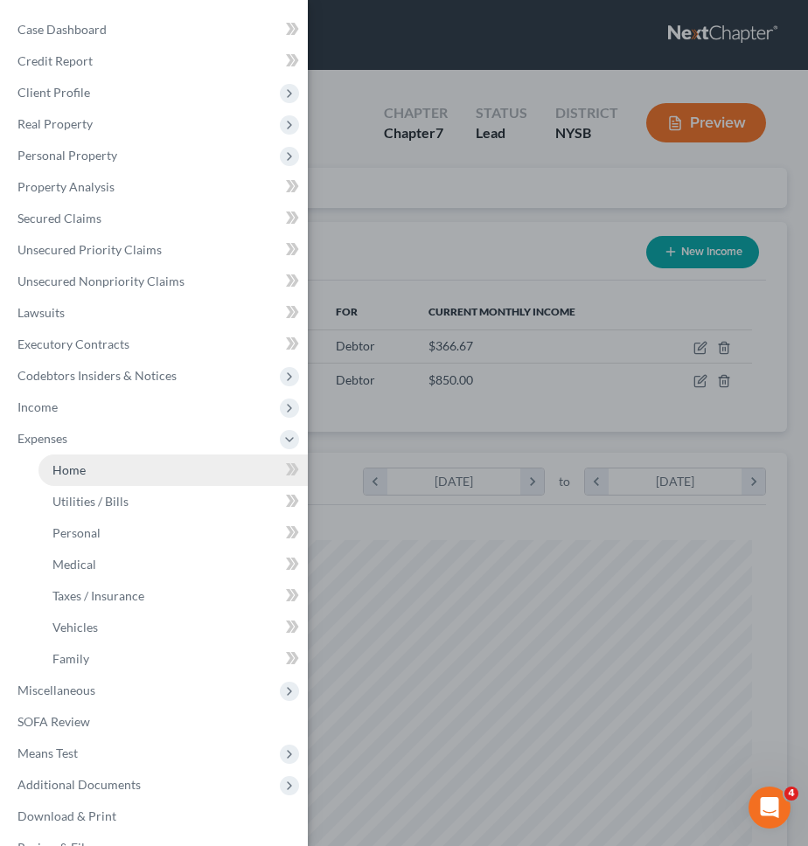
click at [125, 470] on link "Home" at bounding box center [172, 470] width 269 height 31
click at [400, 386] on div "Case Dashboard Payments Invoices Payments Payments Credit Report Client Profile" at bounding box center [404, 423] width 808 height 846
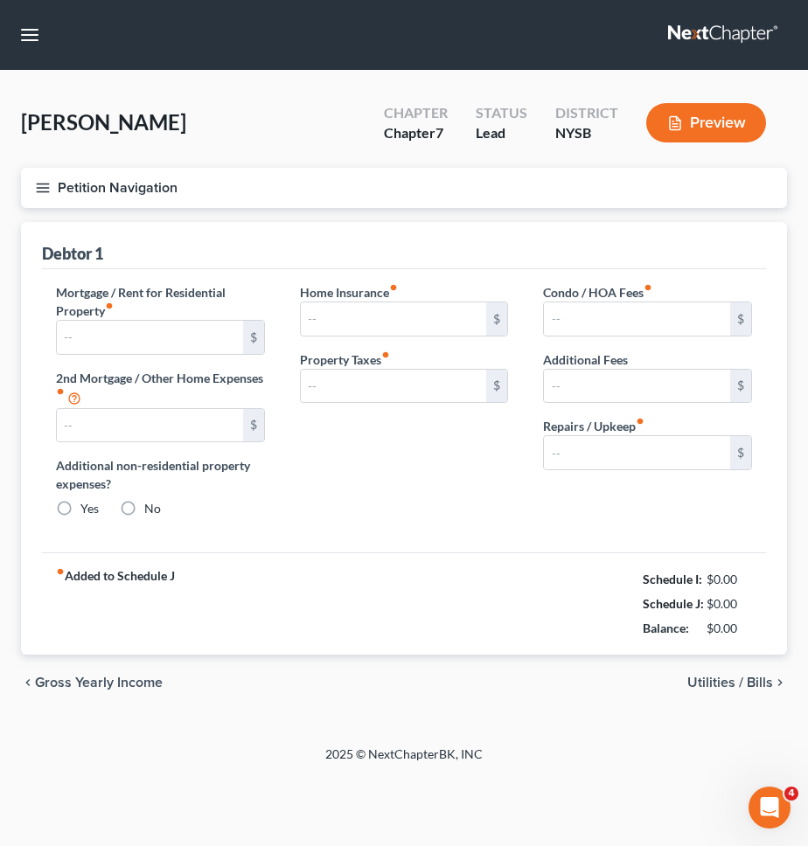
type input "0.00"
radio input "true"
type input "0.00"
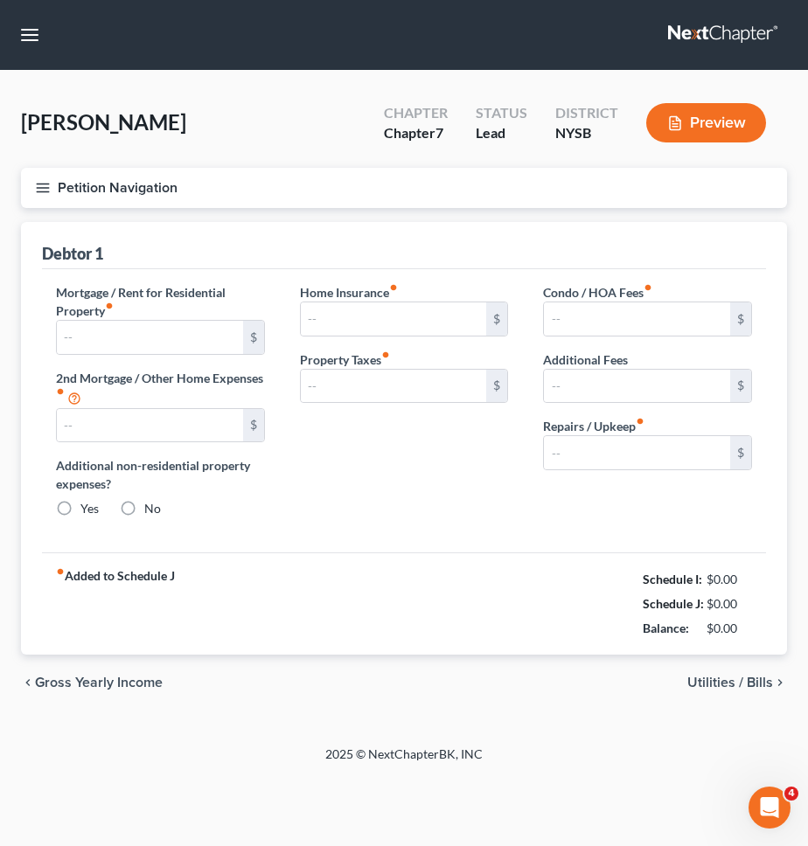
type input "0.00"
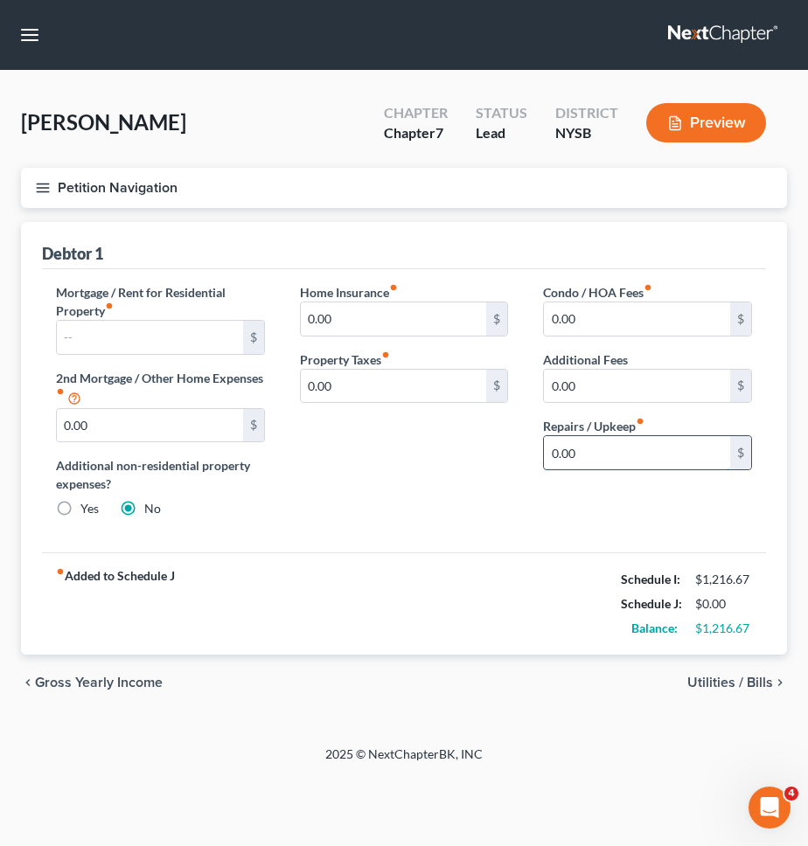
click at [625, 457] on input "0.00" at bounding box center [637, 452] width 186 height 33
type input "20"
click at [515, 536] on div "Mortgage / Rent for Residential Property fiber_manual_record $ 2nd Mortgage / O…" at bounding box center [404, 411] width 724 height 284
click at [727, 681] on span "Utilities / Bills" at bounding box center [730, 683] width 86 height 14
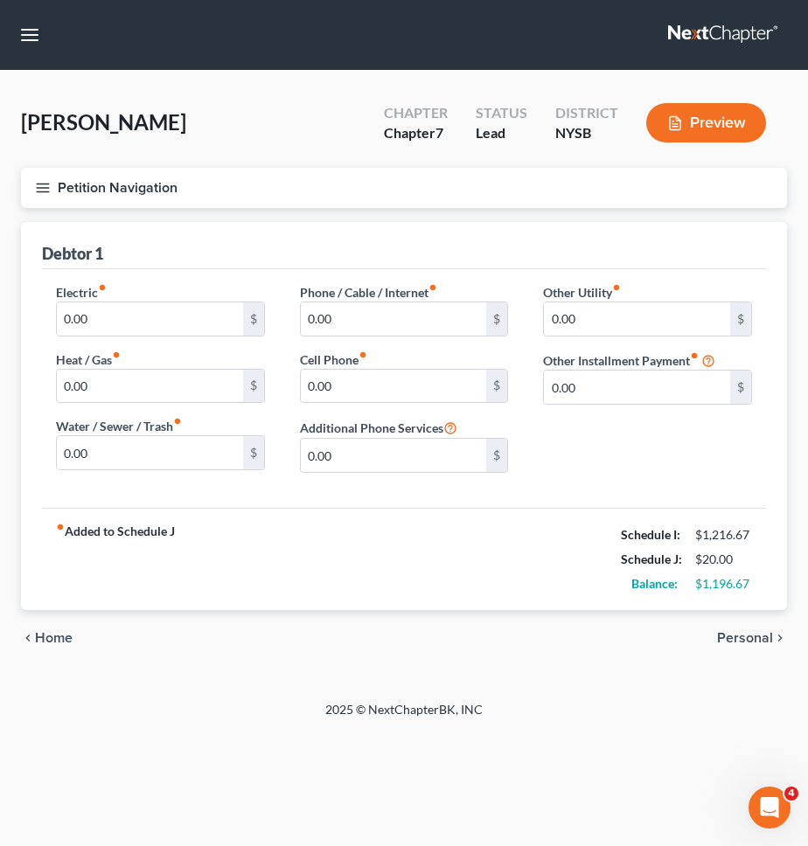
click at [750, 638] on span "Personal" at bounding box center [745, 638] width 56 height 14
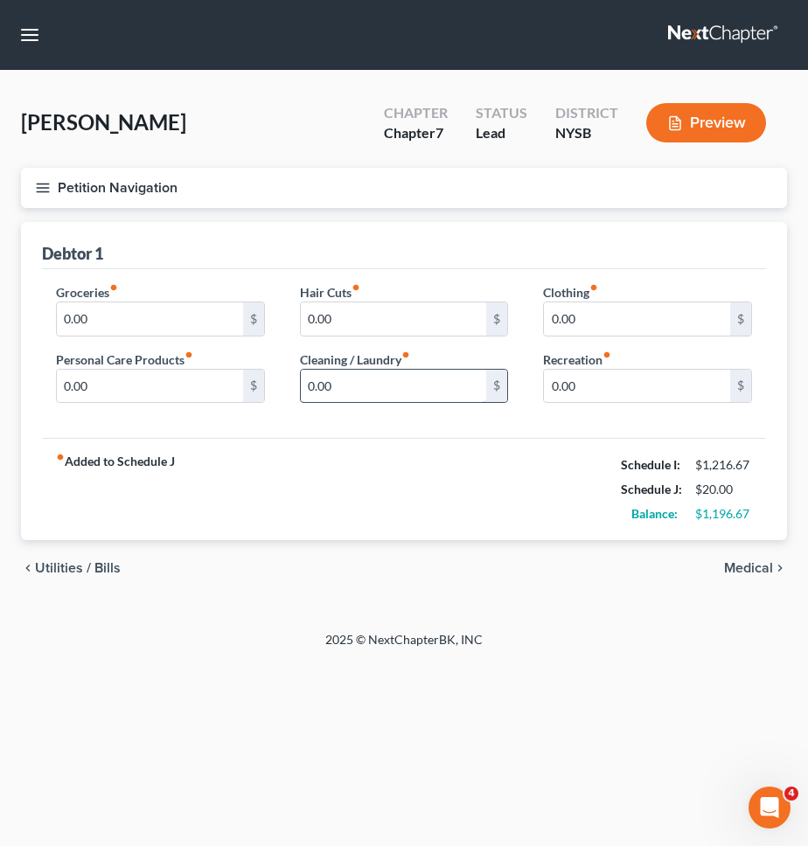
click at [460, 392] on input "0.00" at bounding box center [394, 386] width 186 height 33
type input "280"
click at [415, 434] on div "Groceries fiber_manual_record 0.00 $ Personal Care Products fiber_manual_record…" at bounding box center [404, 354] width 724 height 170
click at [149, 315] on input "0.00" at bounding box center [150, 319] width 186 height 33
type input "80"
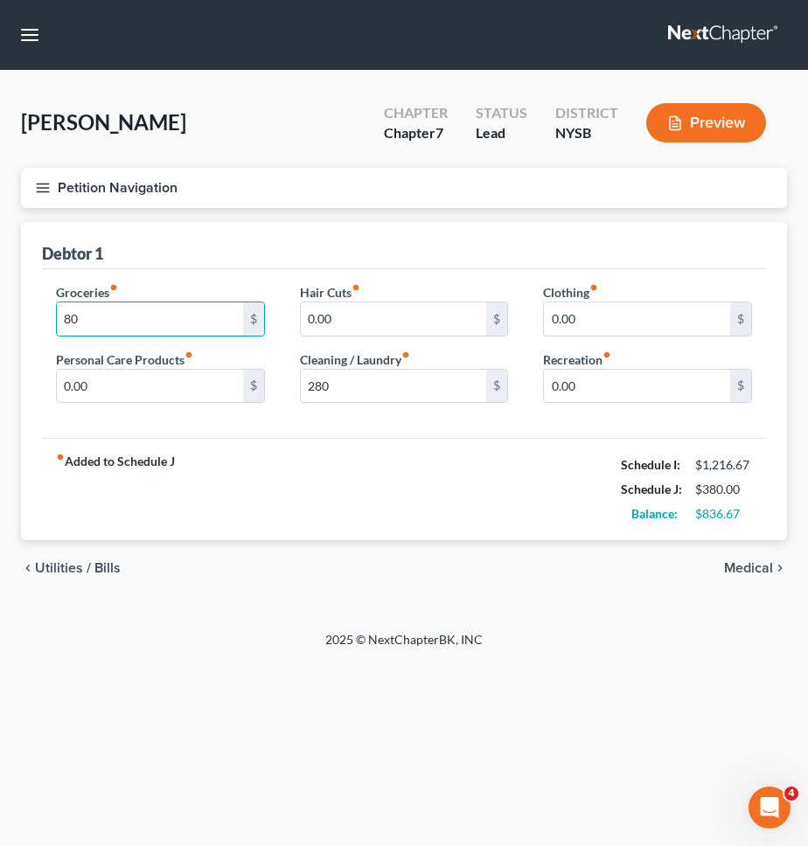
click at [454, 470] on div "fiber_manual_record Added to Schedule J Schedule I: $1,216.67 Schedule J: $380.…" at bounding box center [404, 489] width 724 height 102
click at [756, 577] on div "chevron_left Utilities / Bills Medical chevron_right" at bounding box center [404, 568] width 766 height 56
click at [755, 570] on span "Medical" at bounding box center [748, 568] width 49 height 14
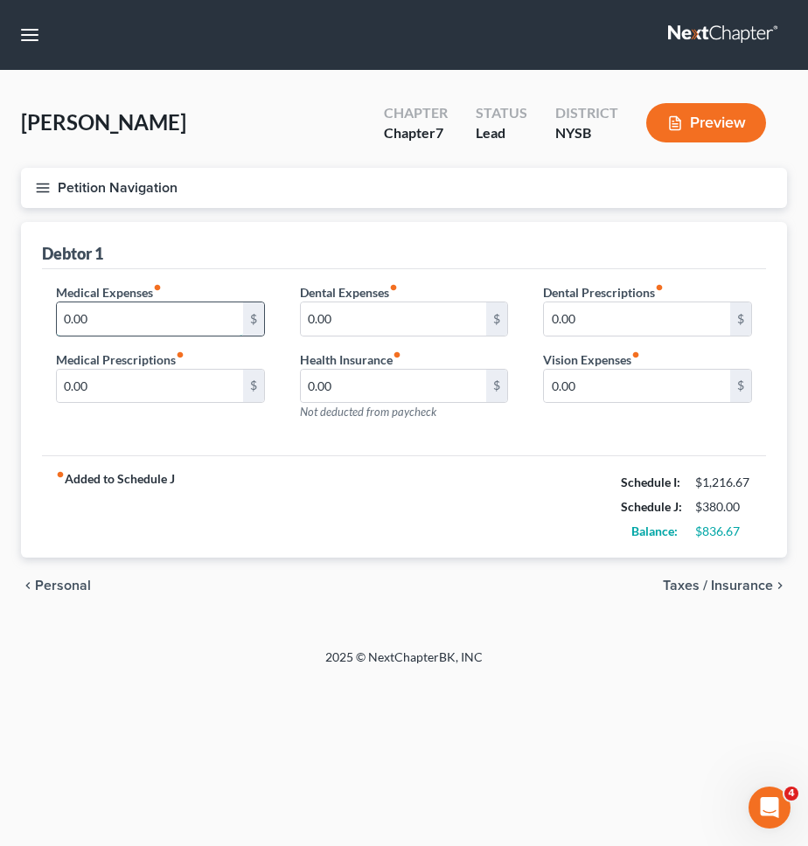
click at [138, 318] on input "0.00" at bounding box center [150, 319] width 186 height 33
type input "200"
click at [253, 539] on div "fiber_manual_record Added to Schedule J Schedule I: $1,216.67 Schedule J: $580.…" at bounding box center [404, 507] width 724 height 102
click at [64, 579] on span "Personal" at bounding box center [63, 586] width 56 height 14
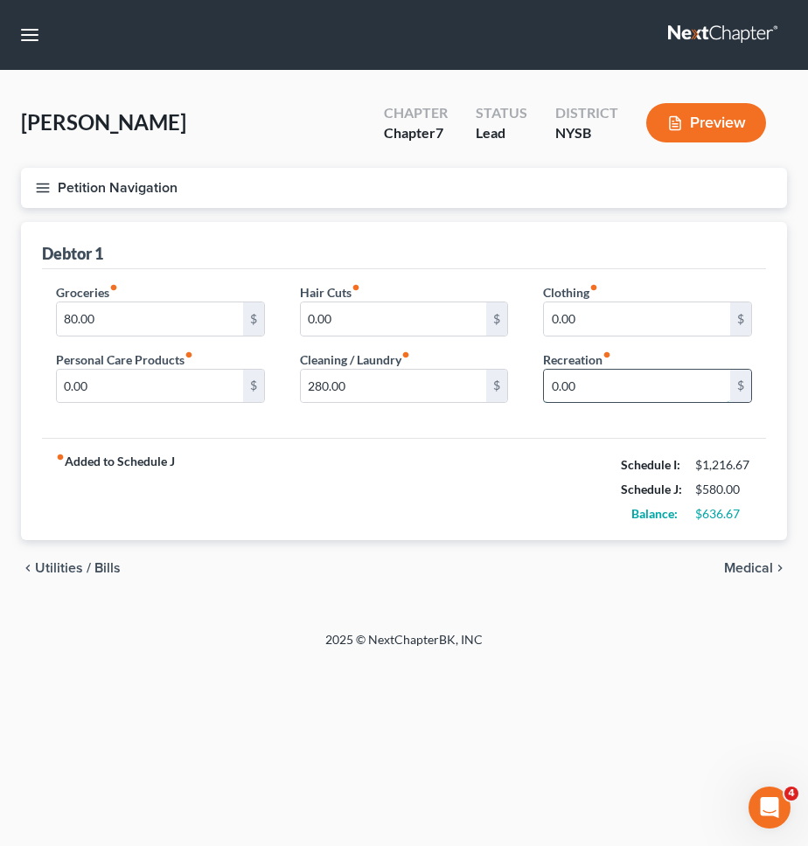
click at [612, 394] on input "0.00" at bounding box center [637, 386] width 186 height 33
type input "100"
click at [550, 445] on div "fiber_manual_record Added to Schedule J Schedule I: $1,216.67 Schedule J: $680.…" at bounding box center [404, 489] width 724 height 102
click at [163, 385] on input "0.00" at bounding box center [150, 386] width 186 height 33
type input "40"
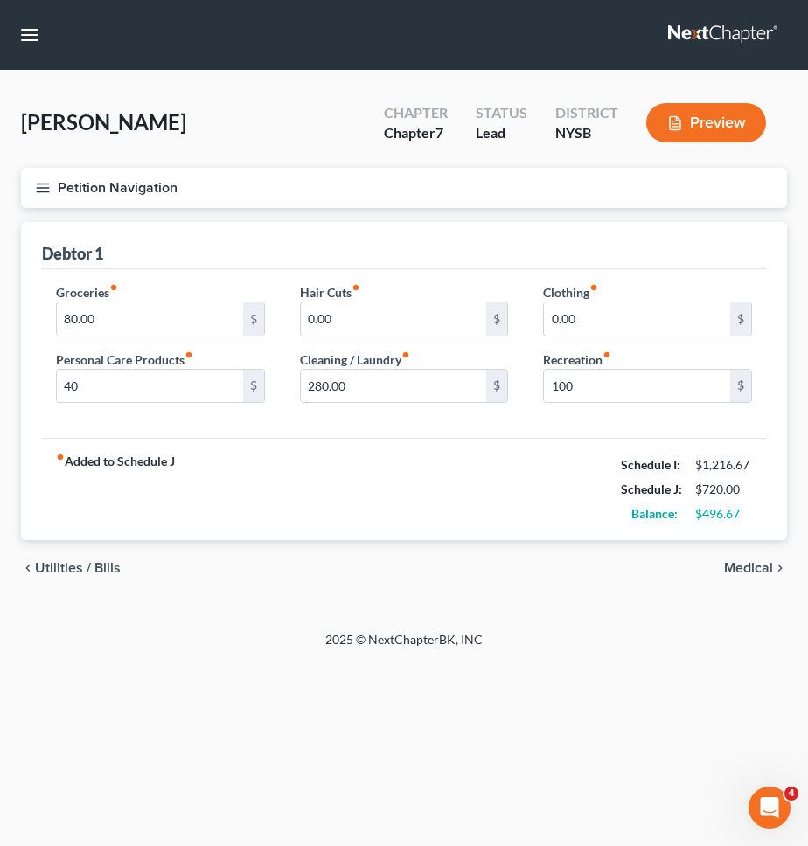
click at [765, 574] on span "Medical" at bounding box center [748, 568] width 49 height 14
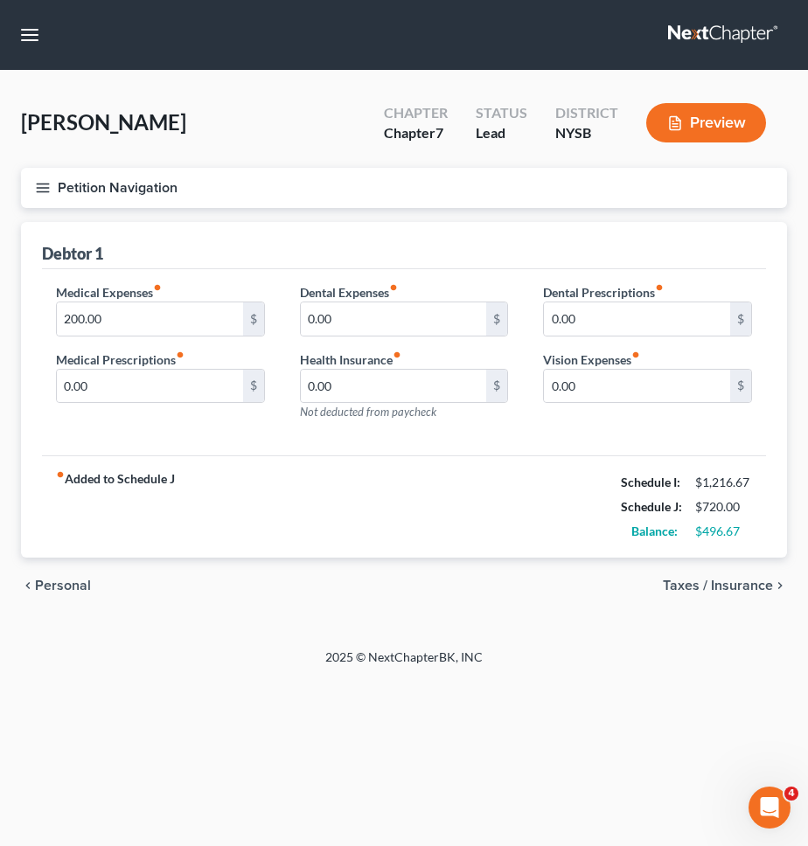
click at [761, 581] on span "Taxes / Insurance" at bounding box center [718, 586] width 110 height 14
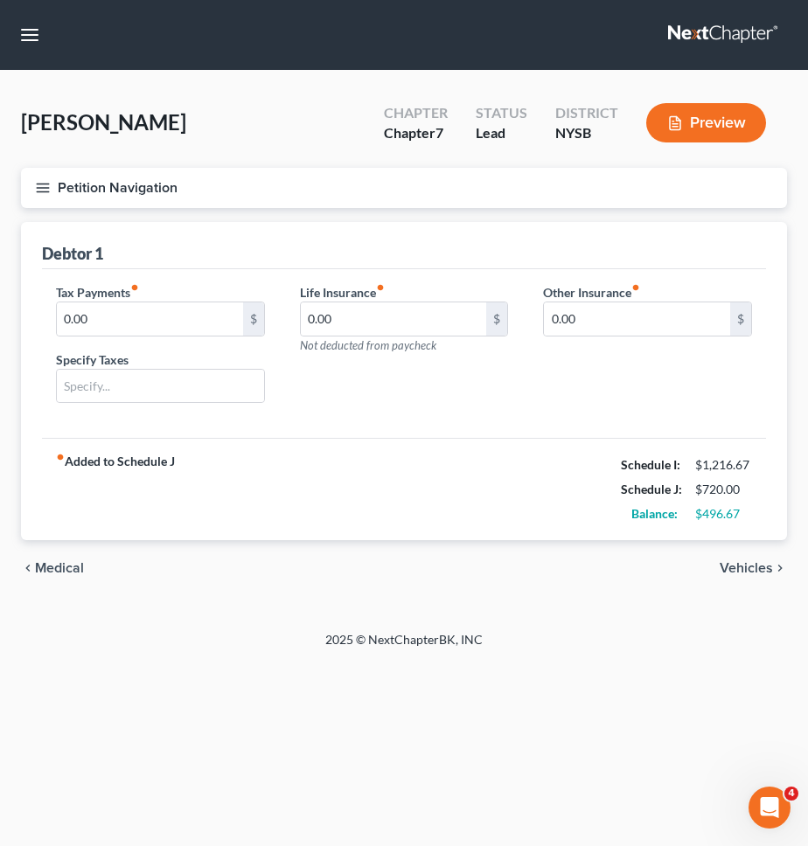
click at [761, 566] on span "Vehicles" at bounding box center [746, 568] width 53 height 14
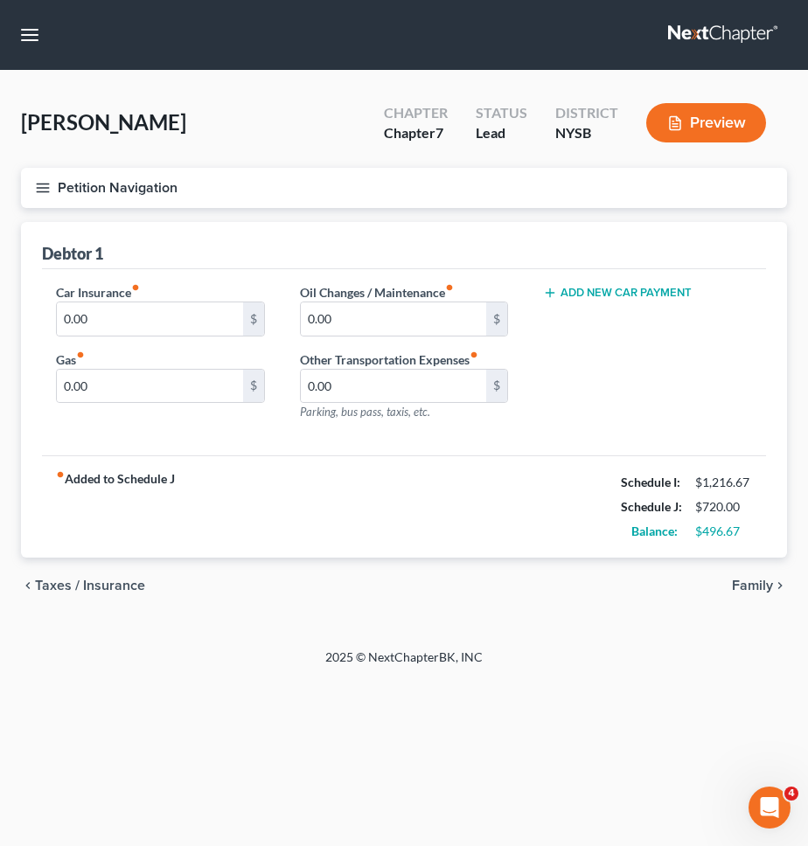
click at [755, 584] on span "Family" at bounding box center [752, 586] width 41 height 14
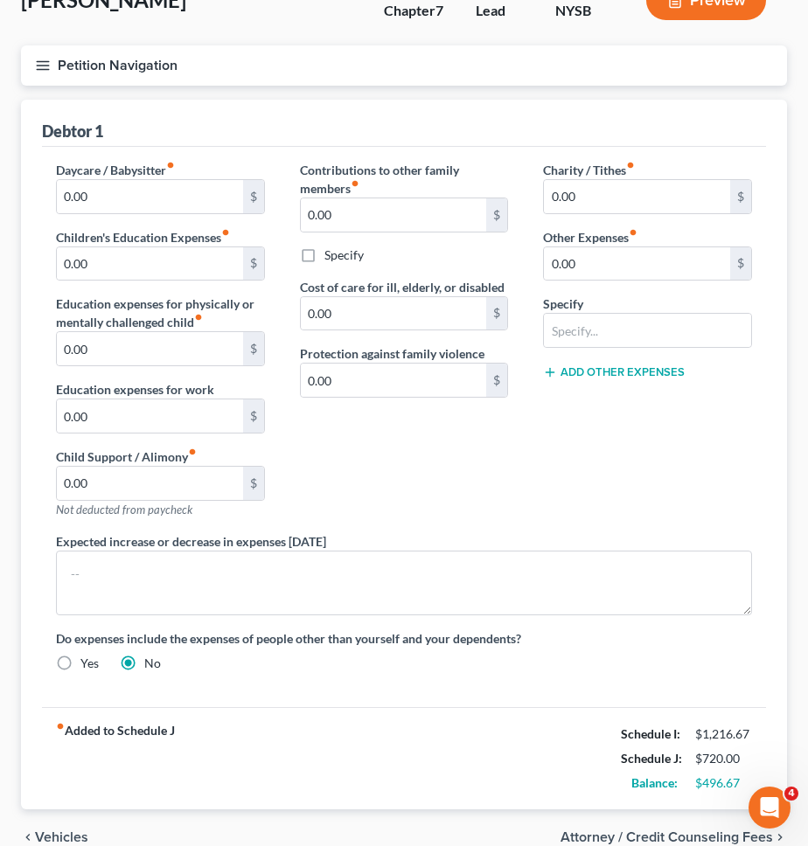
scroll to position [208, 0]
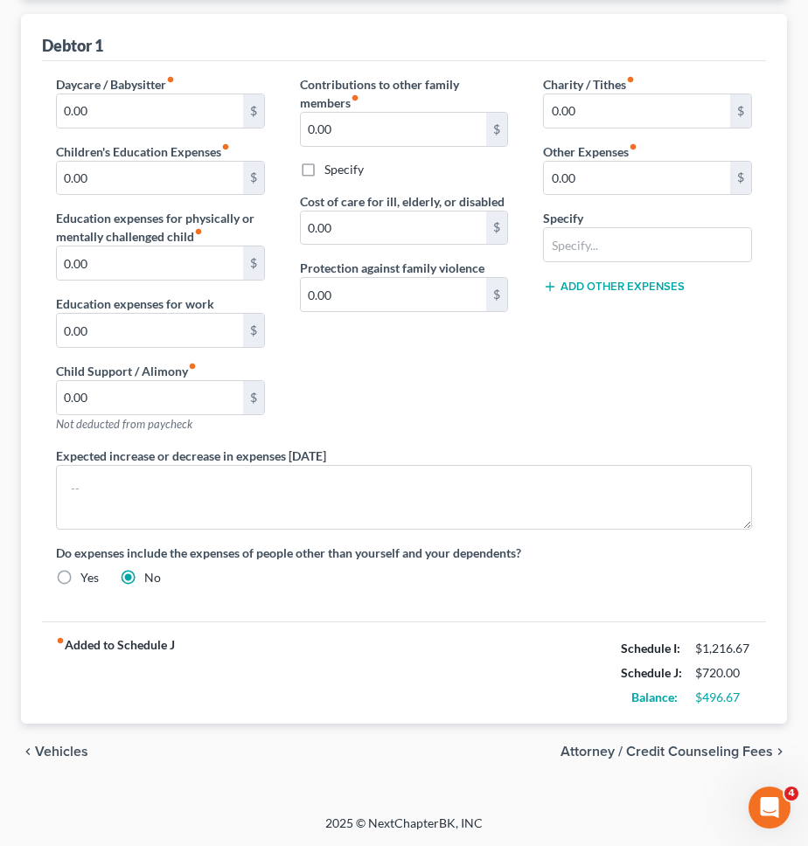
click at [51, 755] on span "Vehicles" at bounding box center [61, 752] width 53 height 14
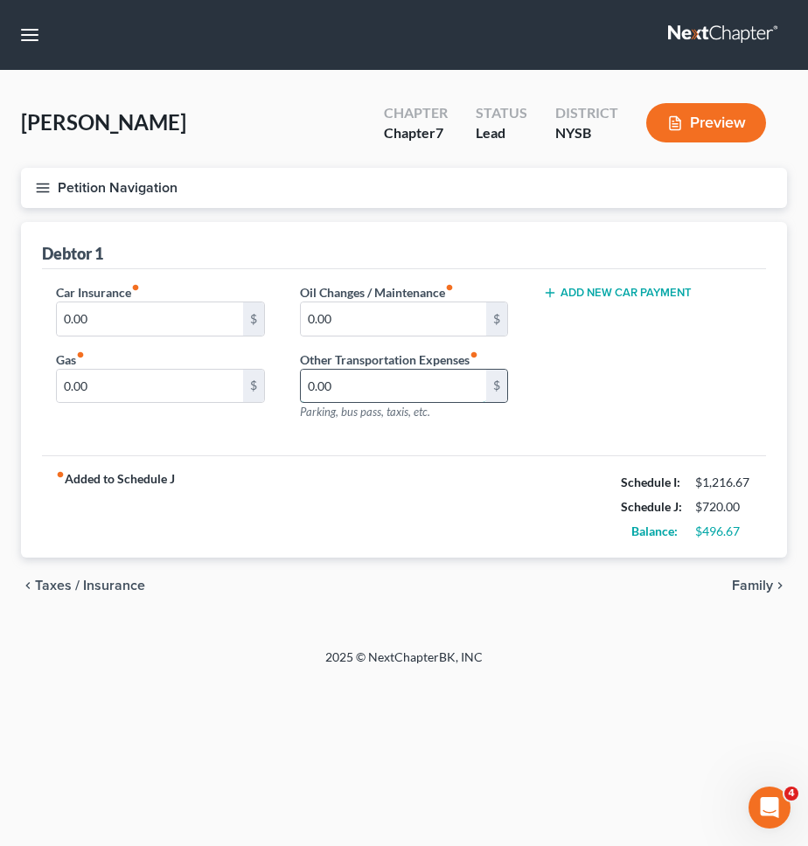
click at [416, 380] on input "0.00" at bounding box center [394, 386] width 186 height 33
type input "30"
click at [360, 463] on div "fiber_manual_record Added to Schedule J Schedule I: $1,216.67 Schedule J: $750.…" at bounding box center [404, 507] width 724 height 102
click at [93, 592] on span "Taxes / Insurance" at bounding box center [90, 586] width 110 height 14
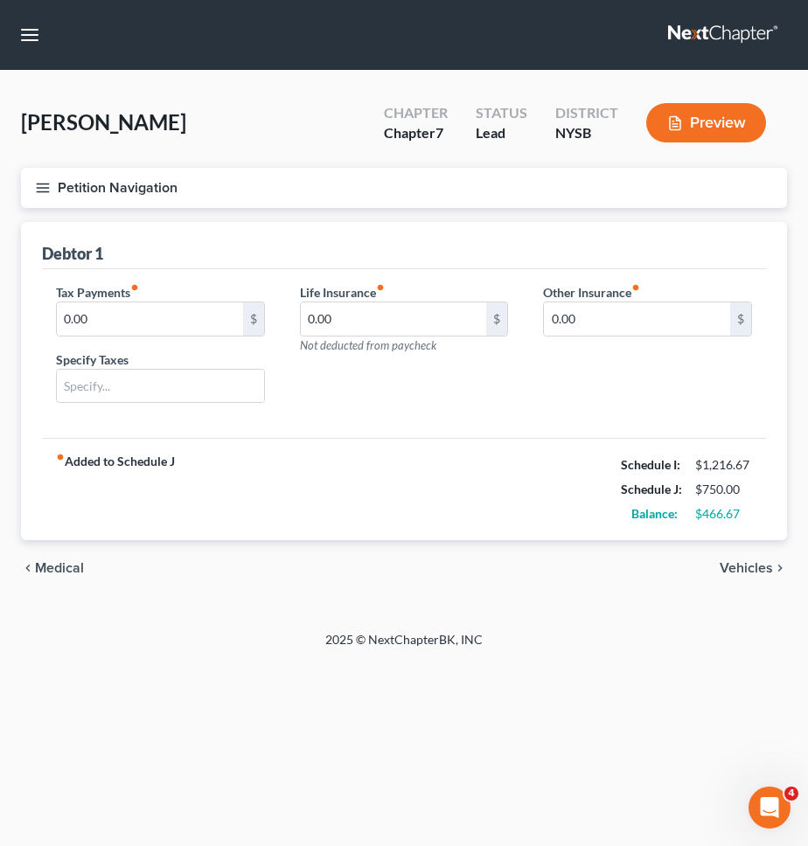
click at [76, 562] on span "Medical" at bounding box center [59, 568] width 49 height 14
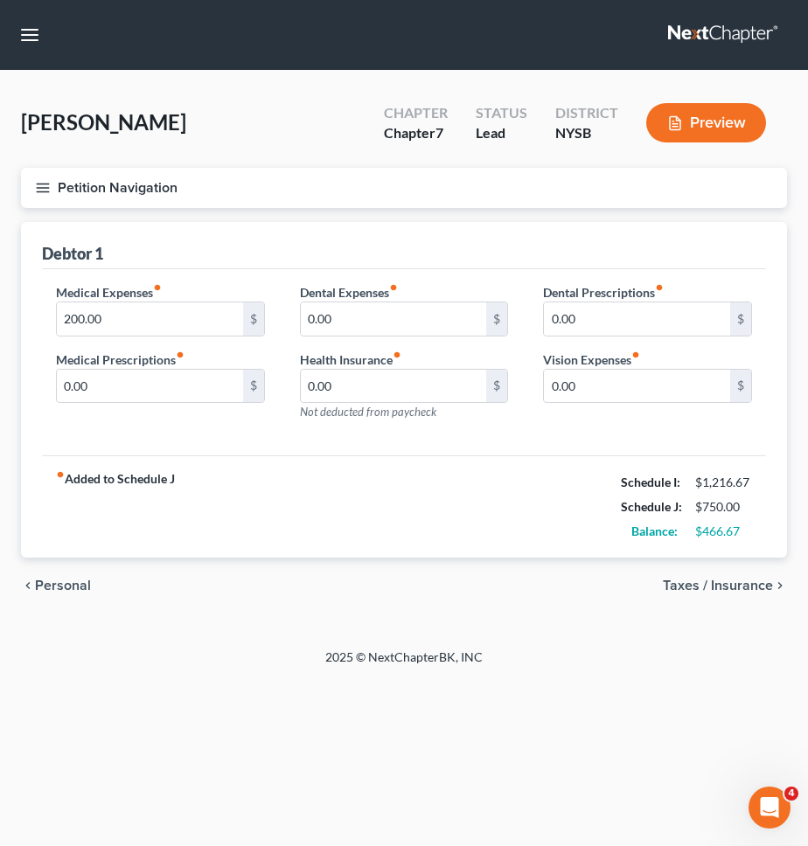
click at [73, 588] on span "Personal" at bounding box center [63, 586] width 56 height 14
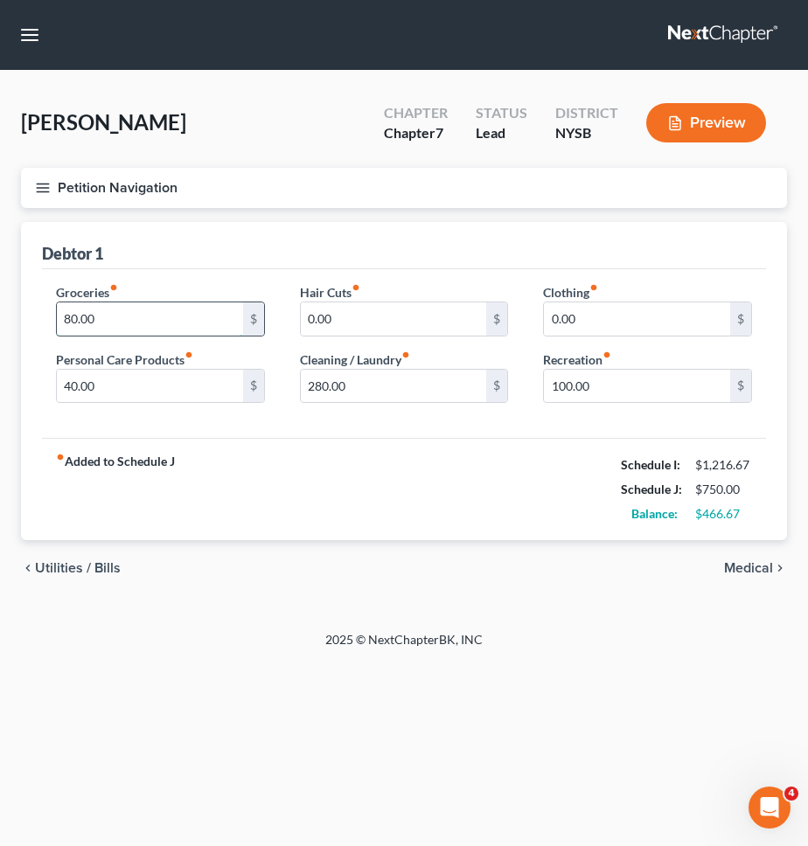
click at [210, 328] on input "80.00" at bounding box center [150, 319] width 186 height 33
click at [313, 445] on div "fiber_manual_record Added to Schedule J Schedule I: $1,216.67 Schedule J: $1,05…" at bounding box center [404, 489] width 724 height 102
click at [185, 310] on input "380" at bounding box center [150, 319] width 186 height 33
type input "250"
click at [404, 447] on div "fiber_manual_record Added to Schedule J Schedule I: $1,216.67 Schedule J: $920.…" at bounding box center [404, 489] width 724 height 102
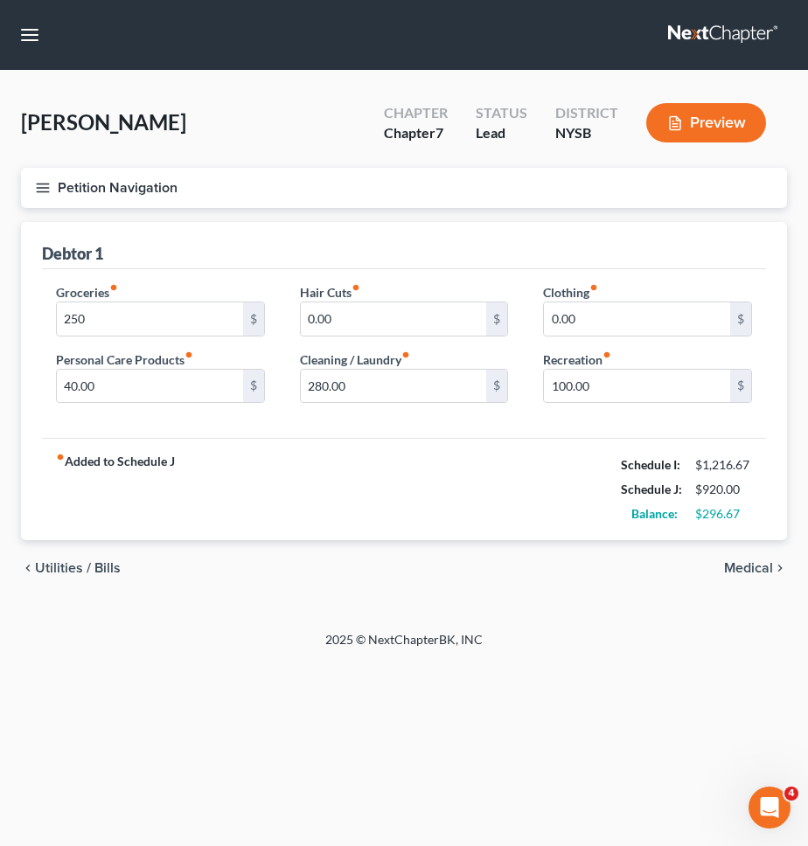
click at [728, 574] on span "Medical" at bounding box center [748, 568] width 49 height 14
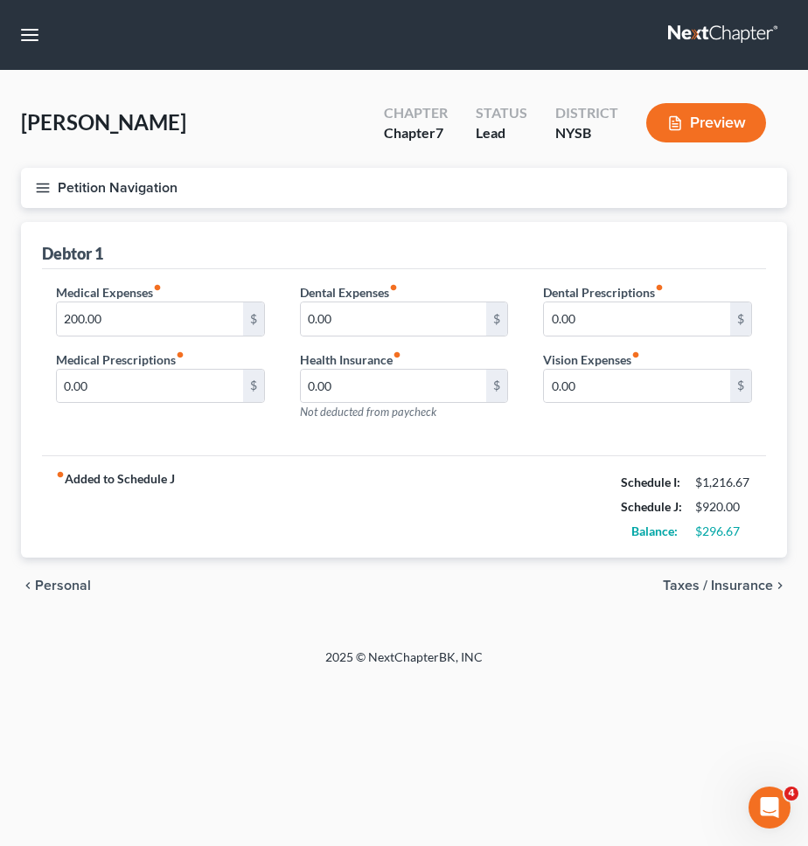
click at [734, 581] on span "Taxes / Insurance" at bounding box center [718, 586] width 110 height 14
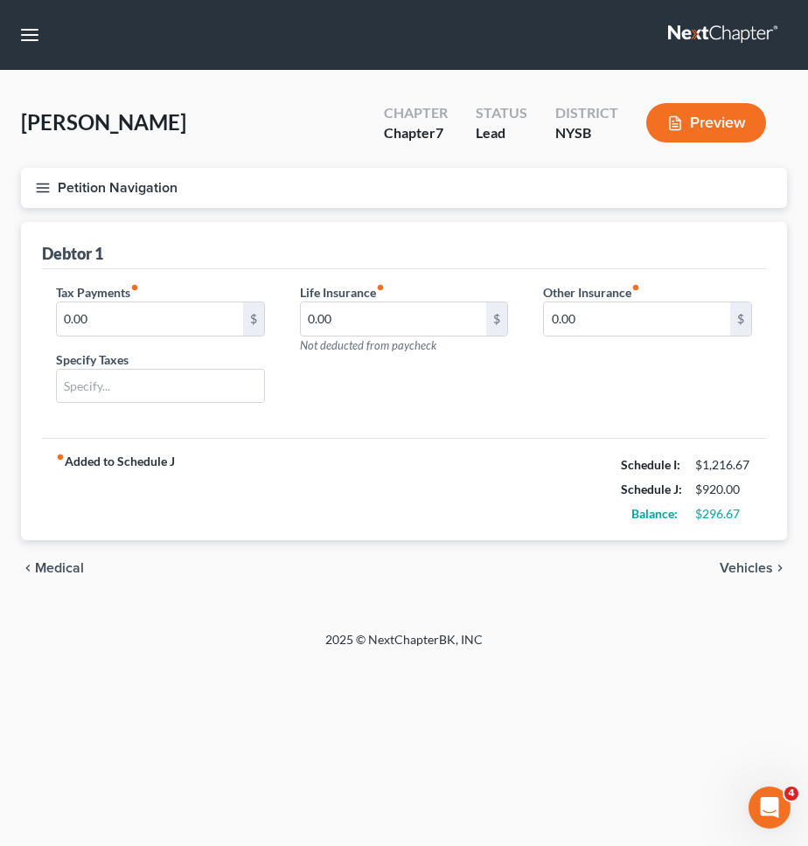
click at [735, 573] on span "Vehicles" at bounding box center [746, 568] width 53 height 14
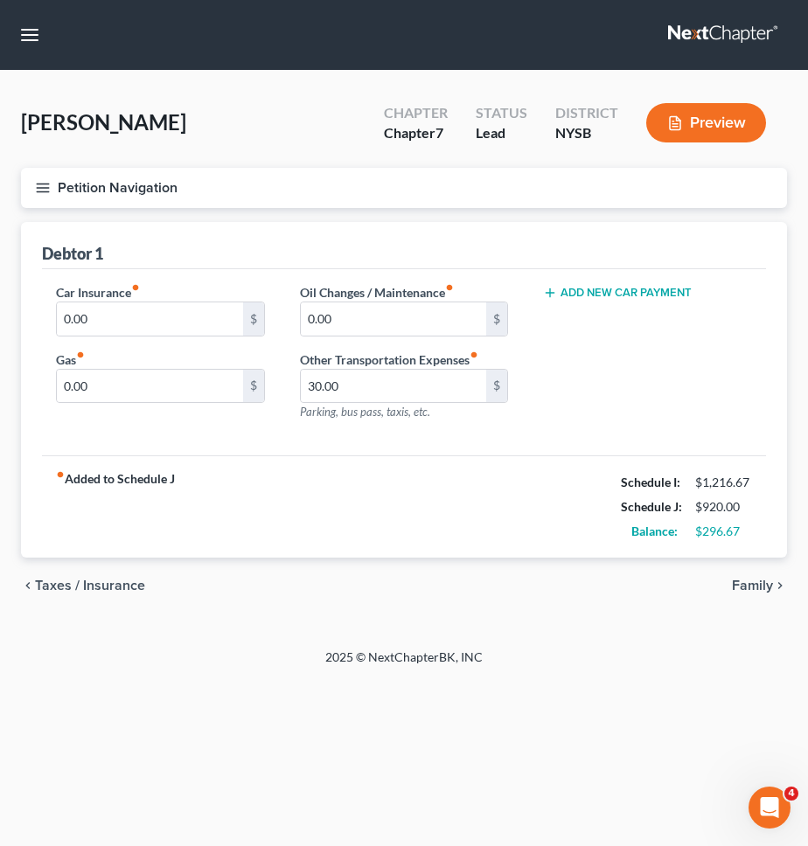
click at [738, 579] on span "Family" at bounding box center [752, 586] width 41 height 14
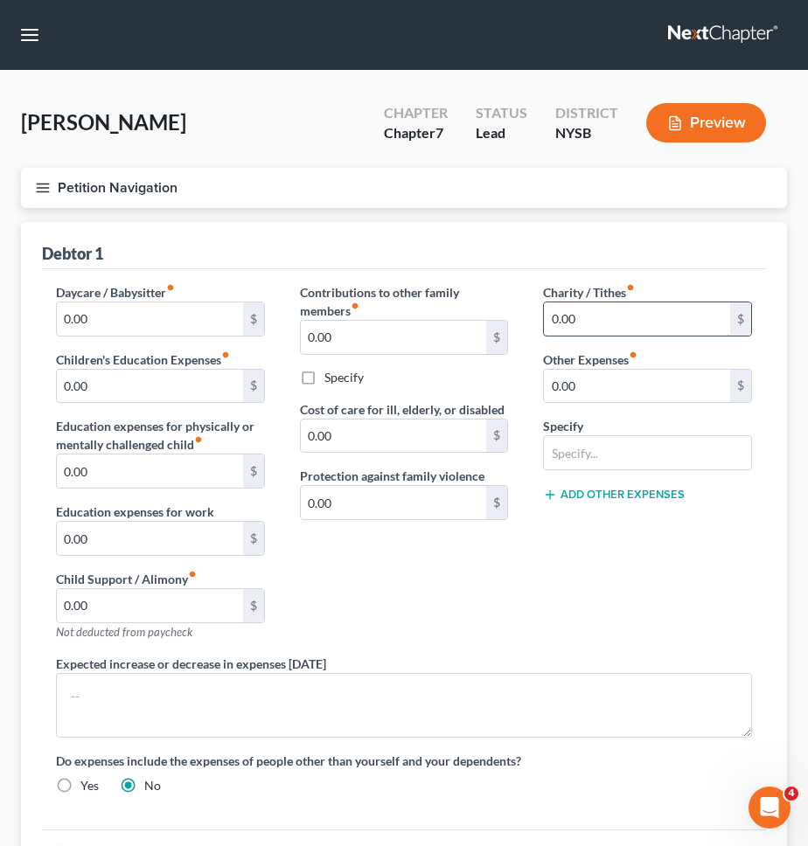
click at [629, 315] on input "0.00" at bounding box center [637, 319] width 186 height 33
type input "20"
click at [609, 283] on label "Charity / Tithes fiber_manual_record" at bounding box center [589, 292] width 92 height 18
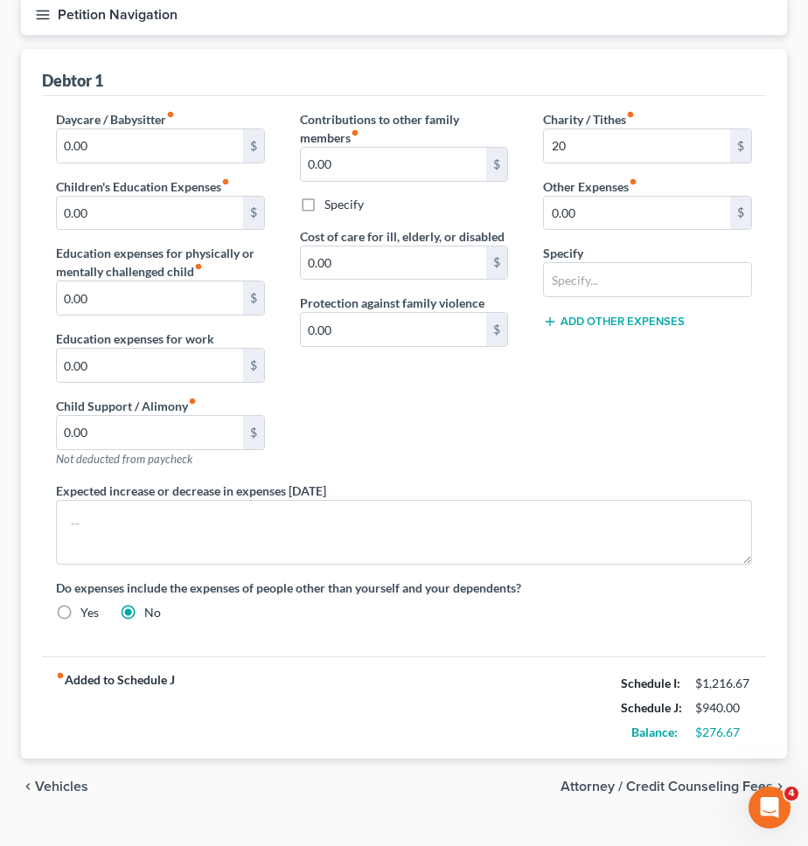
scroll to position [208, 0]
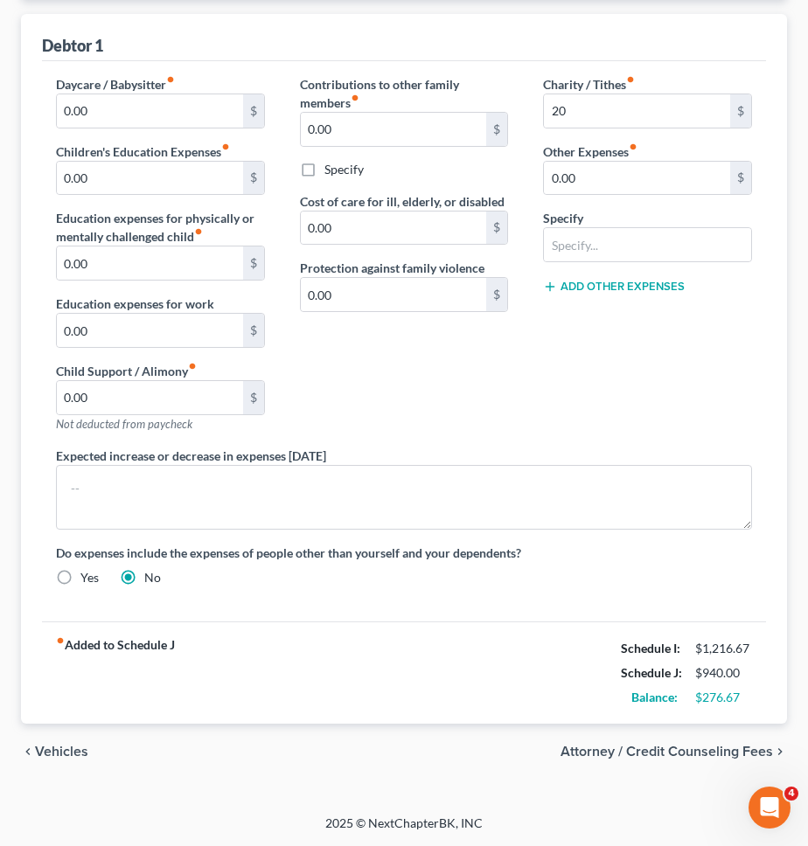
click at [73, 753] on span "Vehicles" at bounding box center [61, 752] width 53 height 14
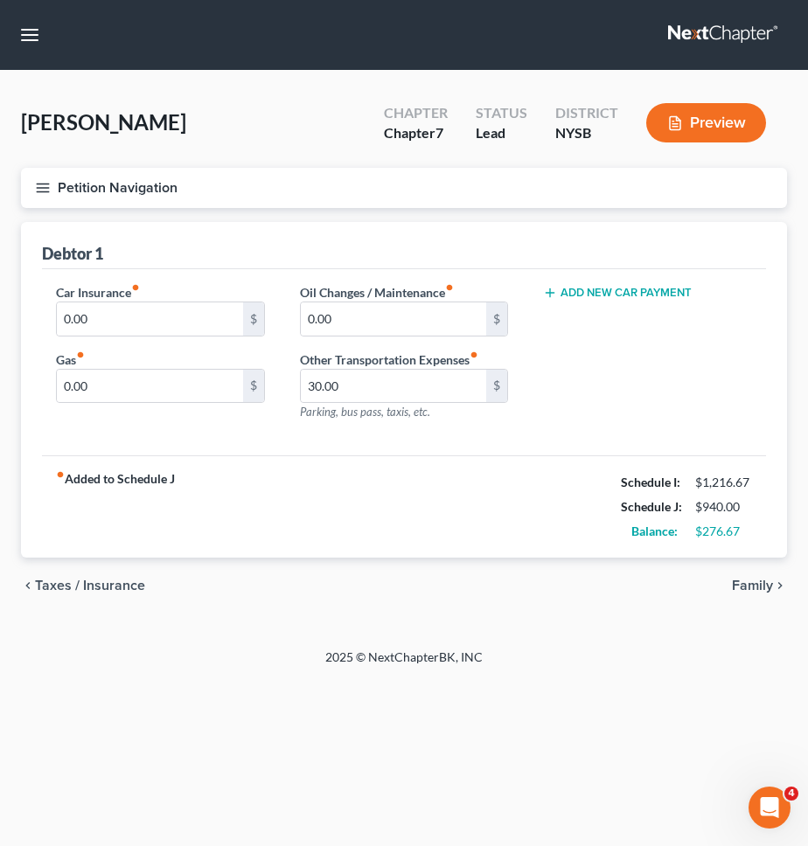
click at [87, 585] on span "Taxes / Insurance" at bounding box center [90, 586] width 110 height 14
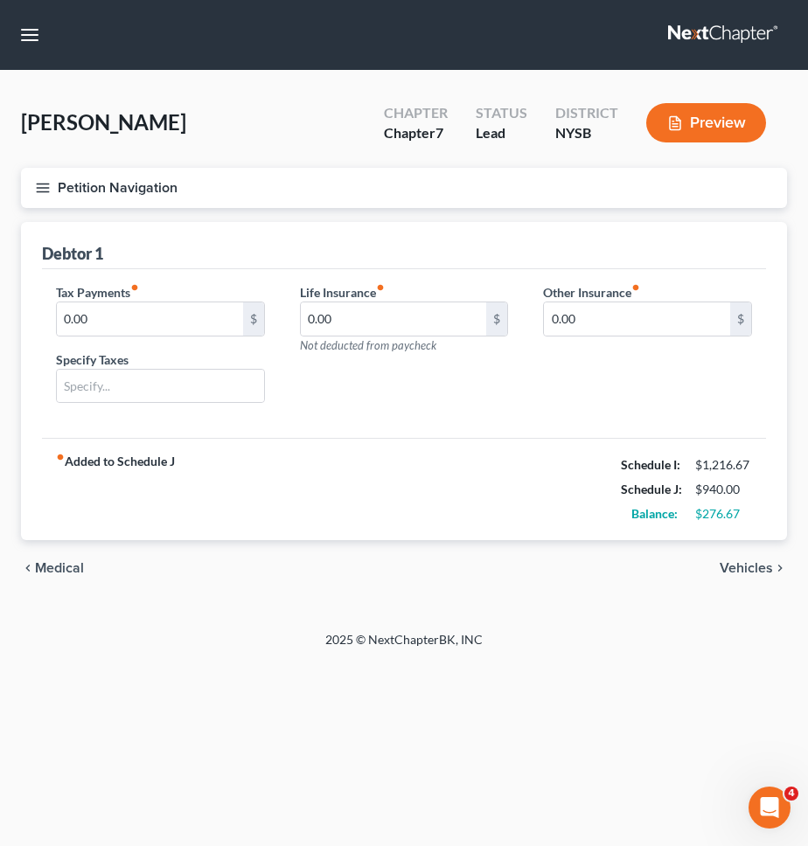
click at [81, 565] on span "Medical" at bounding box center [59, 568] width 49 height 14
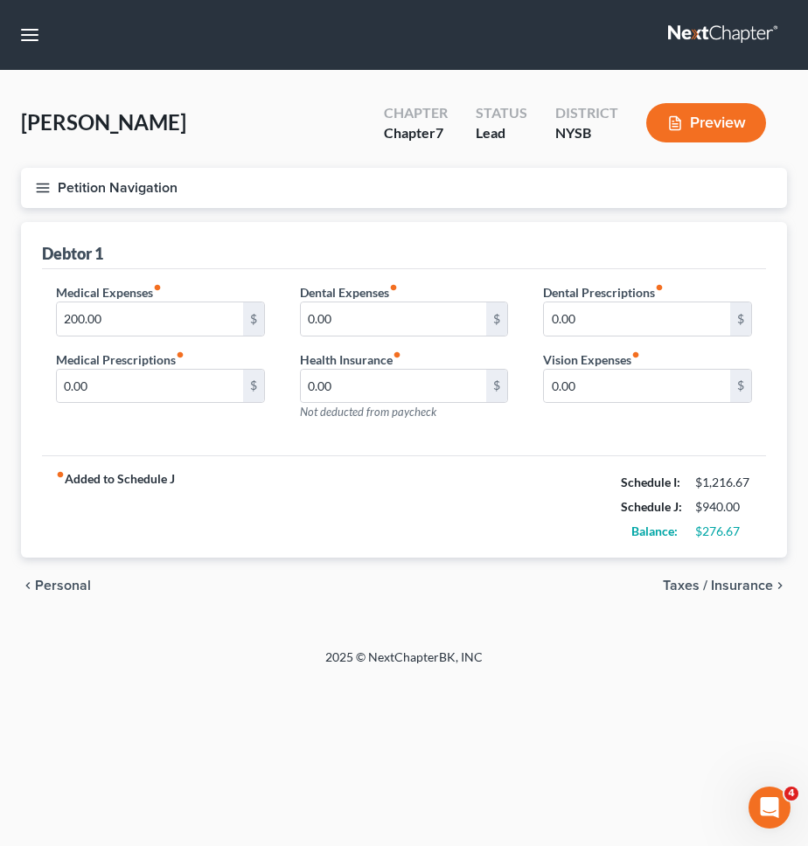
click at [73, 573] on div "chevron_left Personal Taxes / Insurance chevron_right" at bounding box center [404, 586] width 766 height 56
click at [73, 582] on span "Personal" at bounding box center [63, 586] width 56 height 14
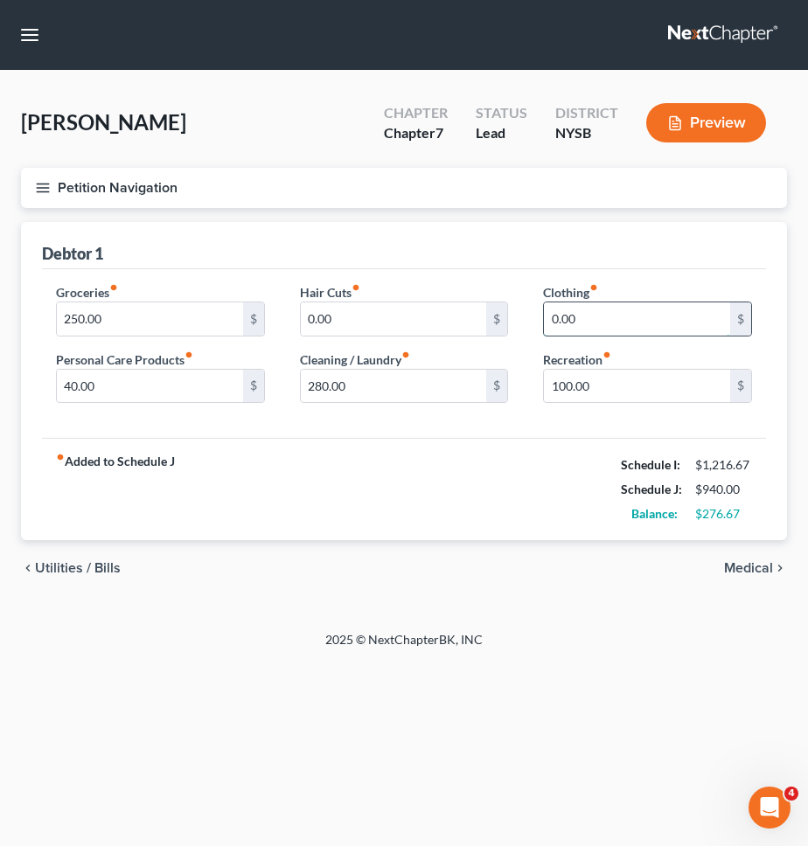
click at [582, 312] on input "0.00" at bounding box center [637, 319] width 186 height 33
type input "50"
click at [456, 422] on div "Groceries fiber_manual_record 250.00 $ Personal Care Products fiber_manual_reco…" at bounding box center [404, 354] width 724 height 170
click at [660, 403] on div "Recreation fiber_manual_record 100.00 $" at bounding box center [647, 377] width 209 height 53
click at [666, 386] on input "100.00" at bounding box center [637, 386] width 186 height 33
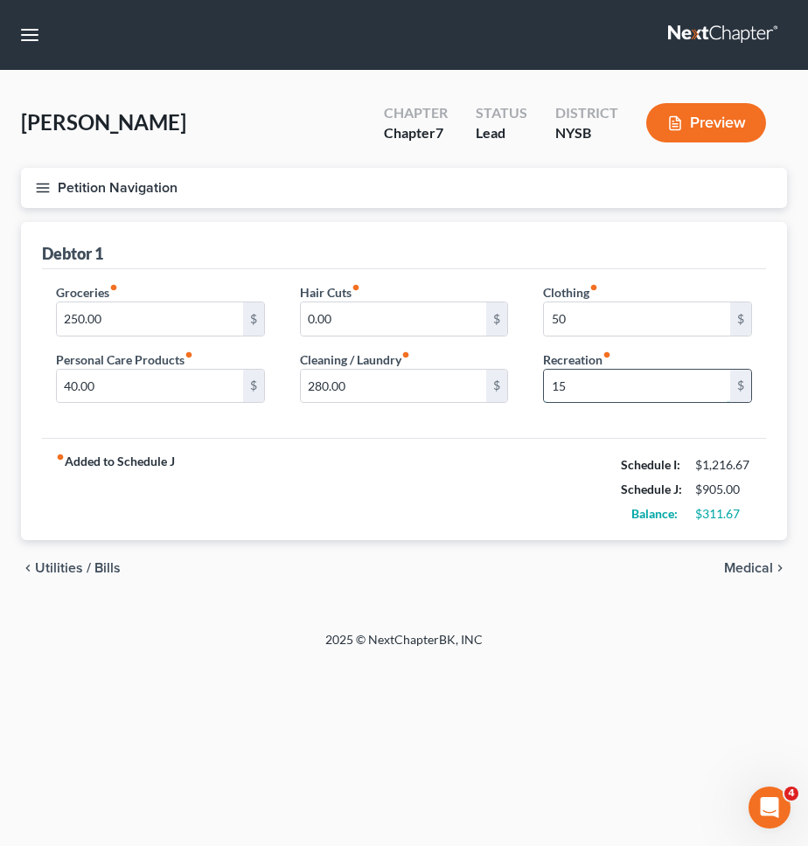
type input "1"
type input "150"
click at [533, 461] on div "fiber_manual_record Added to Schedule J Schedule I: $1,216.67 Schedule J: $1,04…" at bounding box center [404, 489] width 724 height 102
click at [200, 391] on input "40.00" at bounding box center [150, 386] width 186 height 33
type input "140"
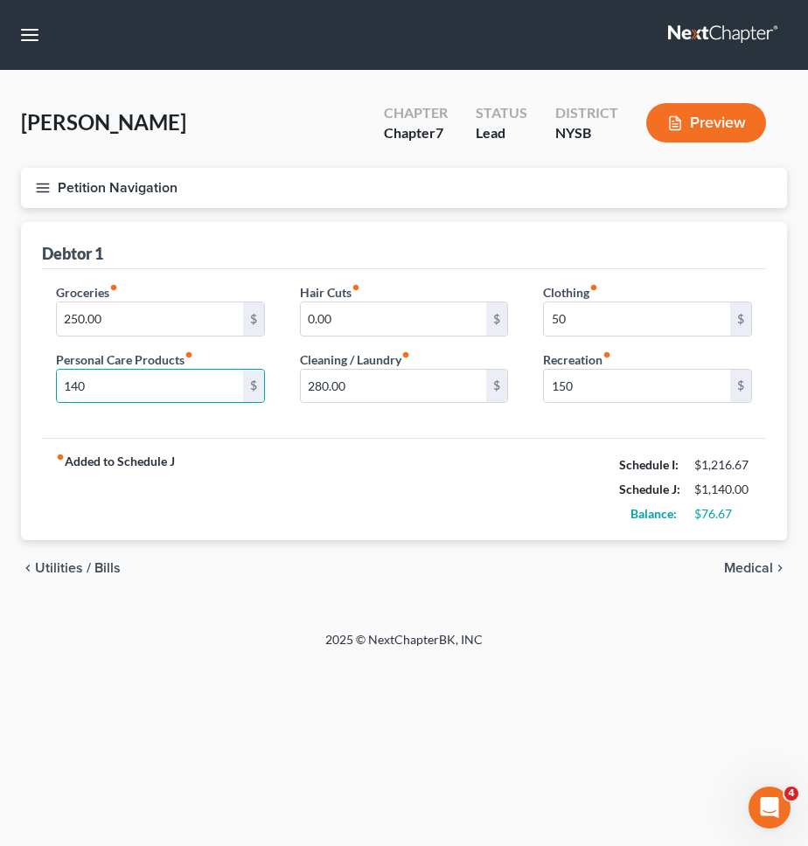
click at [243, 488] on div "fiber_manual_record Added to Schedule J Schedule I: $1,216.67 Schedule J: $1,14…" at bounding box center [404, 489] width 724 height 102
click at [166, 387] on input "140" at bounding box center [150, 386] width 186 height 33
type input "40"
click at [466, 491] on div "fiber_manual_record Added to Schedule J Schedule I: $1,216.67 Schedule J: $1,04…" at bounding box center [404, 489] width 724 height 102
click at [762, 573] on span "Medical" at bounding box center [748, 568] width 49 height 14
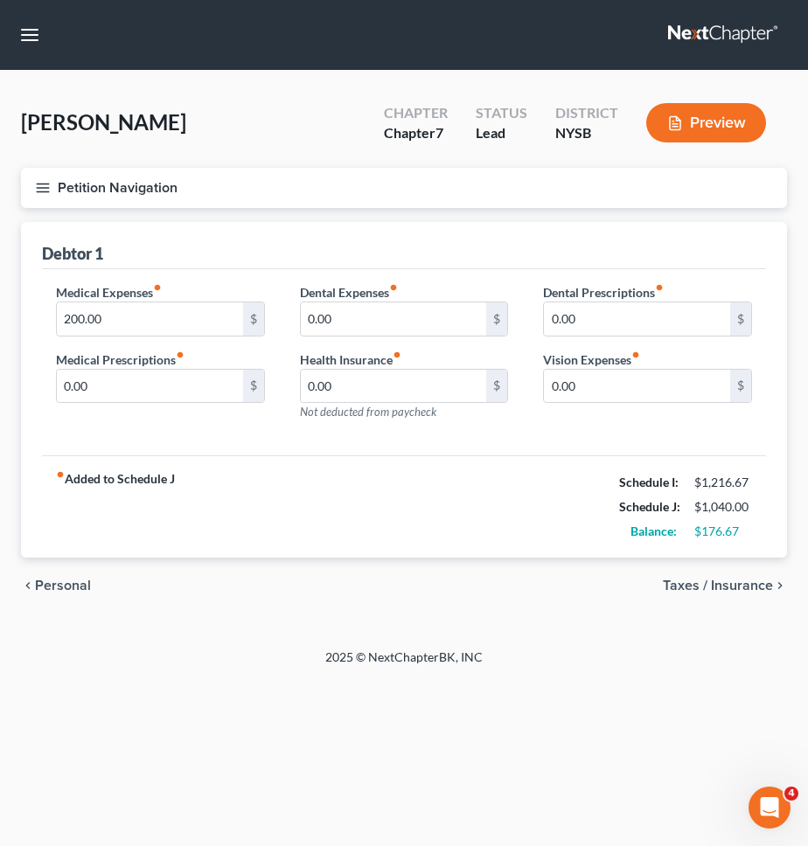
click at [755, 587] on span "Taxes / Insurance" at bounding box center [718, 586] width 110 height 14
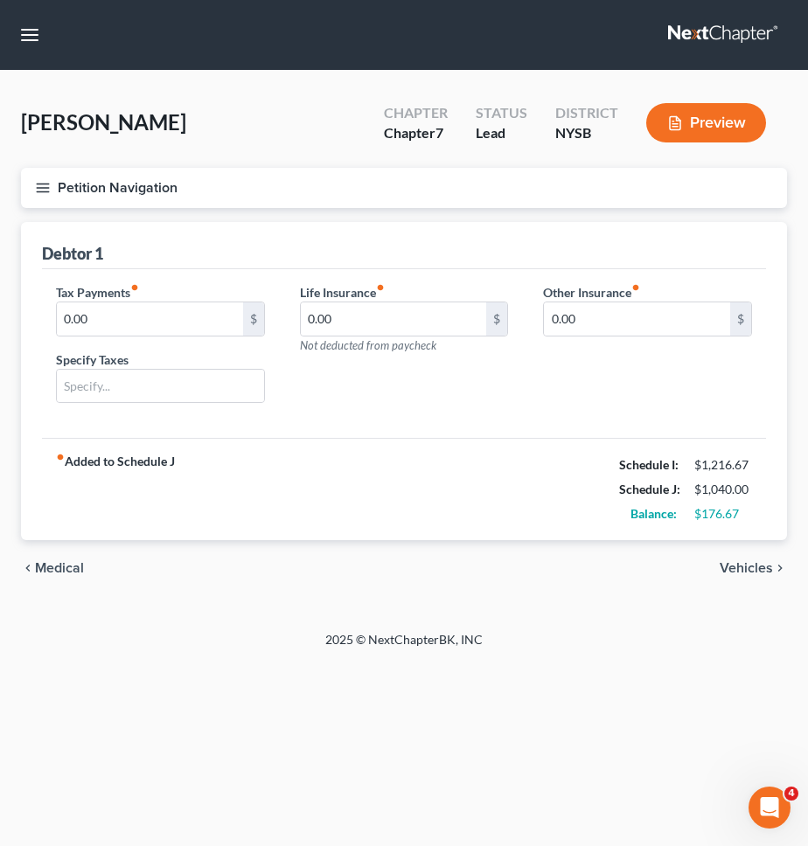
click at [755, 568] on span "Vehicles" at bounding box center [746, 568] width 53 height 14
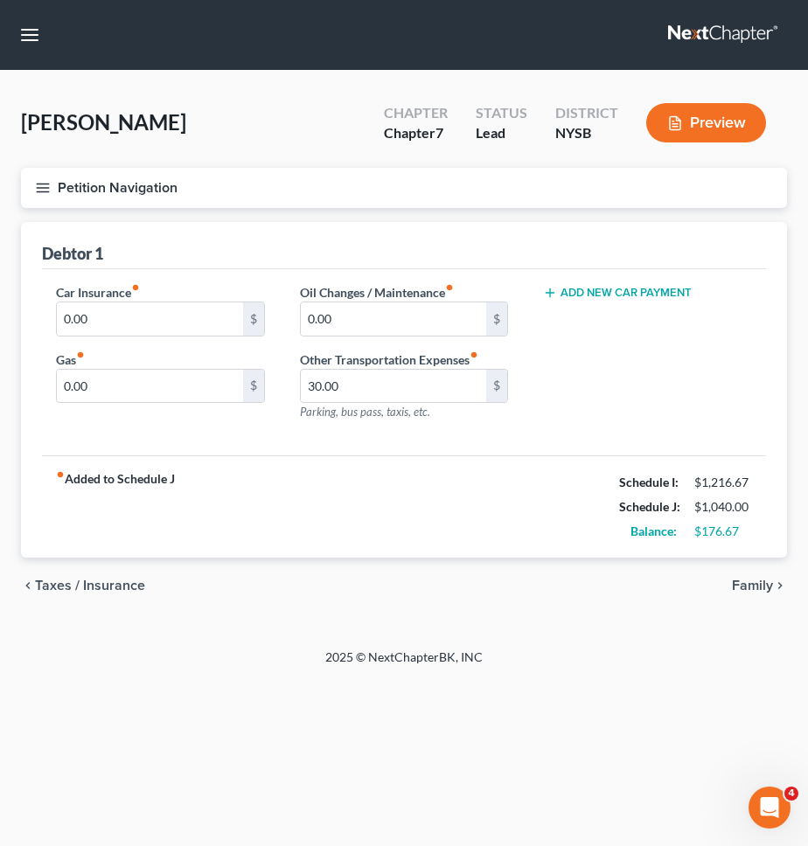
click at [754, 574] on div "chevron_left Taxes / Insurance Family chevron_right" at bounding box center [404, 586] width 766 height 56
click at [754, 581] on span "Family" at bounding box center [752, 586] width 41 height 14
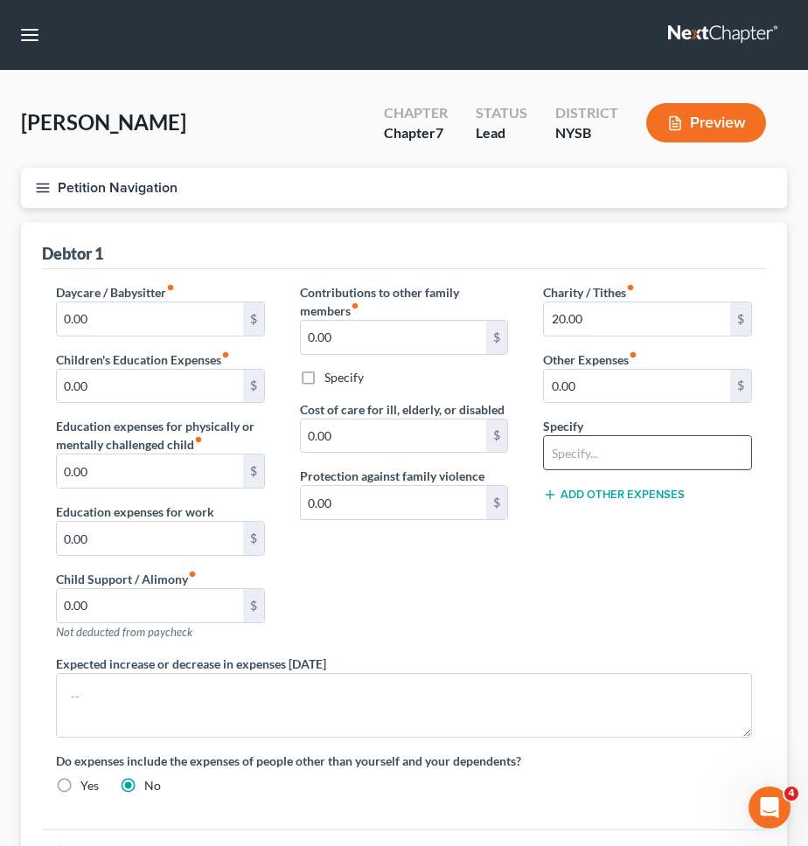
click at [677, 454] on input "text" at bounding box center [647, 452] width 207 height 33
type input "Software/Subscriptions"
click at [687, 389] on input "5" at bounding box center [637, 386] width 186 height 33
type input "54"
click at [582, 555] on div "Charity / Tithes fiber_manual_record 20.00 $ Other Expenses fiber_manual_record…" at bounding box center [647, 469] width 244 height 372
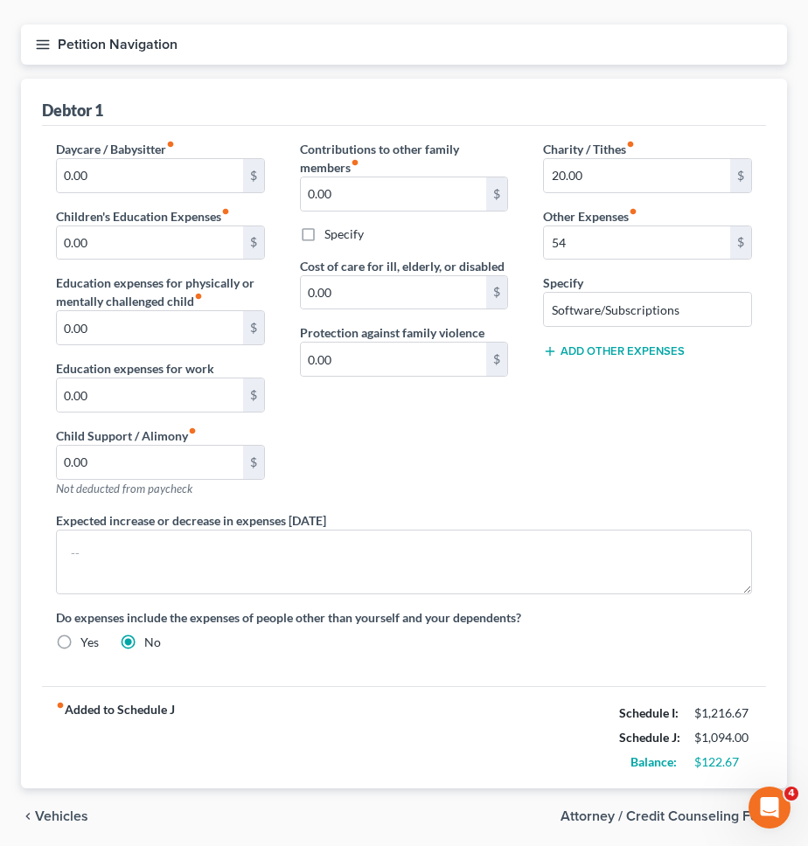
scroll to position [208, 0]
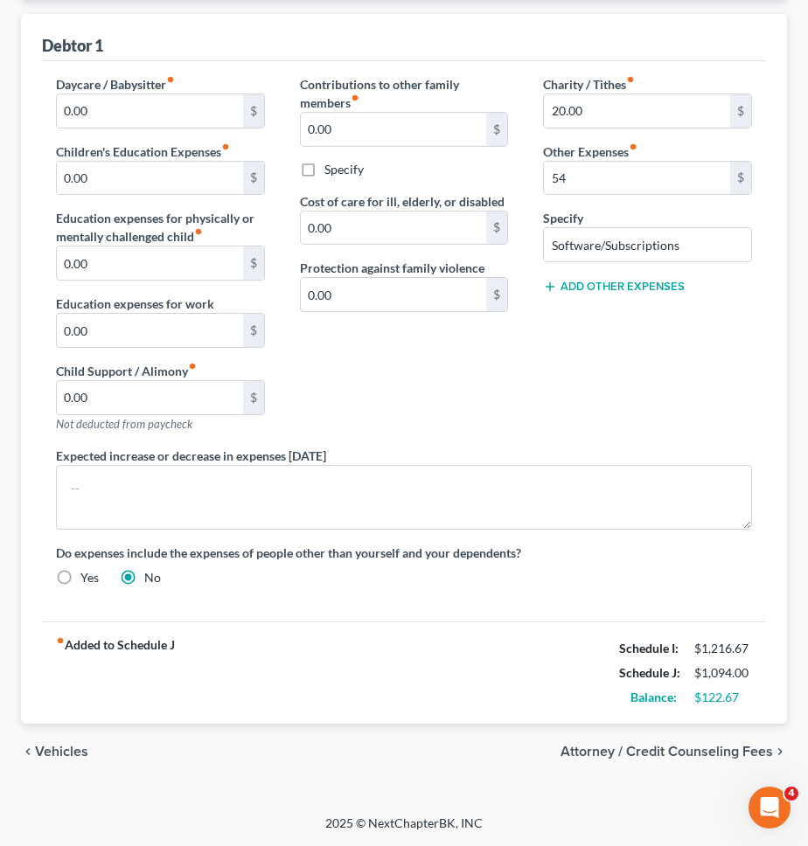
click at [71, 742] on div "chevron_left Vehicles Attorney / Credit Counseling Fees chevron_right" at bounding box center [404, 752] width 766 height 56
click at [66, 754] on span "Vehicles" at bounding box center [61, 752] width 53 height 14
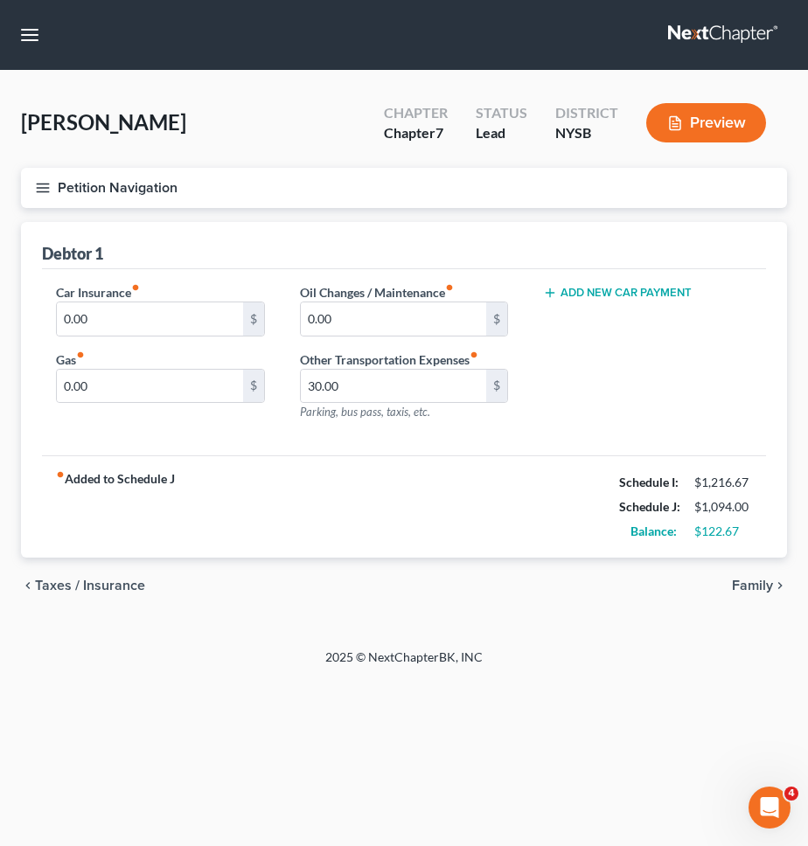
click at [87, 584] on span "Taxes / Insurance" at bounding box center [90, 586] width 110 height 14
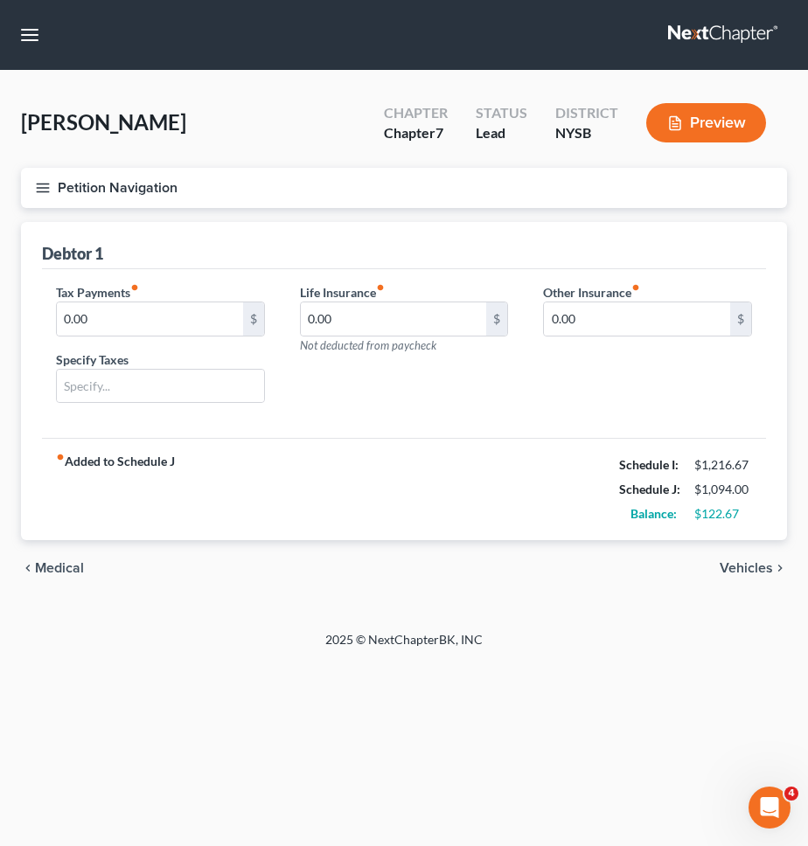
click at [66, 565] on span "Medical" at bounding box center [59, 568] width 49 height 14
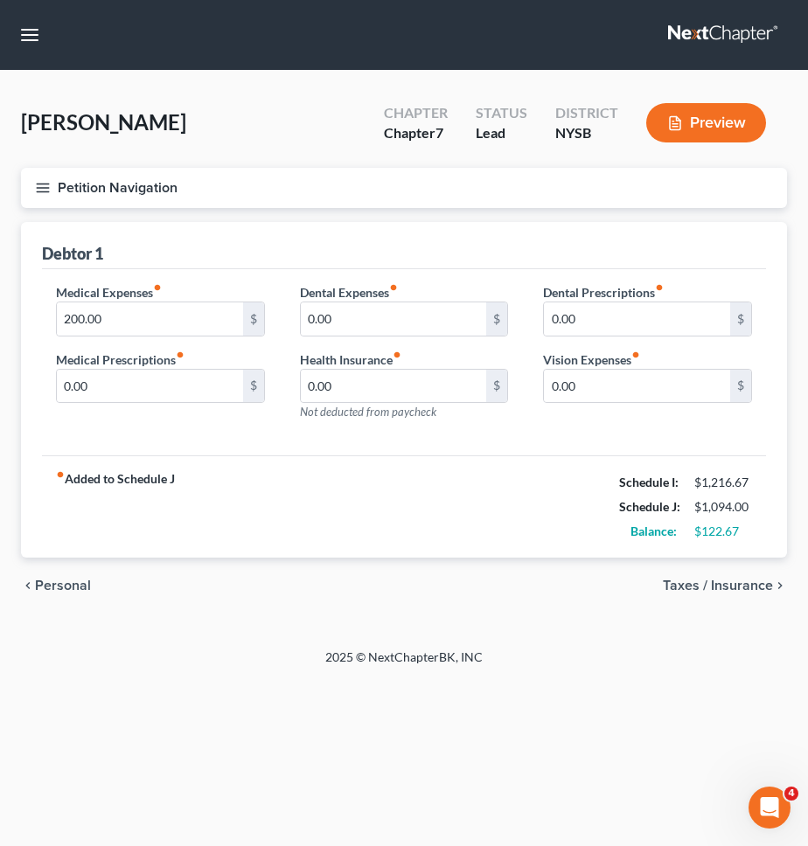
click at [68, 585] on span "Personal" at bounding box center [63, 586] width 56 height 14
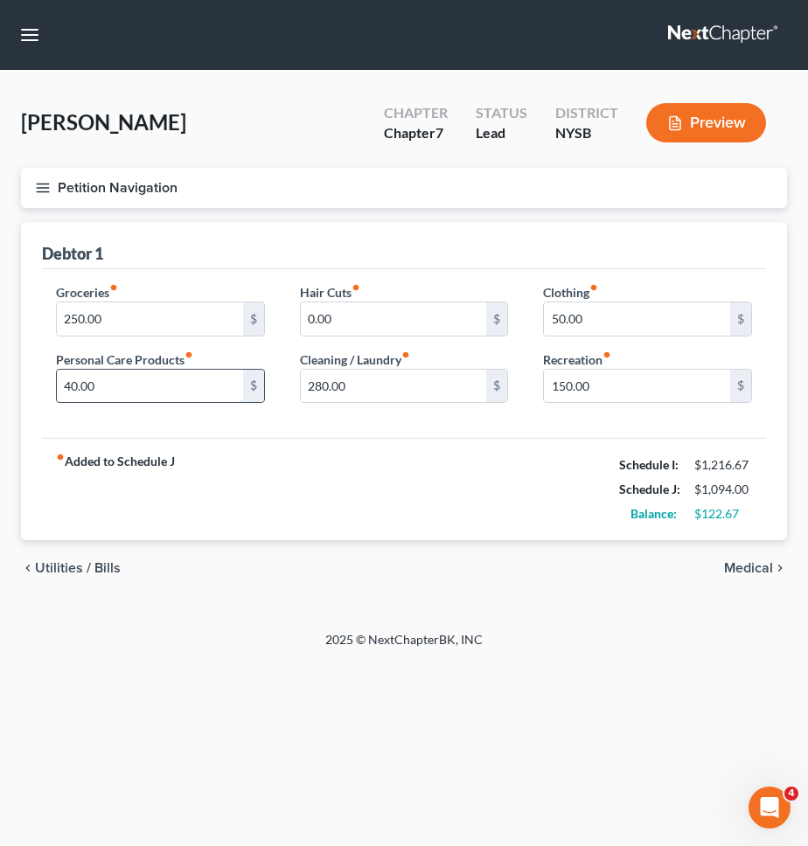
click at [129, 400] on input "40.00" at bounding box center [150, 386] width 186 height 33
click at [157, 393] on input "40.00" at bounding box center [150, 386] width 186 height 33
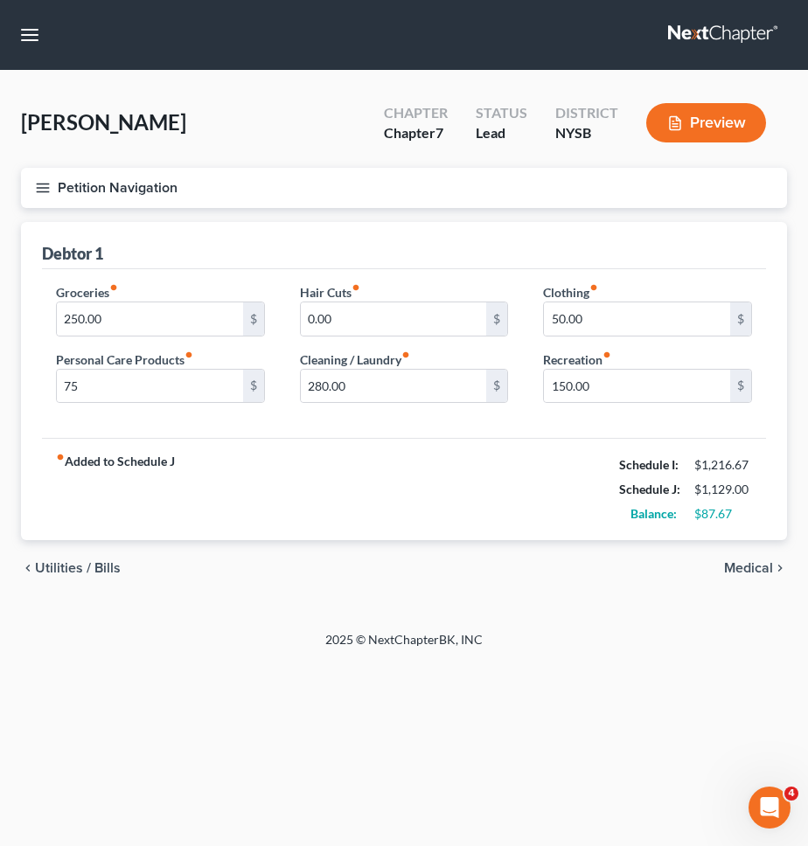
click at [340, 422] on div "Groceries fiber_manual_record 250.00 $ Personal Care Products fiber_manual_reco…" at bounding box center [404, 354] width 724 height 170
click at [324, 187] on button "Petition Navigation" at bounding box center [404, 188] width 766 height 40
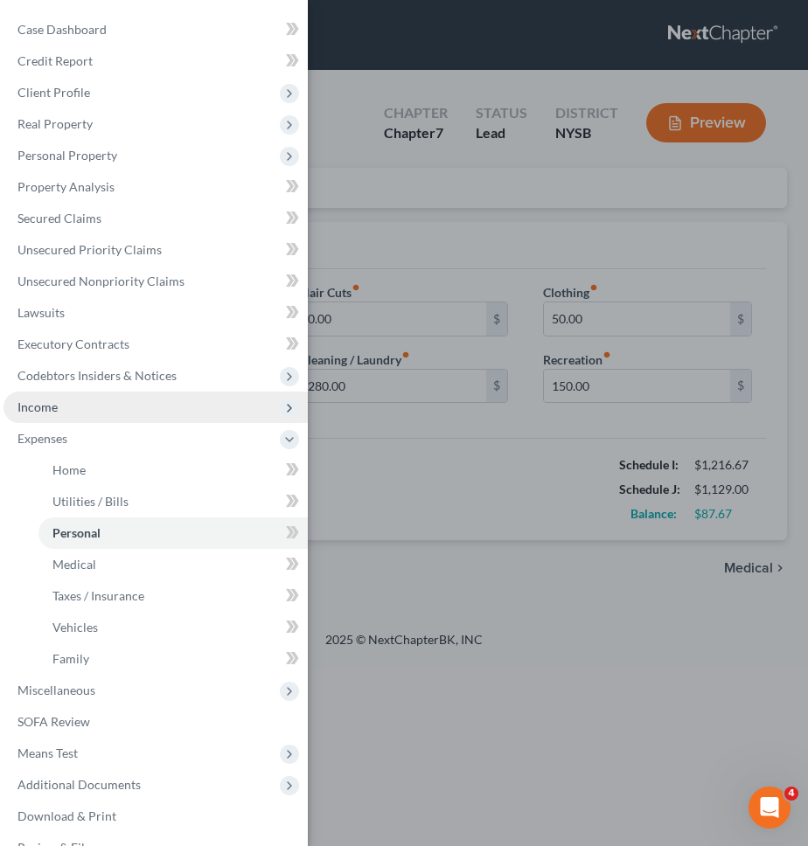
click at [205, 409] on span "Income" at bounding box center [155, 407] width 304 height 31
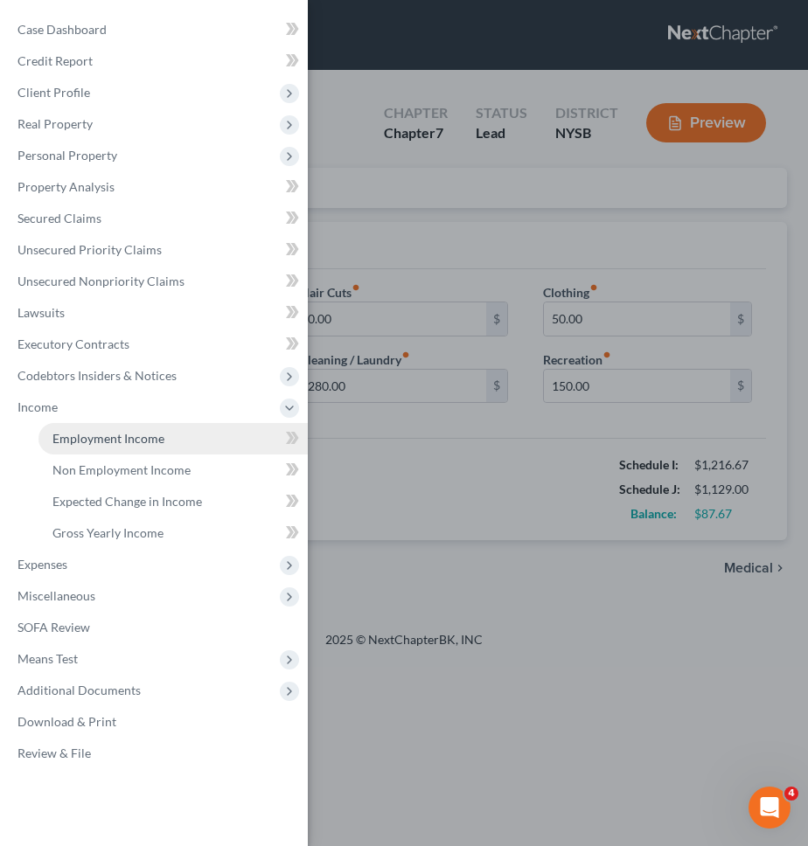
click at [209, 448] on link "Employment Income" at bounding box center [172, 438] width 269 height 31
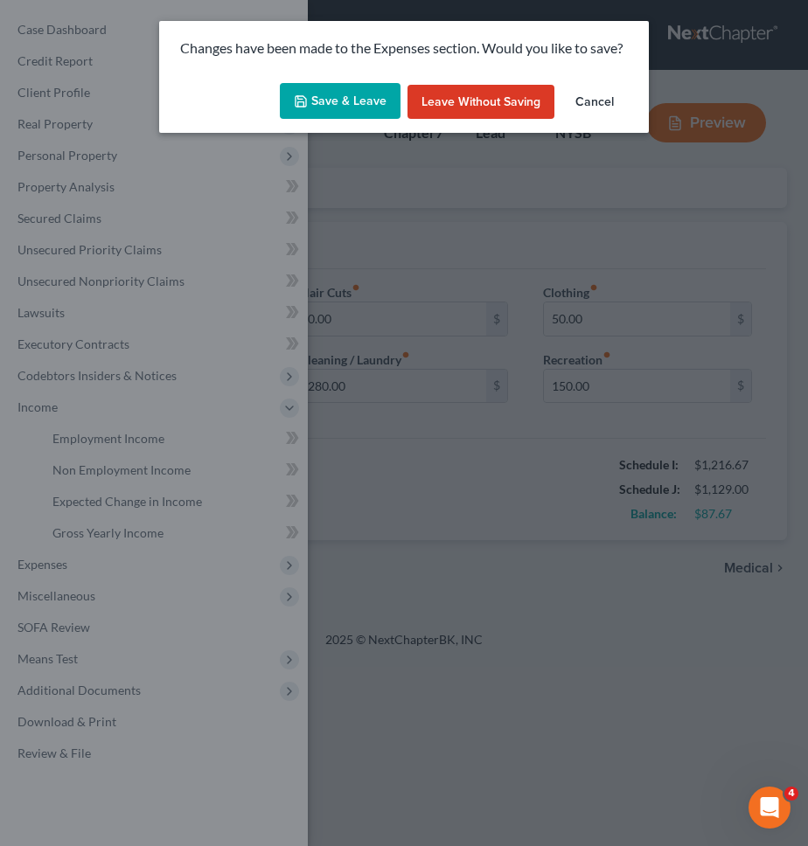
click at [356, 93] on button "Save & Leave" at bounding box center [340, 101] width 121 height 37
type input "75.00"
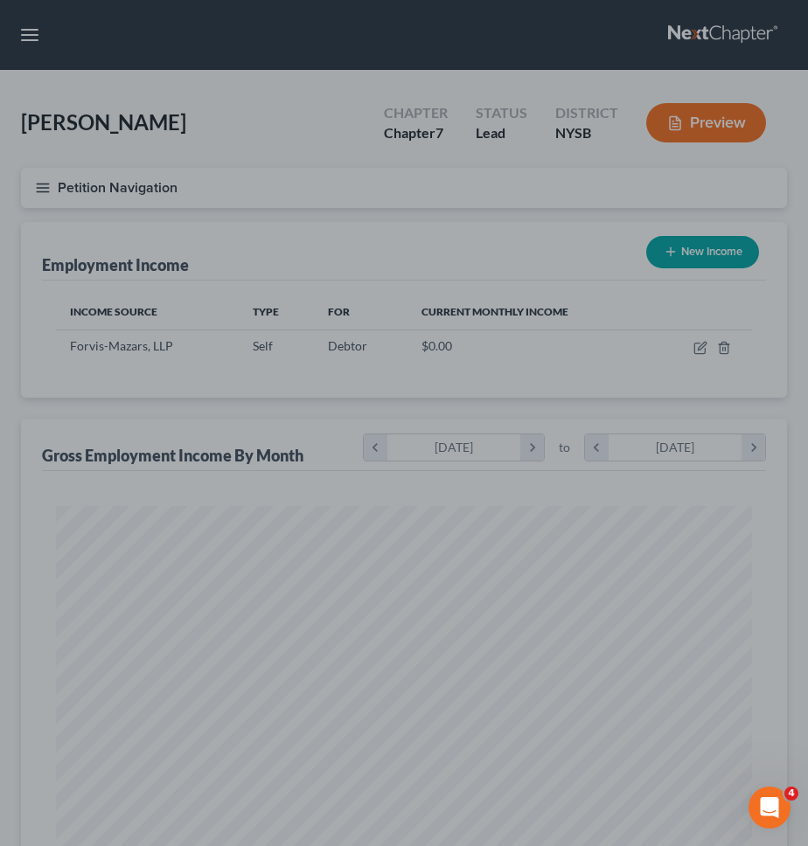
scroll to position [348, 731]
click at [741, 464] on div at bounding box center [404, 423] width 808 height 846
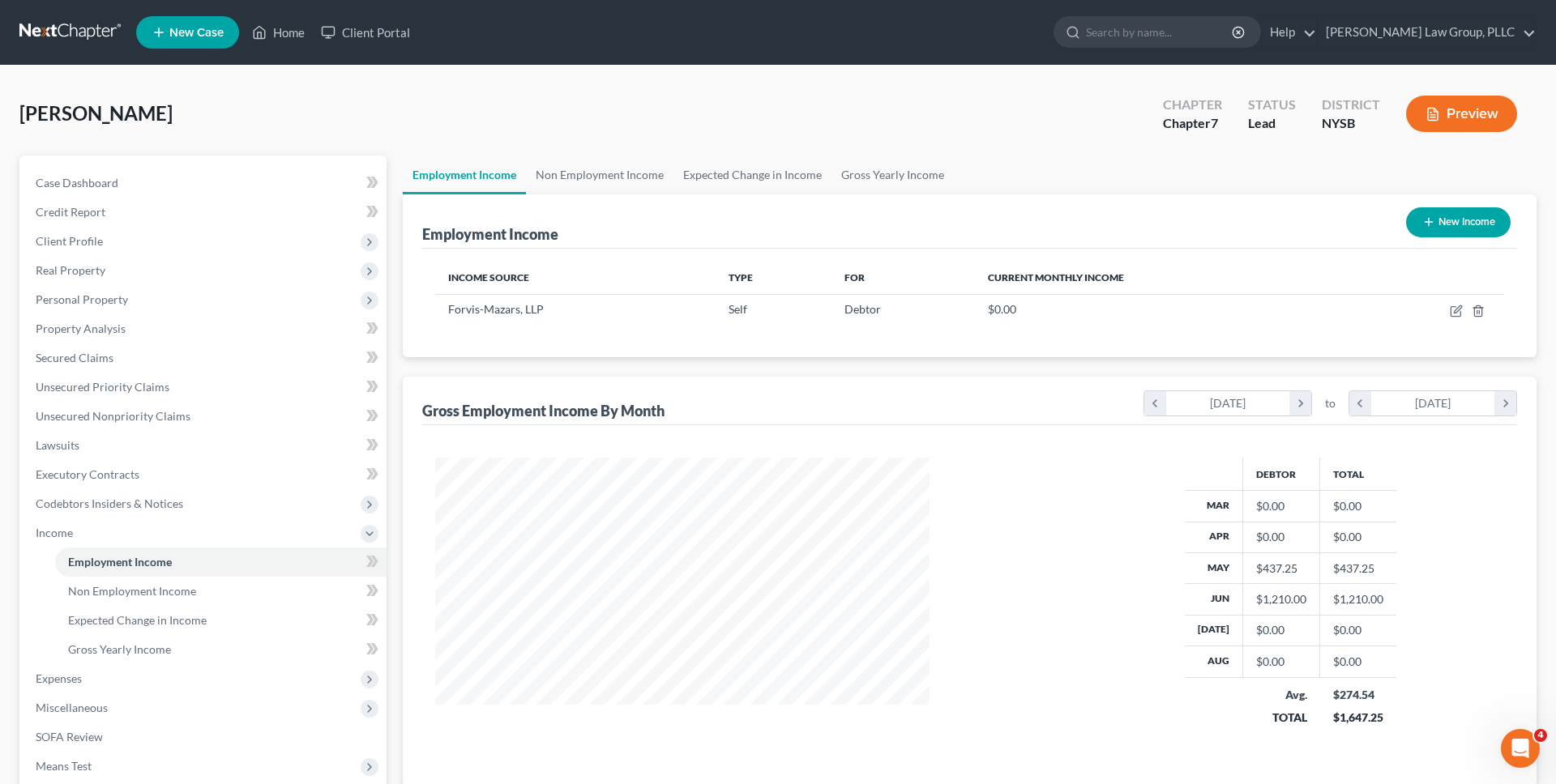
scroll to position [305, 642]
click at [218, 416] on link "Unsecured Nonpriority Claims" at bounding box center [204, 416] width 364 height 29
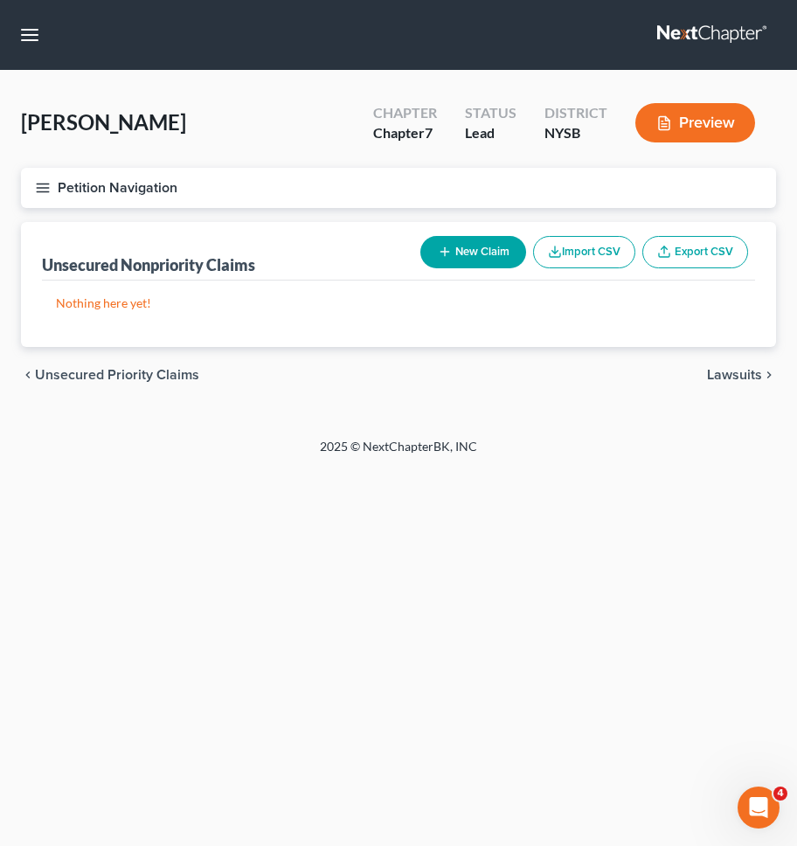
click at [262, 184] on button "Petition Navigation" at bounding box center [398, 188] width 755 height 40
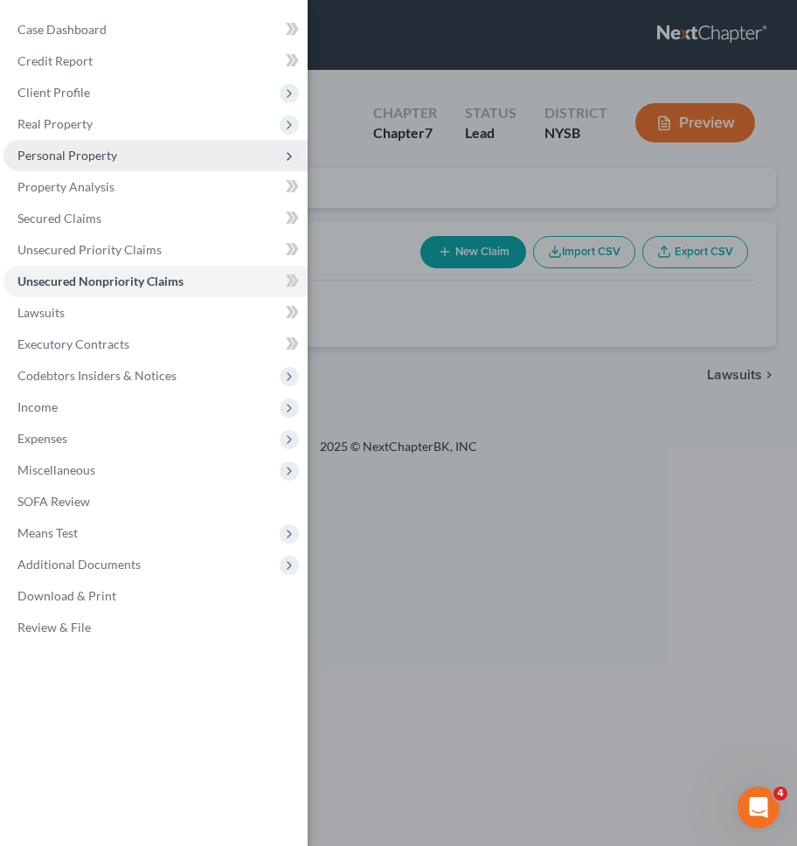
click at [219, 160] on span "Personal Property" at bounding box center [155, 155] width 304 height 31
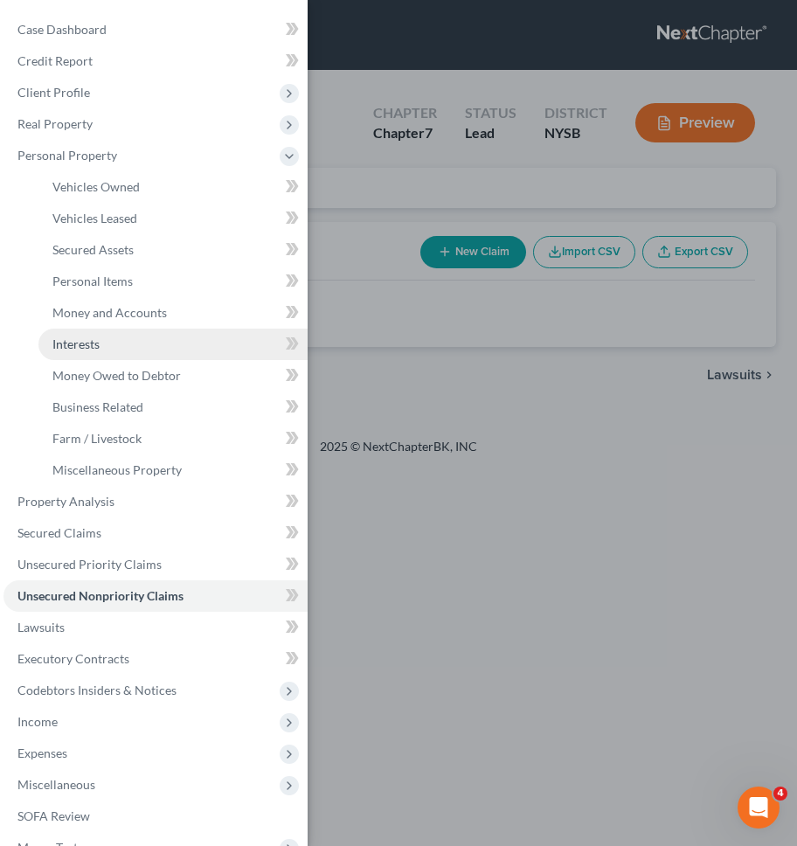
click at [185, 342] on link "Interests" at bounding box center [172, 344] width 269 height 31
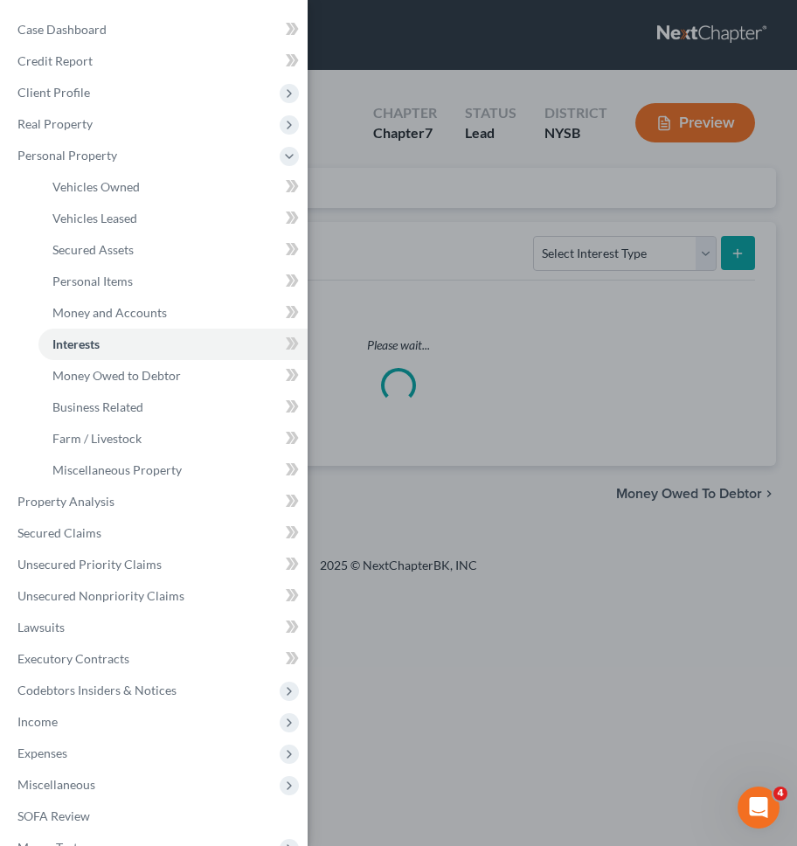
click at [401, 296] on div "Case Dashboard Payments Invoices Payments Payments Credit Report Client Profile" at bounding box center [398, 423] width 797 height 846
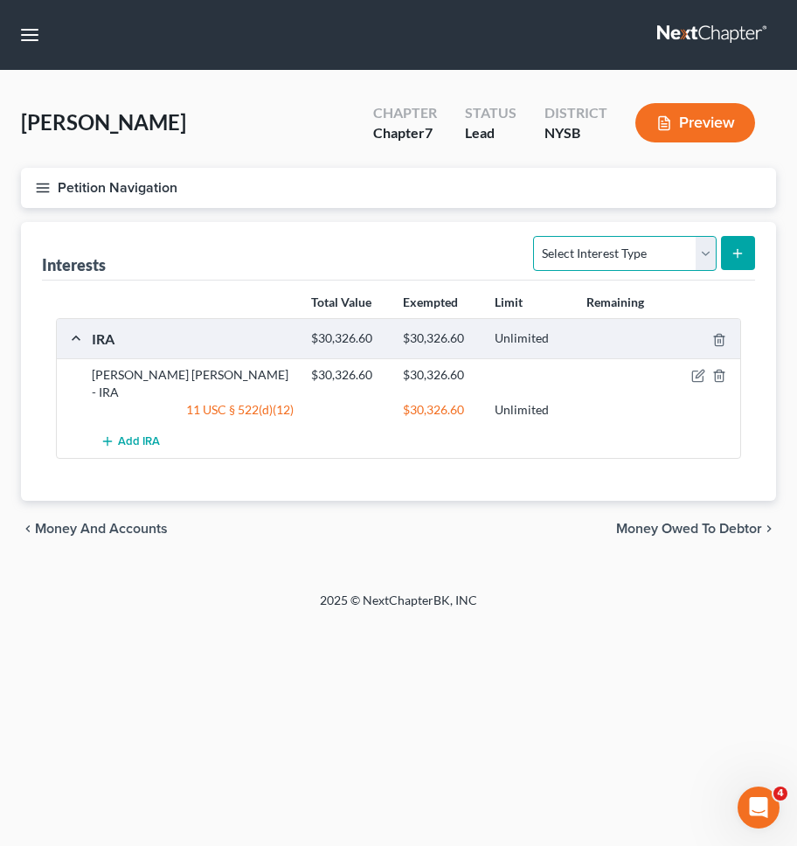
click at [566, 259] on select "Select Interest Type 401K Annuity Bond Education IRA Government Bond Government…" at bounding box center [624, 253] width 183 height 35
select select "term_life_insurance"
click at [536, 236] on select "Select Interest Type 401K Annuity Bond Education IRA Government Bond Government…" at bounding box center [624, 253] width 183 height 35
click at [728, 262] on button "submit" at bounding box center [738, 253] width 34 height 34
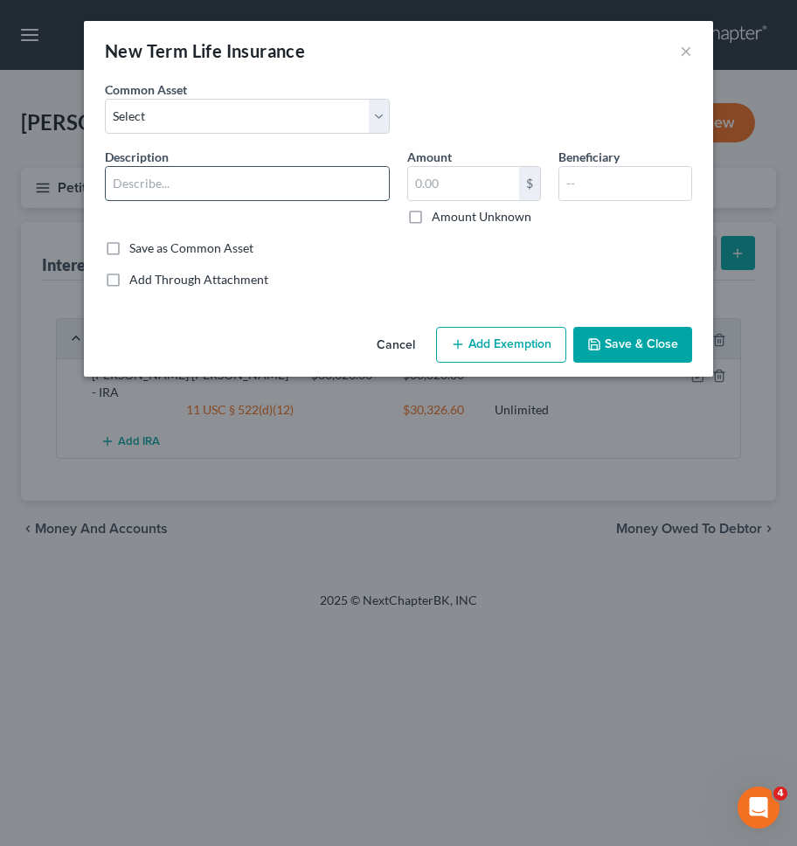
click at [342, 195] on input "text" at bounding box center [247, 183] width 283 height 33
type input "Medicaid"
click at [481, 191] on input "text" at bounding box center [463, 183] width 111 height 33
type input "0"
click at [589, 185] on input "text" at bounding box center [626, 183] width 132 height 33
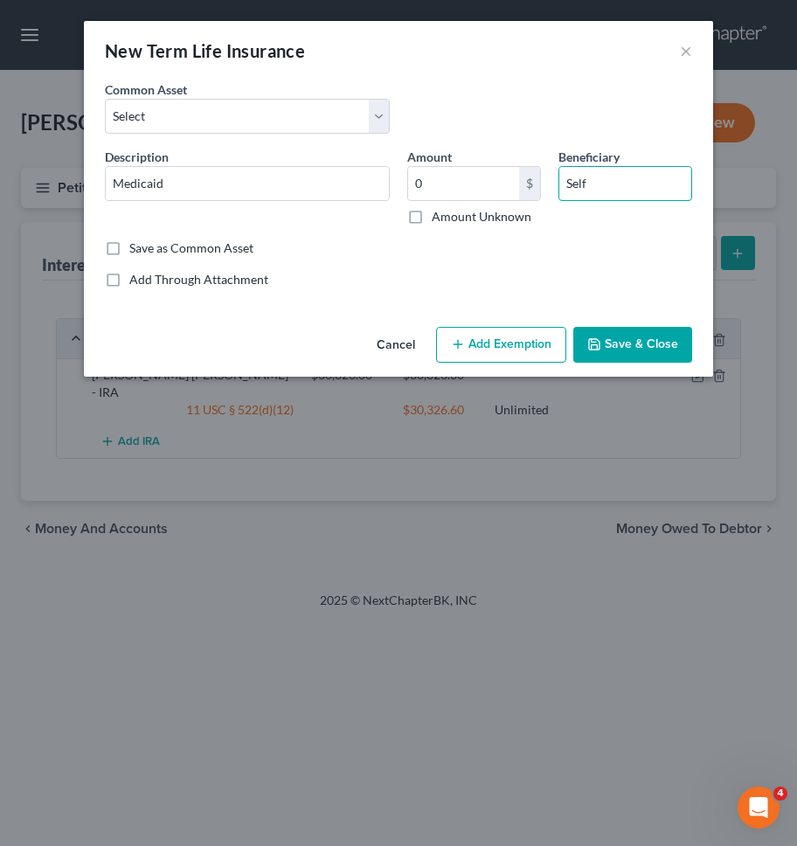
type input "Self"
click at [576, 236] on div "Description * Medicaid Amount 0 $ Amount Unknown Beneficiary Self" at bounding box center [398, 194] width 605 height 92
click at [610, 327] on button "Save & Close" at bounding box center [633, 345] width 119 height 37
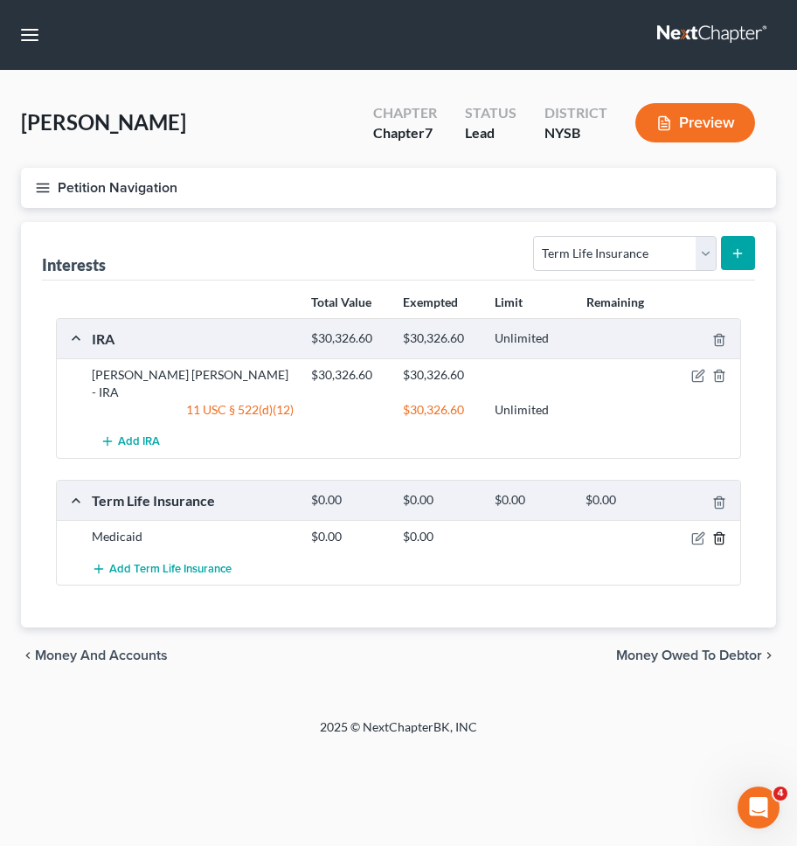
click at [715, 532] on icon "button" at bounding box center [719, 537] width 8 height 11
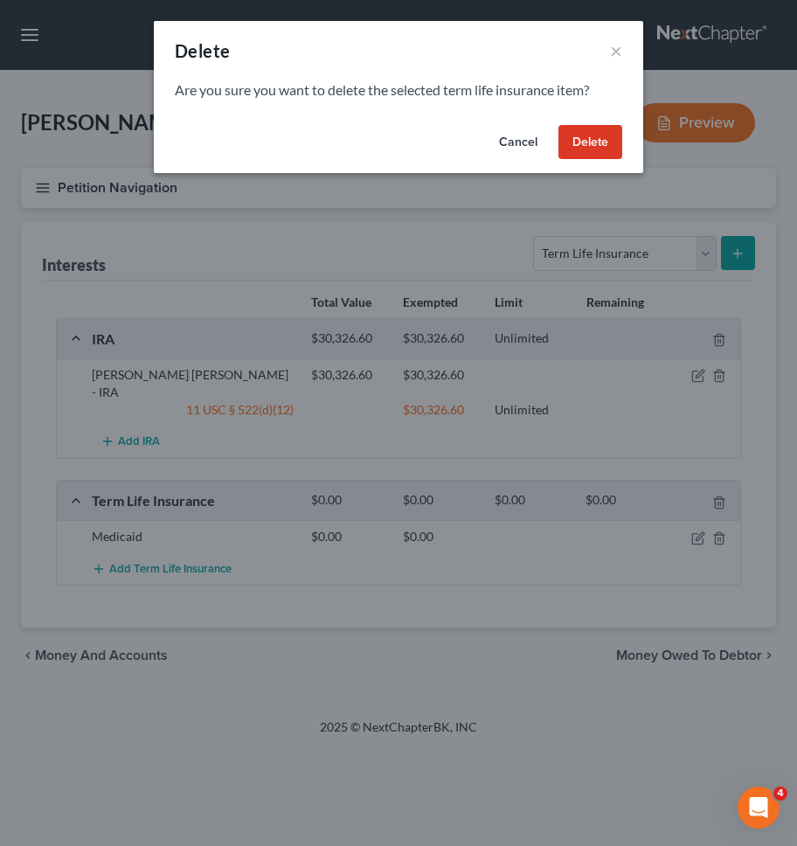
click at [581, 139] on button "Delete" at bounding box center [591, 142] width 64 height 35
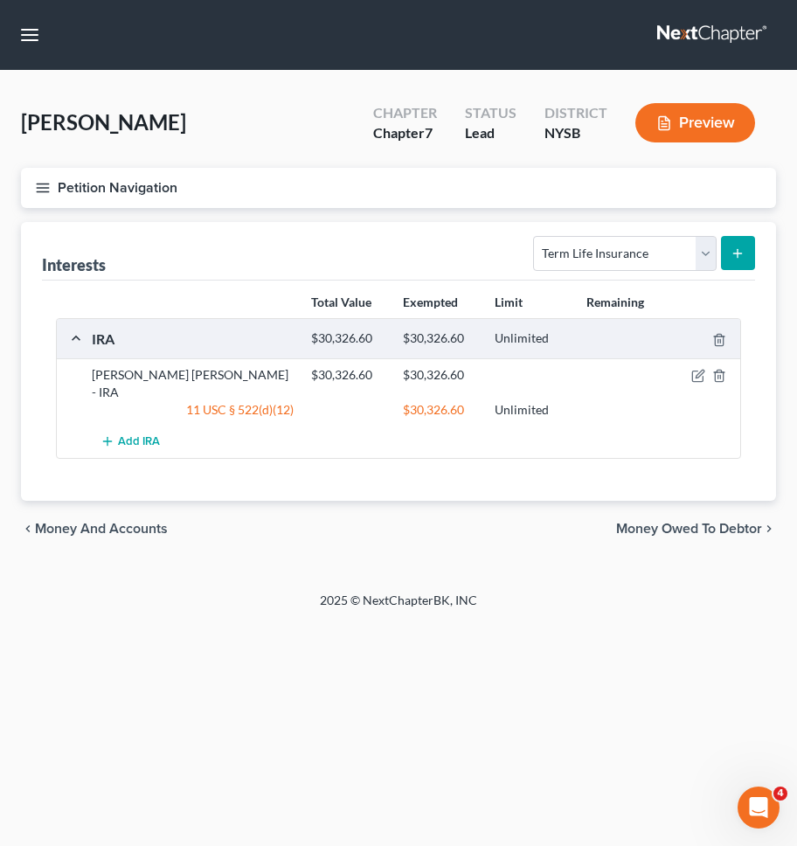
click at [505, 191] on button "Petition Navigation" at bounding box center [398, 188] width 755 height 40
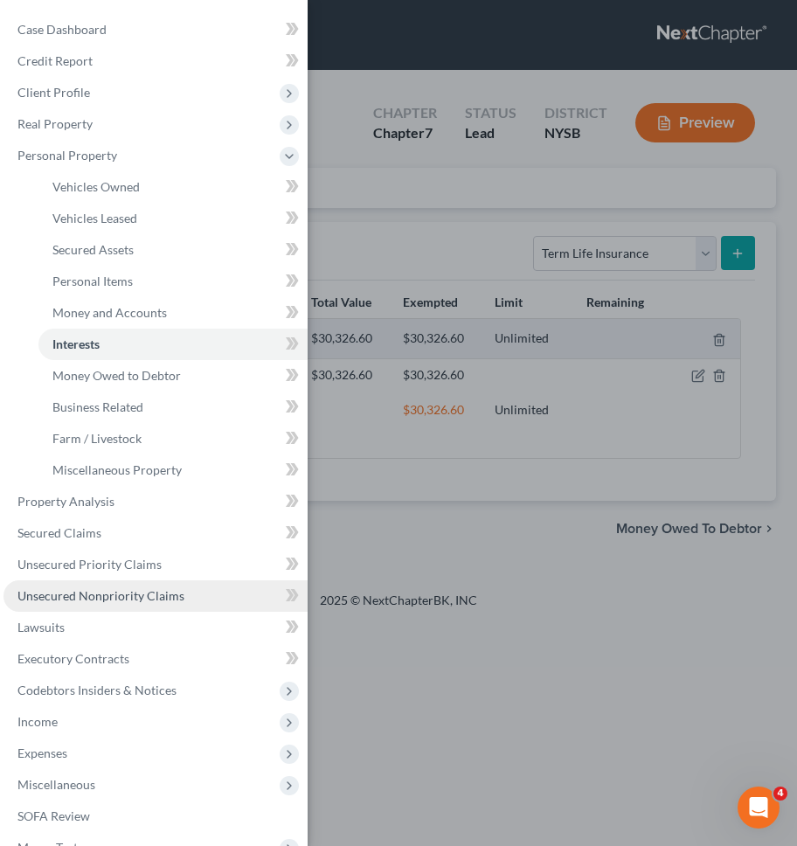
click at [210, 591] on link "Unsecured Nonpriority Claims" at bounding box center [155, 596] width 304 height 31
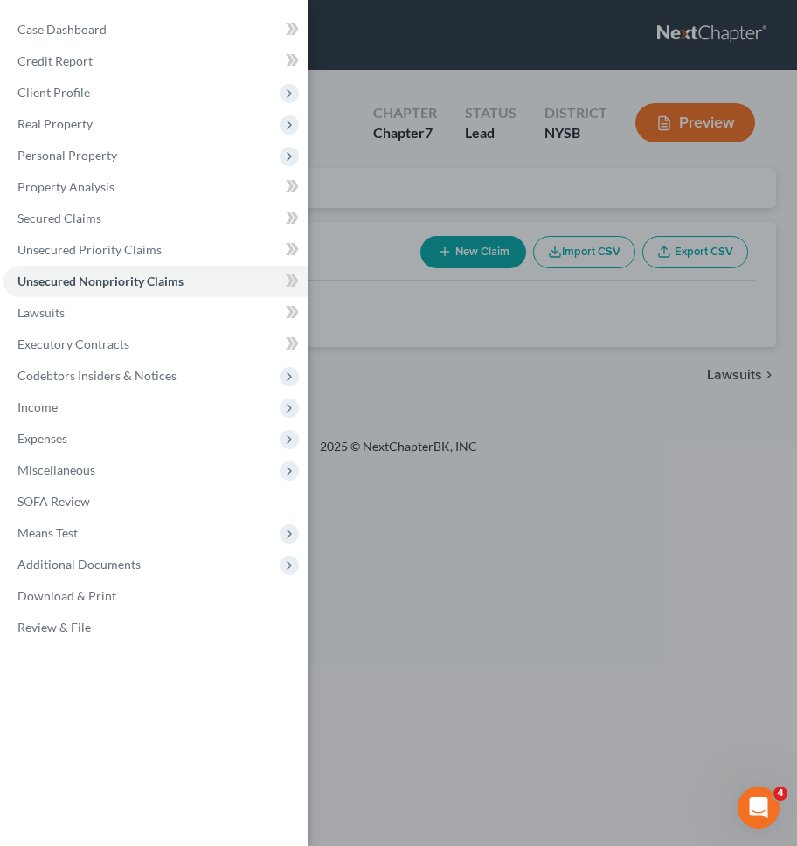
click at [375, 403] on div "Case Dashboard Payments Invoices Payments Payments Credit Report Client Profile" at bounding box center [398, 423] width 797 height 846
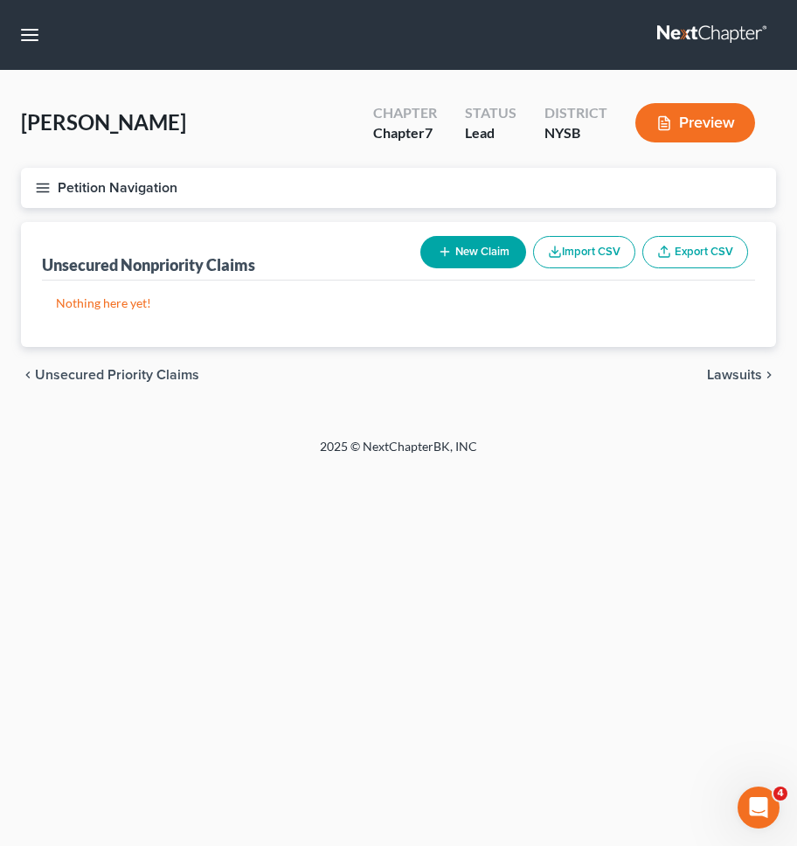
click at [308, 182] on button "Petition Navigation" at bounding box center [398, 188] width 755 height 40
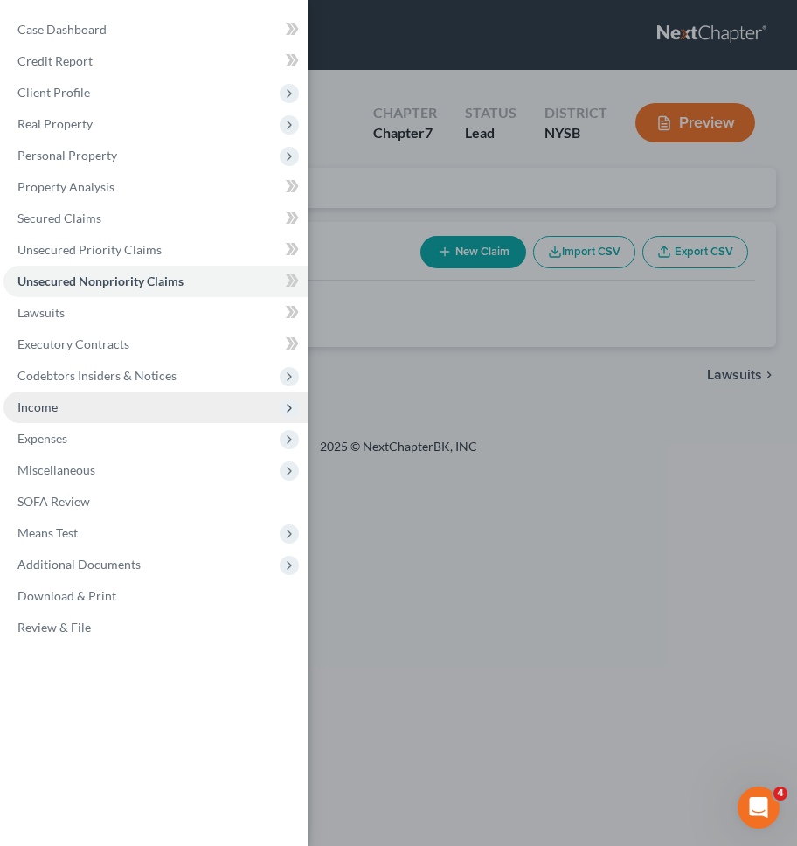
click at [73, 412] on span "Income" at bounding box center [155, 407] width 304 height 31
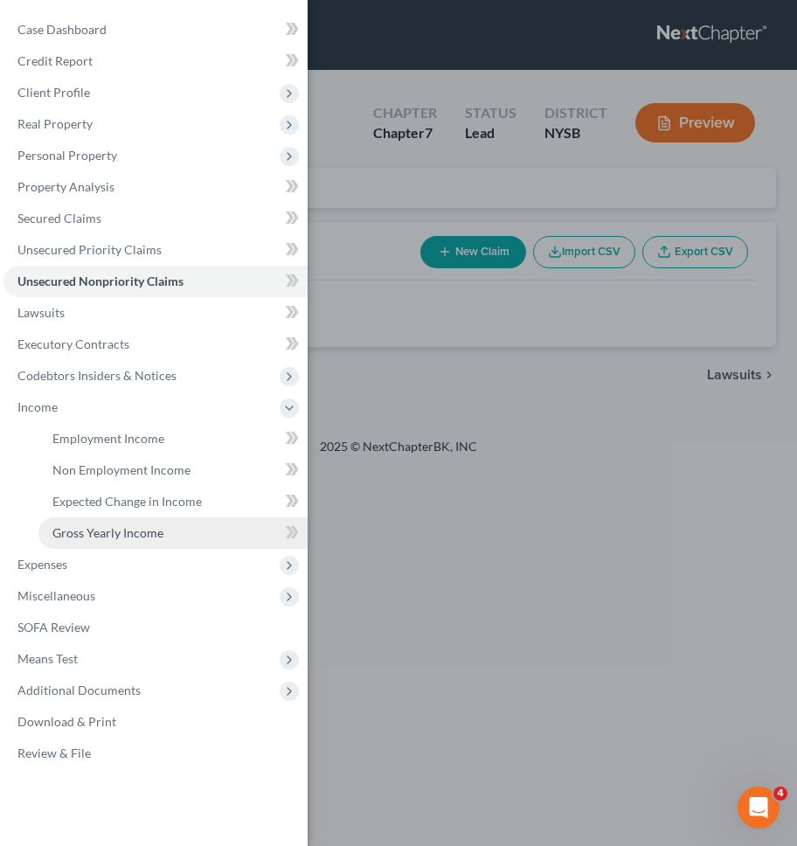
click at [78, 528] on span "Gross Yearly Income" at bounding box center [107, 532] width 111 height 15
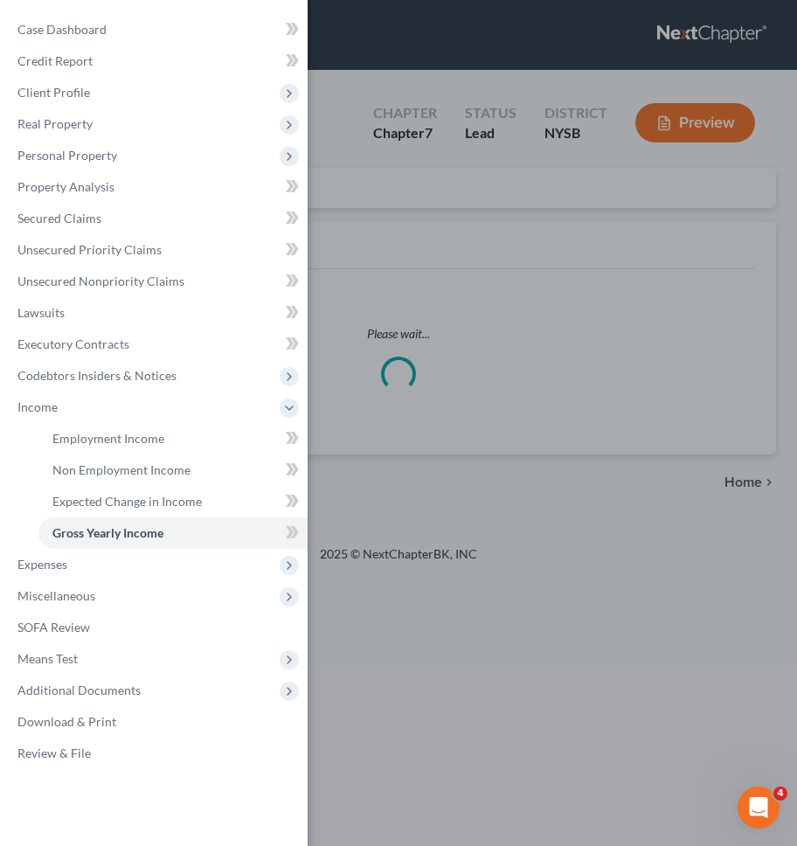
click at [498, 480] on div "Case Dashboard Payments Invoices Payments Payments Credit Report Client Profile" at bounding box center [398, 423] width 797 height 846
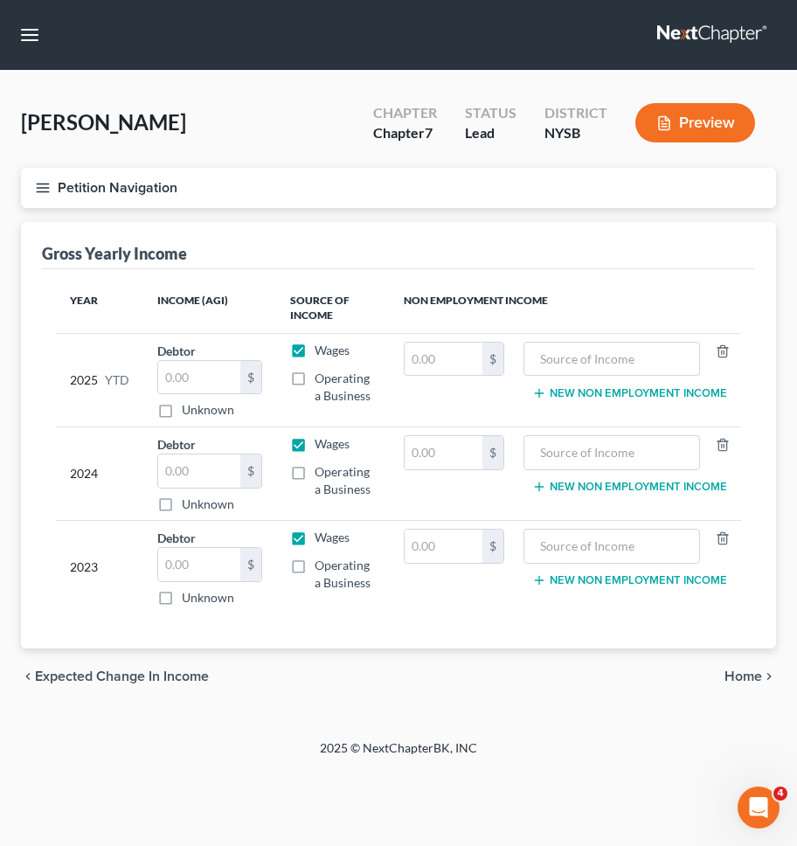
click at [315, 382] on label "Operating a Business" at bounding box center [345, 387] width 61 height 35
click at [322, 381] on input "Operating a Business" at bounding box center [327, 375] width 11 height 11
click at [218, 378] on input "text" at bounding box center [199, 377] width 82 height 33
click at [315, 377] on label "Operating a Business" at bounding box center [345, 387] width 61 height 35
click at [322, 377] on input "Operating a Business" at bounding box center [327, 375] width 11 height 11
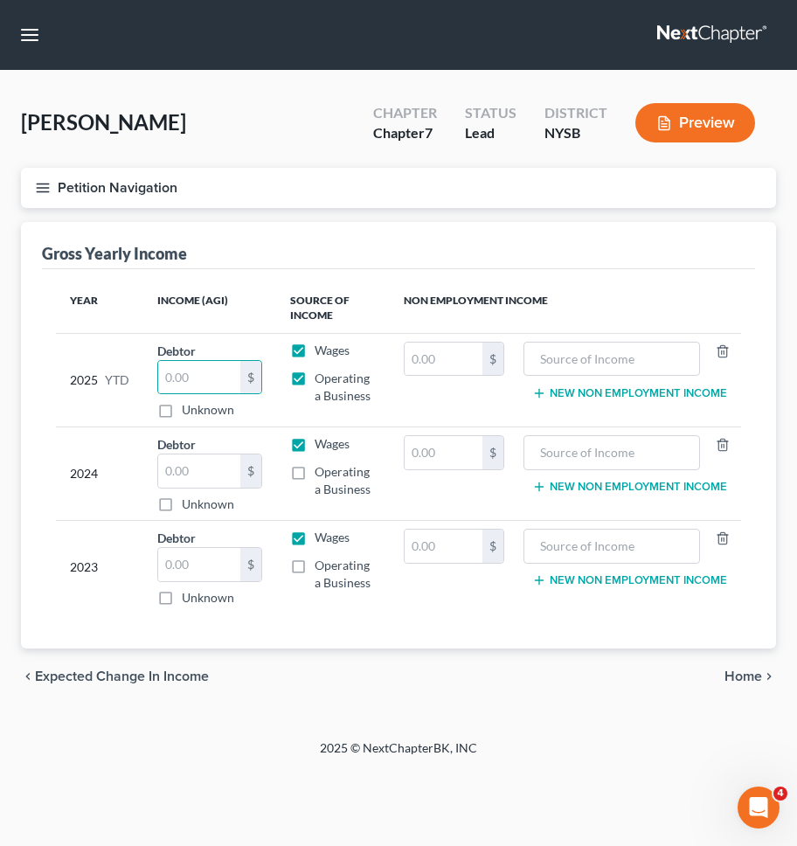
checkbox input "false"
click at [315, 470] on label "Operating a Business" at bounding box center [345, 480] width 61 height 35
click at [322, 470] on input "Operating a Business" at bounding box center [327, 468] width 11 height 11
checkbox input "true"
click at [196, 477] on input "text" at bounding box center [199, 471] width 82 height 33
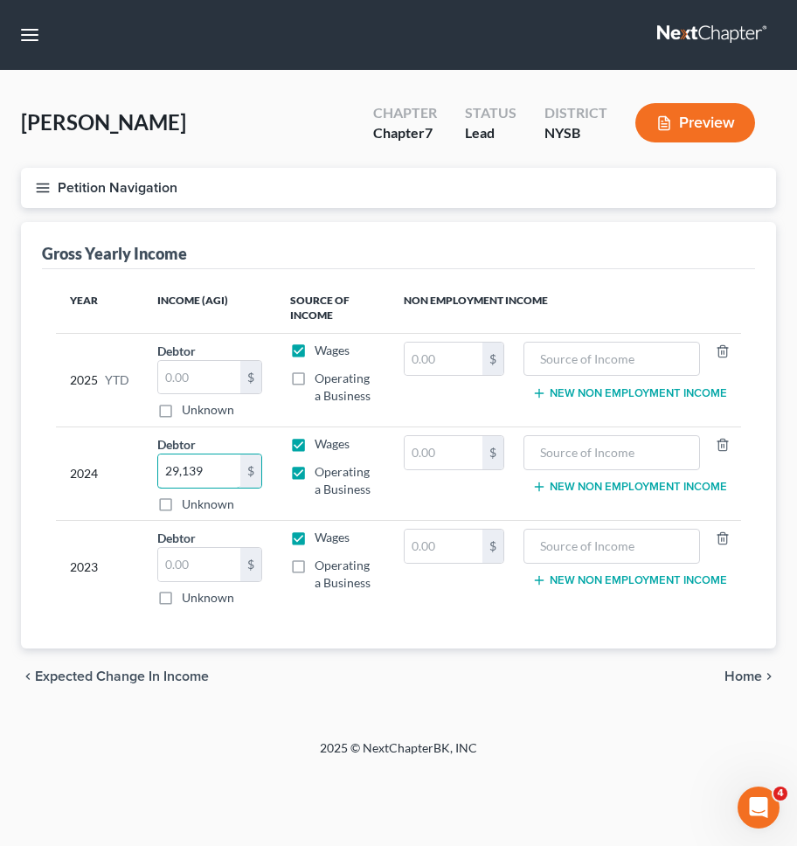
type input "29,139"
click at [184, 563] on input "text" at bounding box center [199, 564] width 82 height 33
type input "77,910"
click at [381, 717] on div "Petition Navigation Case Dashboard Payments Invoices Payments Payments Credit R…" at bounding box center [398, 444] width 755 height 552
click at [315, 356] on label "Wages" at bounding box center [332, 350] width 35 height 17
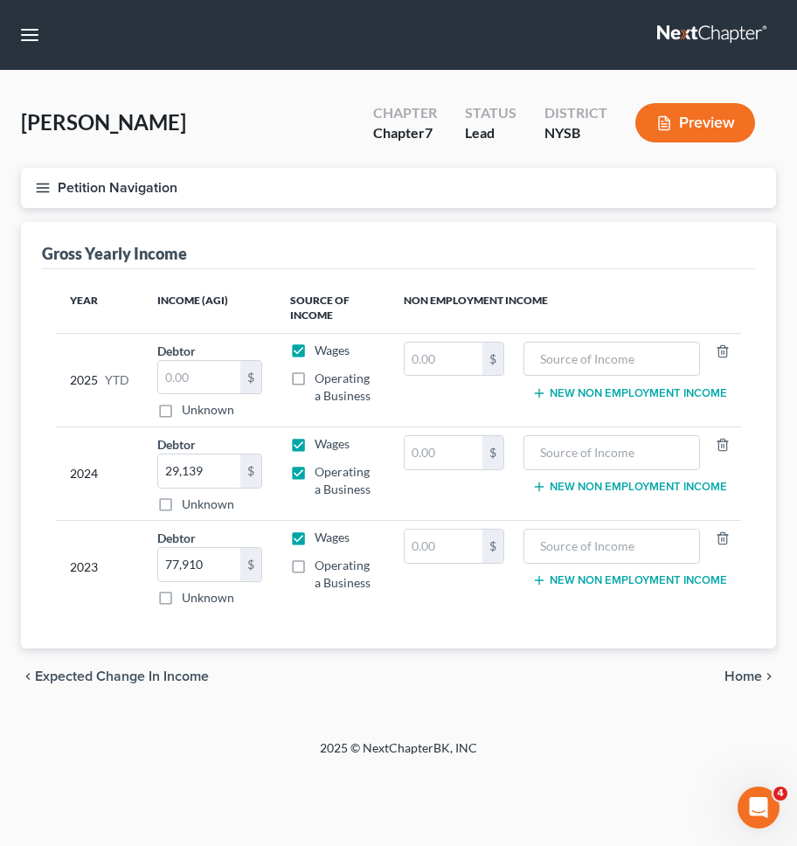
click at [322, 353] on input "Wages" at bounding box center [327, 347] width 11 height 11
checkbox input "false"
click at [315, 376] on label "Operating a Business" at bounding box center [345, 387] width 61 height 35
click at [322, 376] on input "Operating a Business" at bounding box center [327, 375] width 11 height 11
checkbox input "true"
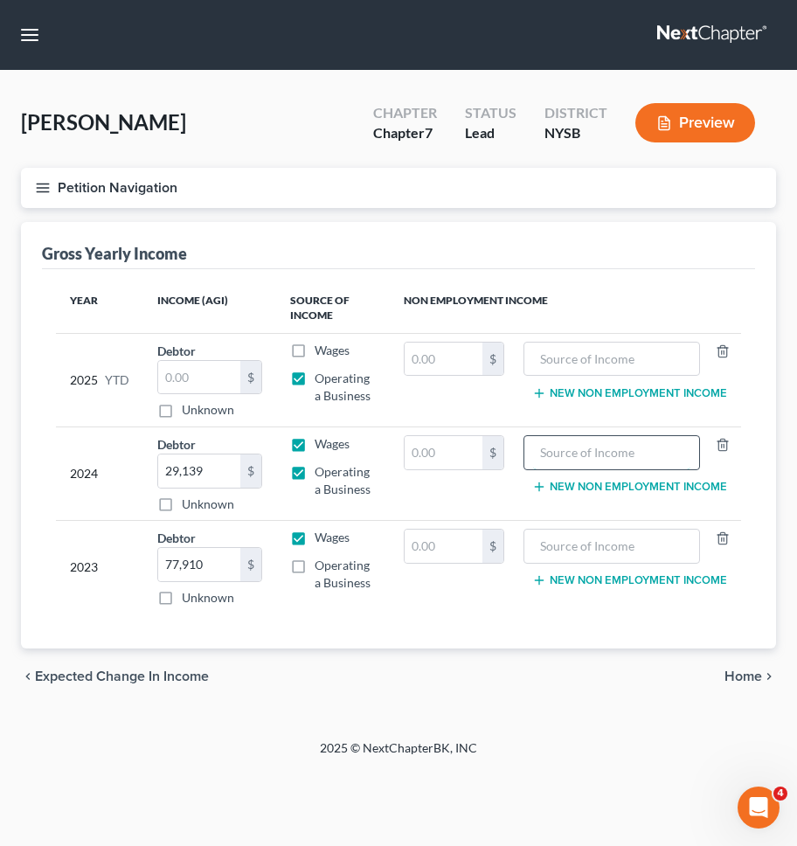
click at [662, 456] on input "text" at bounding box center [612, 452] width 158 height 33
type input "Unemployment Insurance"
paste input "10584"
click at [448, 462] on input "text" at bounding box center [444, 452] width 78 height 33
type input "10584"
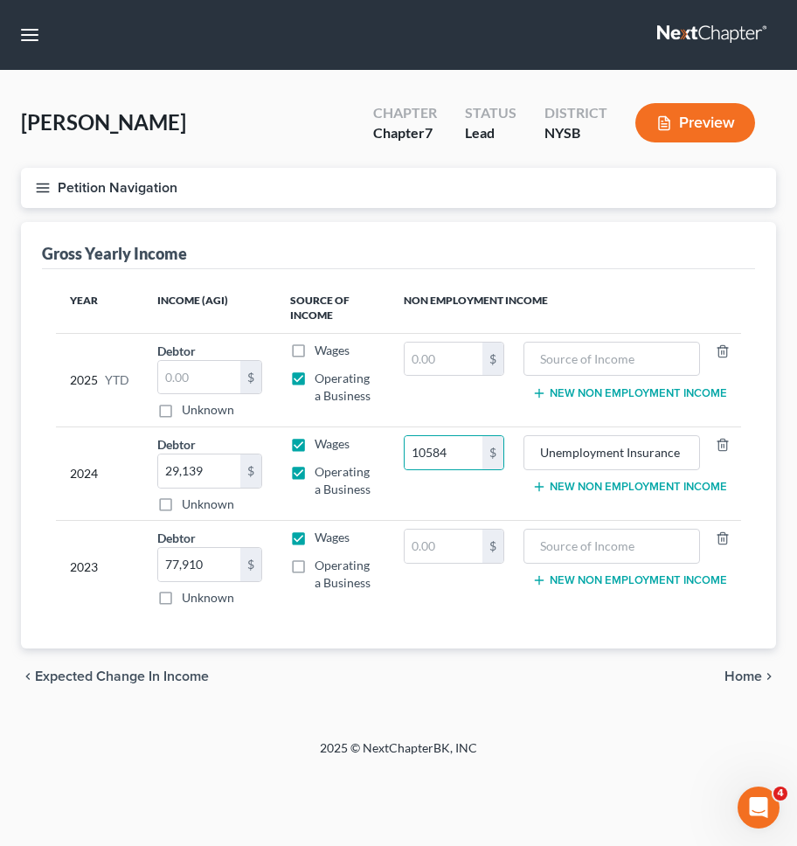
click at [436, 488] on td "10584 $" at bounding box center [454, 475] width 129 height 94
click at [190, 381] on input "text" at bounding box center [199, 377] width 82 height 33
paste input "1647.25"
click at [190, 381] on input "text" at bounding box center [199, 377] width 82 height 33
type input "1647.25"
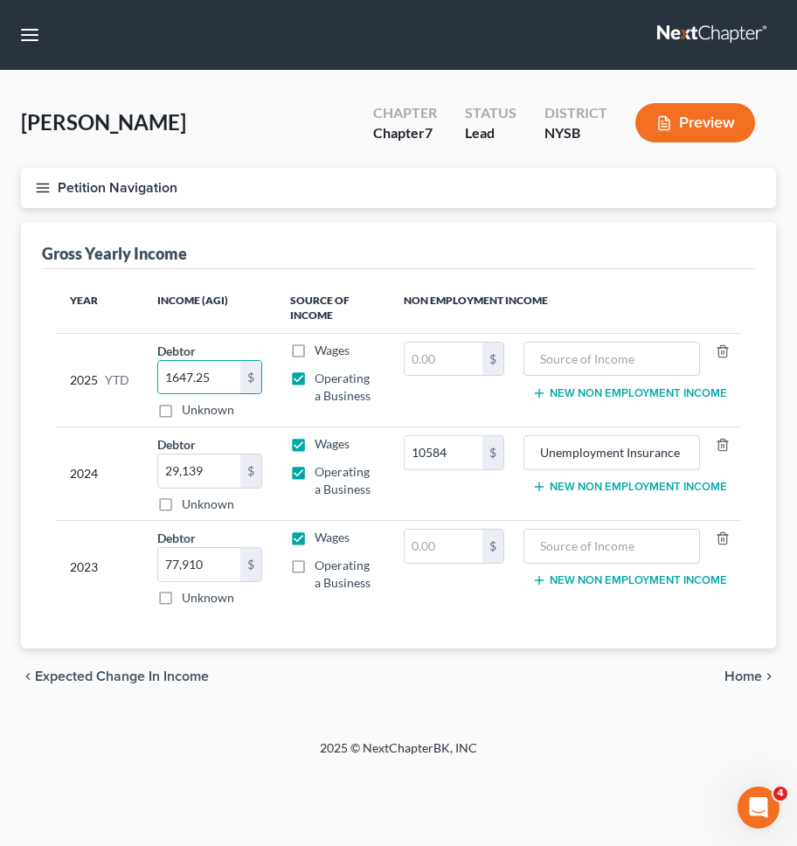
click at [111, 362] on div "2025 YTD" at bounding box center [99, 381] width 59 height 78
click at [229, 162] on div "[PERSON_NAME] Upgraded Chapter Chapter 7 Status Lead District [GEOGRAPHIC_DATA]…" at bounding box center [398, 130] width 755 height 76
